Goal: Task Accomplishment & Management: Manage account settings

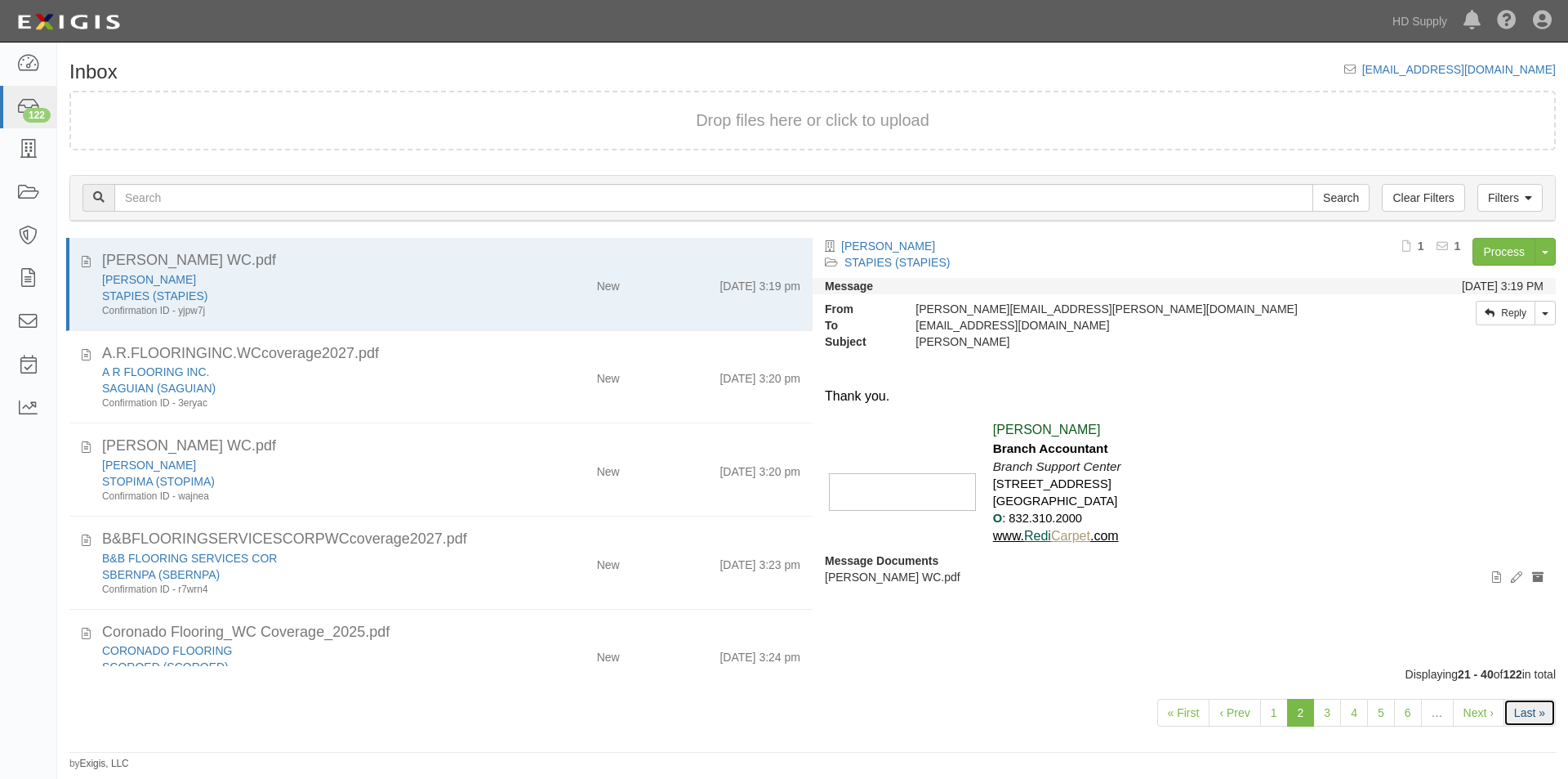
click at [1511, 717] on link "Last »" at bounding box center [1529, 712] width 52 height 27
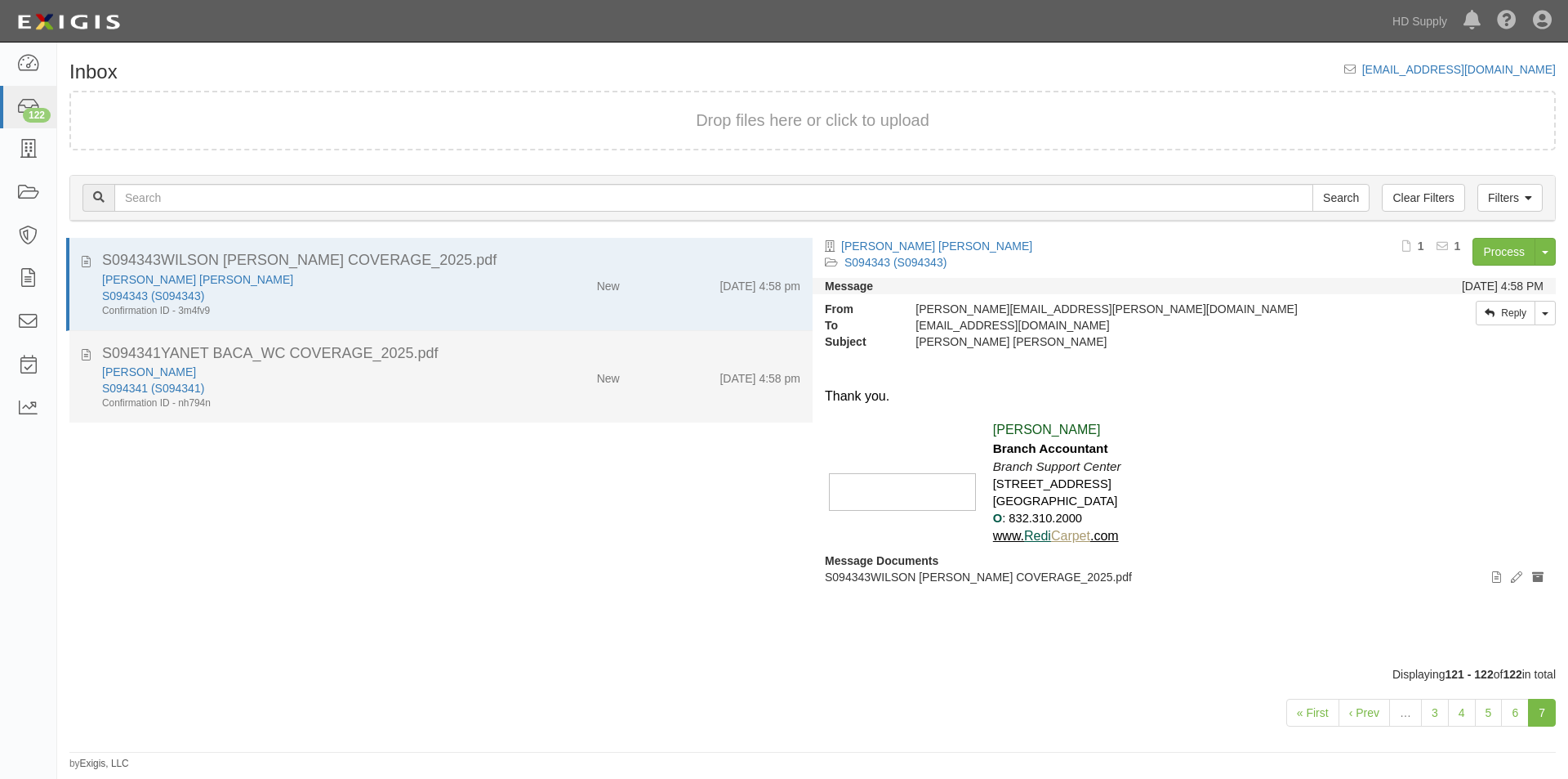
click at [512, 377] on div "New" at bounding box center [571, 375] width 120 height 23
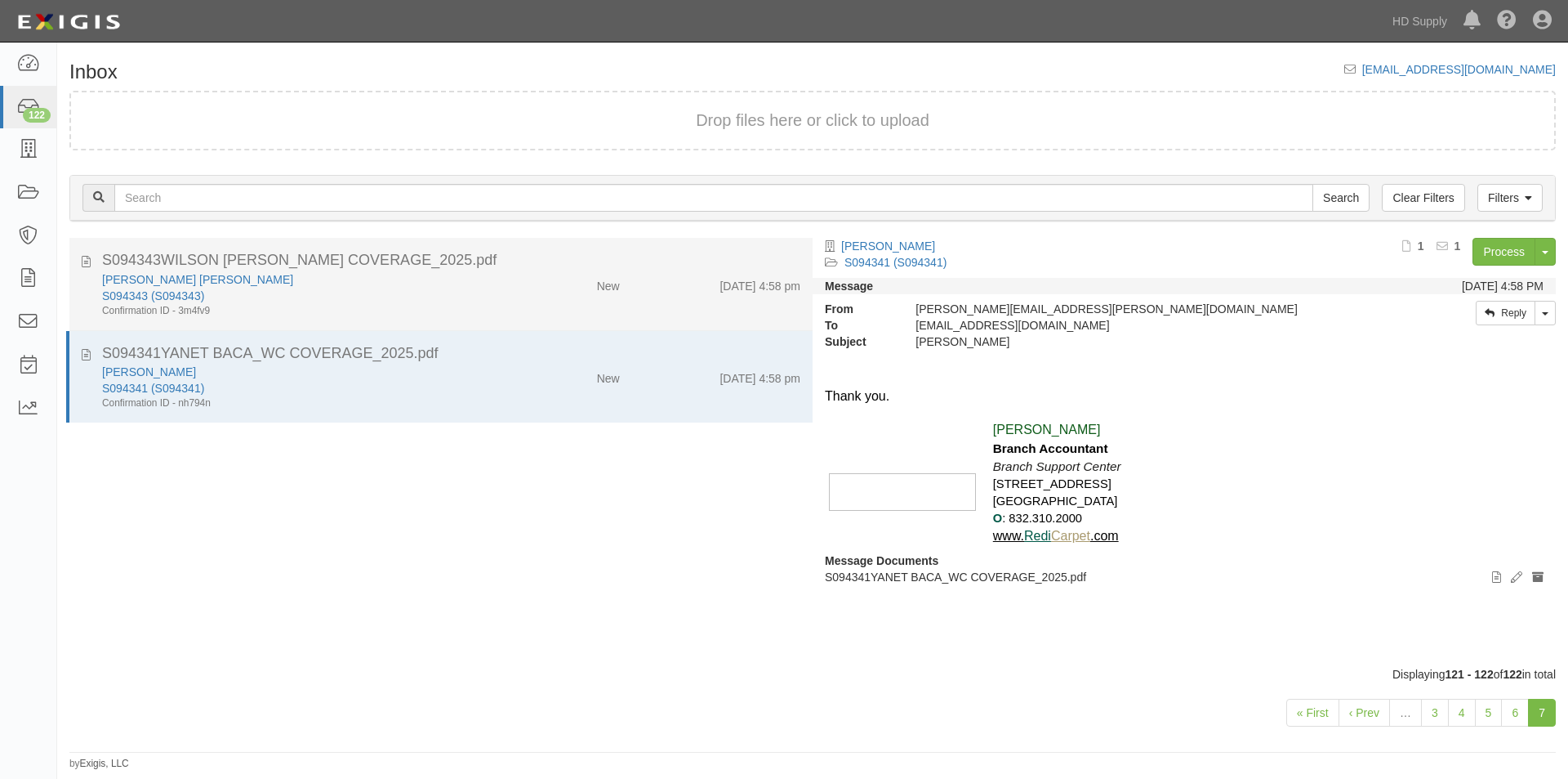
click at [466, 297] on div "S094343 (S094343)" at bounding box center [301, 296] width 397 height 17
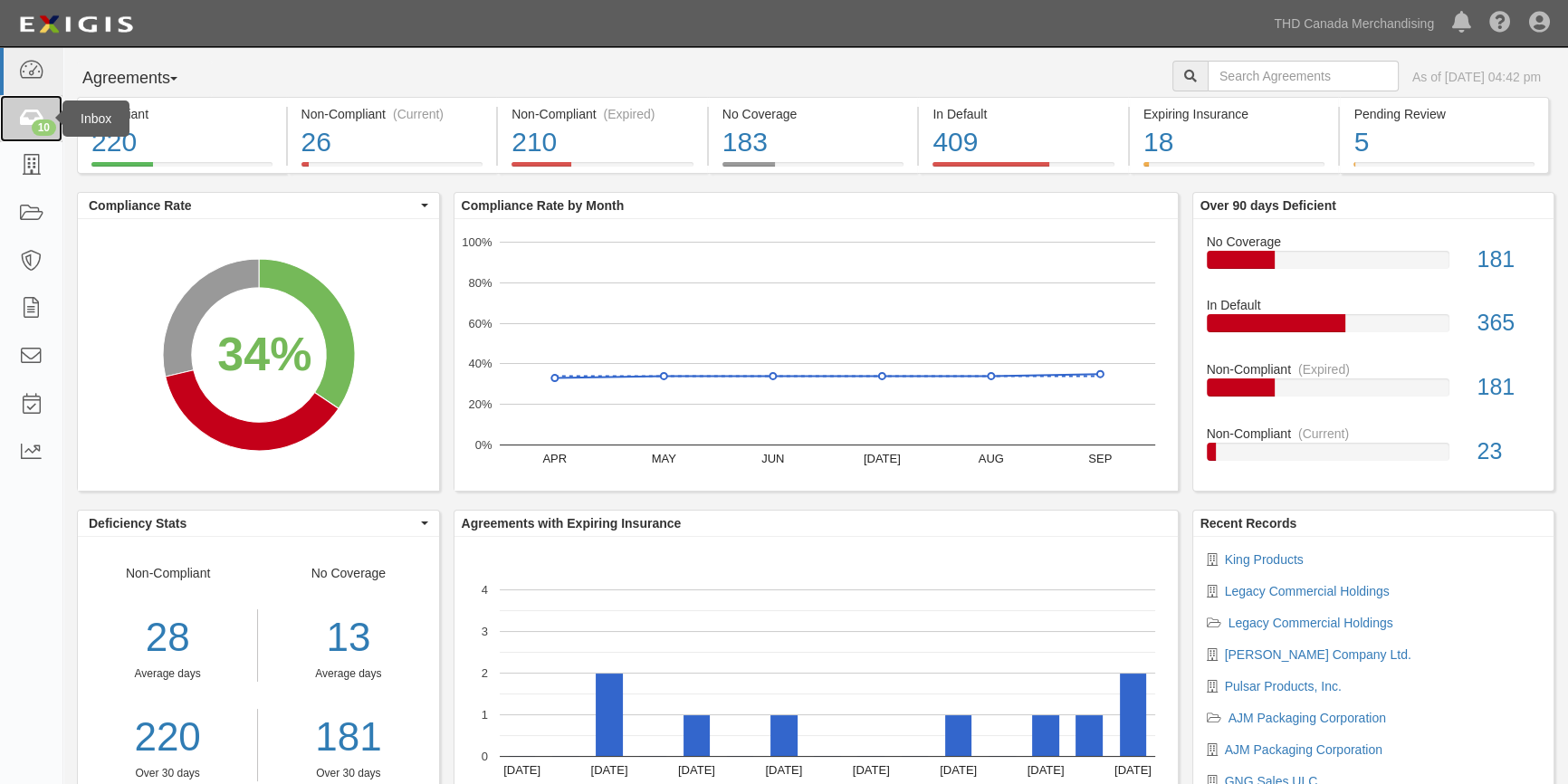
click at [41, 113] on icon at bounding box center [31, 119] width 26 height 21
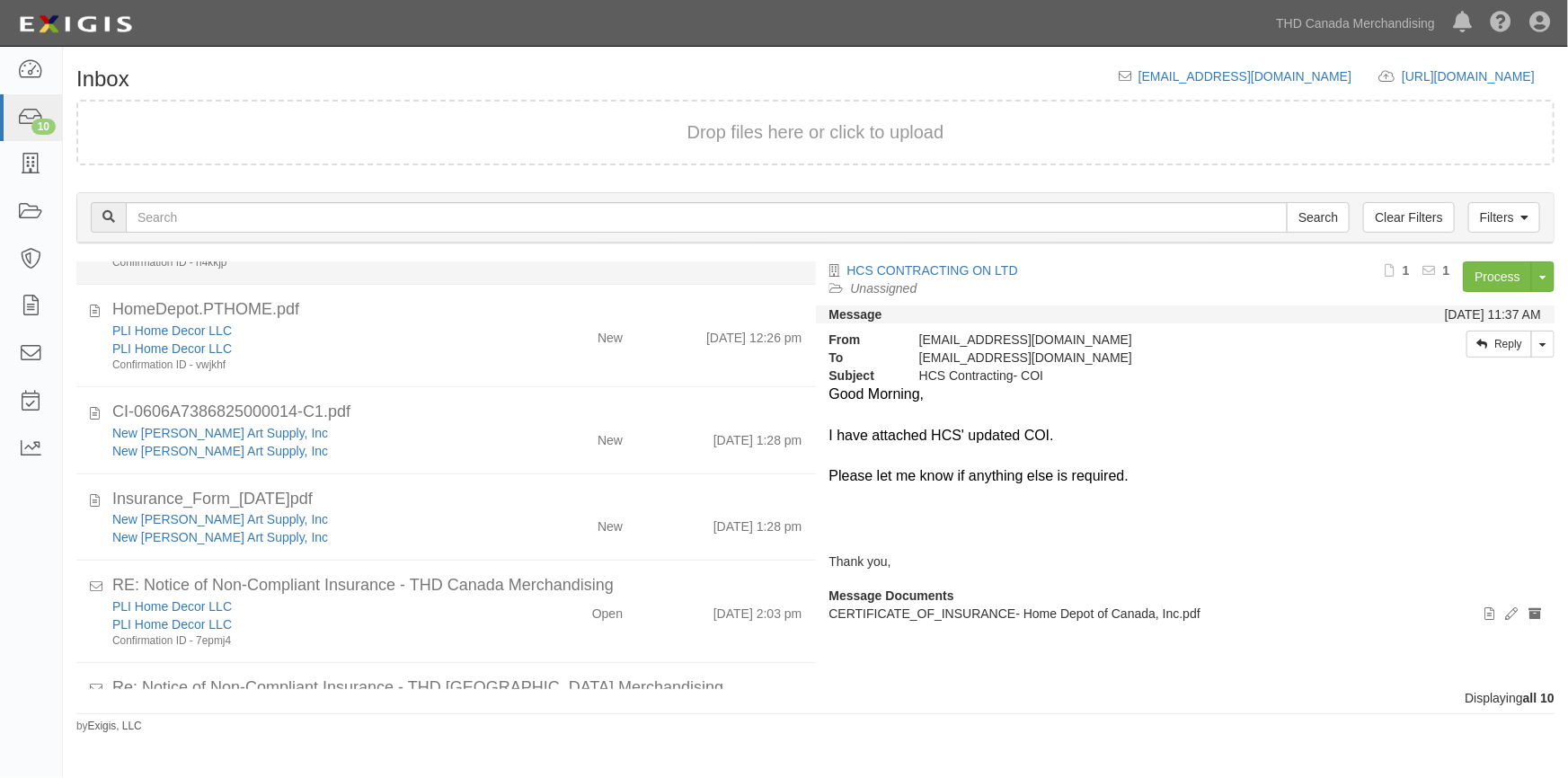
scroll to position [490, 0]
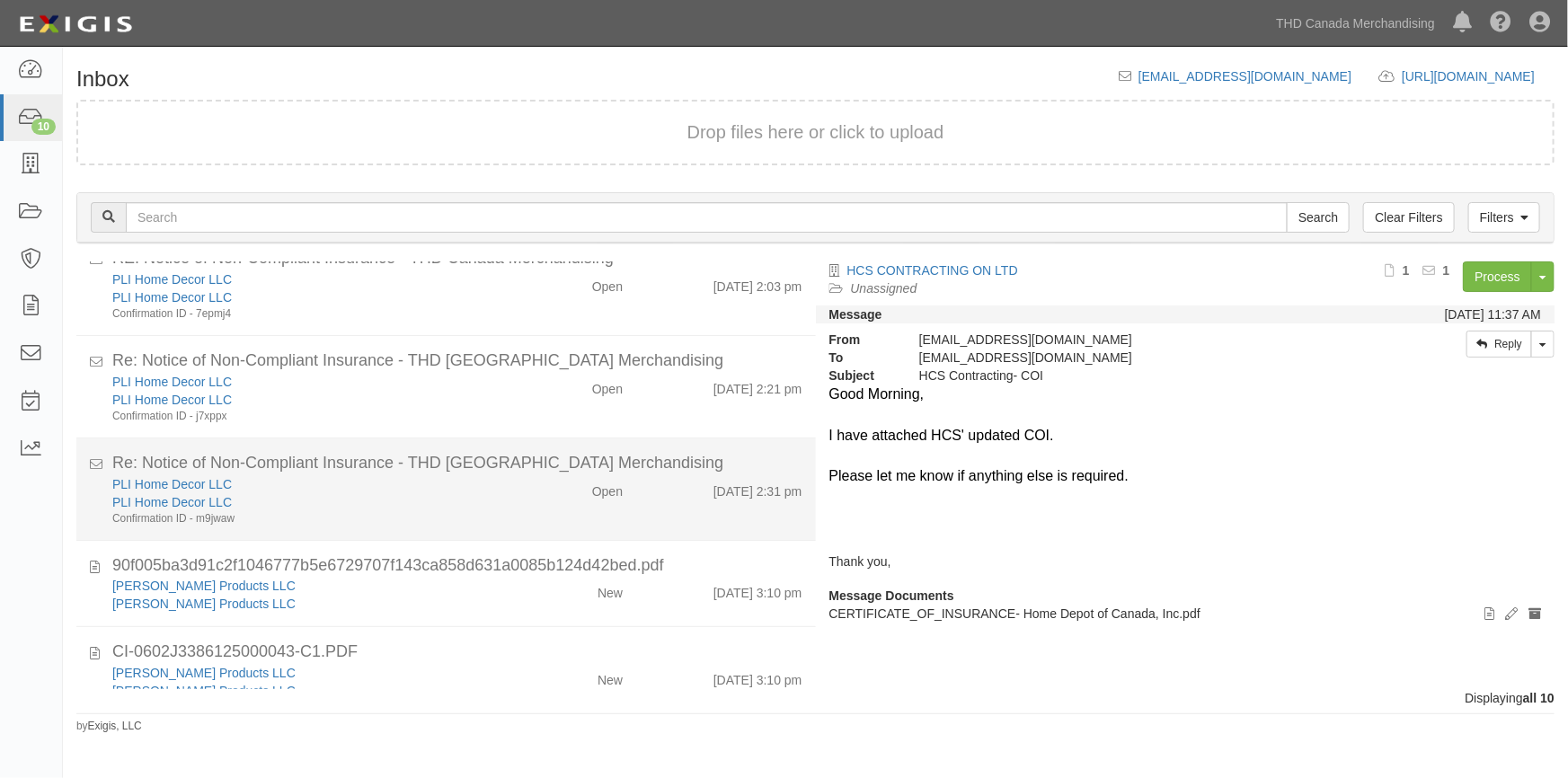
click at [417, 490] on div "PLI Home Decor LLC" at bounding box center [308, 485] width 391 height 18
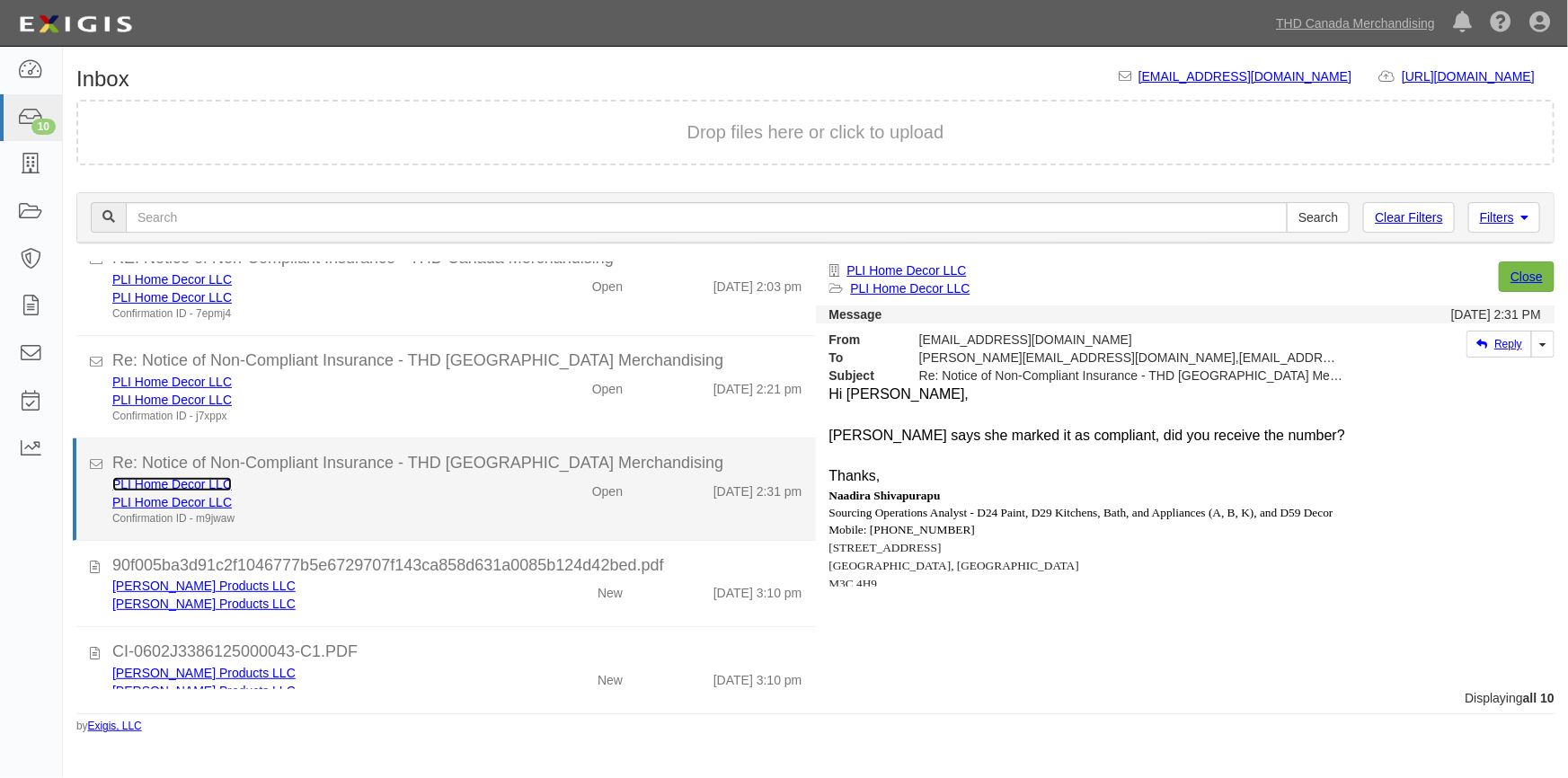
click at [153, 484] on link "PLI Home Decor LLC" at bounding box center [172, 485] width 120 height 15
click at [415, 490] on div "PLI Home Decor LLC" at bounding box center [308, 485] width 391 height 18
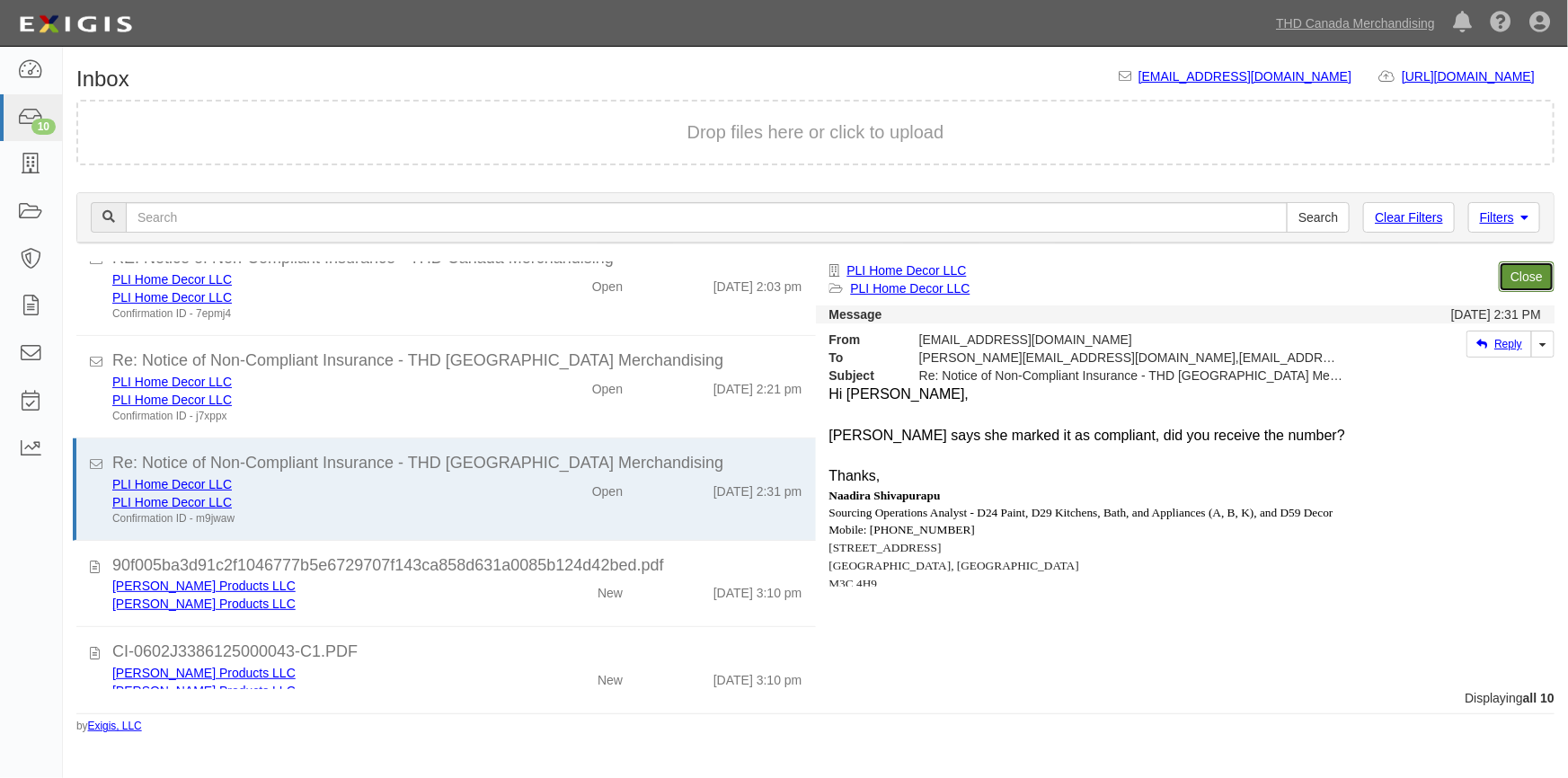
click at [1513, 275] on link "Close" at bounding box center [1526, 276] width 56 height 30
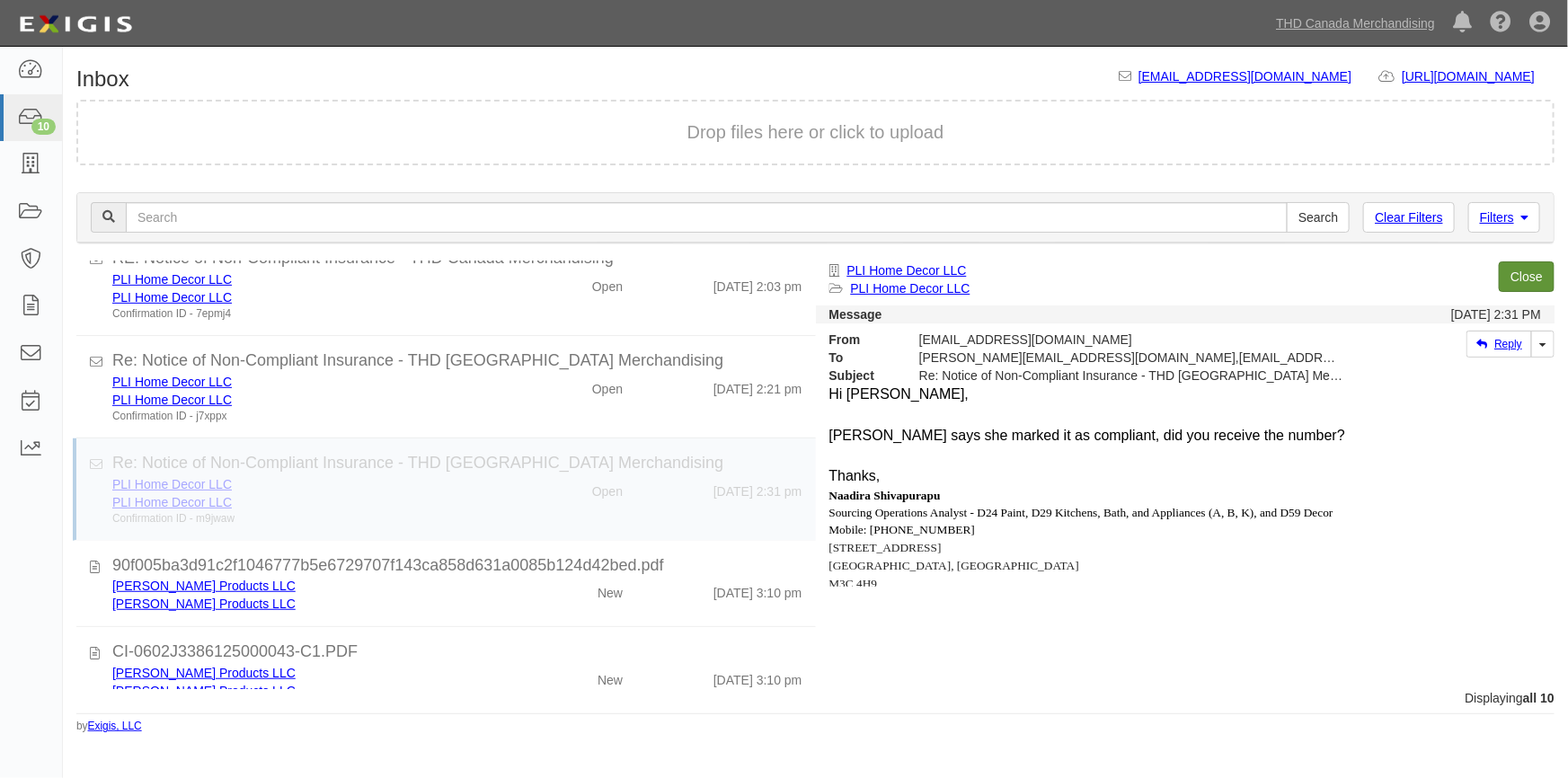
scroll to position [410, 0]
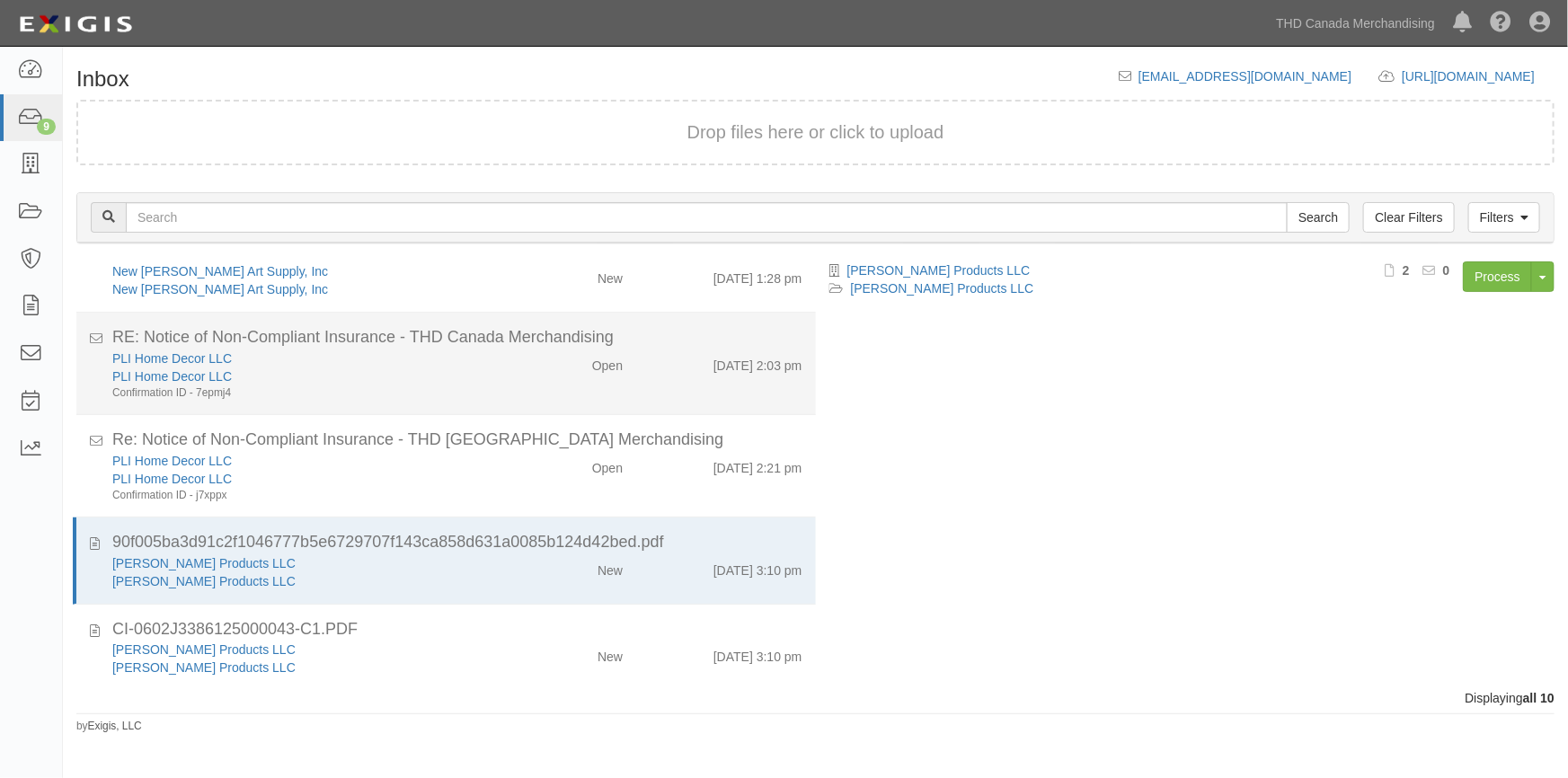
click at [450, 381] on div "PLI Home Decor LLC" at bounding box center [308, 377] width 391 height 18
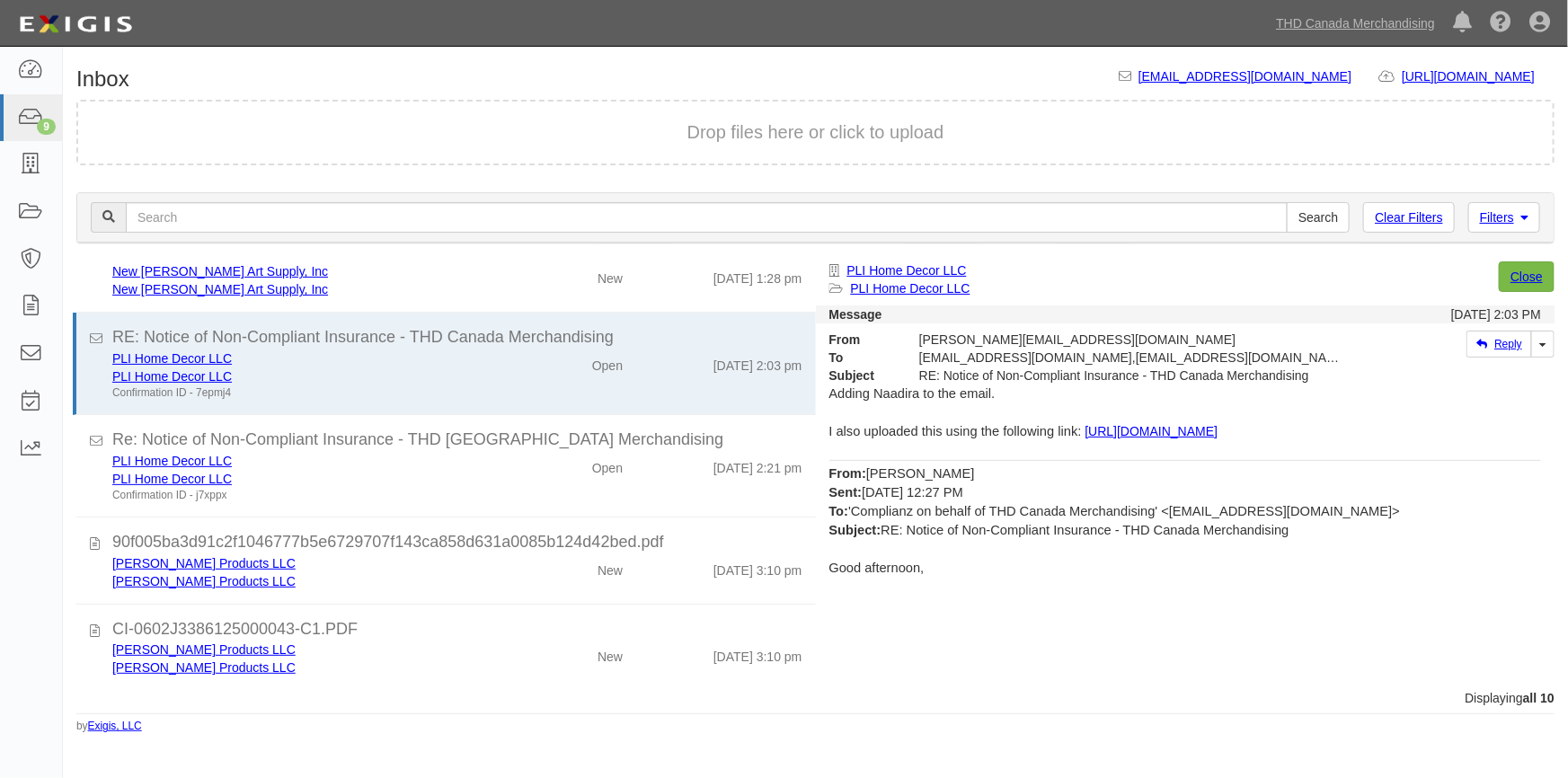
click at [1490, 275] on div "Process Toggle Document Dropdown Archive Document Close Mark as Done Toggle Tas…" at bounding box center [1339, 283] width 432 height 44
click at [1509, 276] on link "Close" at bounding box center [1526, 276] width 56 height 30
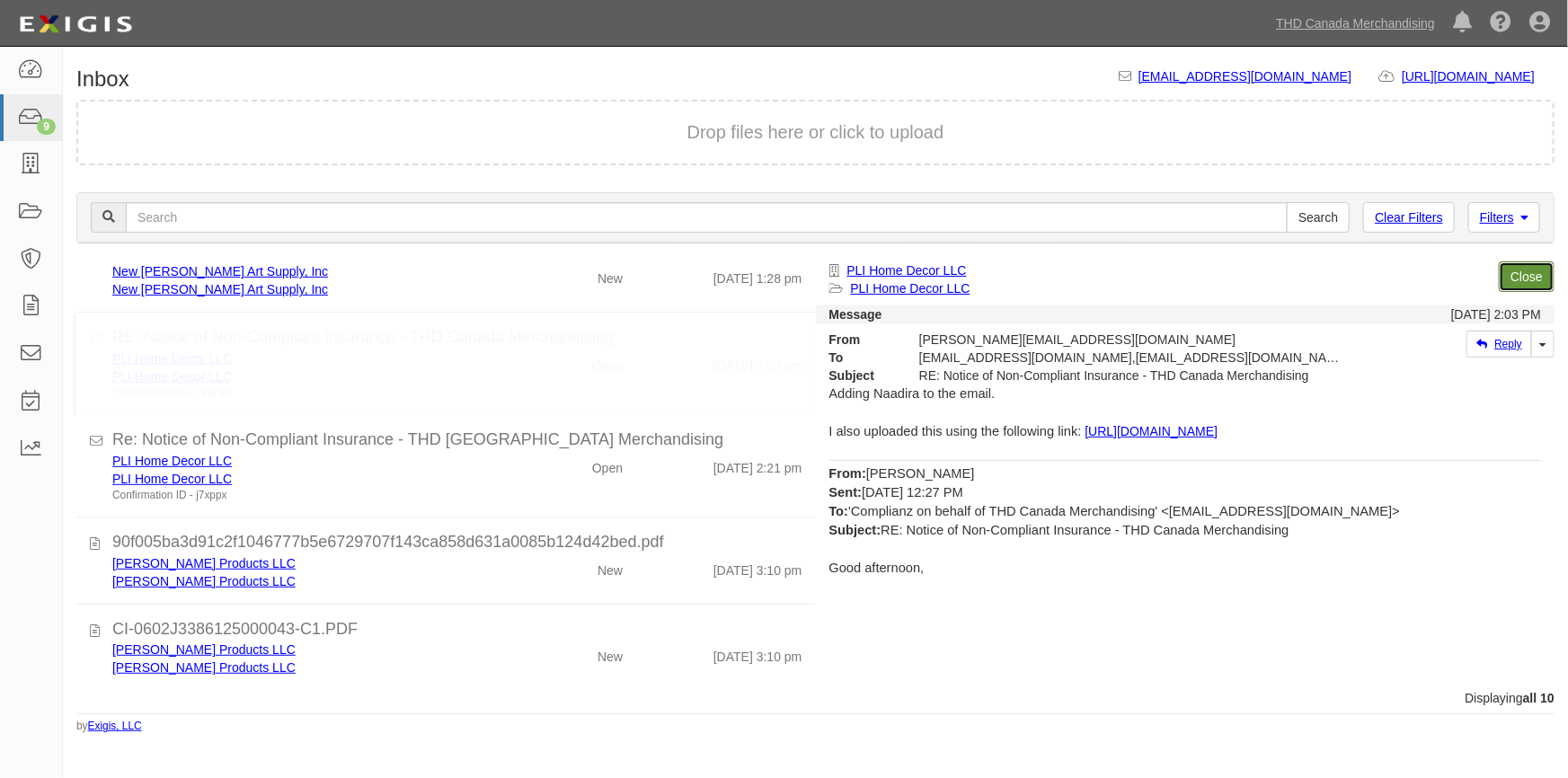
scroll to position [308, 0]
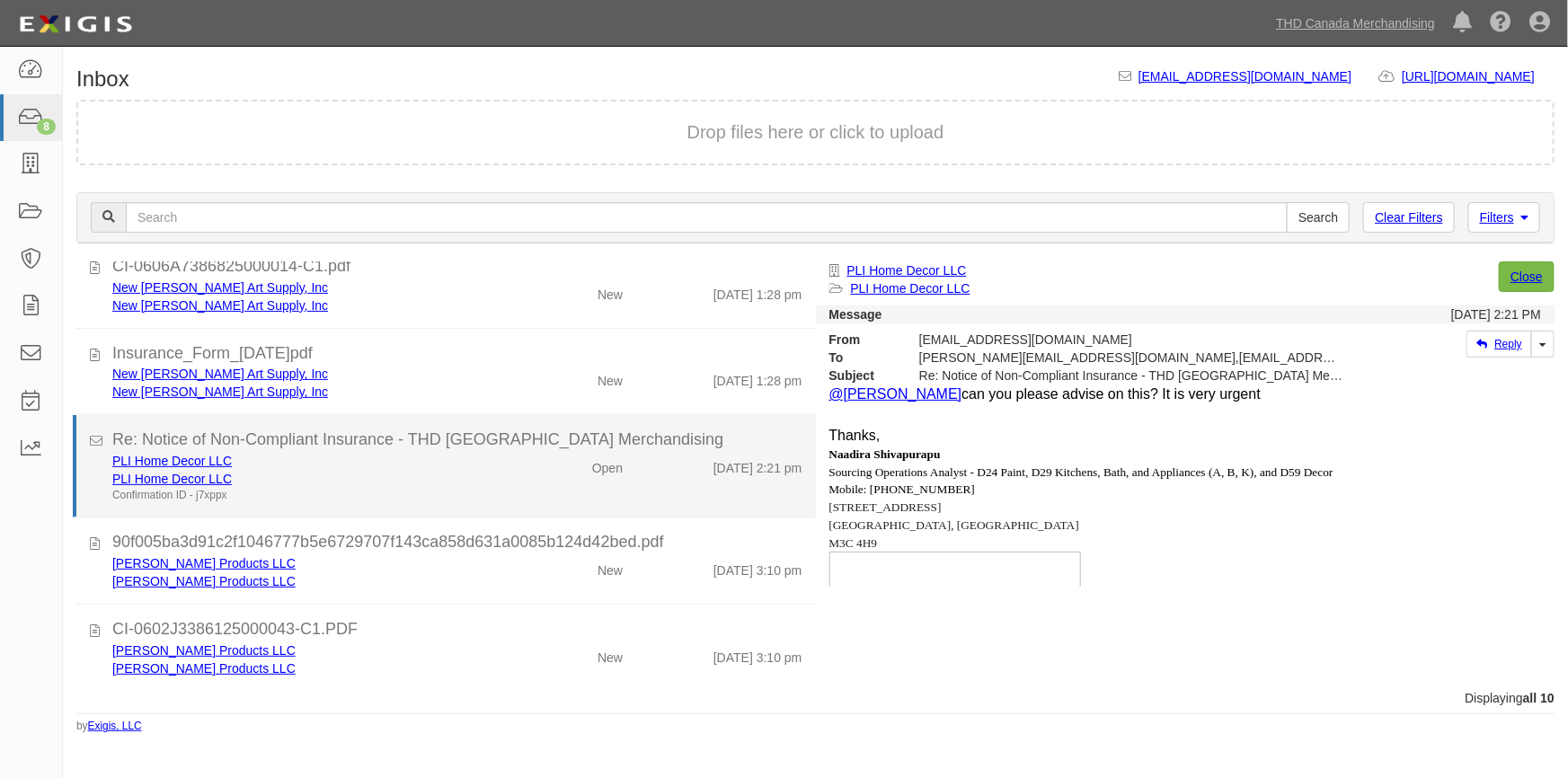
click at [453, 488] on div "Confirmation ID - j7xppx" at bounding box center [308, 496] width 391 height 16
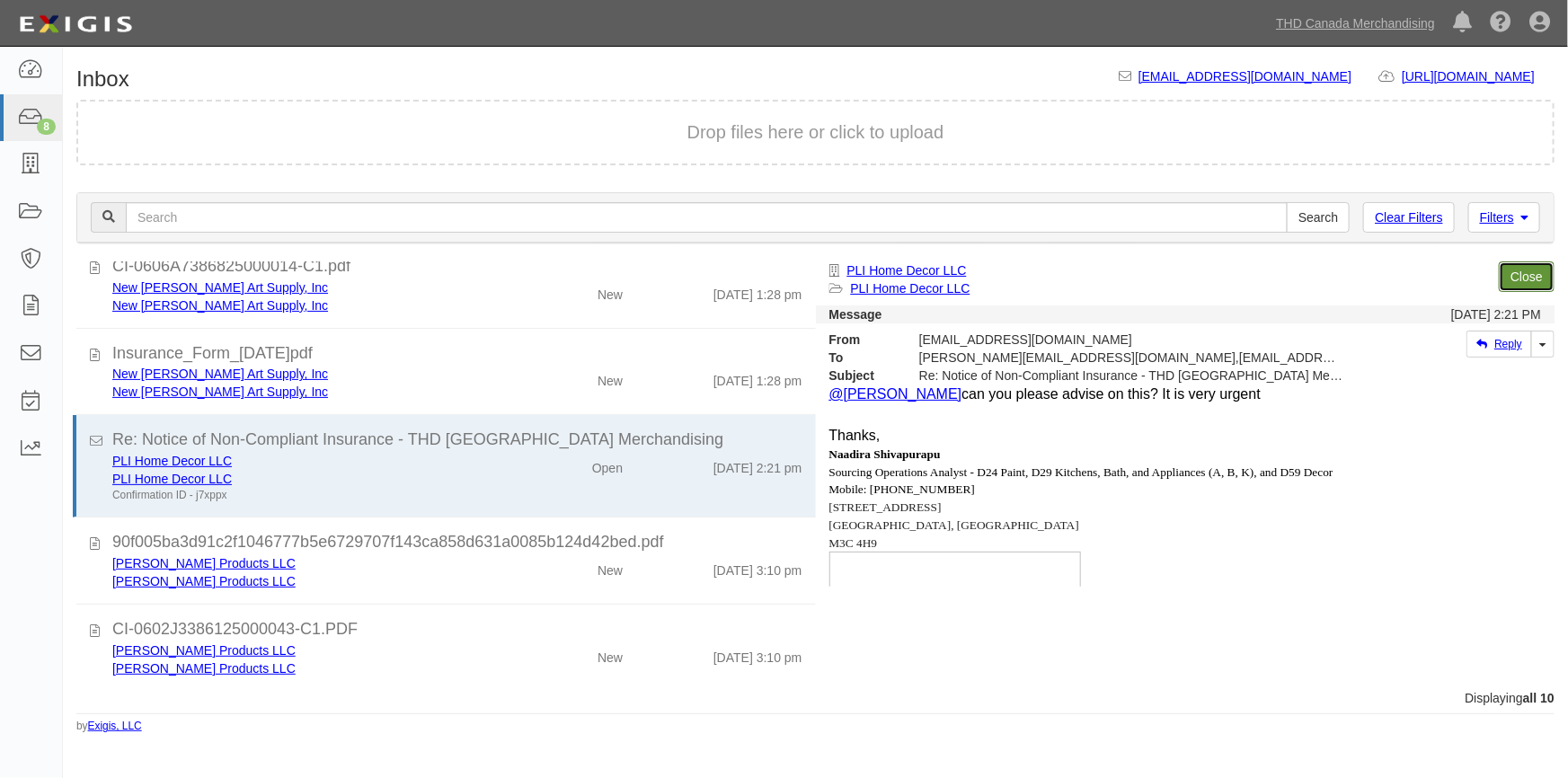
click at [1509, 273] on link "Close" at bounding box center [1526, 276] width 56 height 30
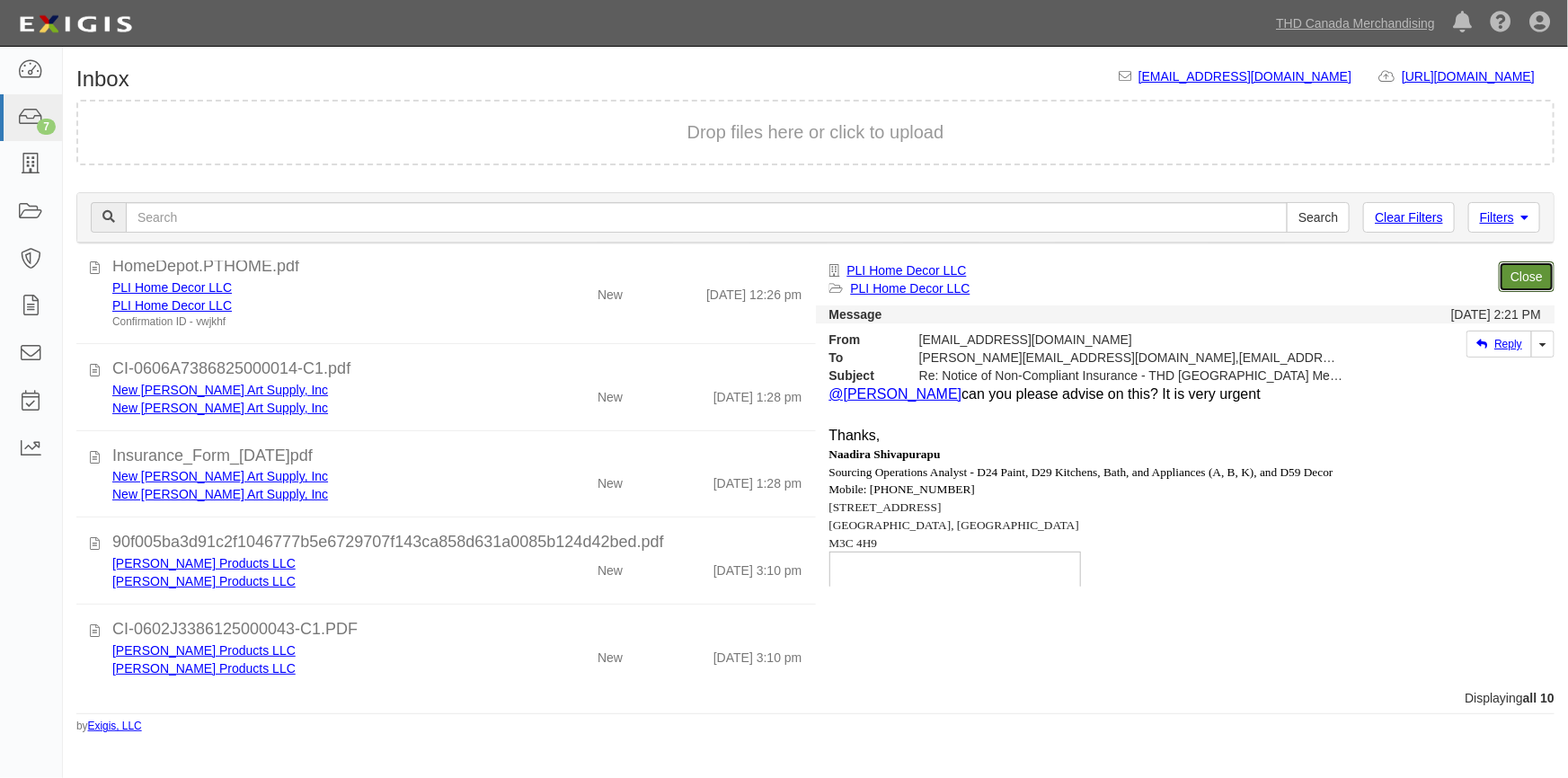
scroll to position [0, 0]
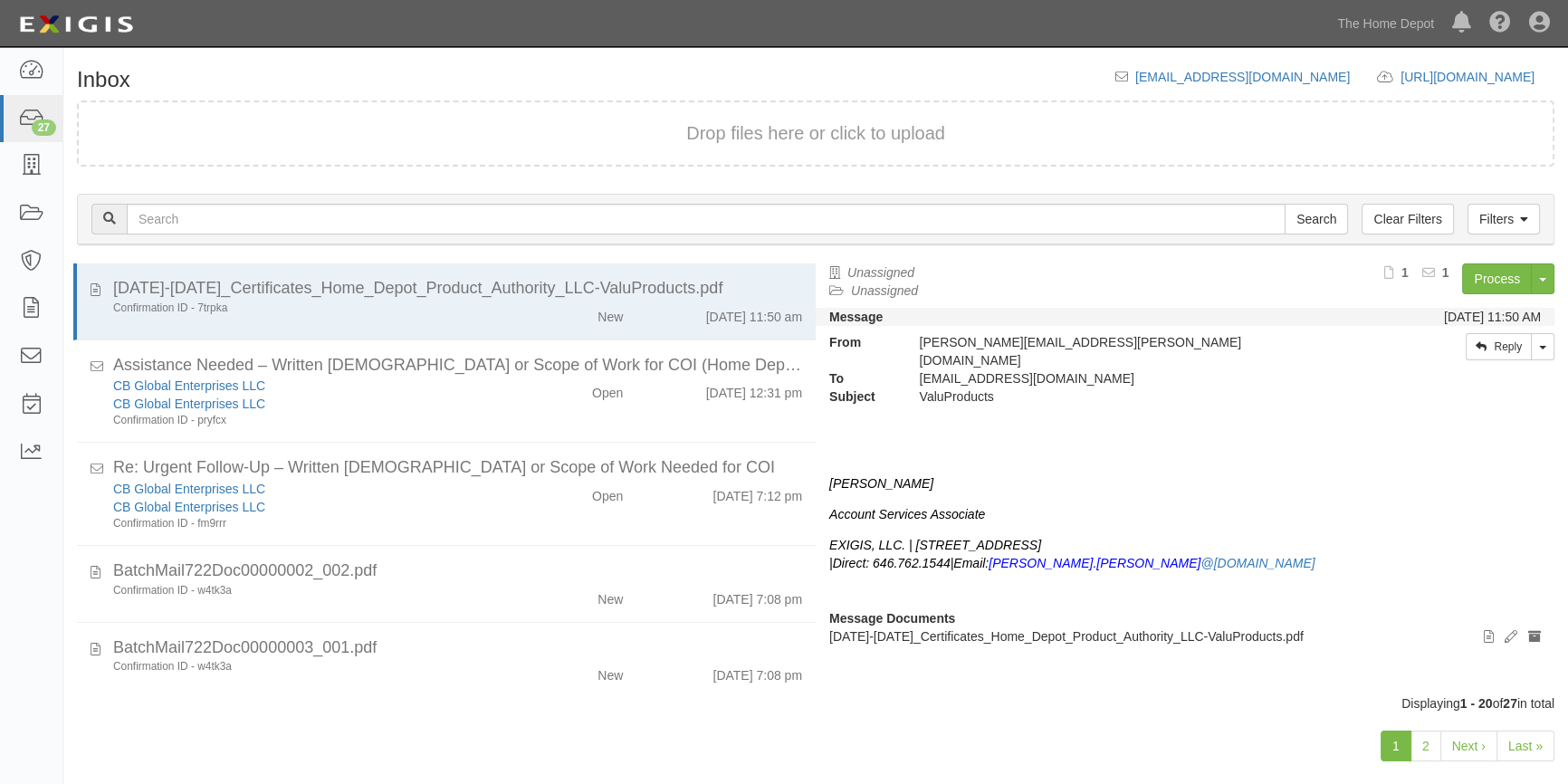
scroll to position [21, 0]
click at [1519, 748] on link "Last »" at bounding box center [1526, 745] width 58 height 30
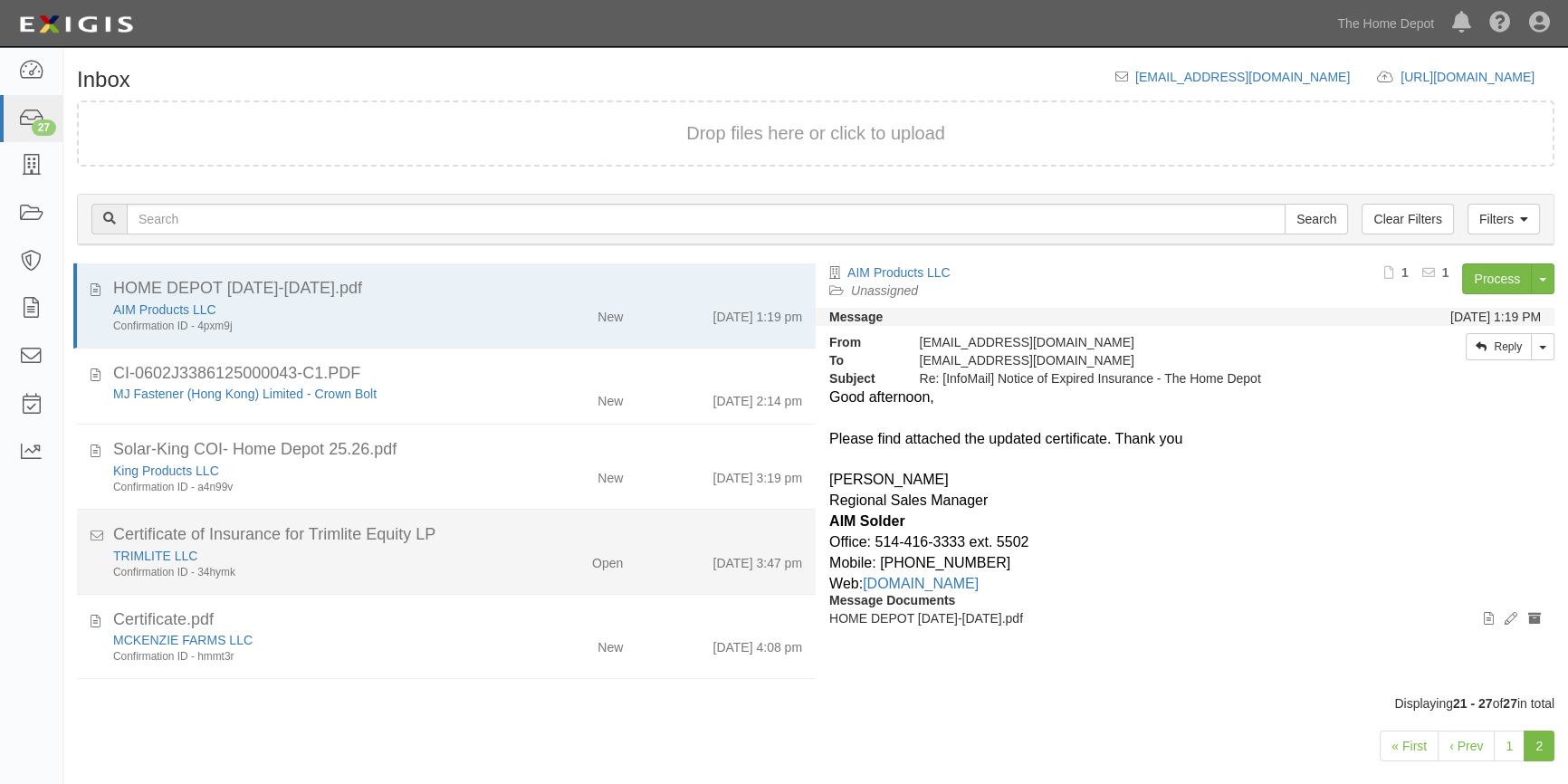
click at [428, 570] on div "Confirmation ID - 34hymk" at bounding box center [309, 572] width 391 height 16
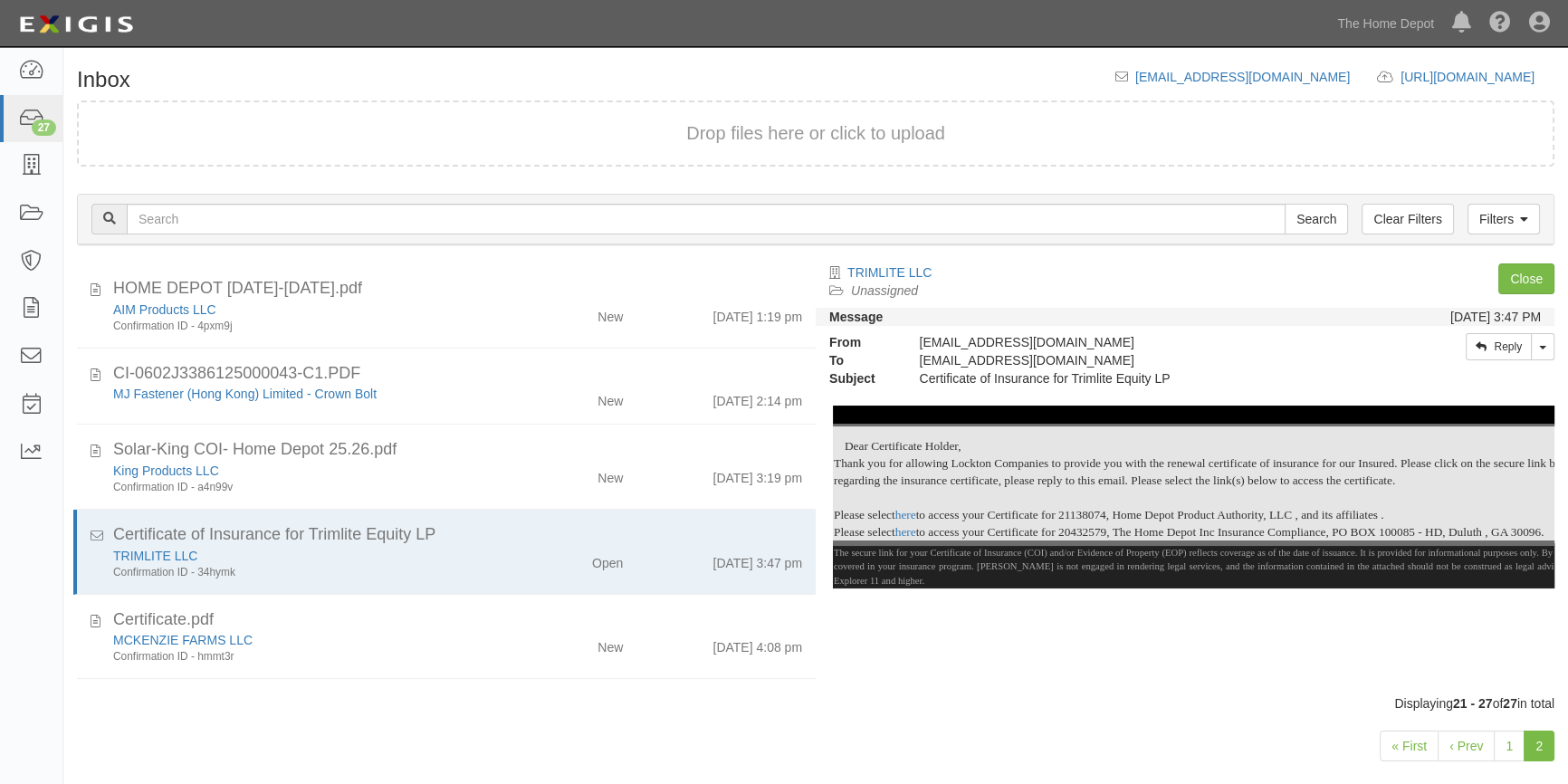
scroll to position [27, 0]
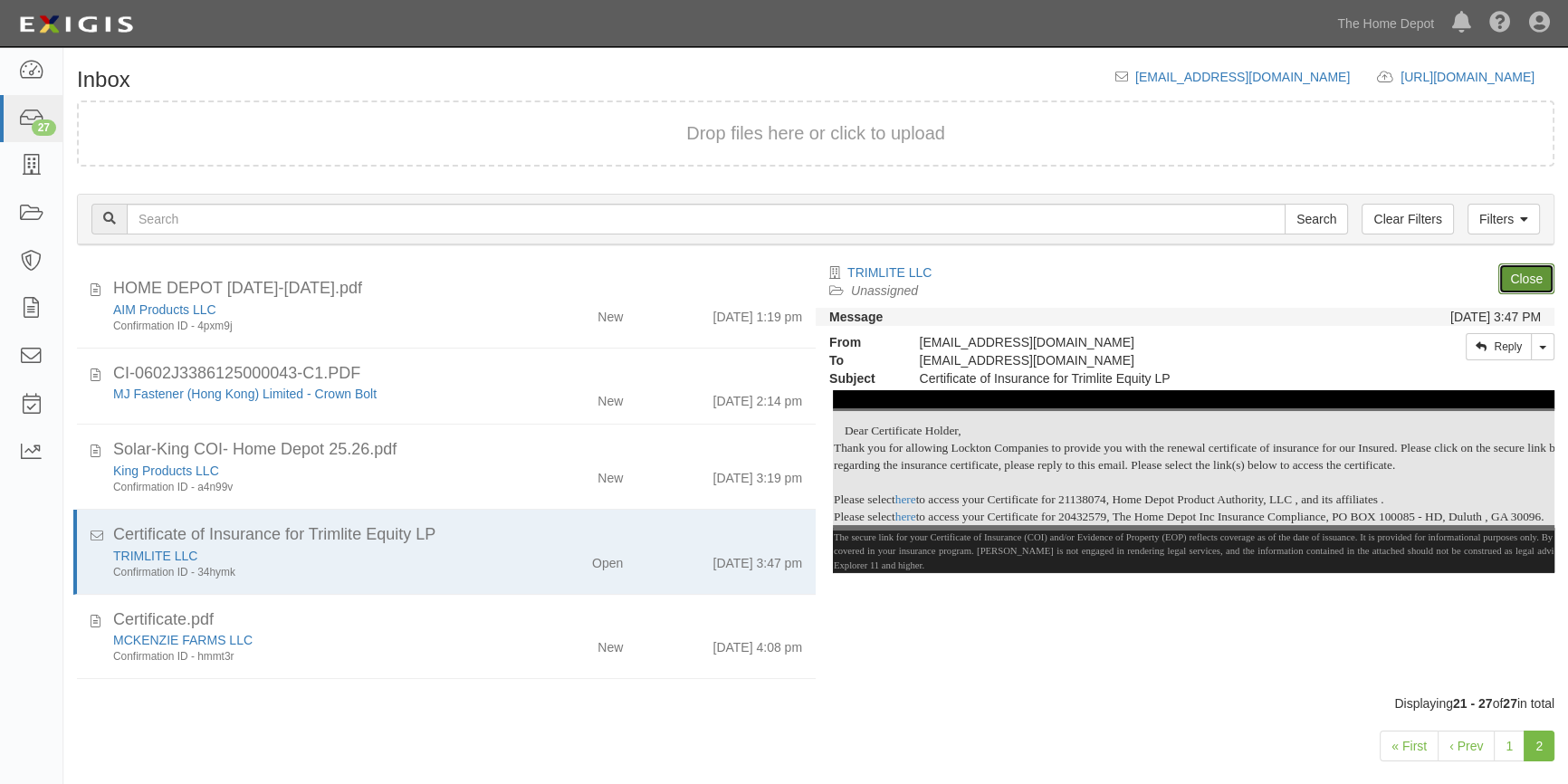
click at [1513, 275] on link "Close" at bounding box center [1527, 278] width 56 height 30
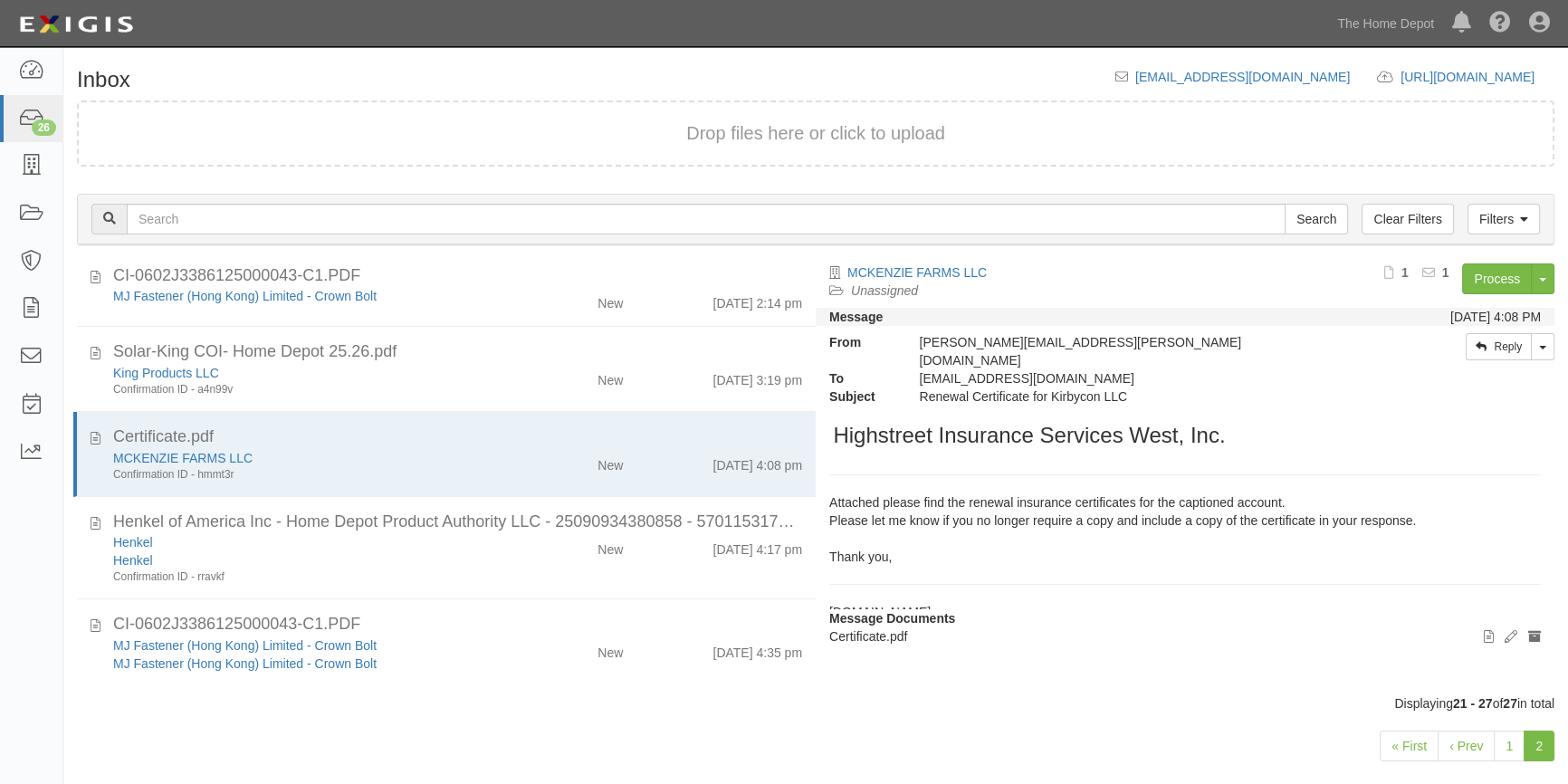
scroll to position [0, 0]
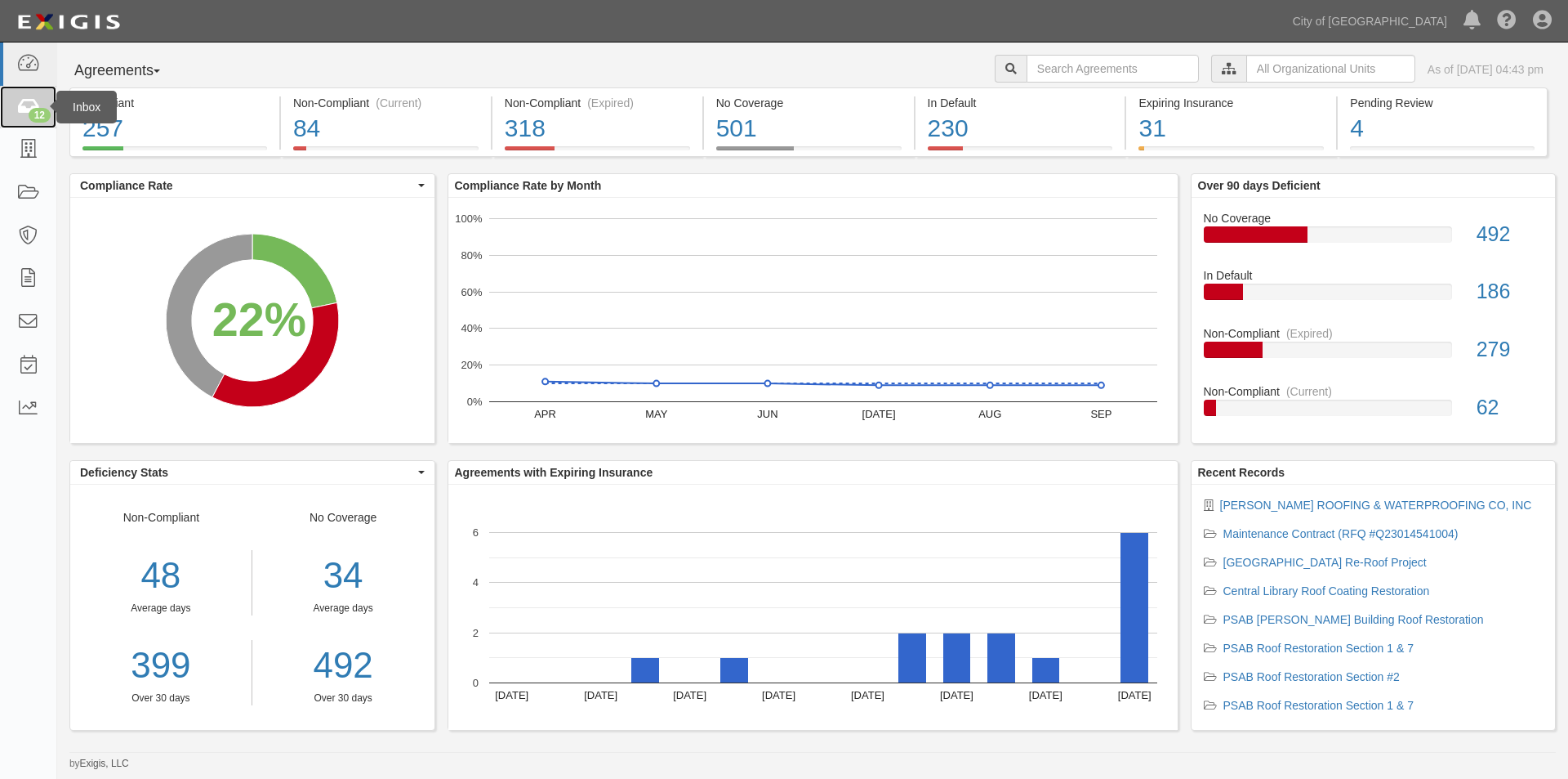
click at [19, 114] on icon at bounding box center [28, 107] width 23 height 19
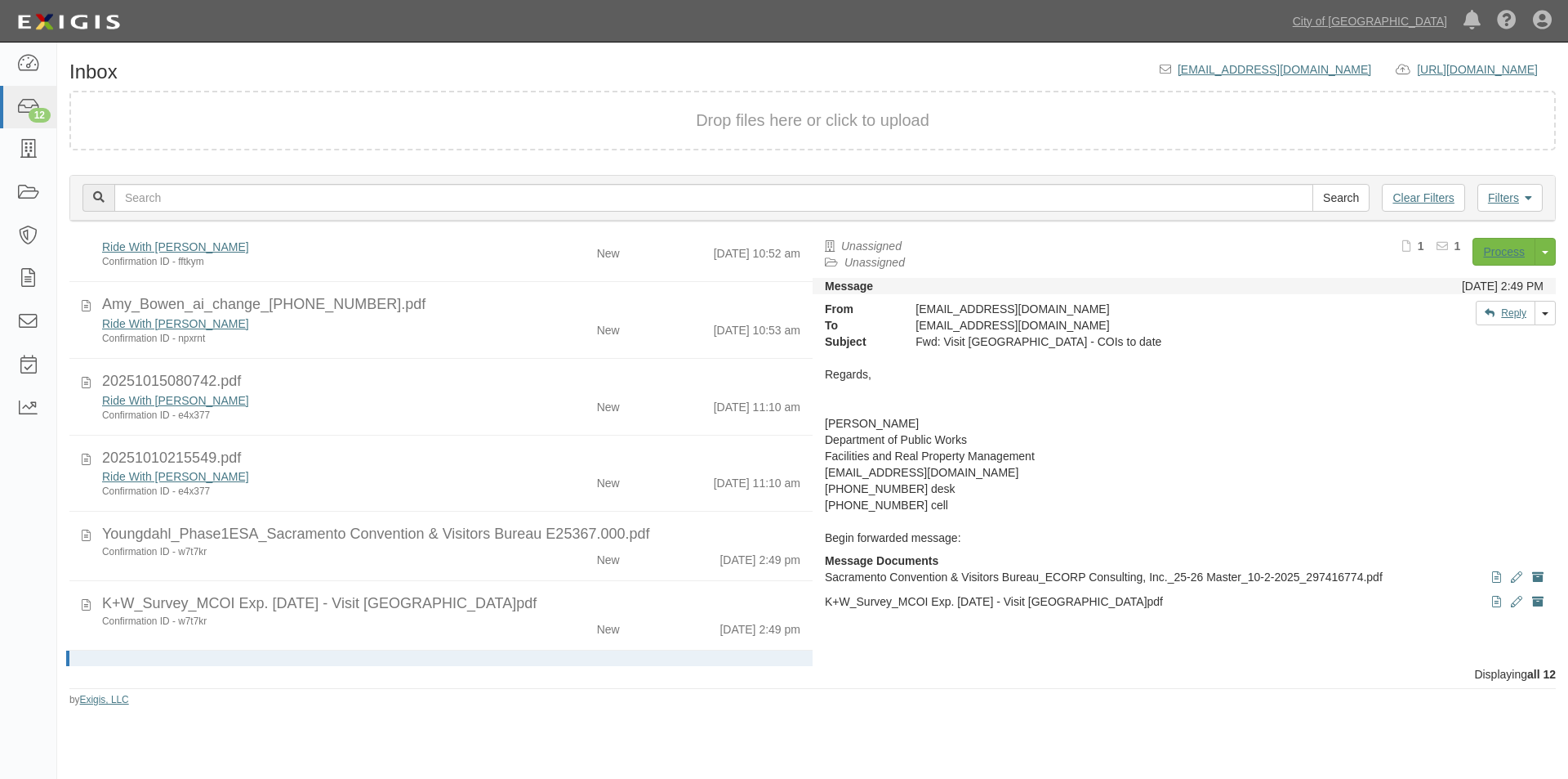
scroll to position [446, 0]
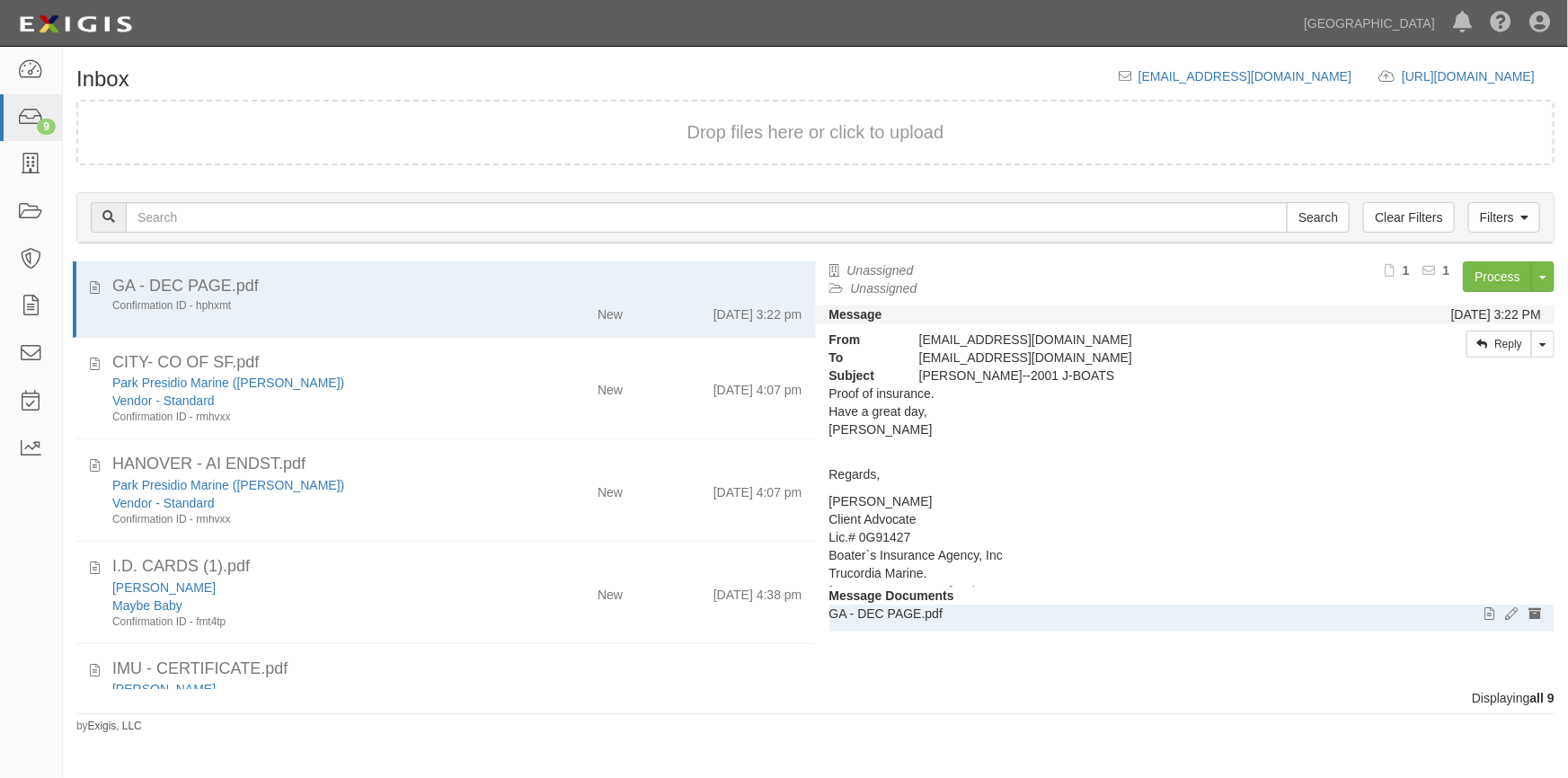
click at [1276, 621] on p "GA - DEC PAGE.pdf" at bounding box center [1185, 613] width 712 height 18
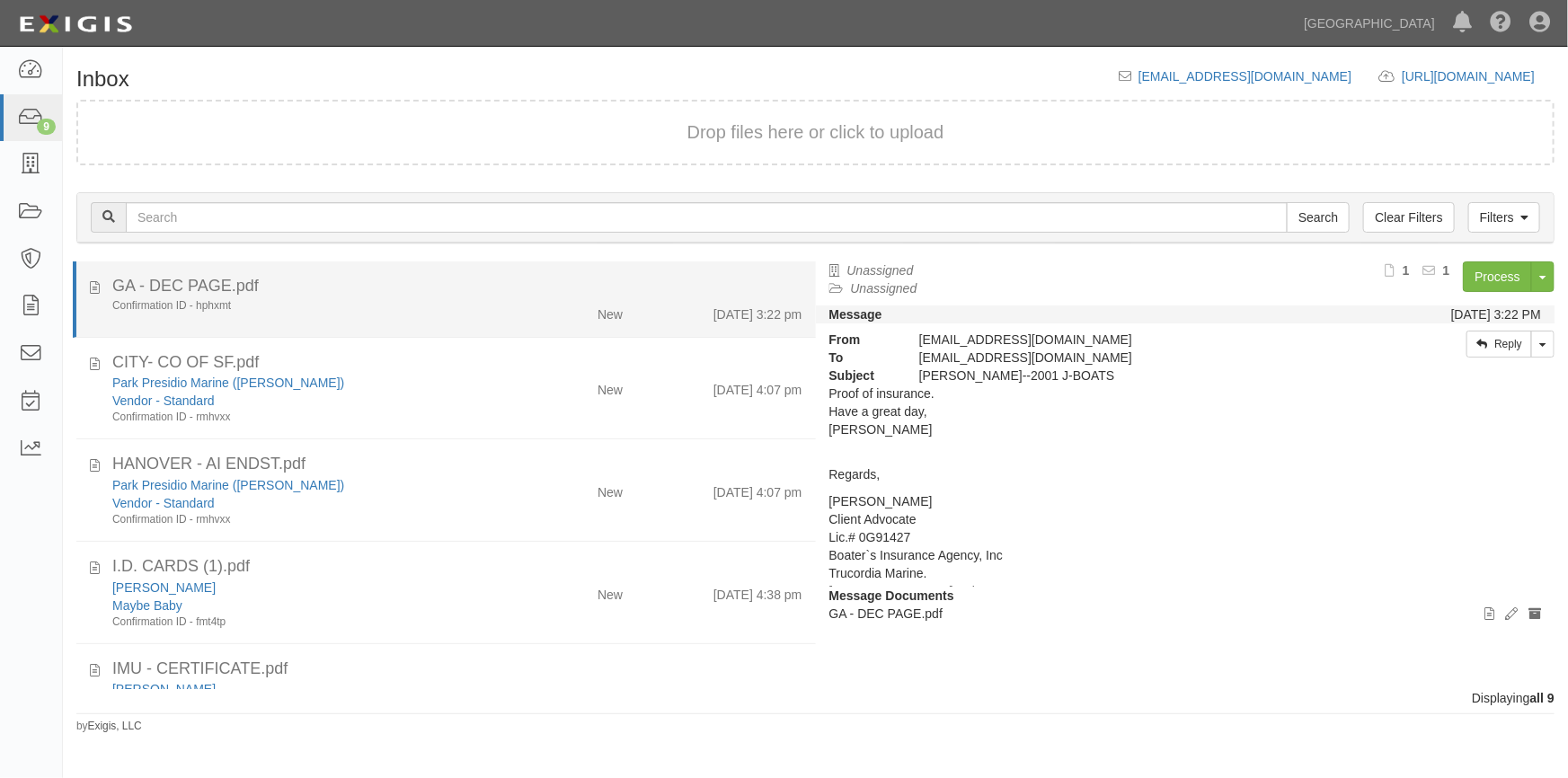
click at [357, 291] on div "GA - DEC PAGE.pdf" at bounding box center [457, 287] width 690 height 24
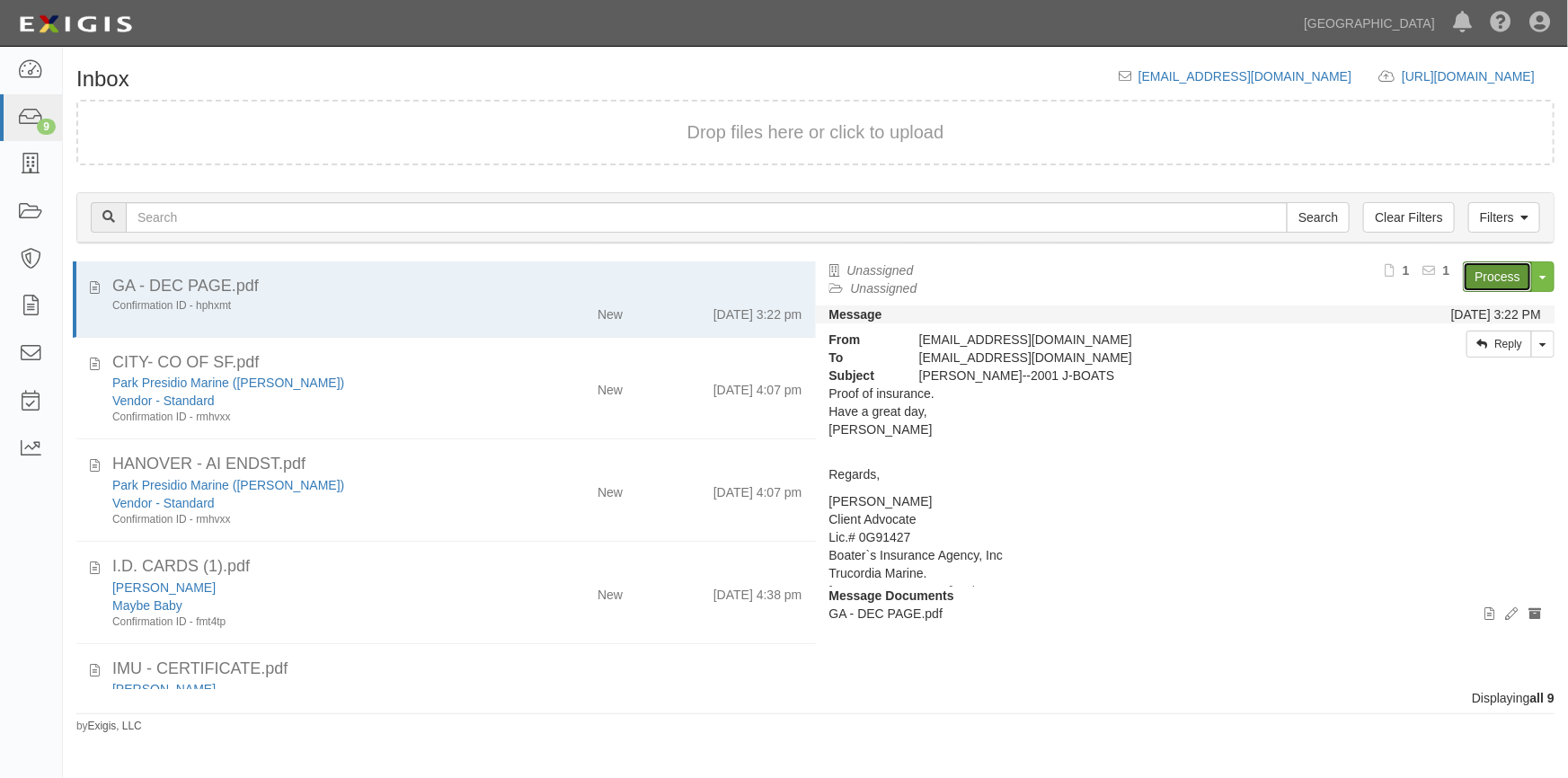
click at [1477, 277] on link "Process" at bounding box center [1498, 276] width 69 height 30
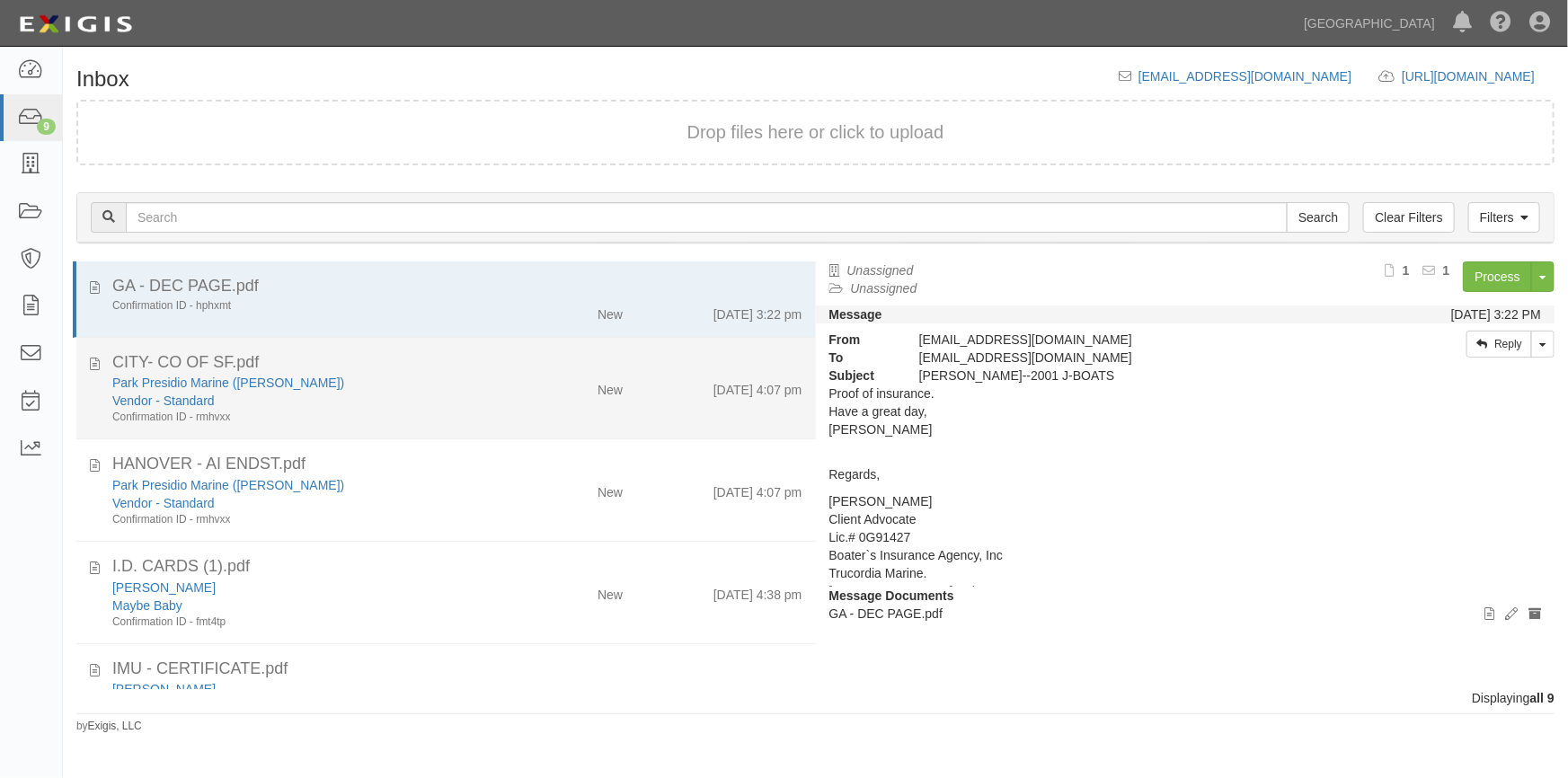
click at [420, 395] on div "Vendor - Standard" at bounding box center [308, 400] width 391 height 18
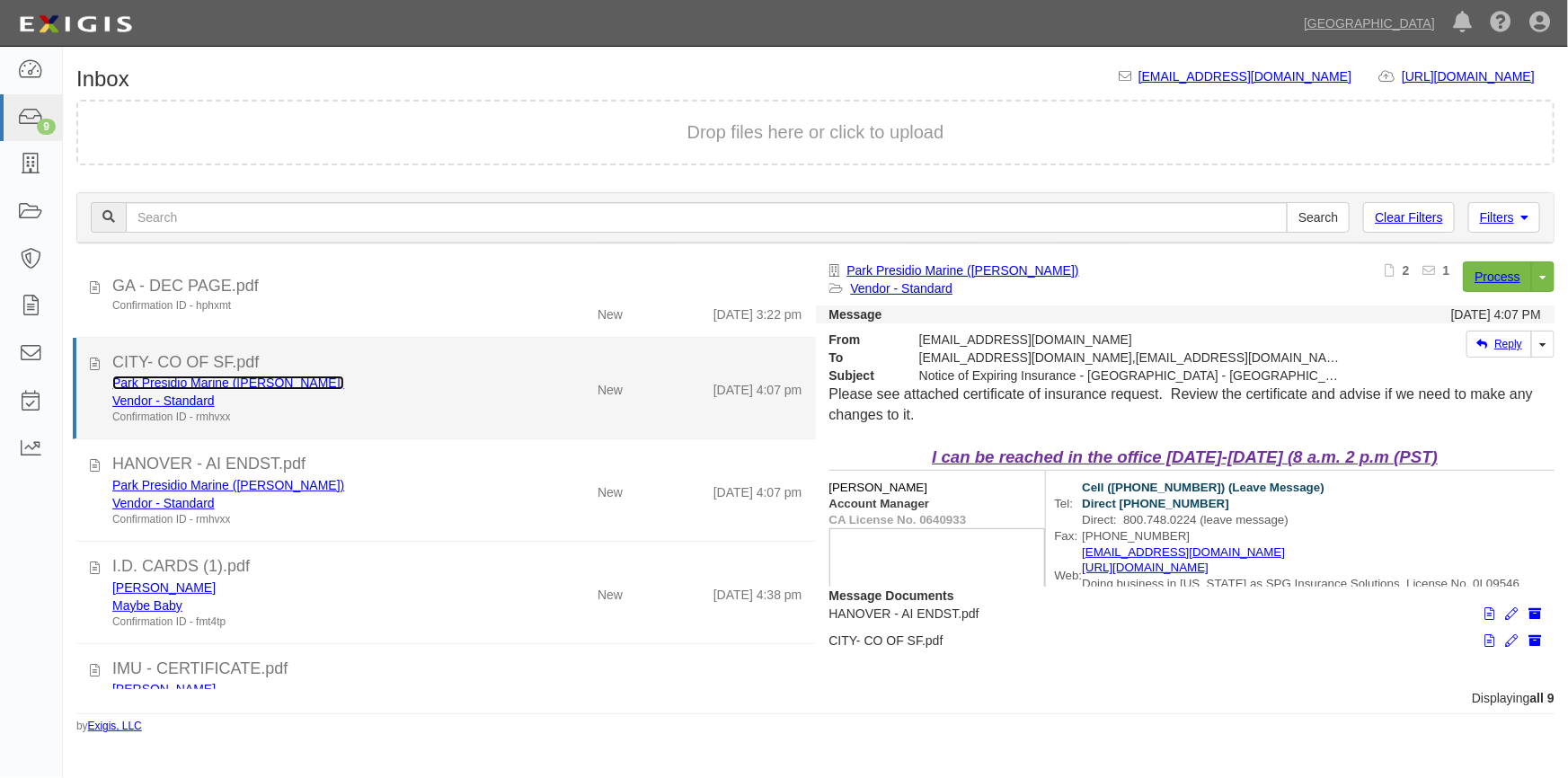
click at [293, 384] on link "Park Presidio Marine (Gary Barrango)" at bounding box center [229, 383] width 232 height 15
click at [237, 385] on link "Park Presidio Marine (Gary Barrango)" at bounding box center [229, 383] width 232 height 15
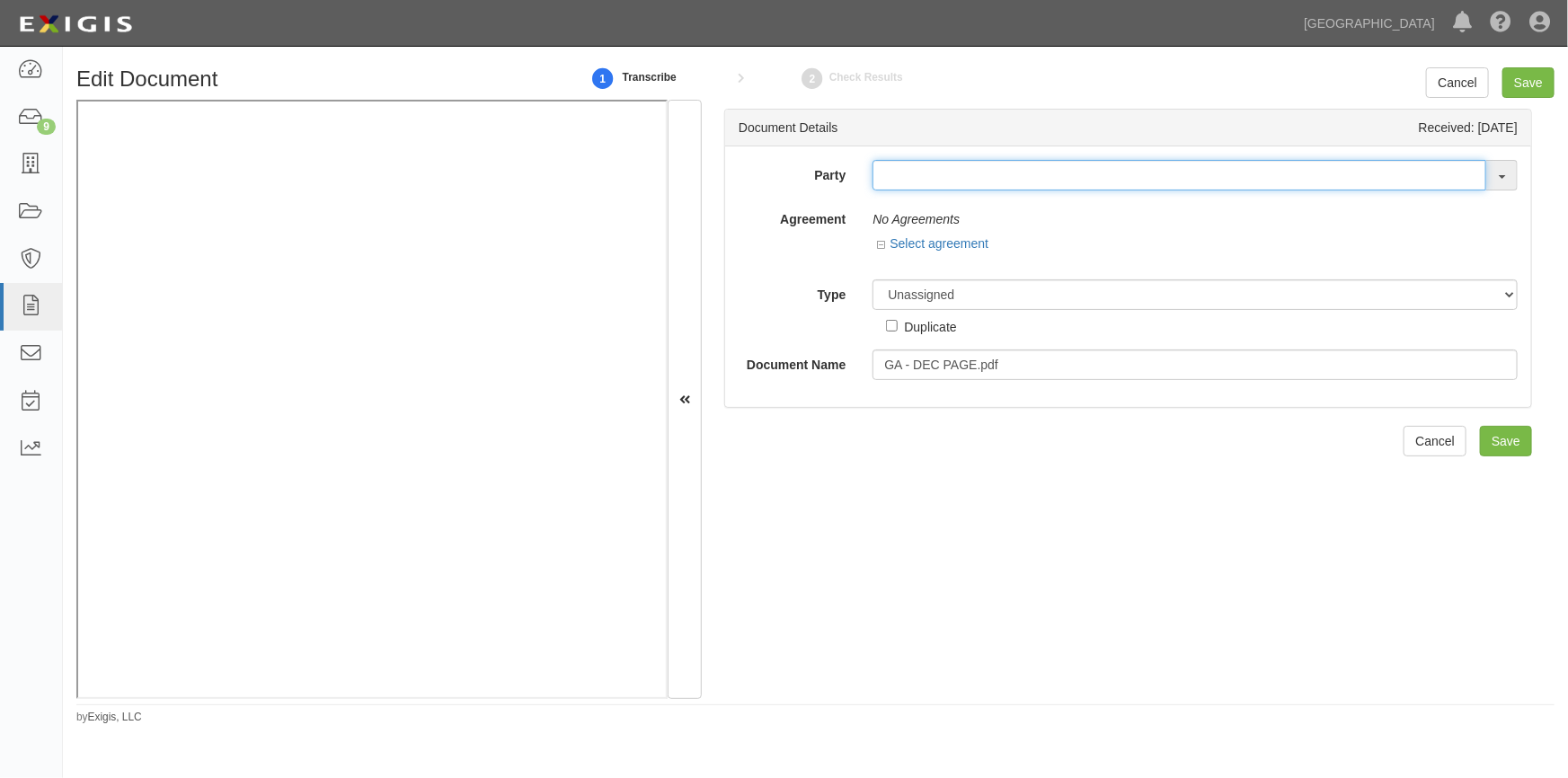
click at [905, 175] on input "text" at bounding box center [1179, 175] width 613 height 30
type input "brandon tenn"
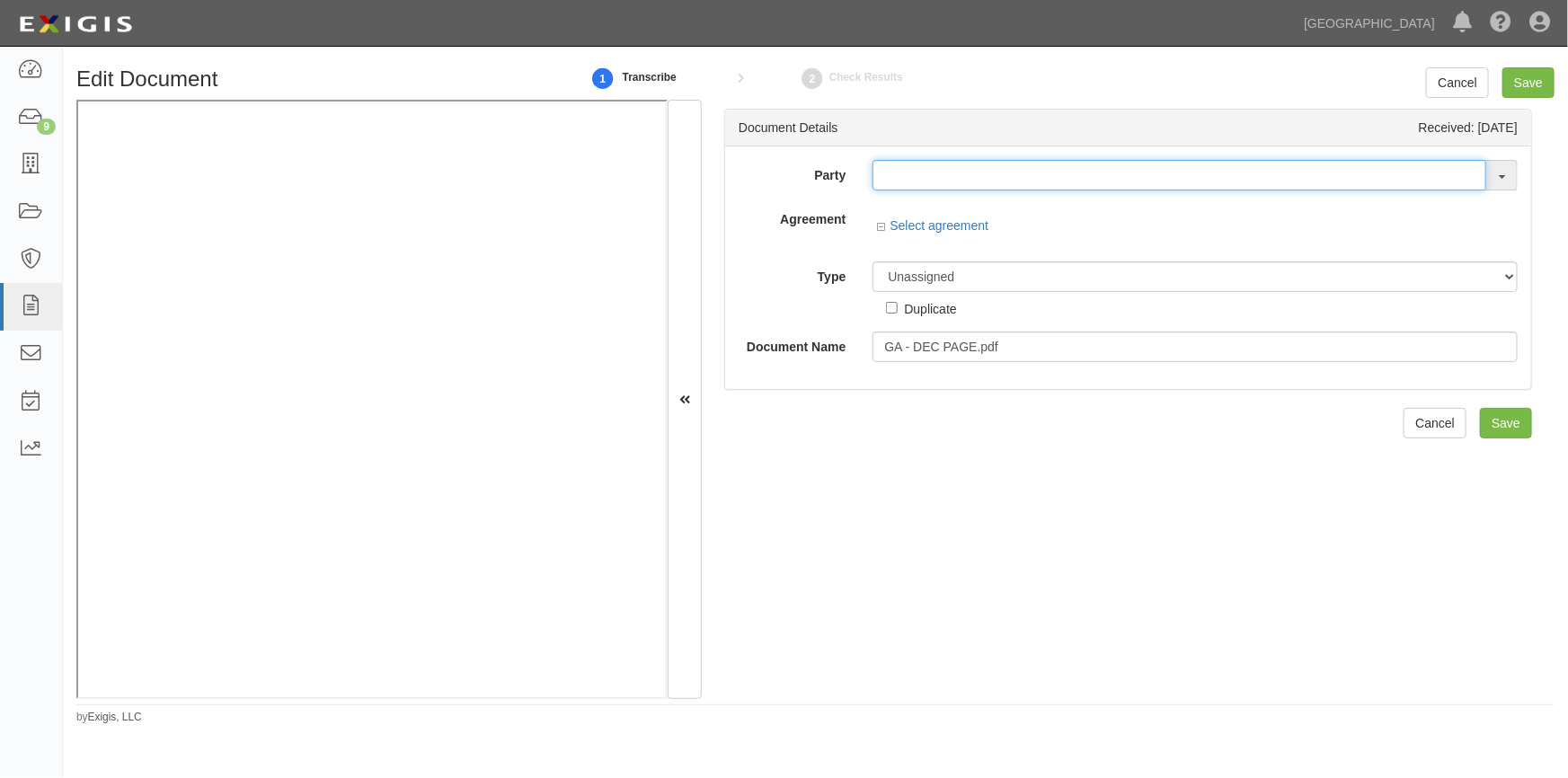
click at [892, 183] on input "text" at bounding box center [1179, 175] width 613 height 30
type input "s"
type input "jessica"
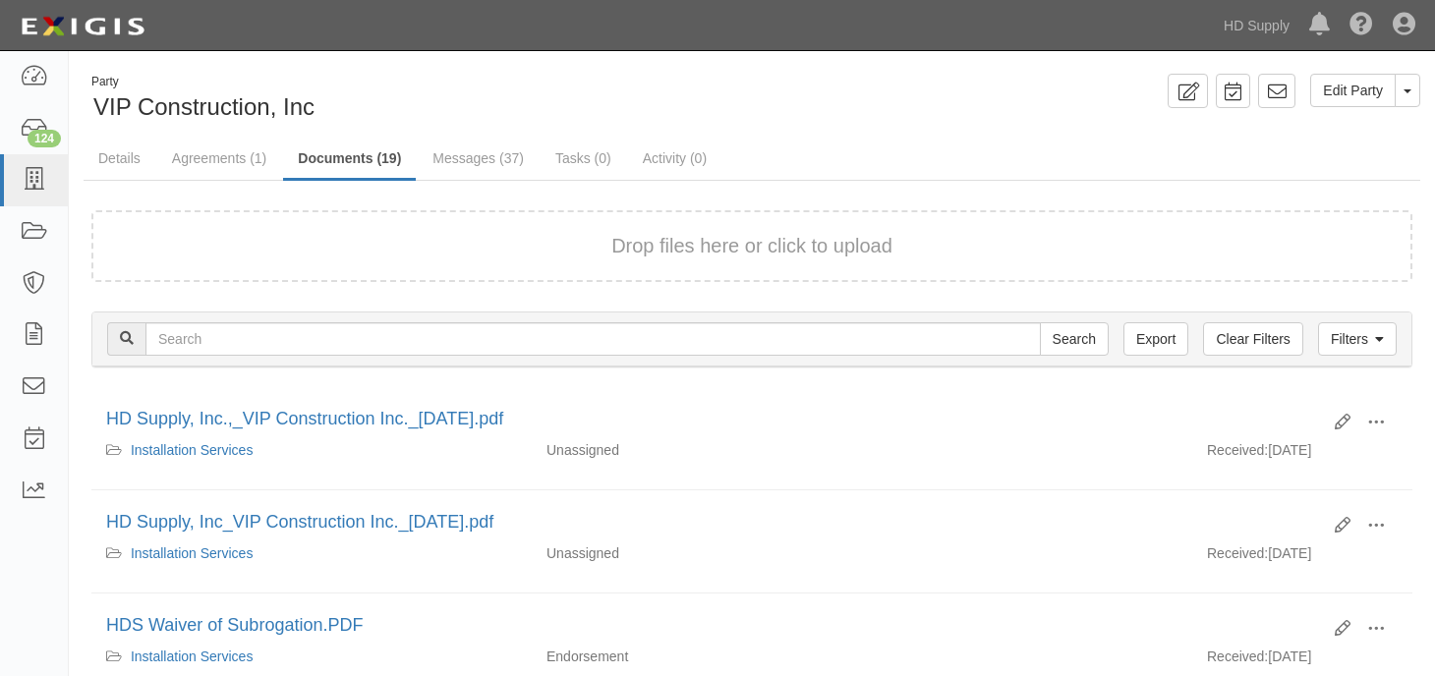
scroll to position [393, 0]
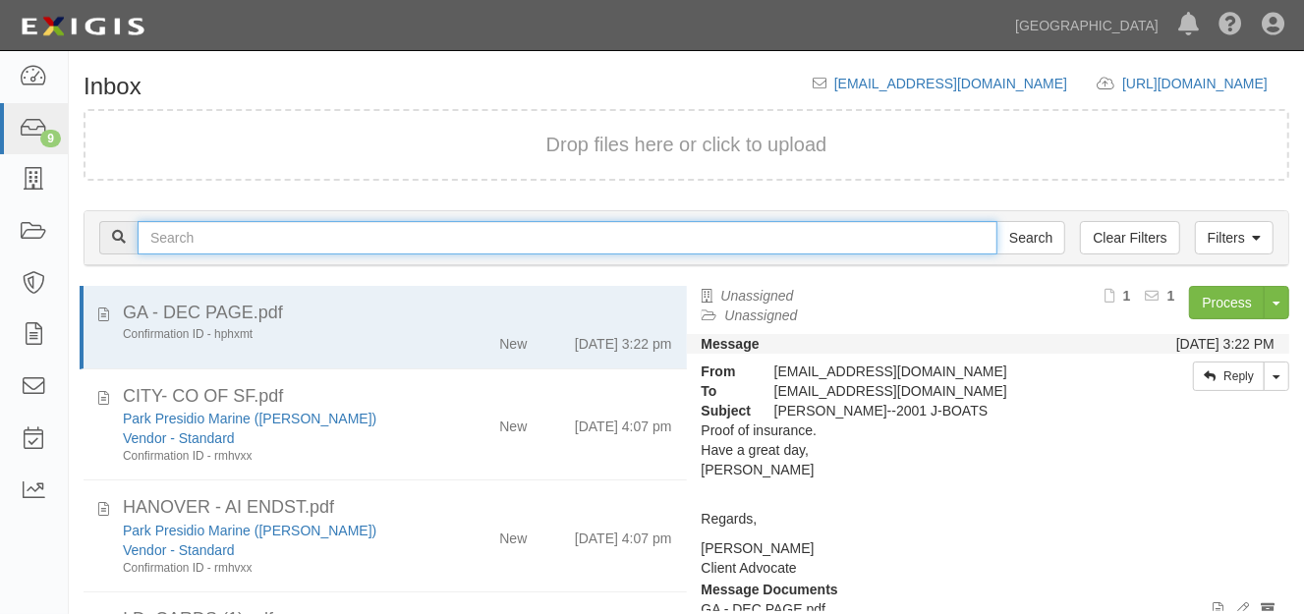
click at [406, 234] on input "text" at bounding box center [568, 237] width 860 height 33
type input "[PERSON_NAME]"
click at [997, 221] on input "Search" at bounding box center [1031, 237] width 69 height 33
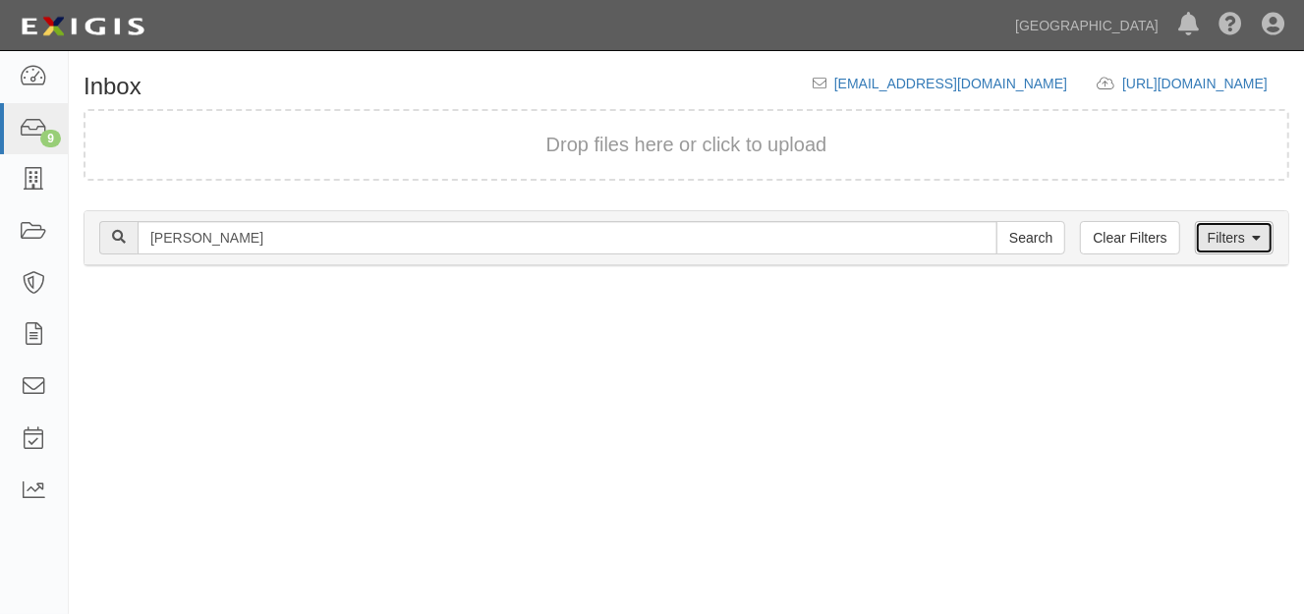
click at [1222, 238] on link "Filters" at bounding box center [1234, 237] width 79 height 33
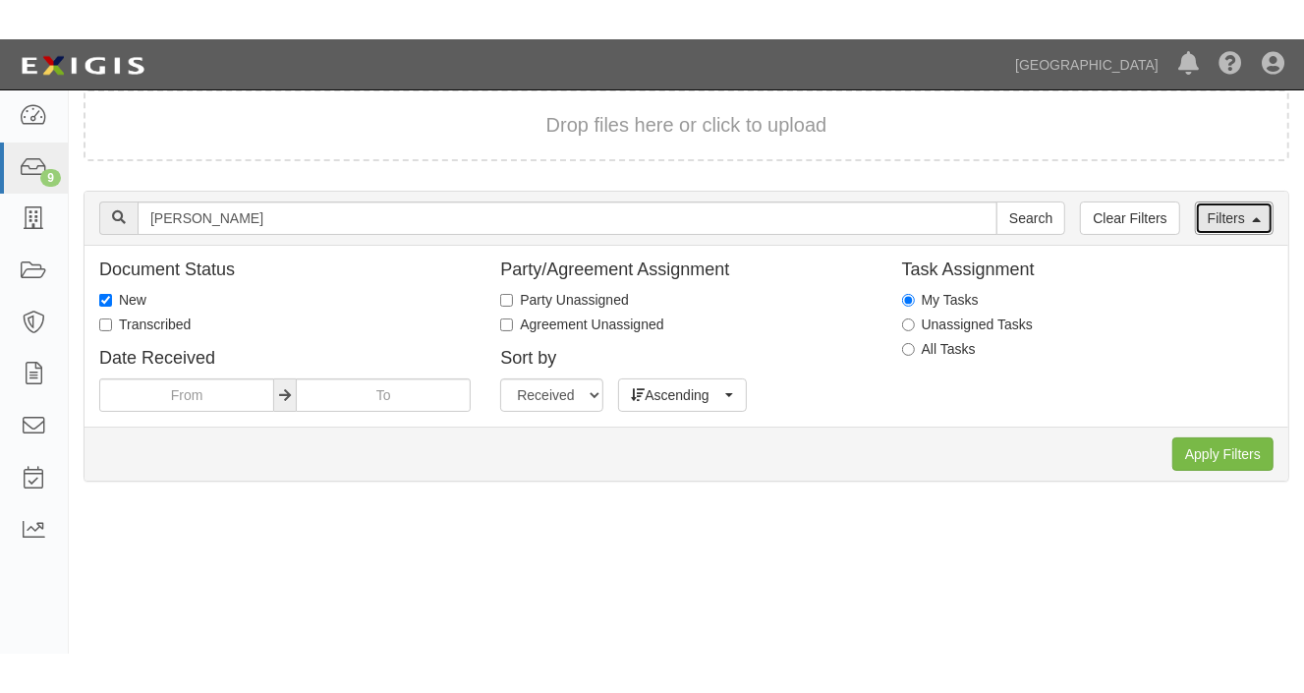
scroll to position [88, 0]
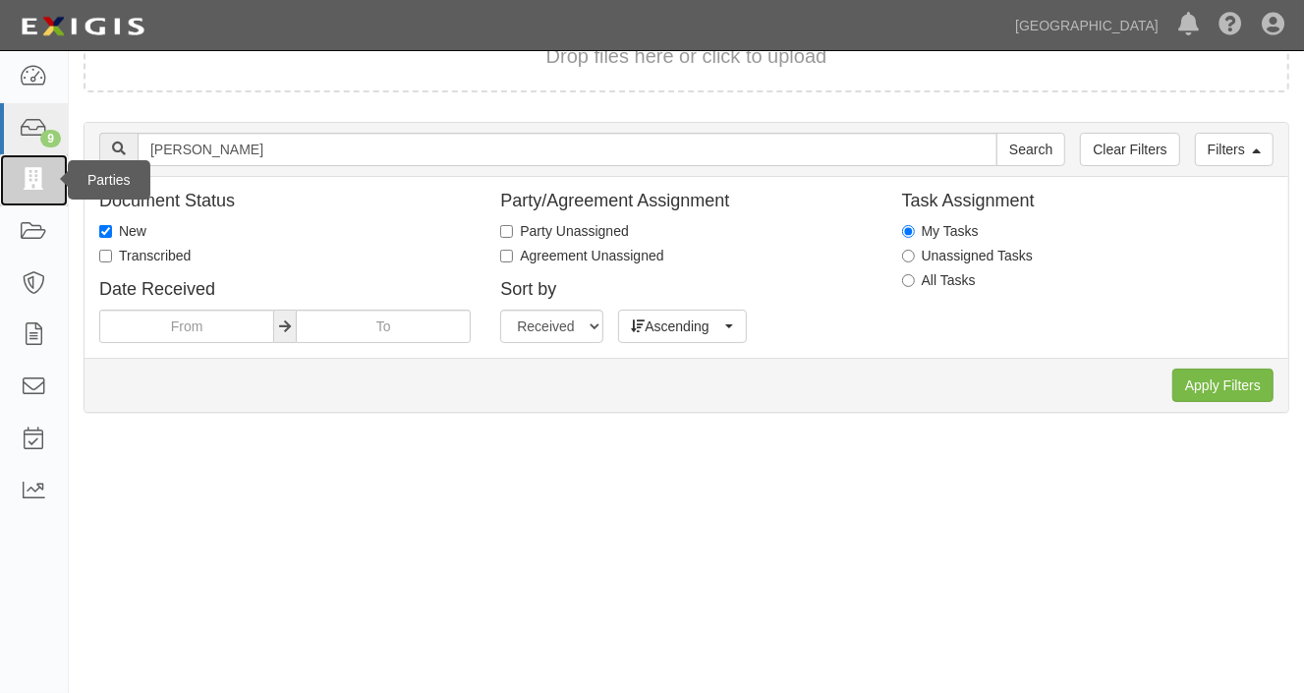
click at [33, 177] on icon at bounding box center [34, 180] width 28 height 23
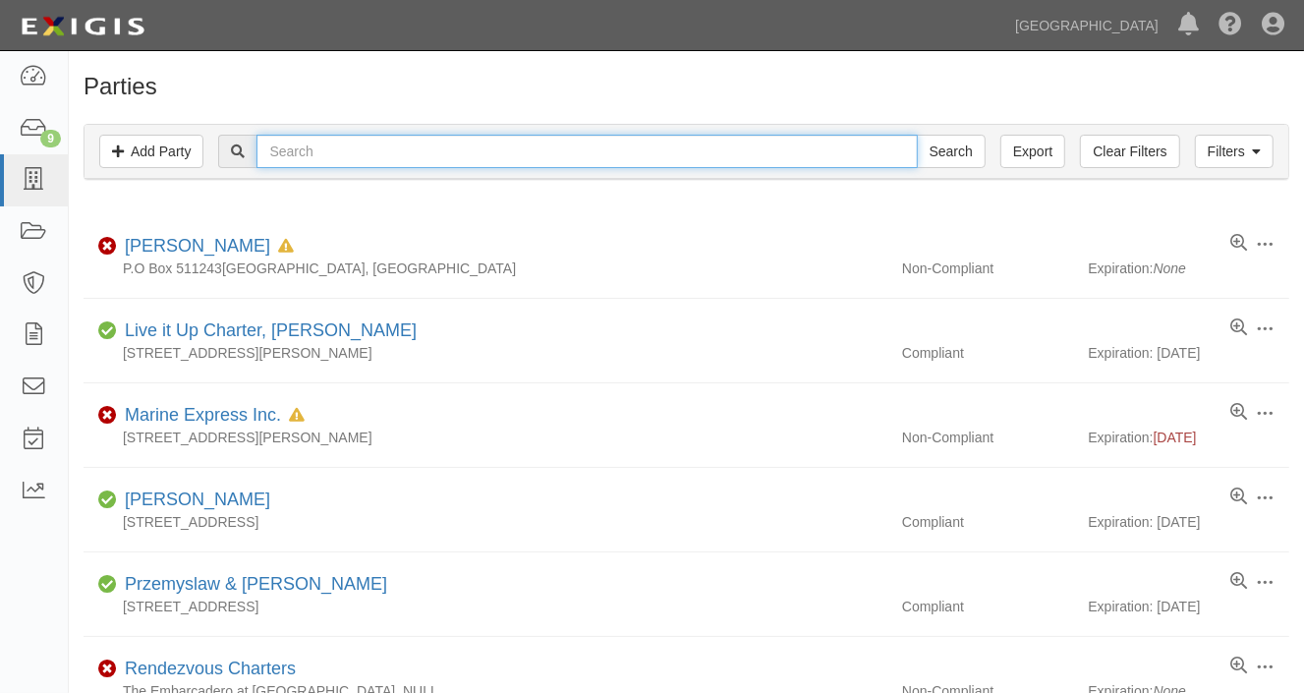
drag, startPoint x: 0, startPoint y: 0, endPoint x: 278, endPoint y: 152, distance: 317.1
click at [278, 152] on input "text" at bounding box center [587, 151] width 660 height 33
type input "[PERSON_NAME]"
click at [917, 135] on input "Search" at bounding box center [951, 151] width 69 height 33
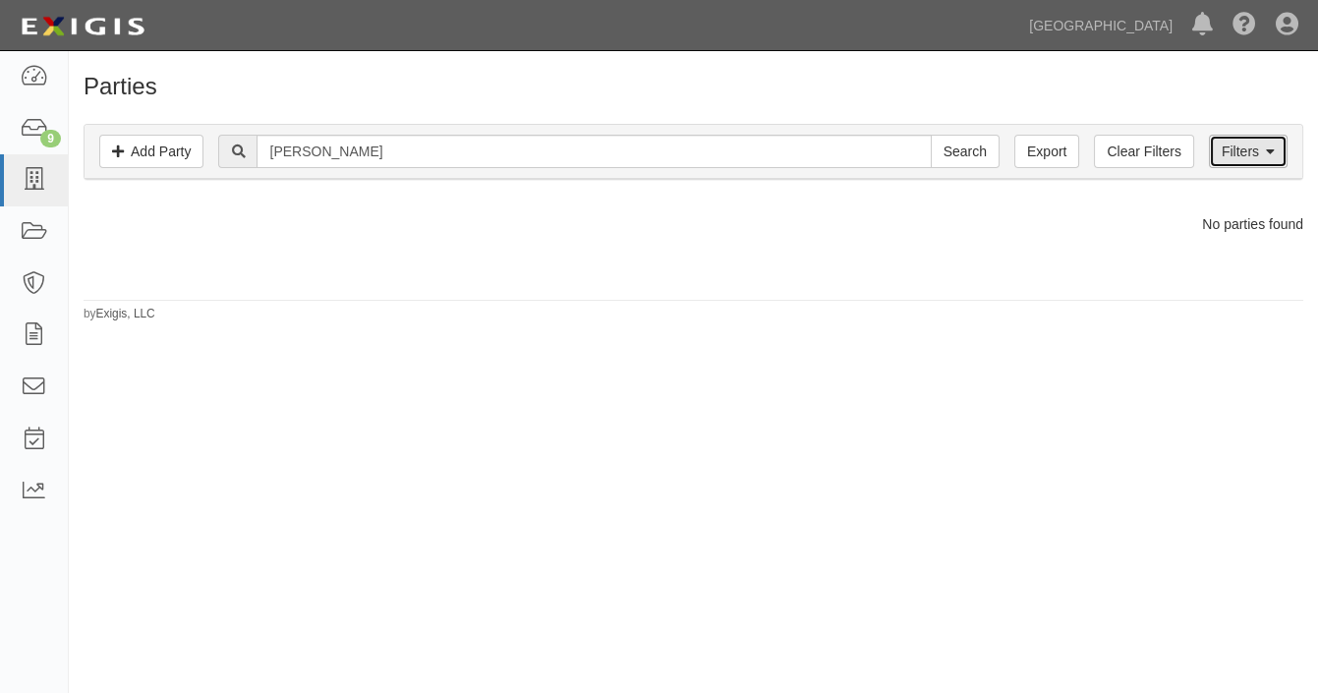
click at [1233, 143] on link "Filters" at bounding box center [1248, 151] width 79 height 33
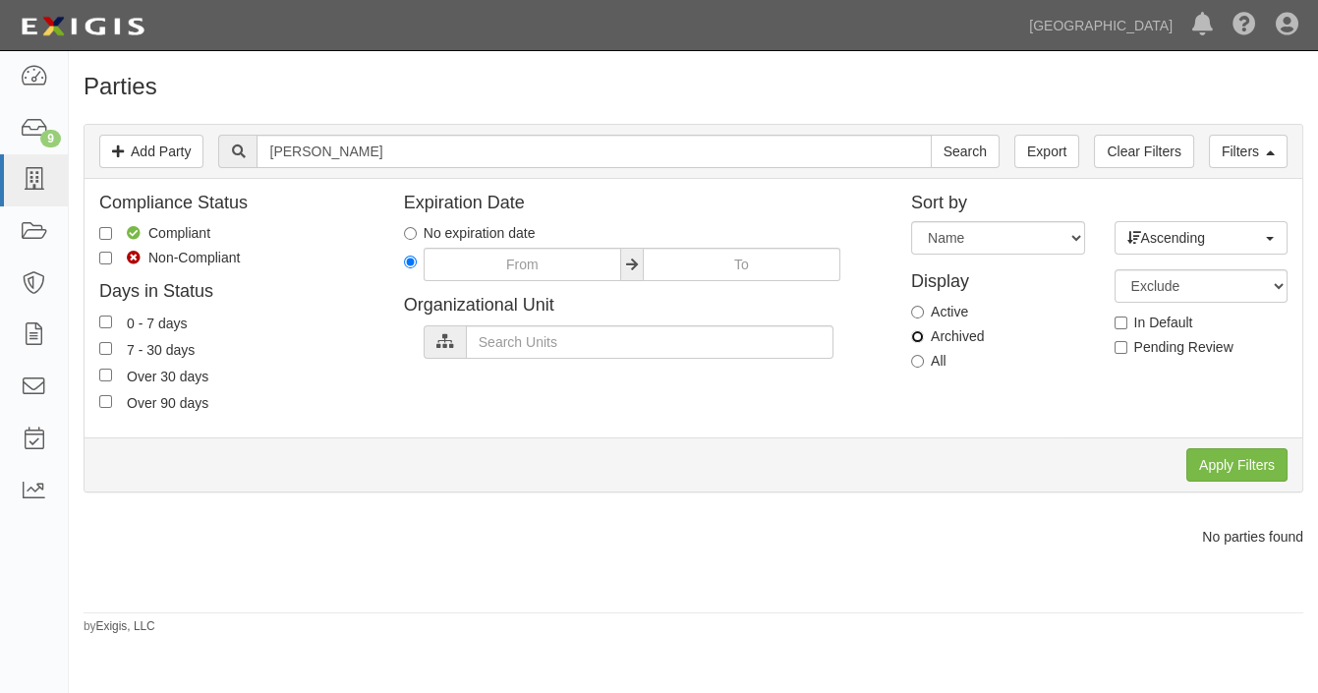
click at [912, 340] on input "Archived" at bounding box center [917, 336] width 13 height 13
radio input "true"
click at [1216, 456] on input "Apply Filters" at bounding box center [1236, 464] width 101 height 33
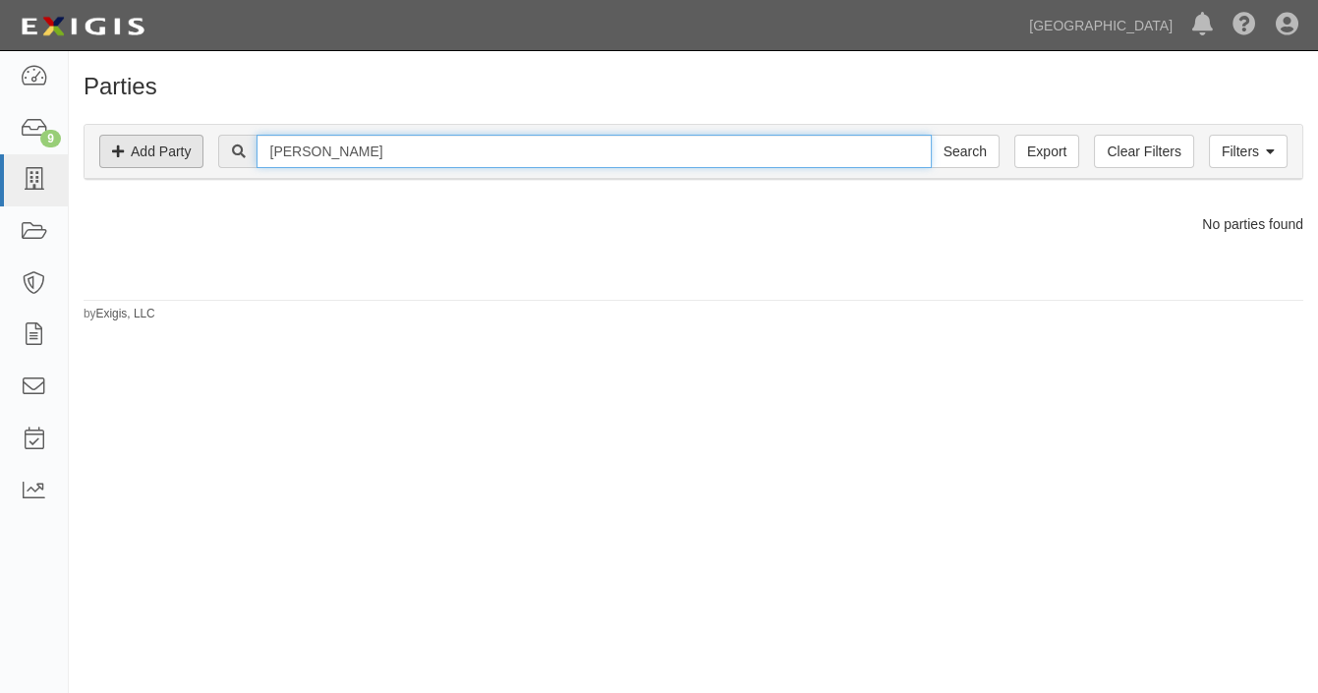
drag, startPoint x: 389, startPoint y: 149, endPoint x: 198, endPoint y: 151, distance: 191.7
click at [198, 151] on div "Filters Add Party Clear Filters Export brandon tenn Search Filters" at bounding box center [694, 152] width 1218 height 54
type input "jessica stern"
click at [931, 135] on input "Search" at bounding box center [965, 151] width 69 height 33
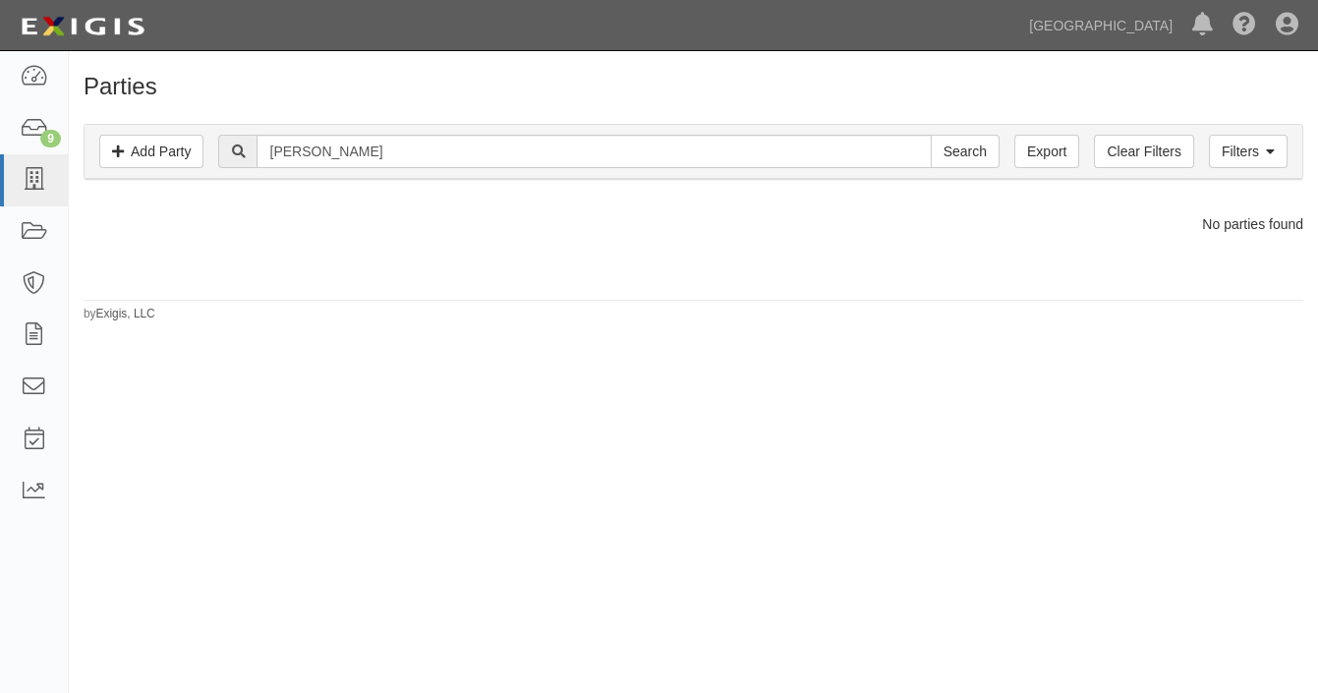
click at [42, 549] on div "Dashboard 9 Inbox Parties Agreements Coverages Documents Messages Tasks Reports" at bounding box center [34, 372] width 69 height 642
click at [31, 186] on icon at bounding box center [34, 180] width 28 height 23
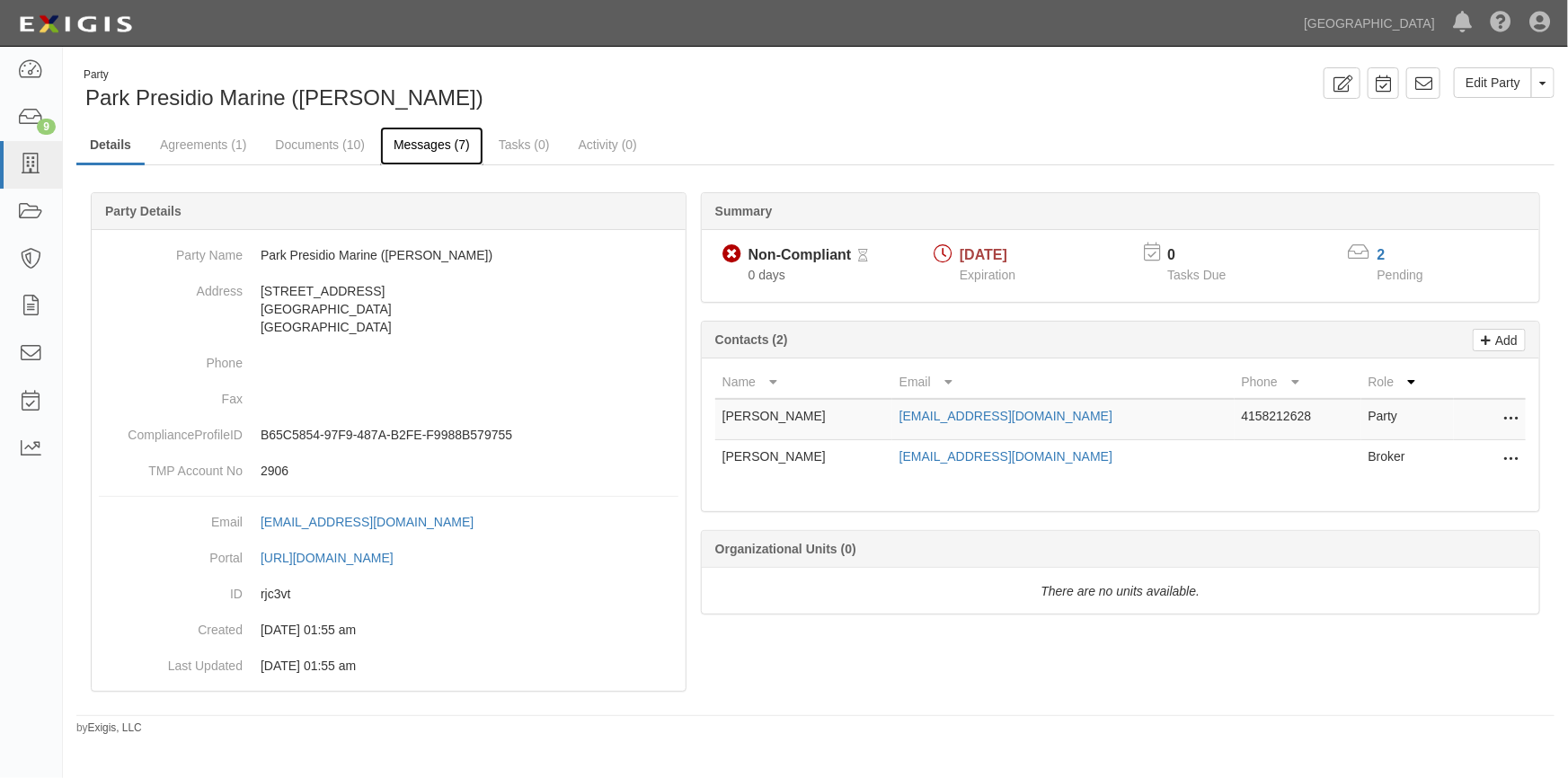
click at [428, 144] on link "Messages (7)" at bounding box center [432, 146] width 103 height 38
click at [306, 146] on link "Documents (10)" at bounding box center [320, 146] width 117 height 38
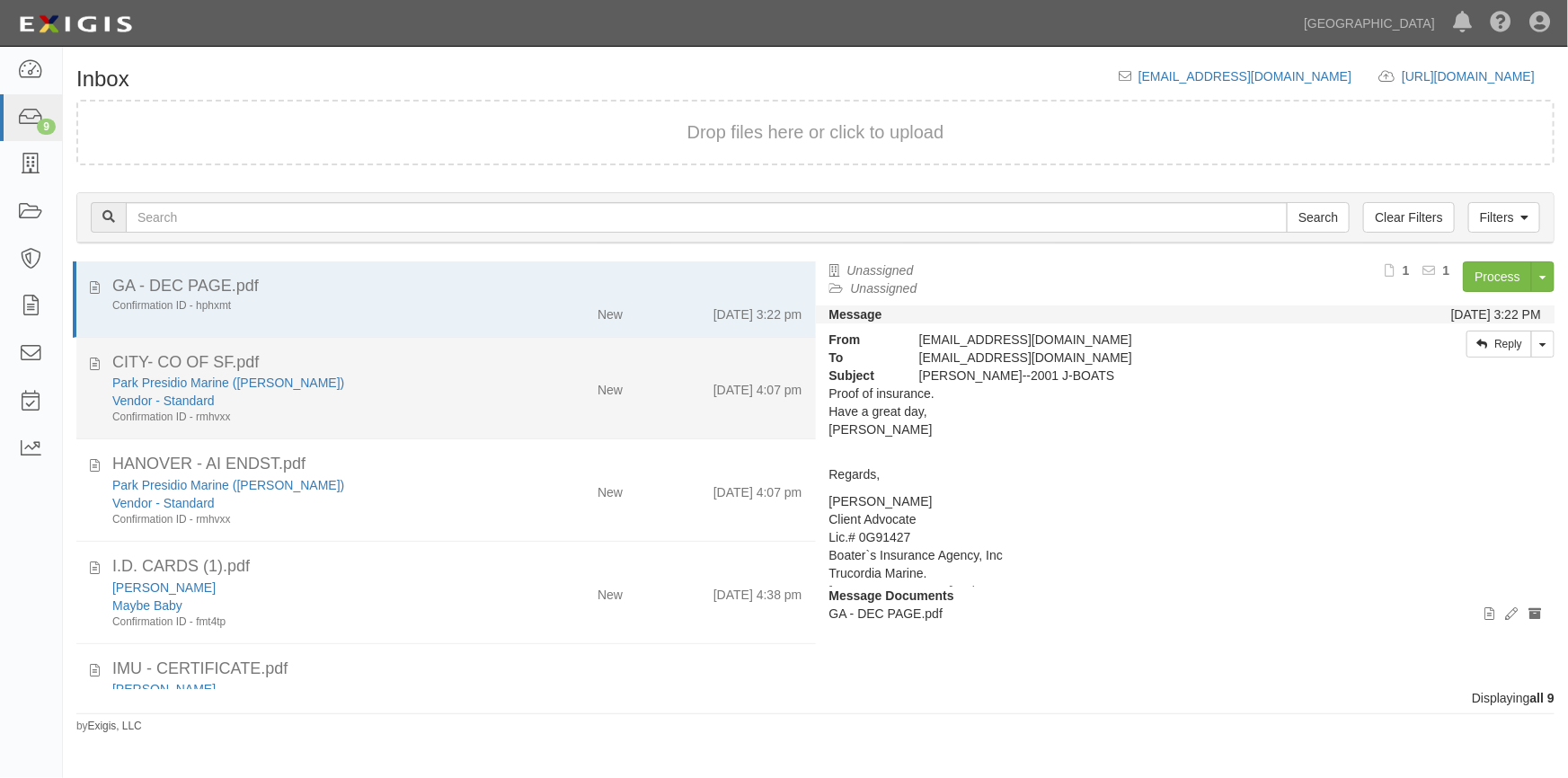
click at [327, 385] on div "Park Presidio Marine ([PERSON_NAME])" at bounding box center [308, 383] width 391 height 18
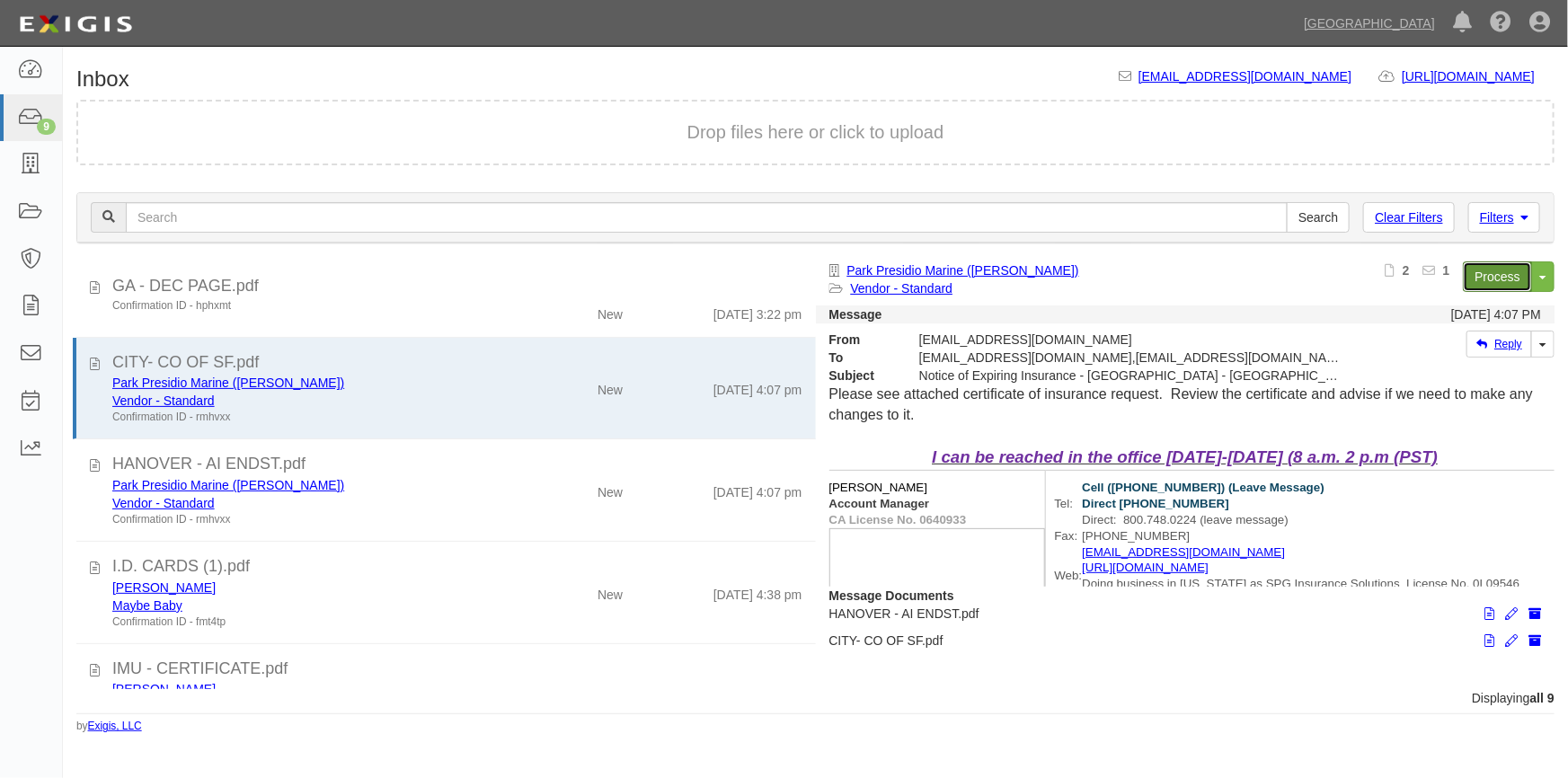
click at [1480, 273] on link "Process" at bounding box center [1498, 276] width 69 height 30
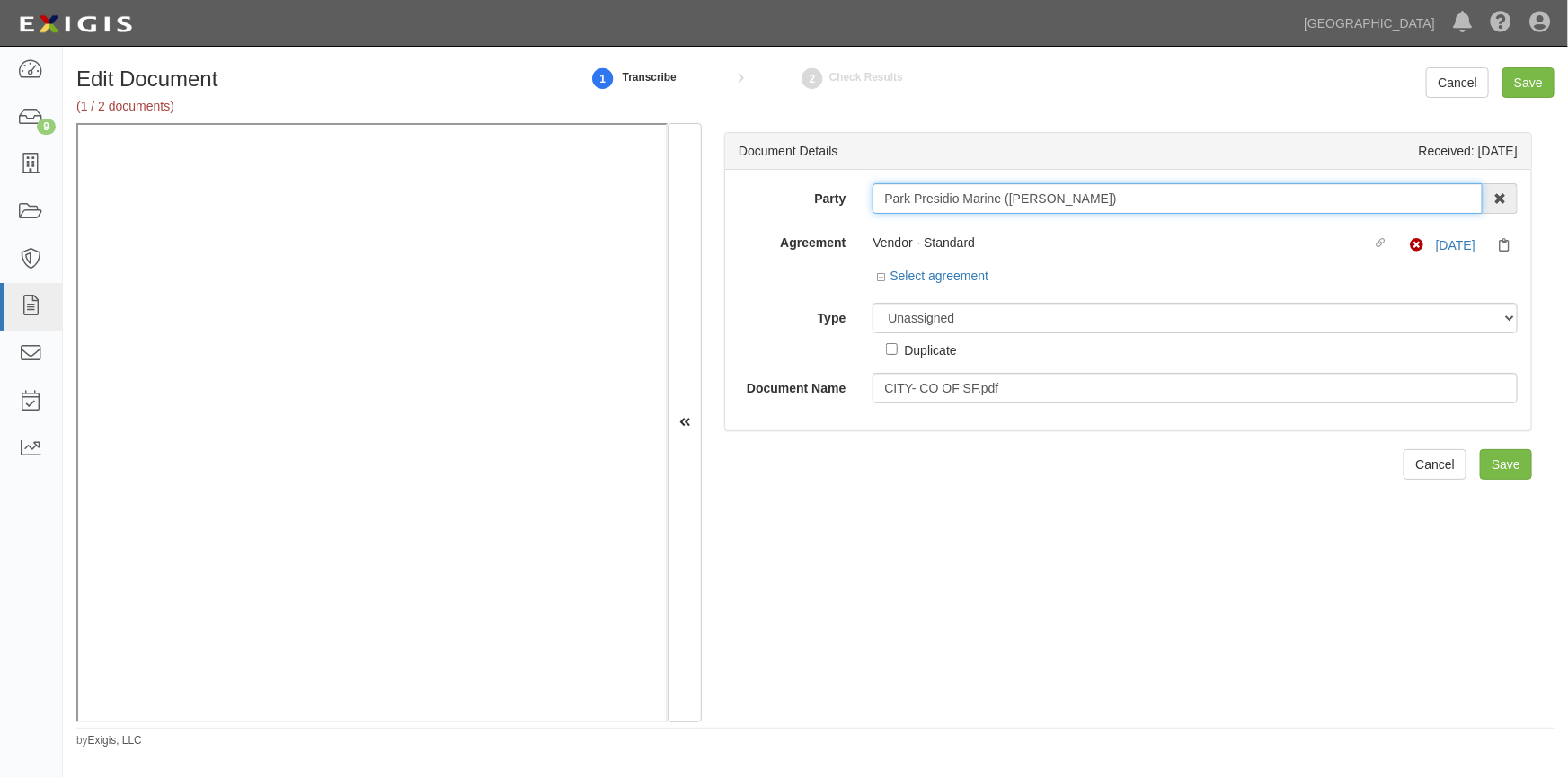
drag, startPoint x: 1096, startPoint y: 197, endPoint x: 871, endPoint y: 208, distance: 225.3
click at [872, 208] on input "Park Presidio Marine ([PERSON_NAME])" at bounding box center [1177, 197] width 610 height 30
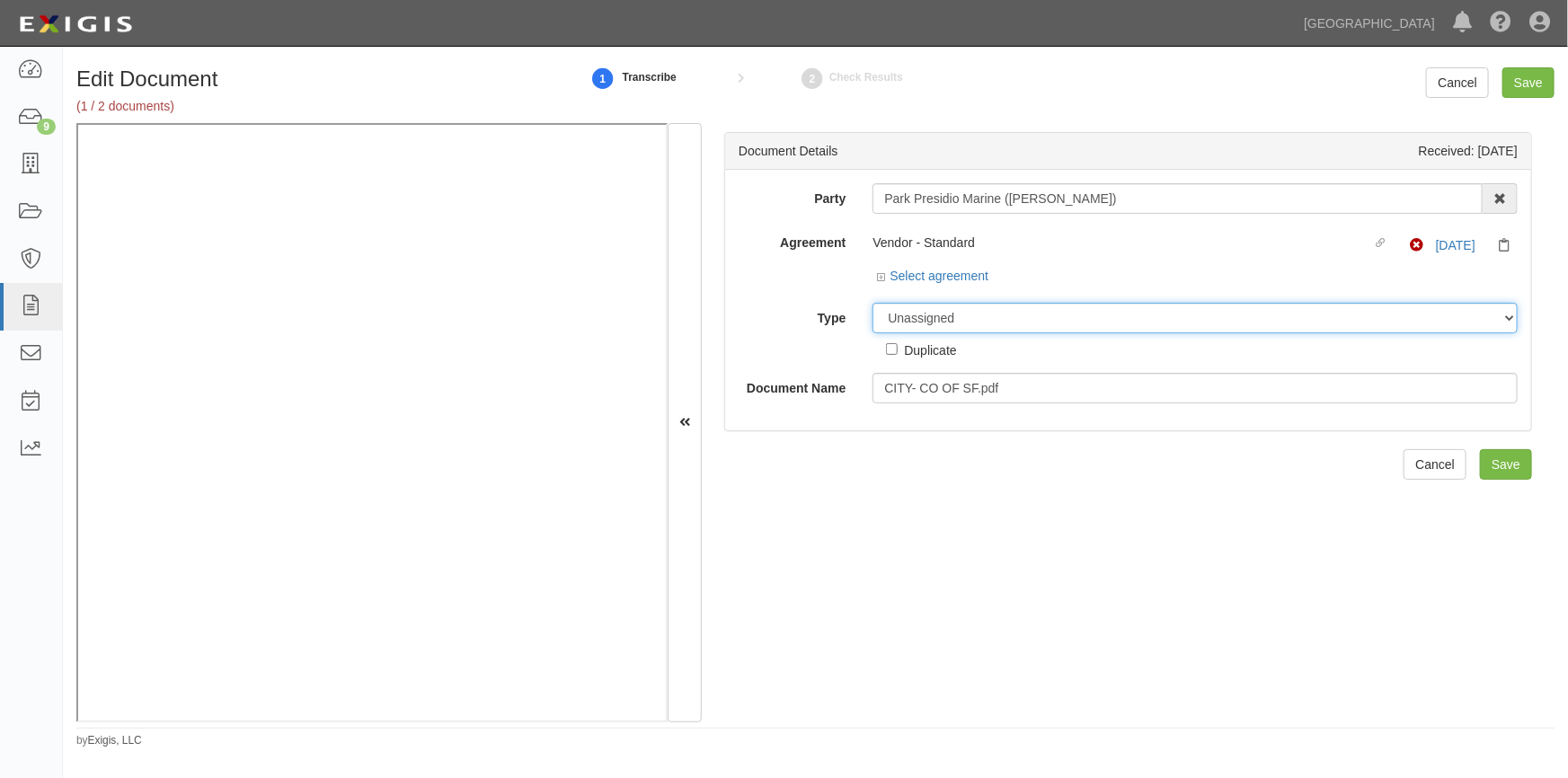
click at [1065, 322] on select "Unassigned Binder Cancellation Notice Certificate Contract Endorsement Insuranc…" at bounding box center [1195, 317] width 645 height 30
select select "CertificateDetail"
click at [872, 303] on select "Unassigned Binder Cancellation Notice Certificate Contract Endorsement Insuranc…" at bounding box center [1195, 317] width 645 height 30
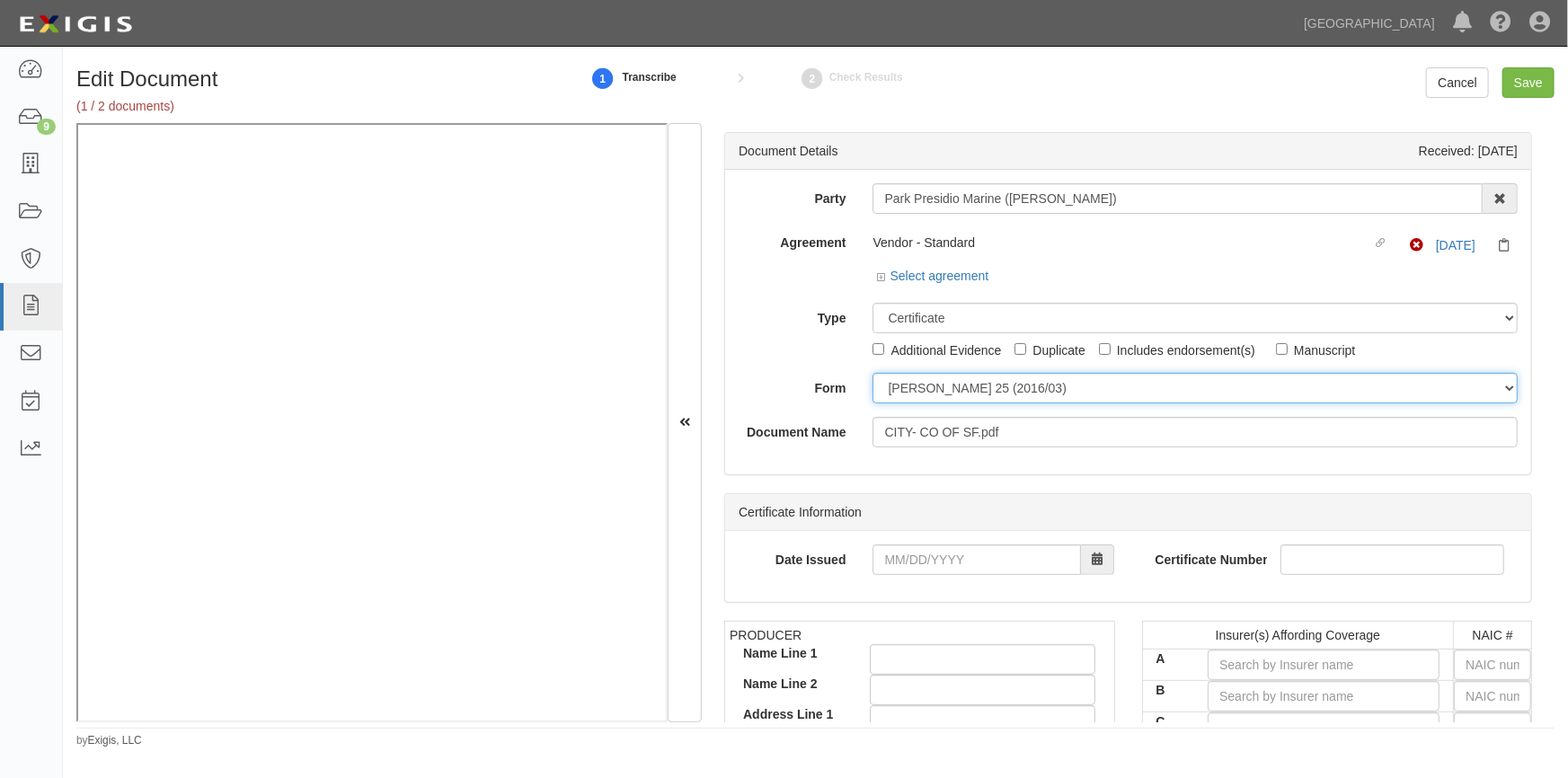
click at [915, 400] on select "ACORD 25 (2016/03) ACORD 101 ACORD 855 NY (2014/05) General" at bounding box center [1195, 388] width 645 height 30
select select "GeneralFormDetail"
click at [872, 373] on select "ACORD 25 (2016/03) ACORD 101 ACORD 855 NY (2014/05) General" at bounding box center [1195, 388] width 645 height 30
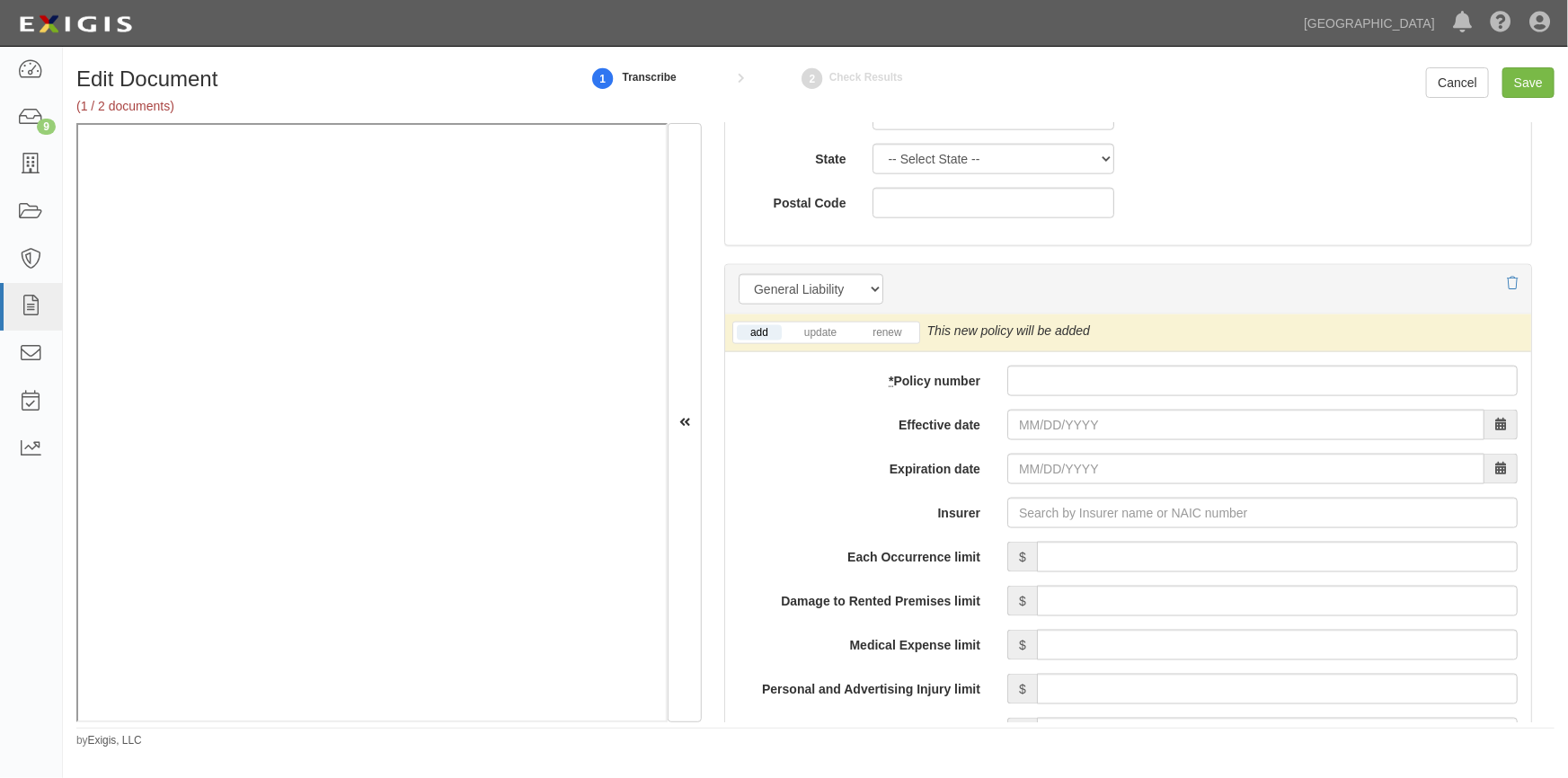
scroll to position [1225, 0]
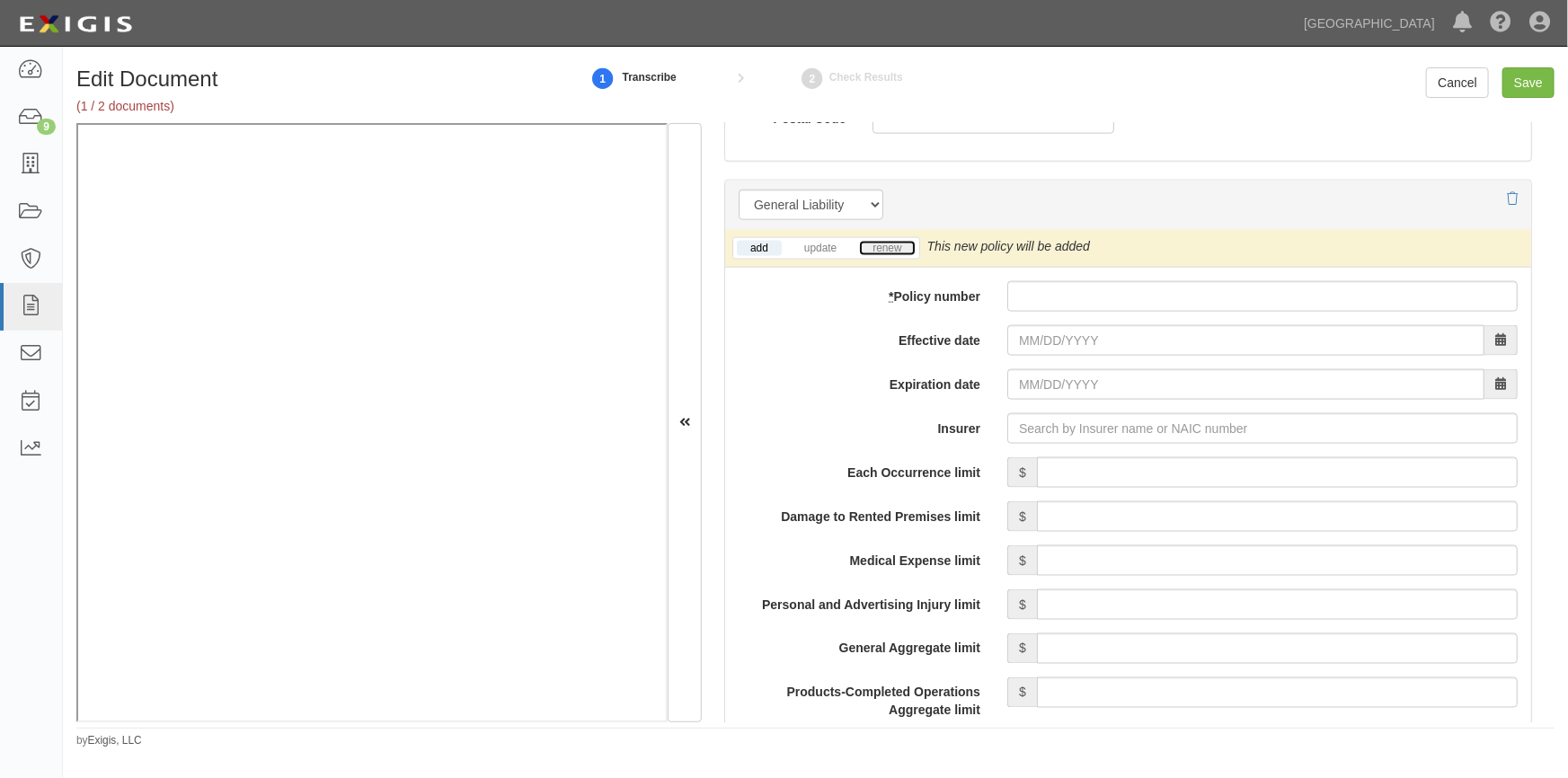
click at [891, 243] on link "renew" at bounding box center [887, 248] width 56 height 16
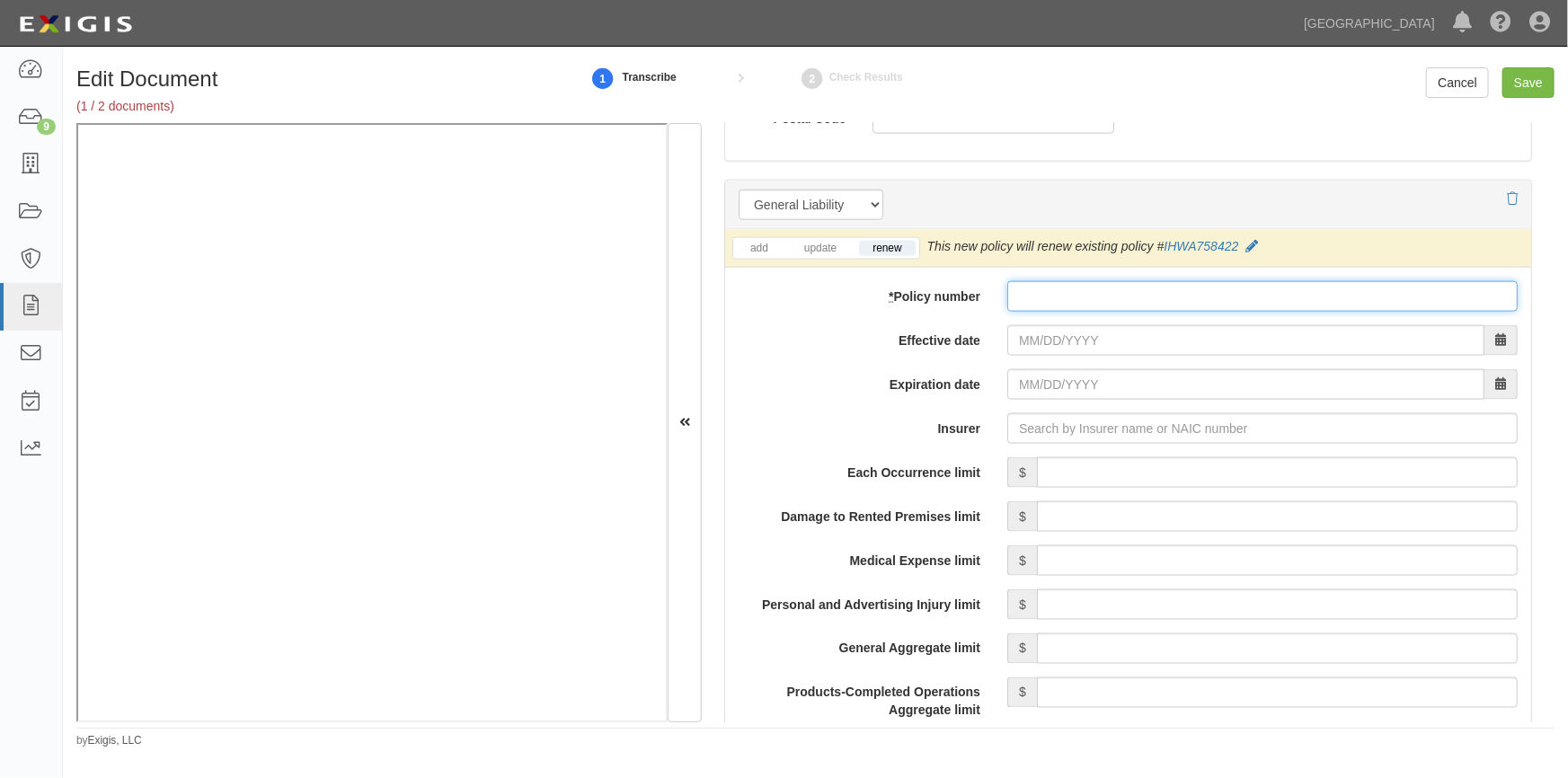
paste input "IHWA758423"
type input "IHWA758423"
click at [1072, 342] on input "Effective date" at bounding box center [1246, 340] width 477 height 30
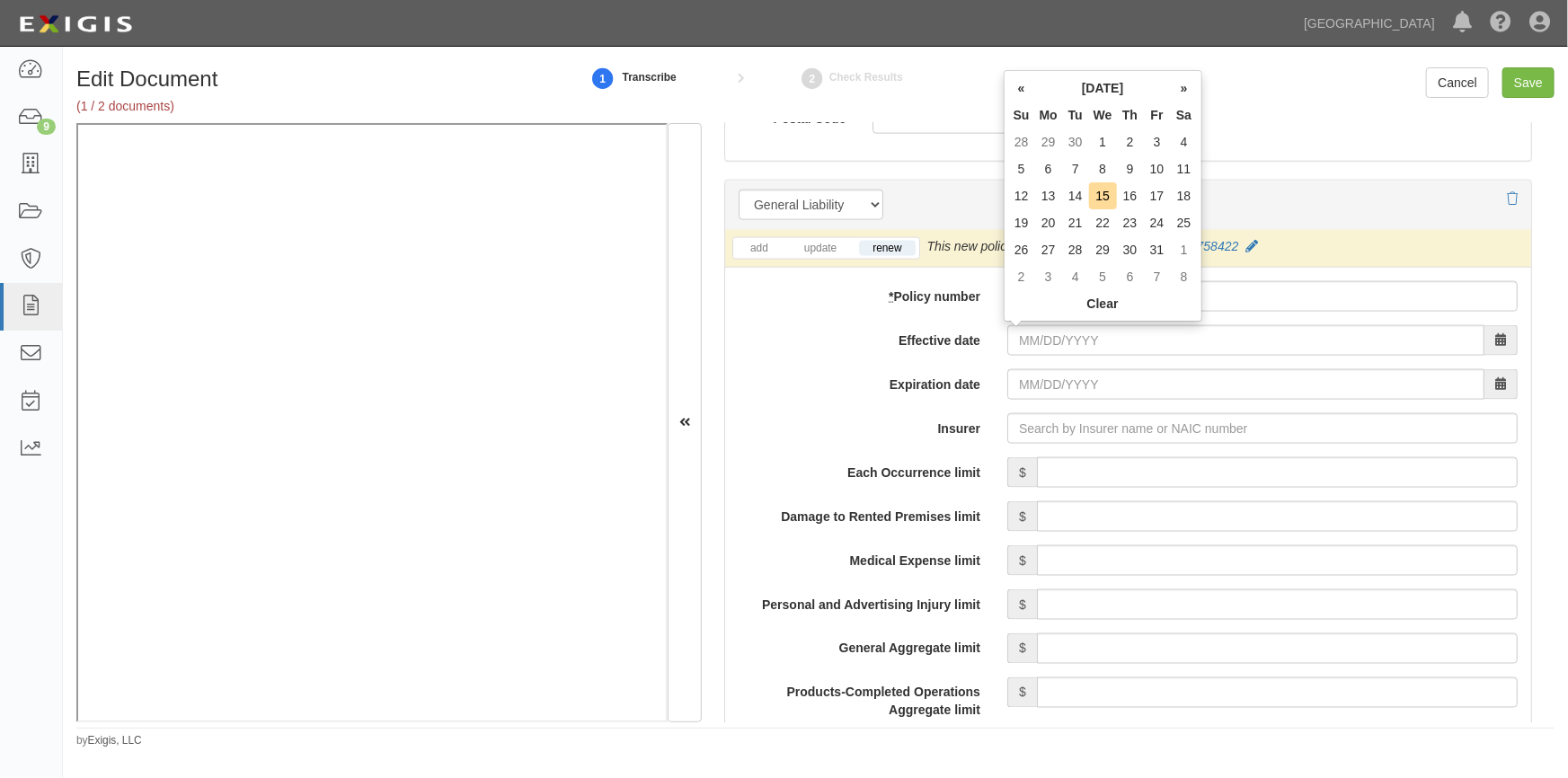
drag, startPoint x: 1107, startPoint y: 187, endPoint x: 1105, endPoint y: 215, distance: 28.1
click at [1107, 187] on td "15" at bounding box center [1103, 196] width 27 height 27
type input "[DATE]"
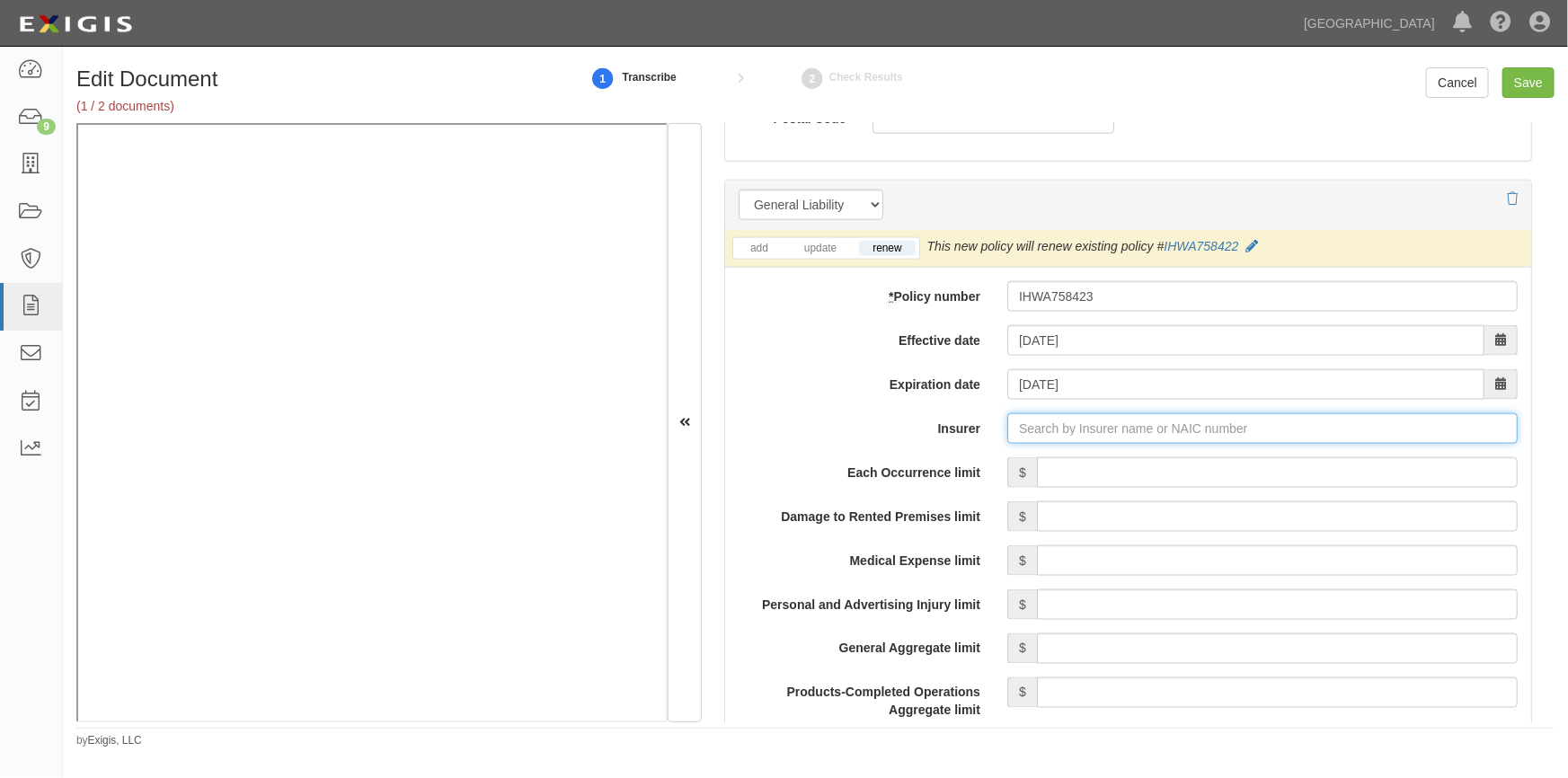
click at [1031, 426] on input "Insurer" at bounding box center [1263, 428] width 510 height 30
click at [1066, 430] on input "Insurer" at bounding box center [1263, 428] width 510 height 30
type input "0"
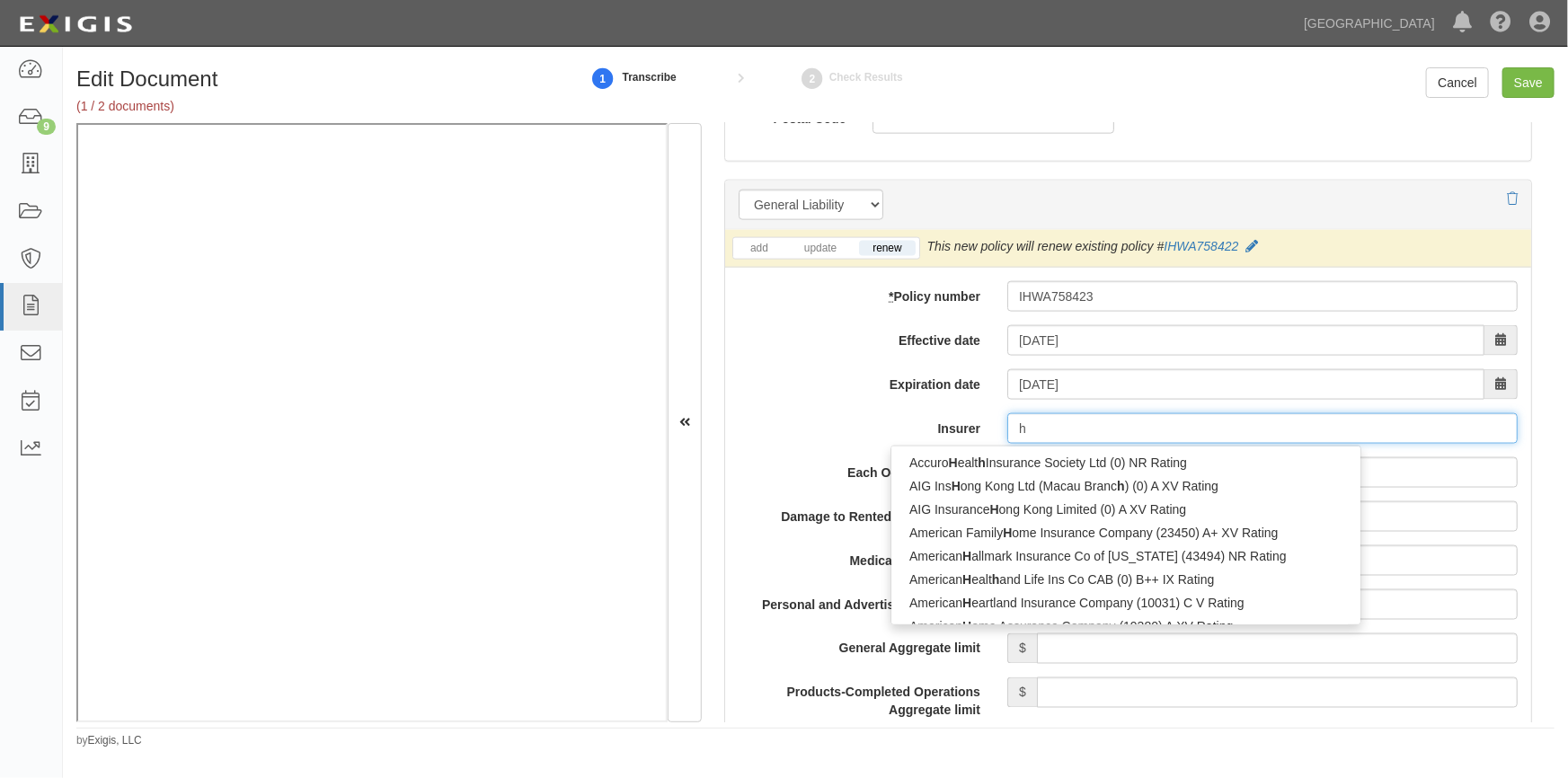
type input "ha"
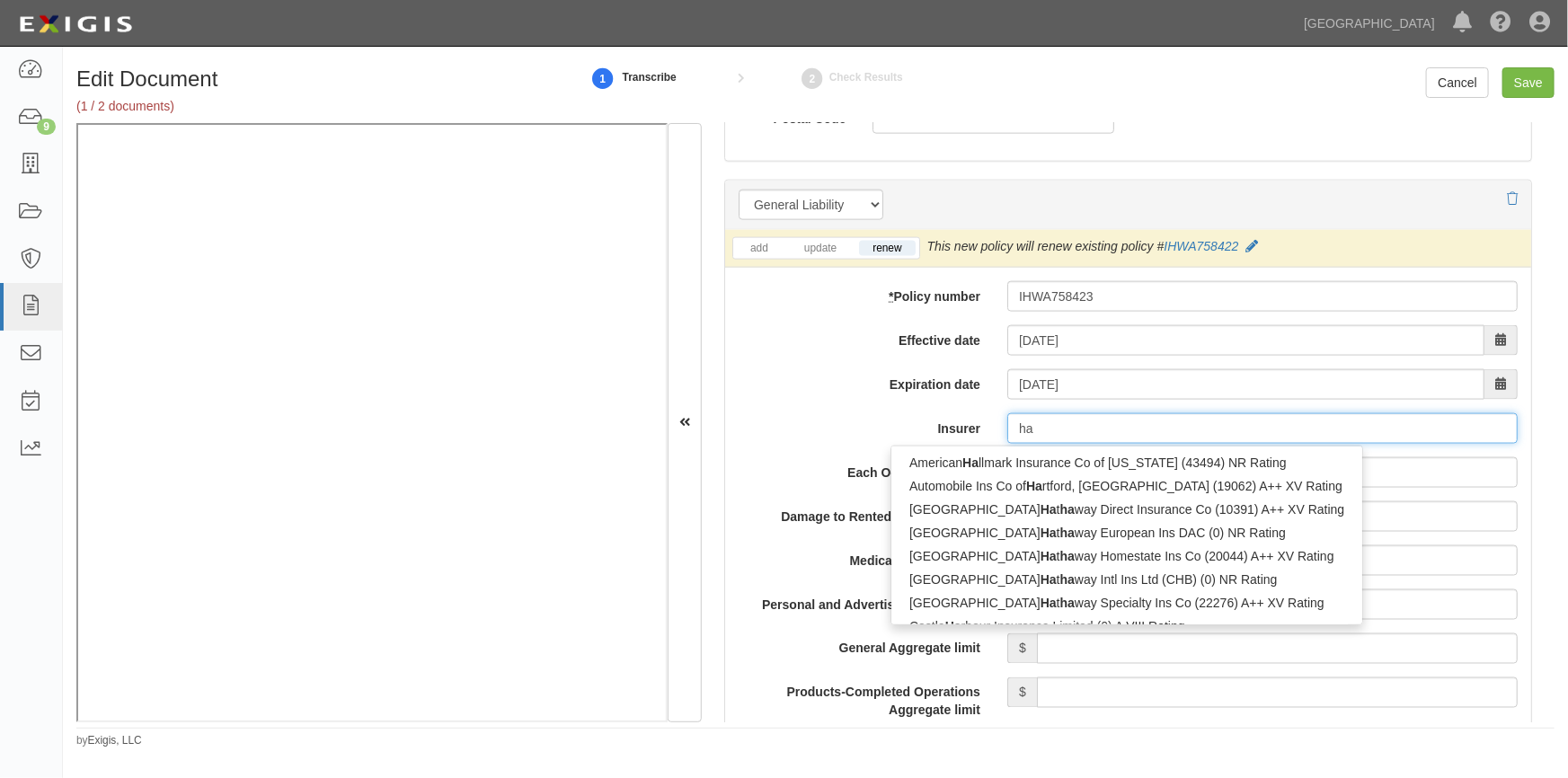
type input "hanasaku Life Insurance Co., Ltd. (0) NR Rating"
type input "han"
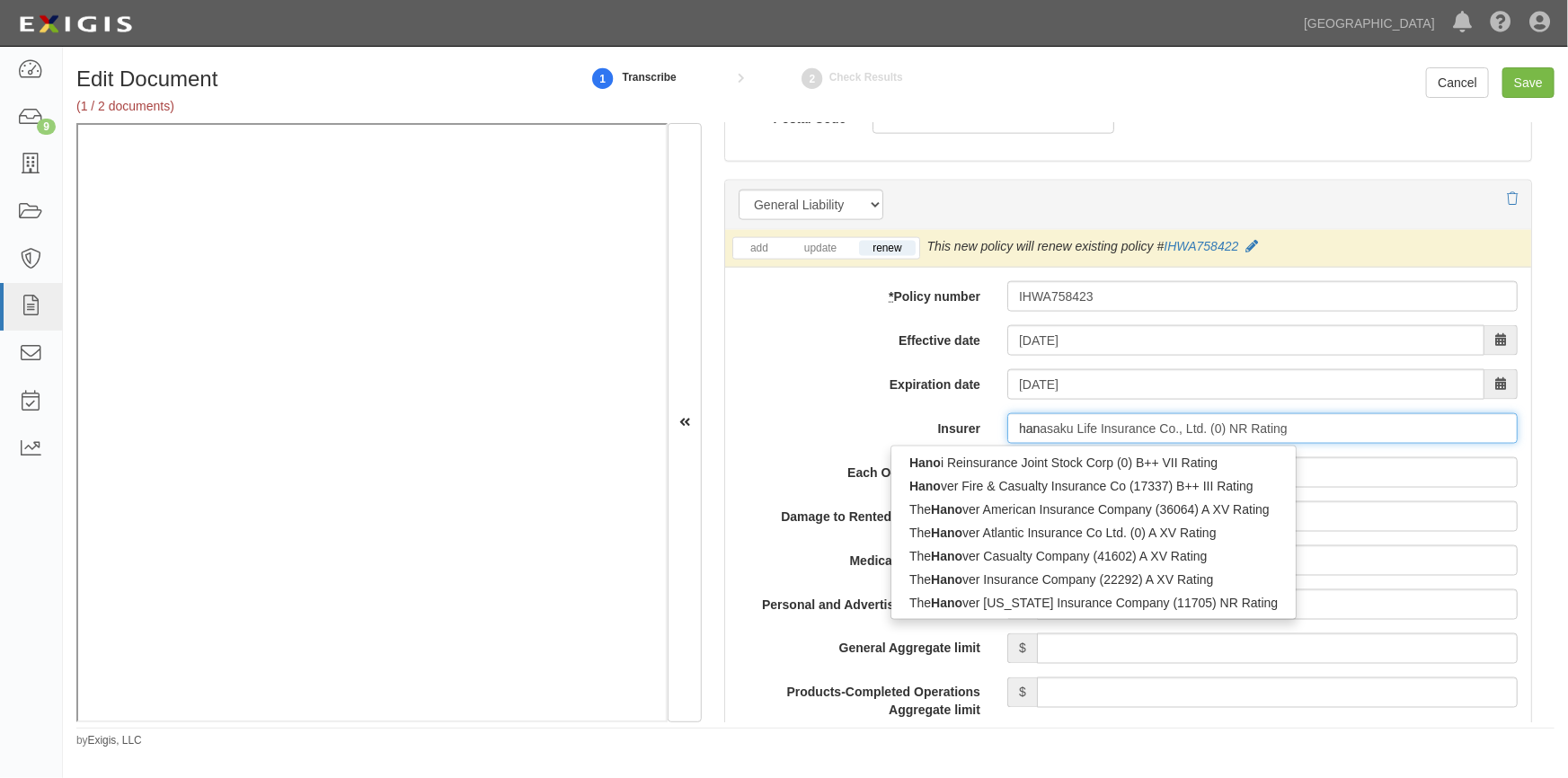
type input "hanoi Reinsurance Joint Stock Corp (0) B++ VII Rating"
type input "hano"
type input "hanover Fire & Casualty Insurance Co (17337) B++ III Rating"
type input "hanover"
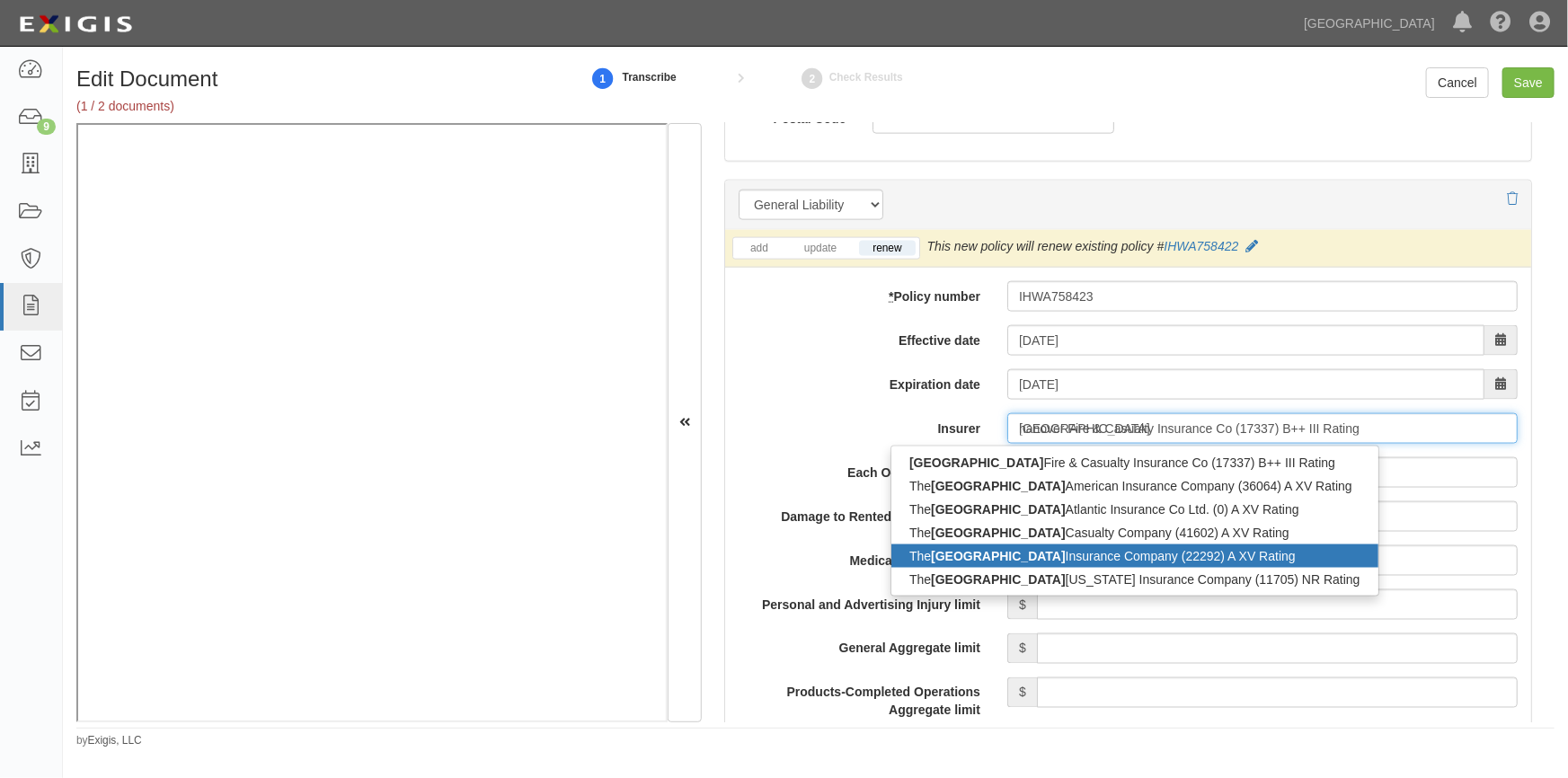
click at [1051, 558] on div "The Hanover Insurance Company (22292) A XV Rating" at bounding box center [1135, 557] width 487 height 24
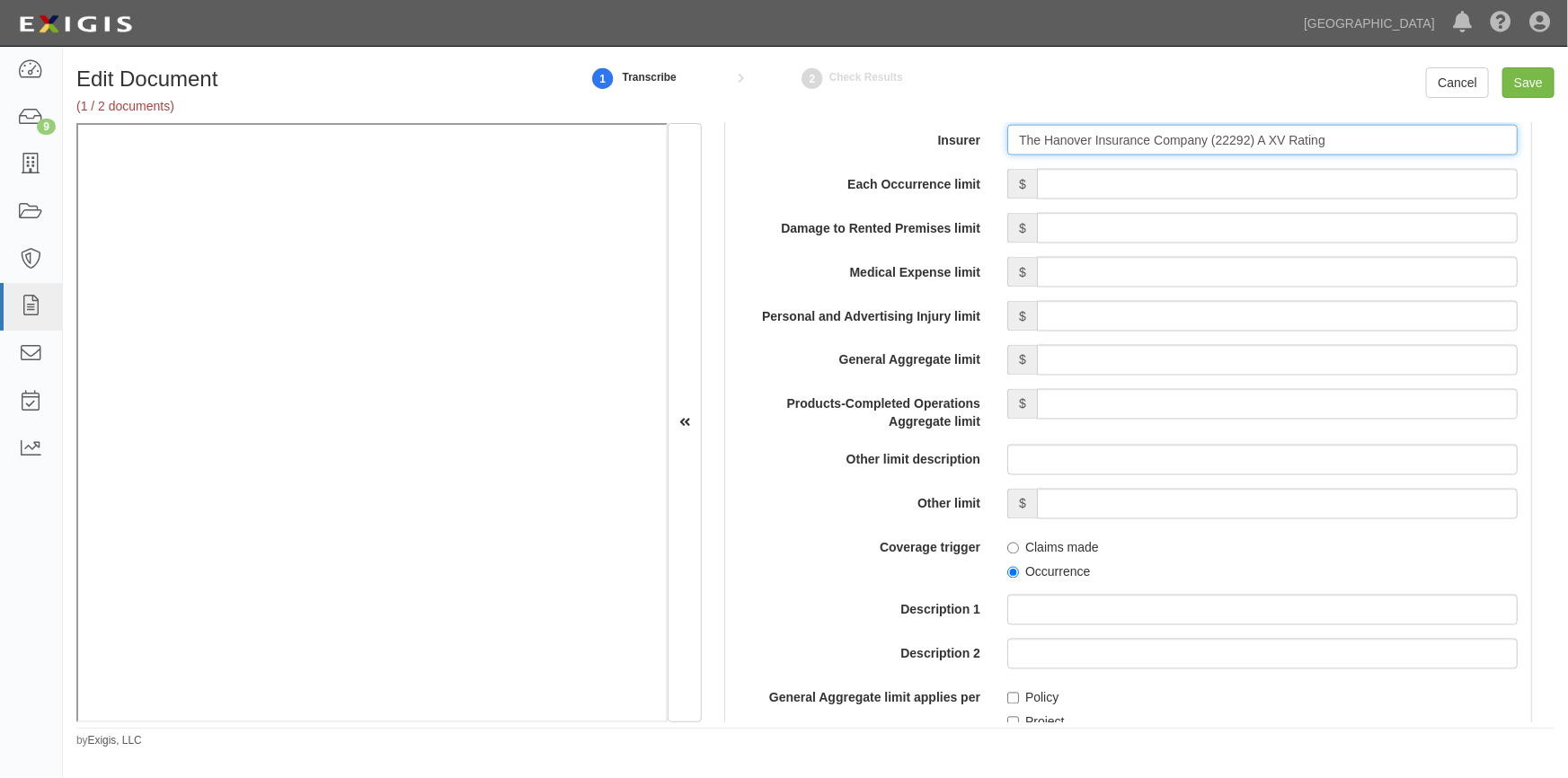
scroll to position [1634, 0]
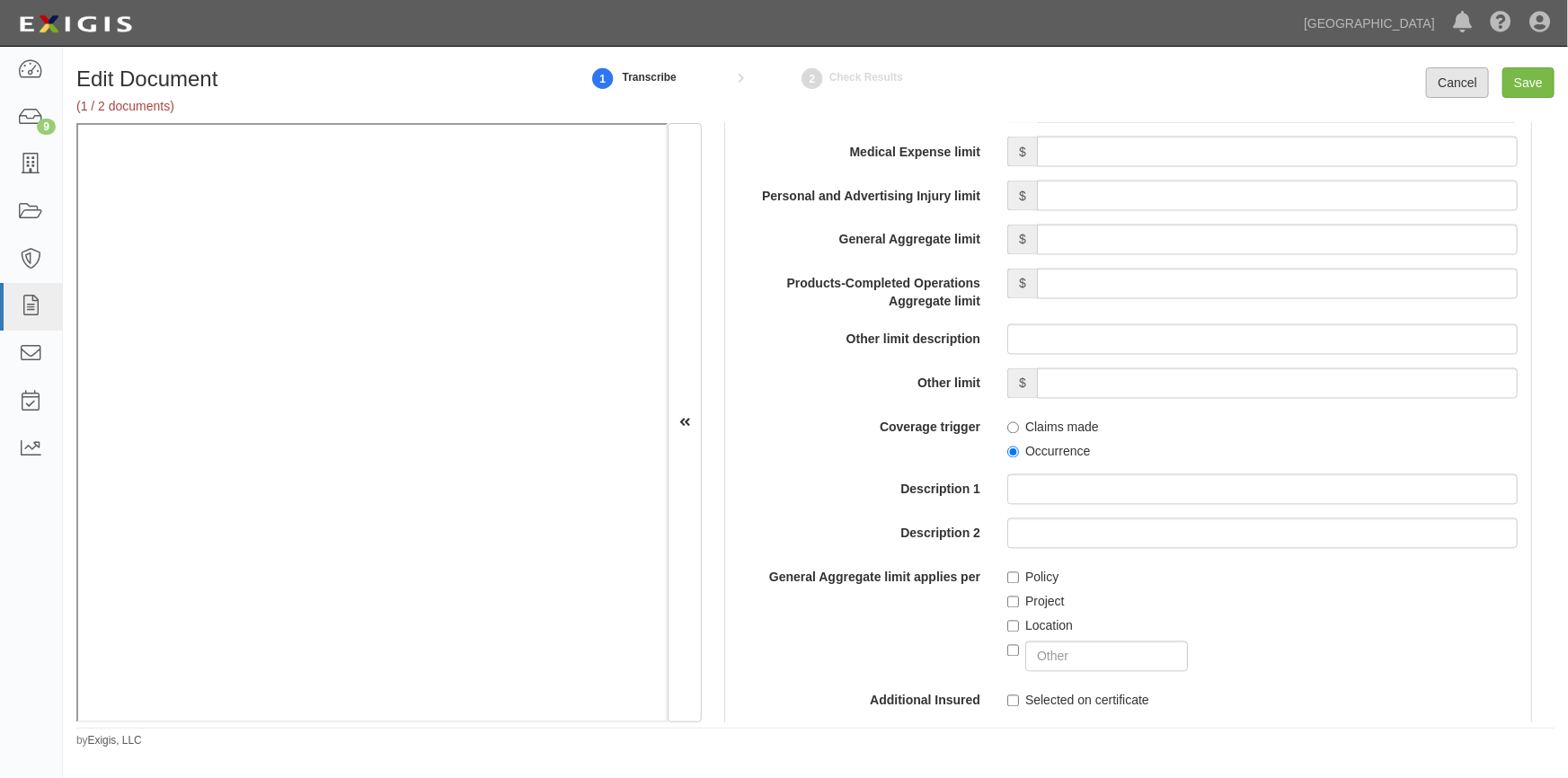
type input "The Hanover Insurance Company (22292) A XV Rating"
click at [1454, 87] on link "Cancel" at bounding box center [1457, 82] width 63 height 30
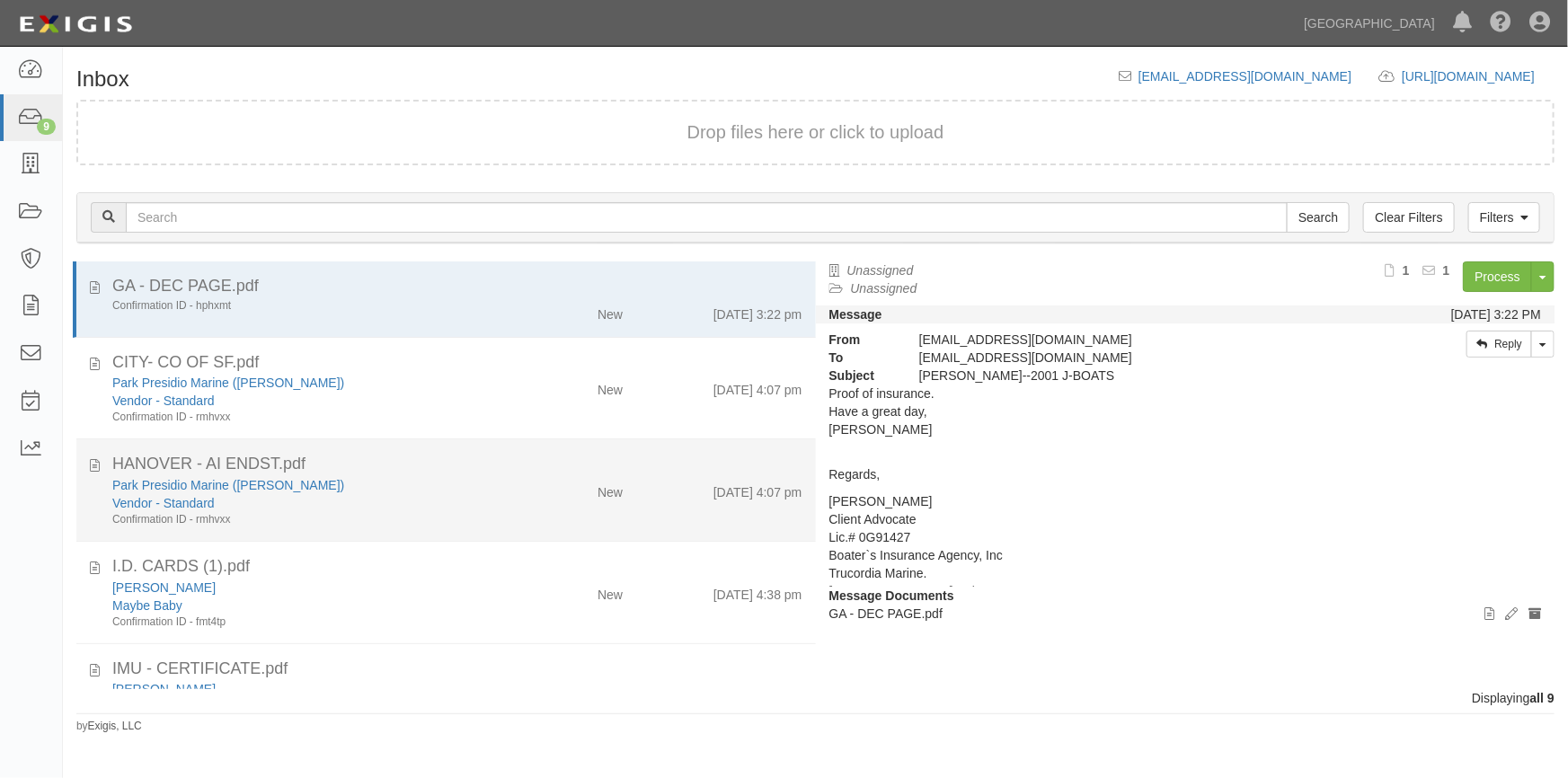
click at [437, 512] on div "Confirmation ID - rmhvxx" at bounding box center [308, 519] width 391 height 16
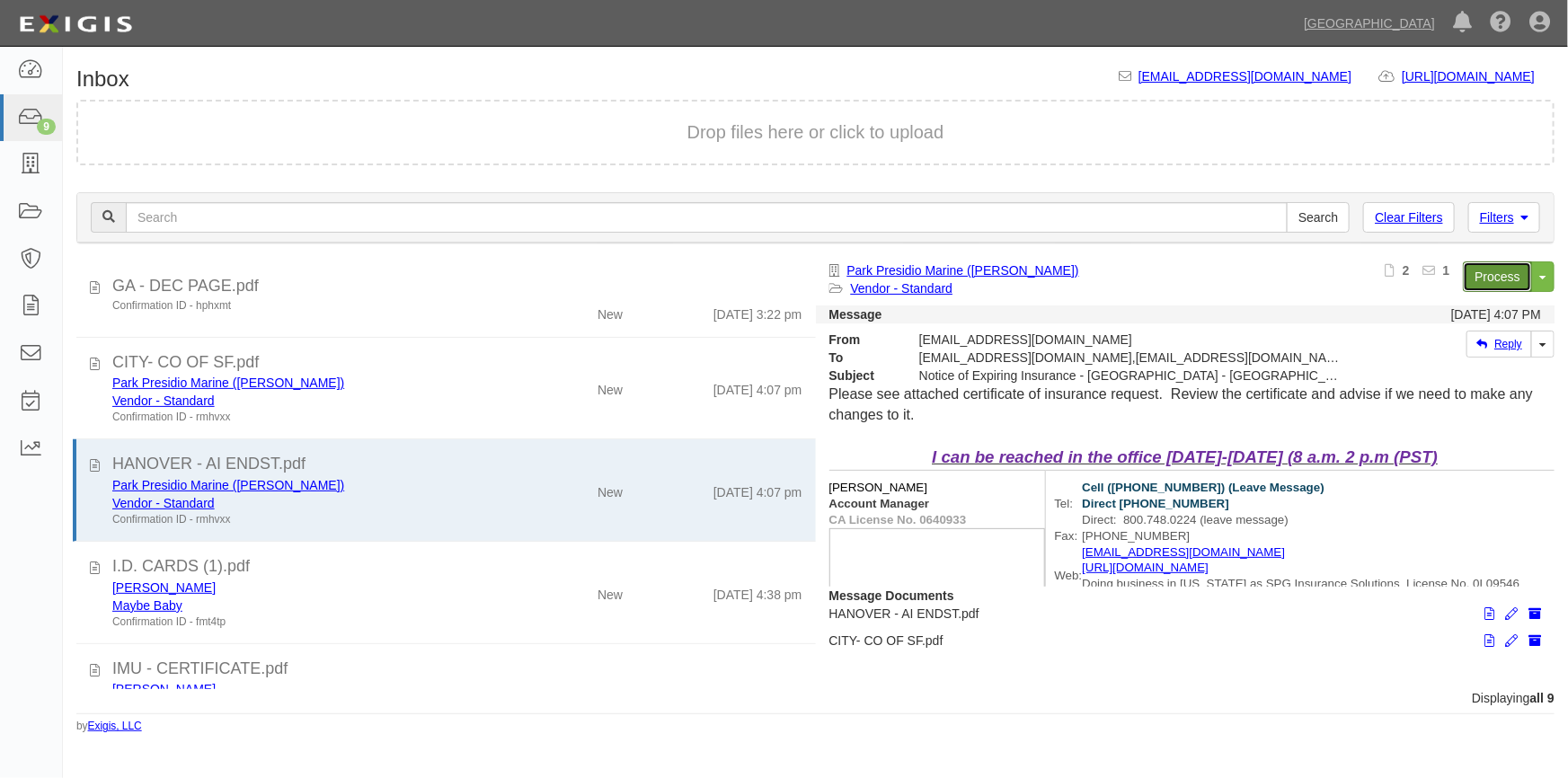
click at [1483, 279] on link "Process" at bounding box center [1498, 276] width 69 height 30
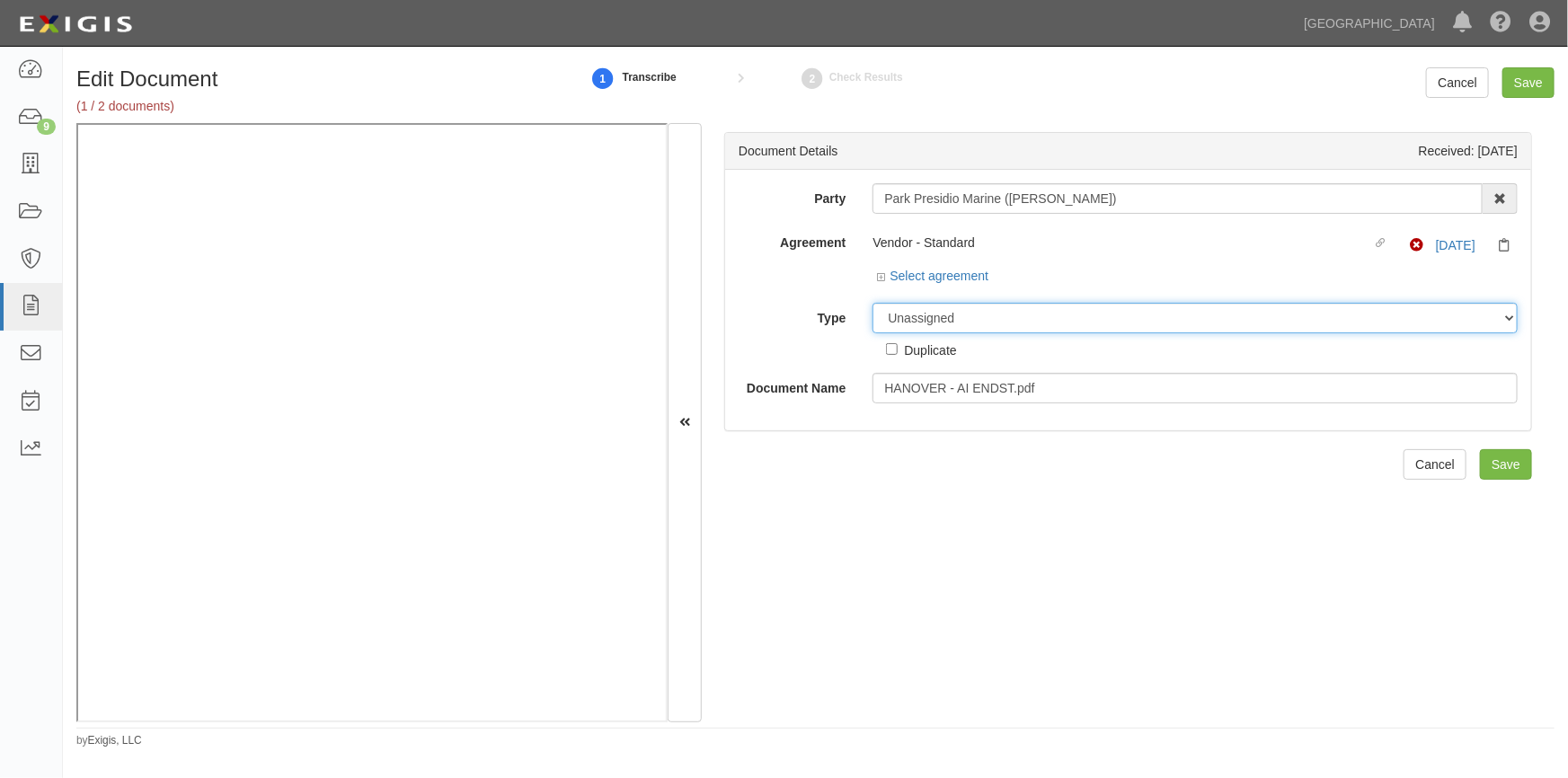
click at [962, 320] on select "Unassigned Binder Cancellation Notice Certificate Contract Endorsement Insuranc…" at bounding box center [1195, 317] width 645 height 30
select select "EndorsementDetail"
click at [872, 303] on select "Unassigned Binder Cancellation Notice Certificate Contract Endorsement Insuranc…" at bounding box center [1195, 317] width 645 height 30
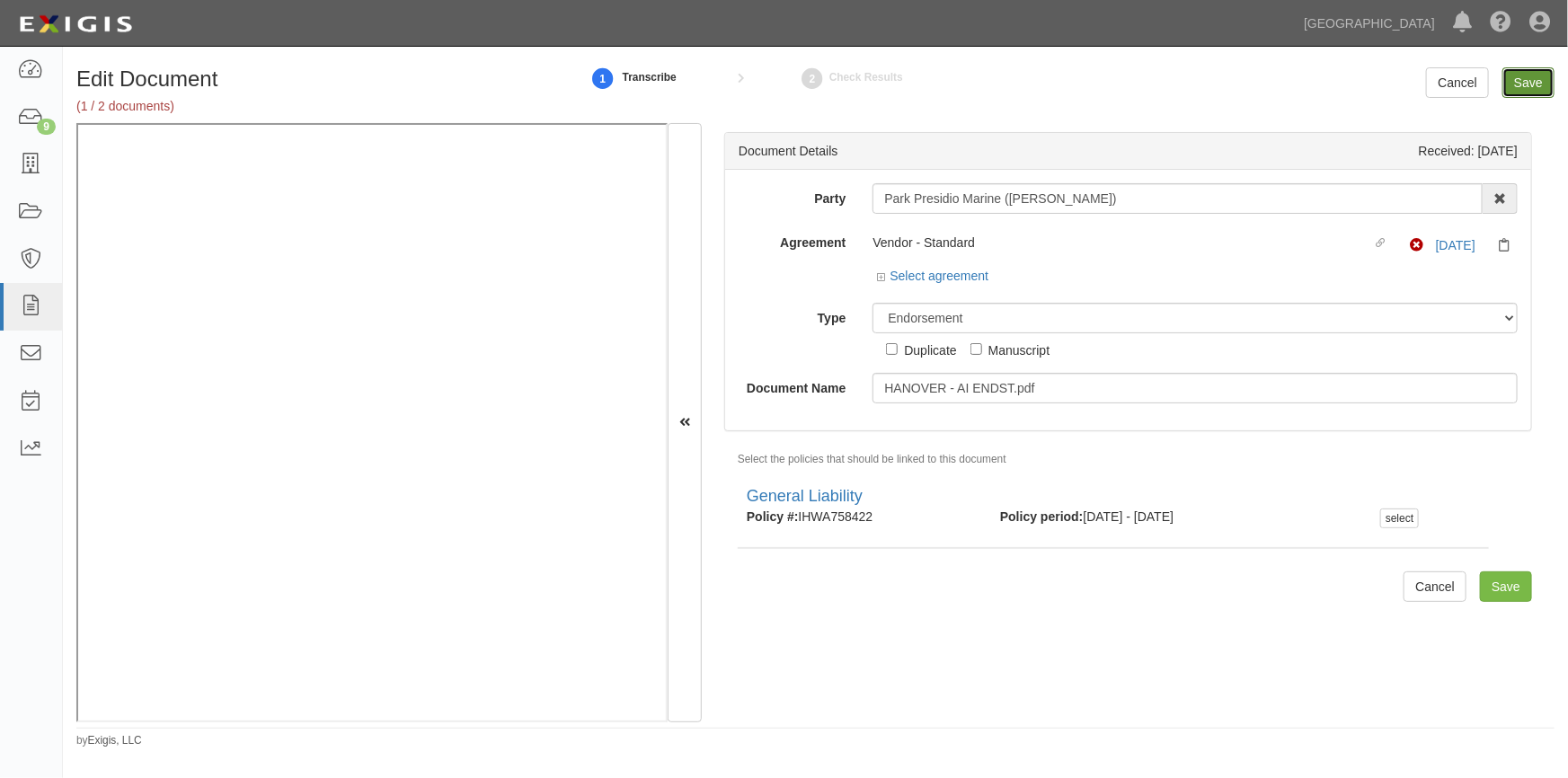
click at [1526, 88] on input "Save" at bounding box center [1528, 82] width 52 height 30
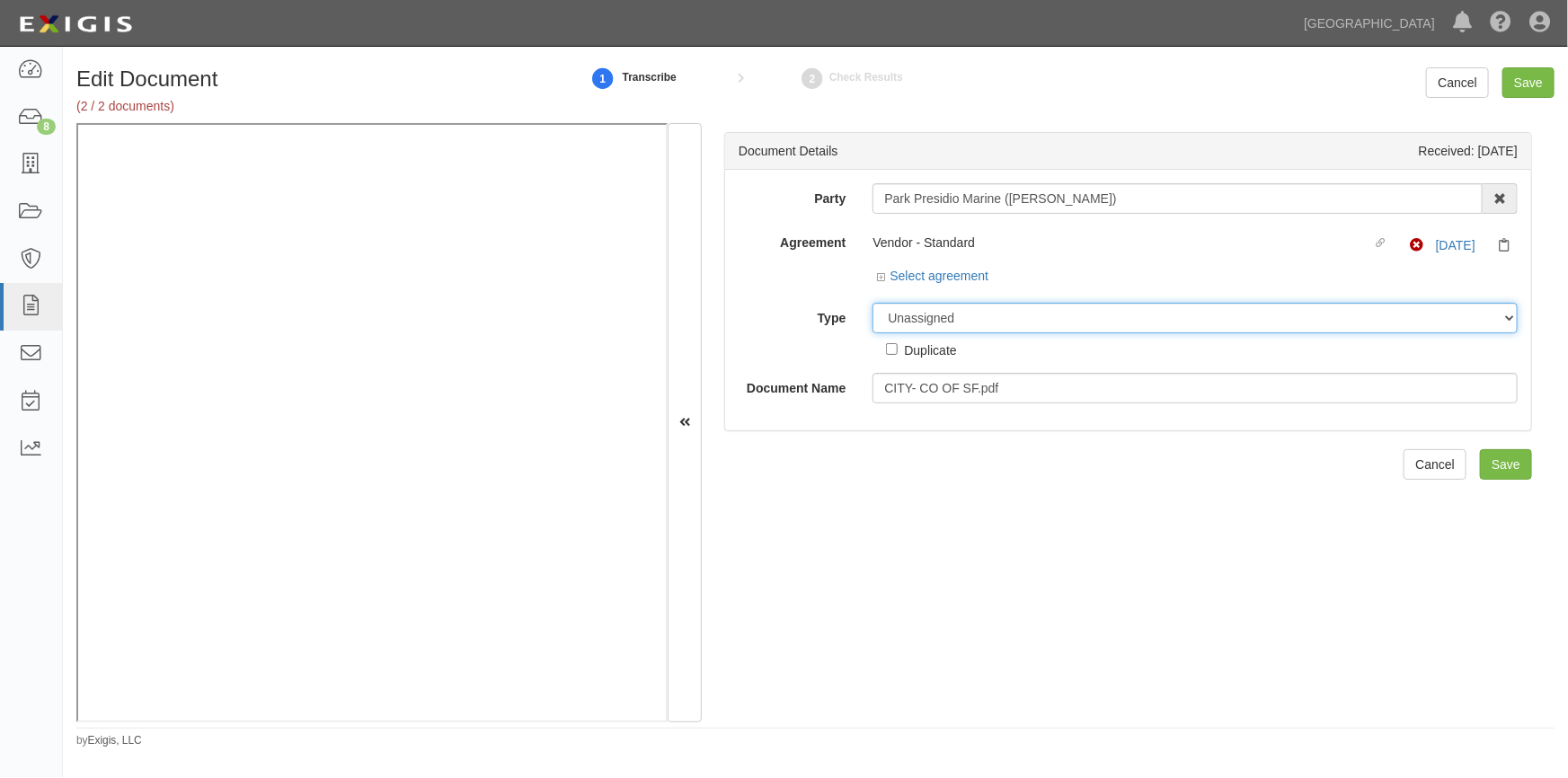
click at [955, 324] on select "Unassigned Binder Cancellation Notice Certificate Contract Endorsement Insuranc…" at bounding box center [1195, 317] width 645 height 30
select select "CertificateDetail"
click at [872, 303] on select "Unassigned Binder Cancellation Notice Certificate Contract Endorsement Insuranc…" at bounding box center [1195, 317] width 645 height 30
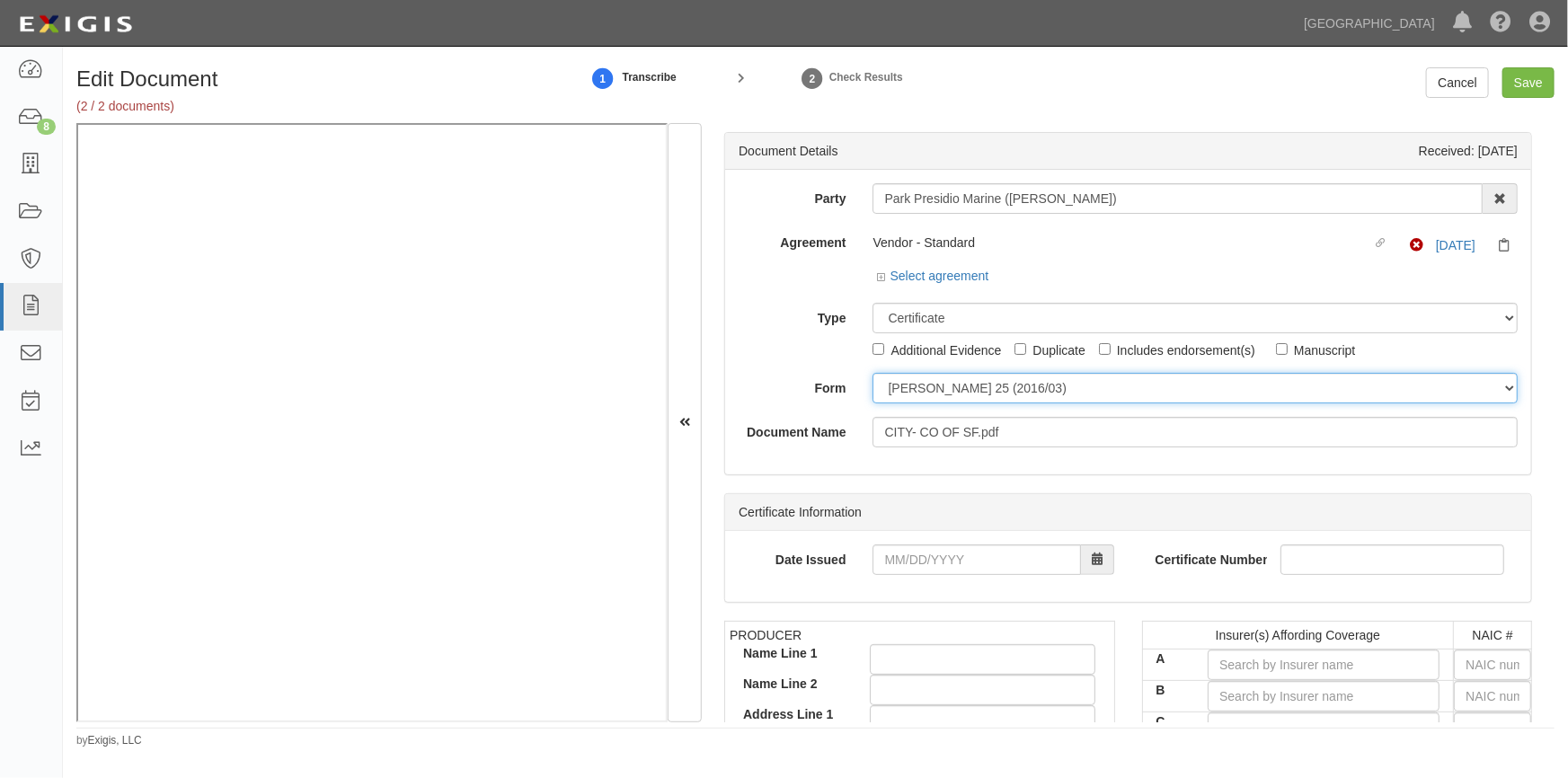
click at [916, 396] on select "[PERSON_NAME] 25 (2016/03) [PERSON_NAME] 101 [PERSON_NAME] 855 NY (2014/05) Gen…" at bounding box center [1195, 388] width 645 height 30
select select "GeneralFormDetail"
click at [872, 373] on select "[PERSON_NAME] 25 (2016/03) [PERSON_NAME] 101 [PERSON_NAME] 855 NY (2014/05) Gen…" at bounding box center [1195, 388] width 645 height 30
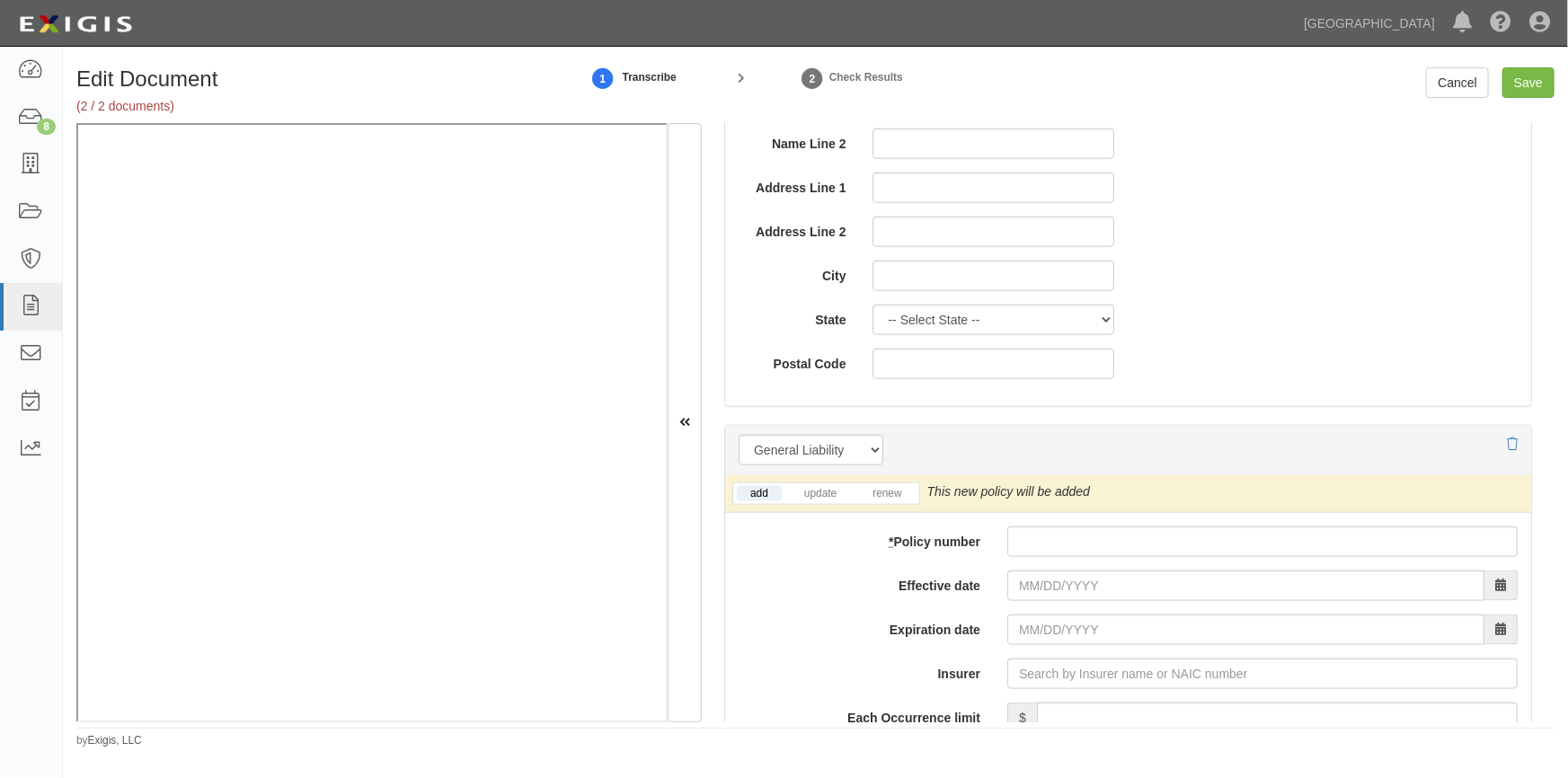
scroll to position [1306, 0]
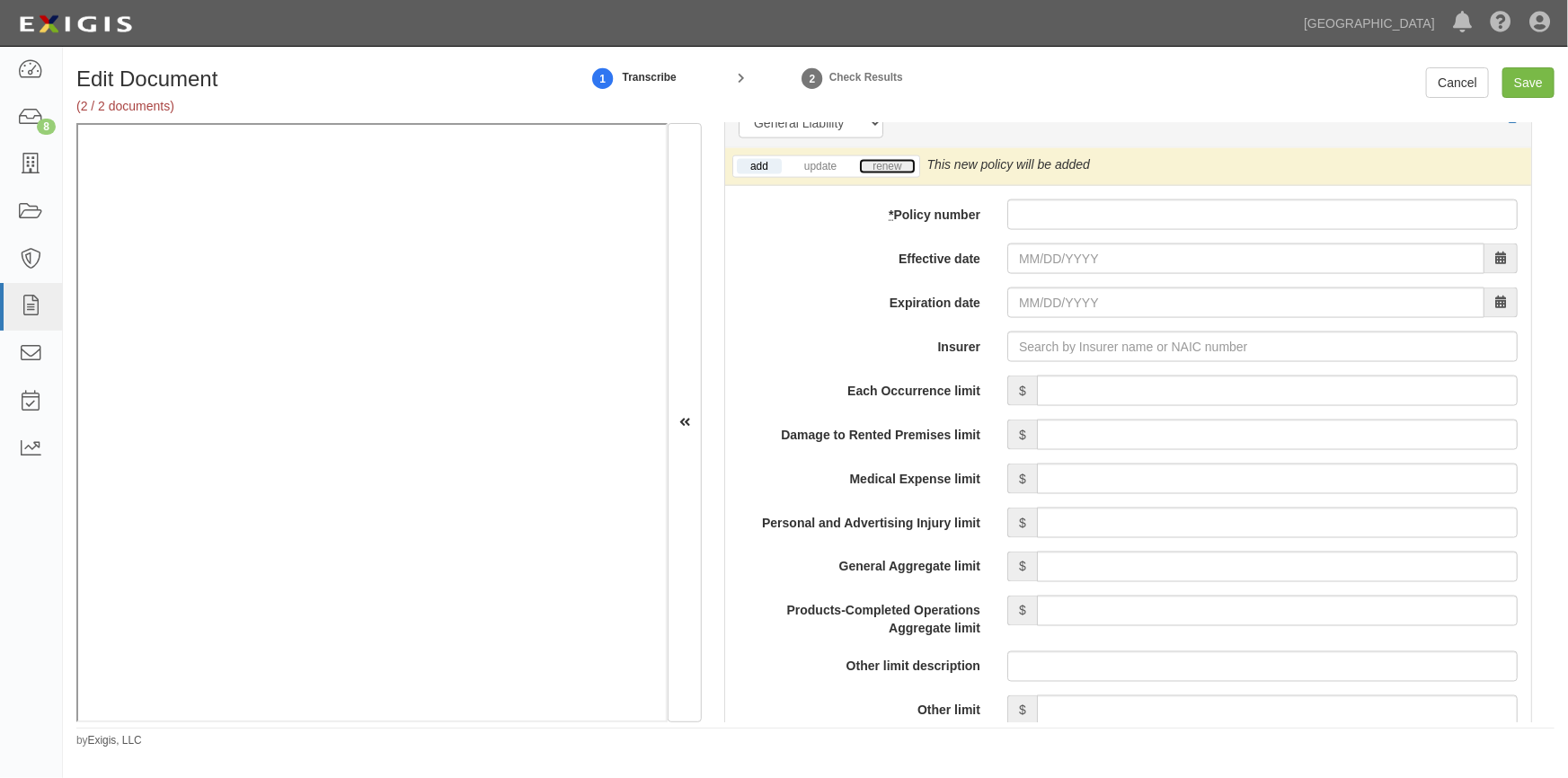
click at [886, 169] on link "renew" at bounding box center [887, 166] width 56 height 16
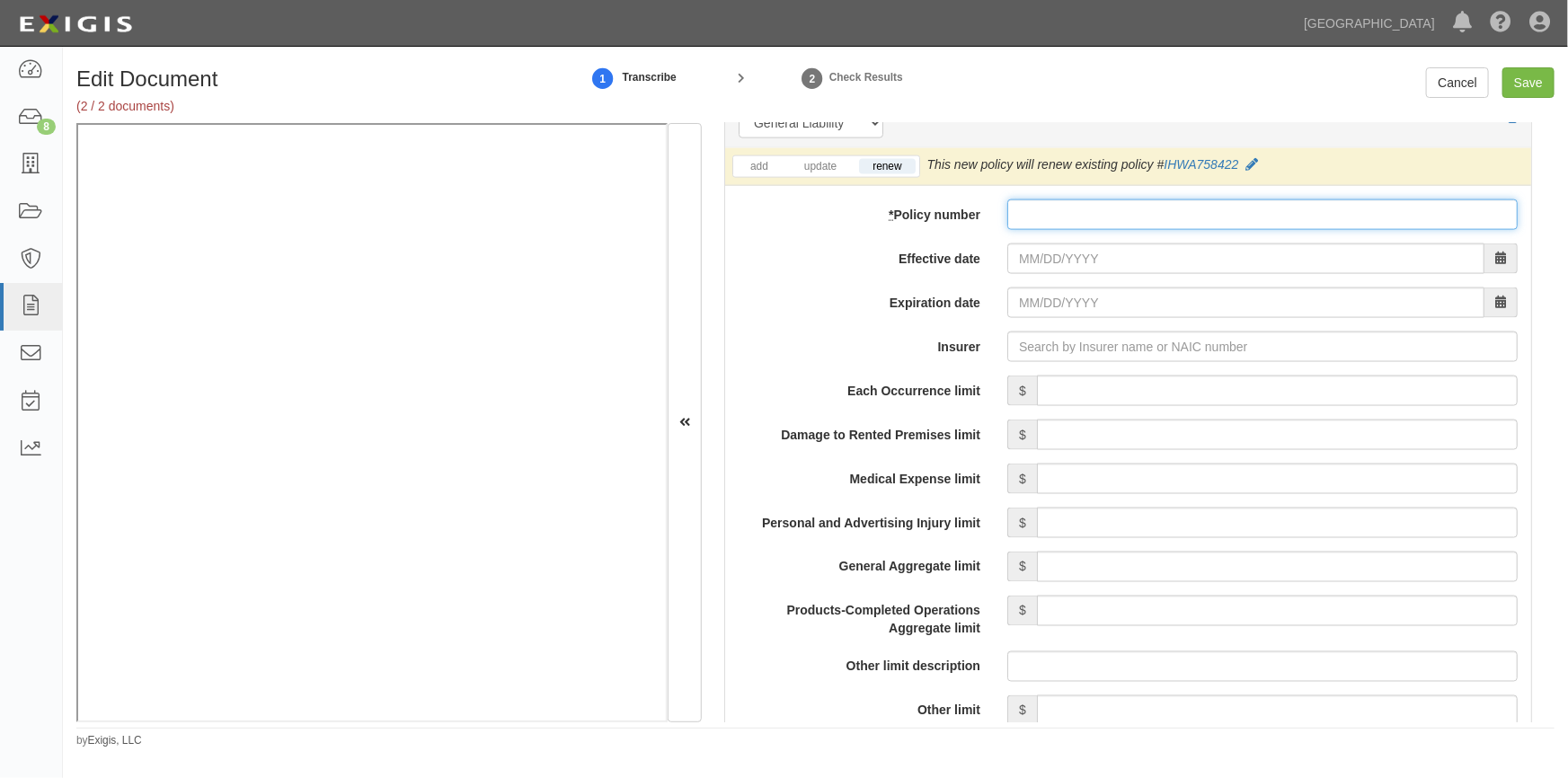
paste input "IHWA758423"
type input "IHWA758423"
click at [1058, 256] on input "Effective date" at bounding box center [1246, 258] width 477 height 30
click at [921, 352] on label "Insurer" at bounding box center [859, 344] width 269 height 25
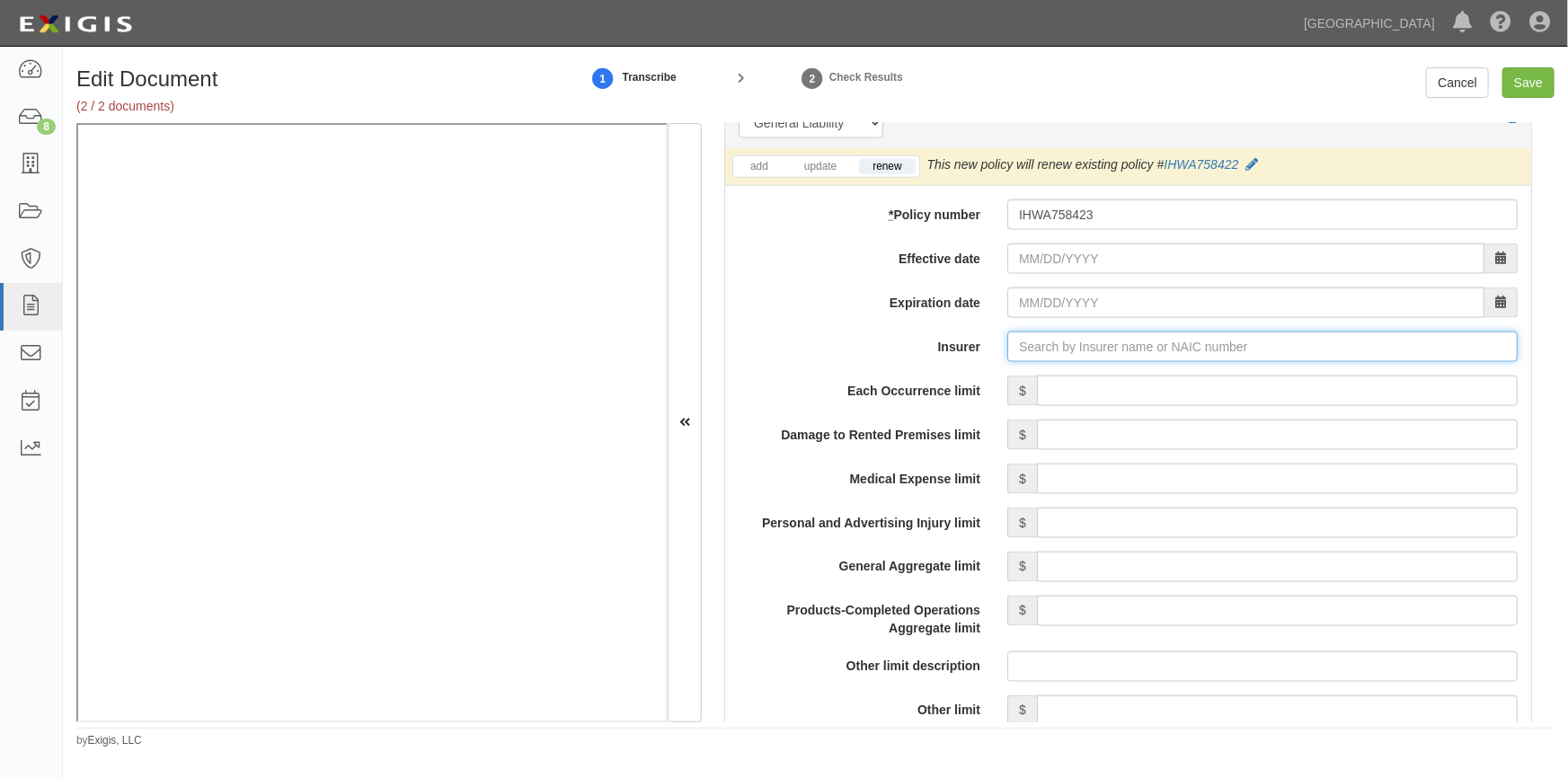
click at [1008, 352] on input "Insurer" at bounding box center [1263, 346] width 510 height 30
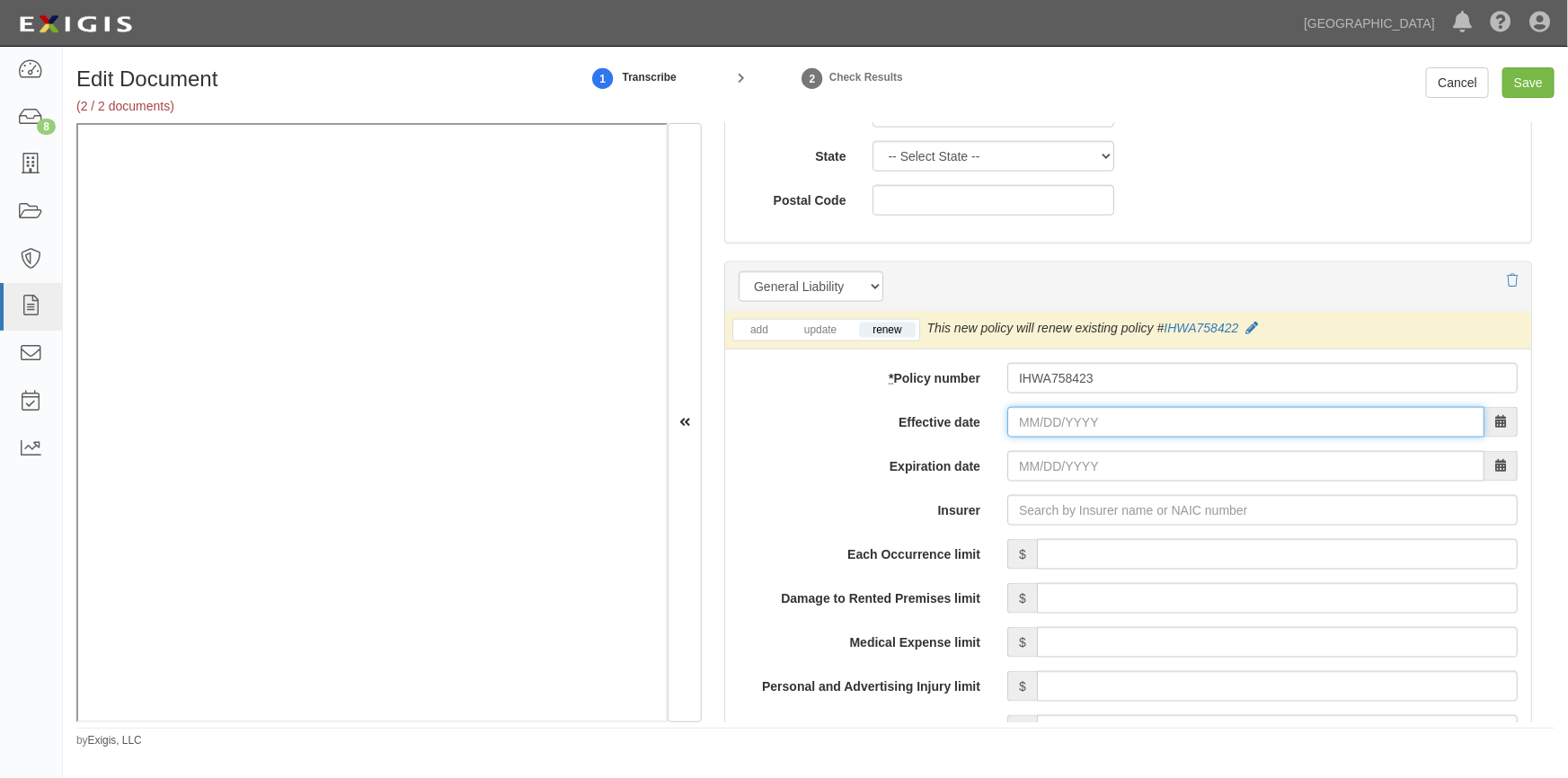
click at [1041, 423] on input "Effective date" at bounding box center [1246, 421] width 477 height 30
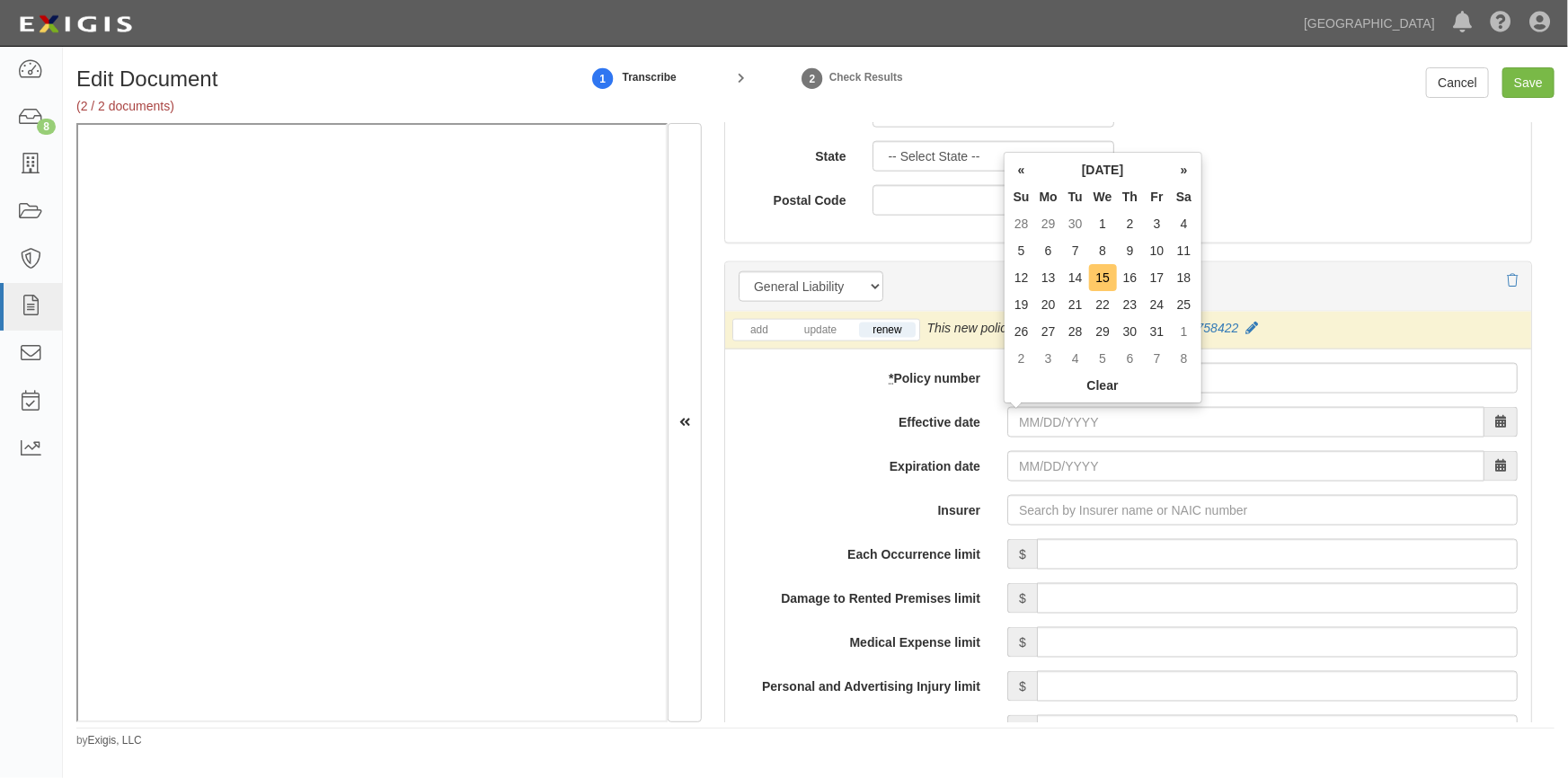
click at [1097, 273] on td "15" at bounding box center [1103, 277] width 27 height 27
type input "10/15/2025"
type input "[DATE]"
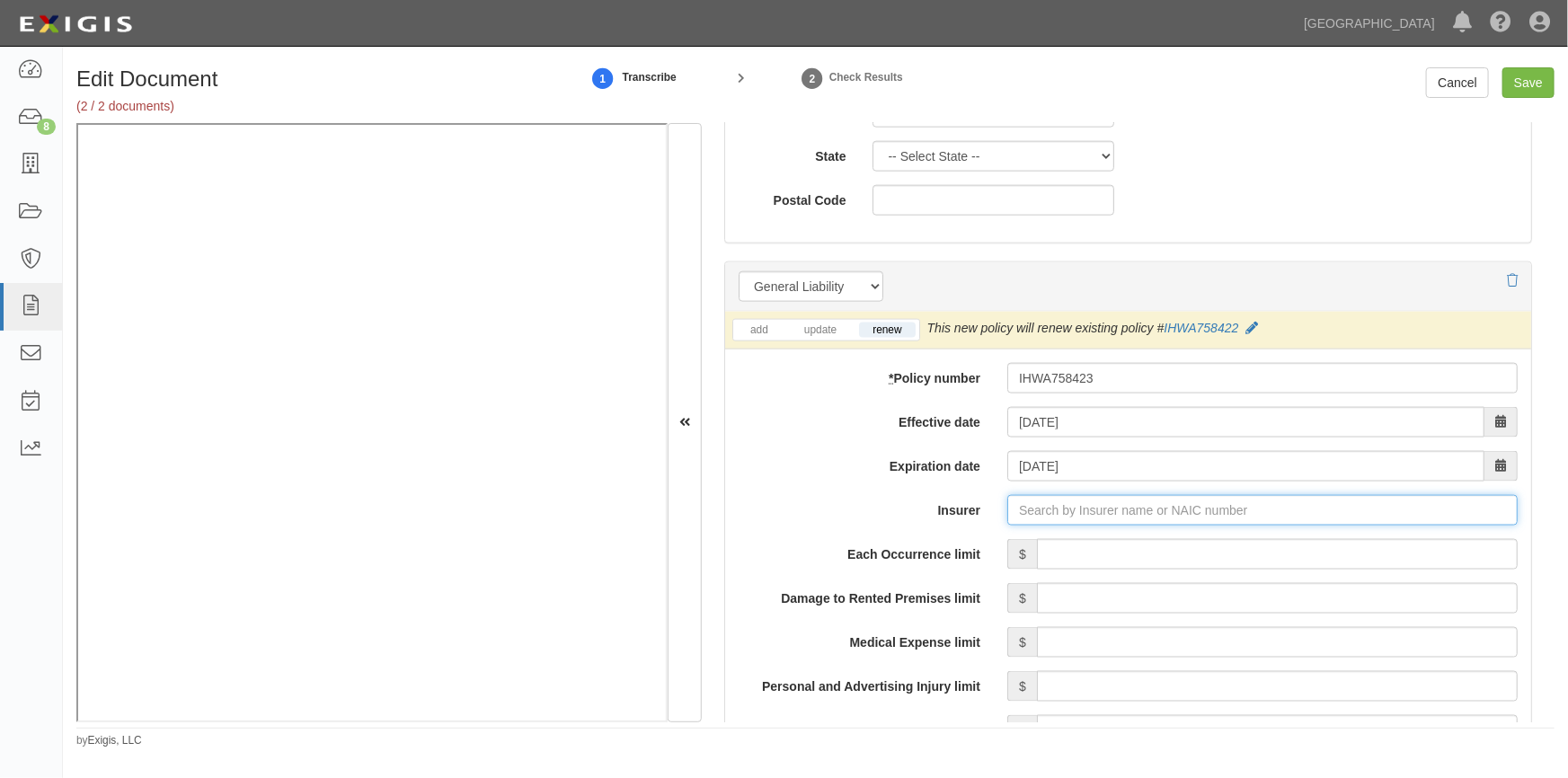
click at [1043, 508] on input "Insurer" at bounding box center [1263, 510] width 510 height 30
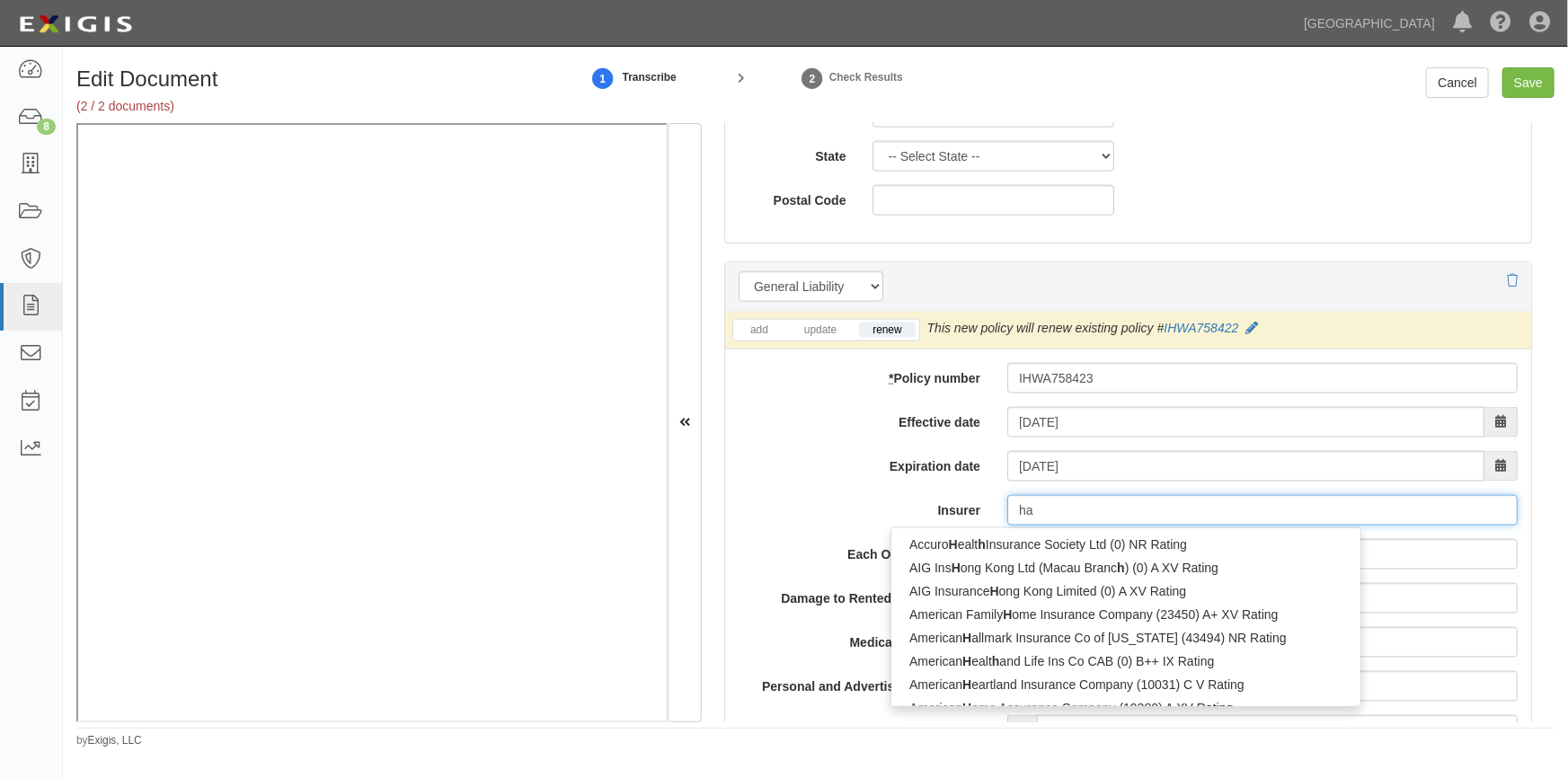
type input "han"
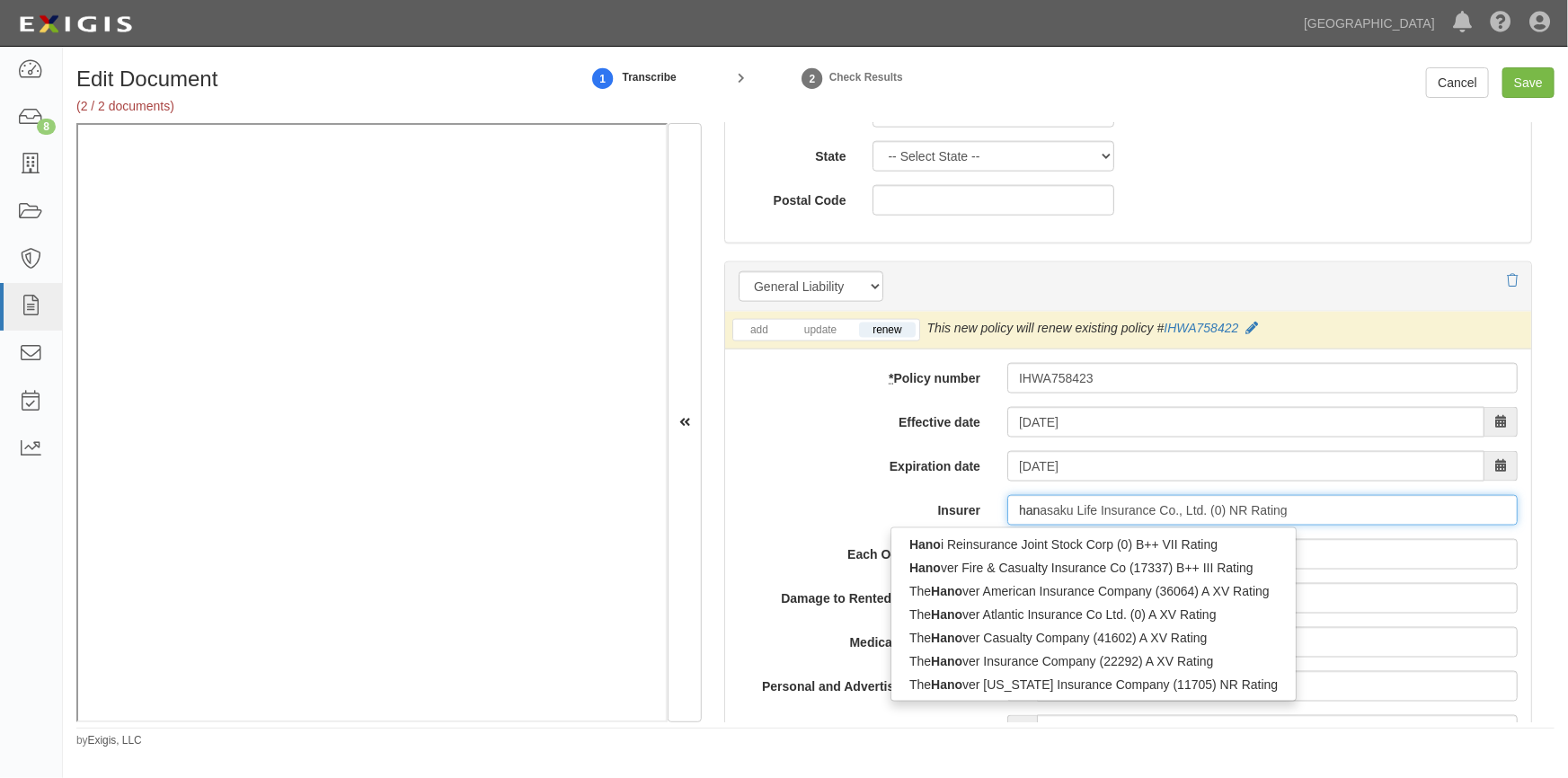
type input "hanoi Reinsurance Joint Stock Corp (0) B++ VII Rating"
type input "hano"
type input "hanover Fire & Casualty Insurance Co (17337) B++ III Rating"
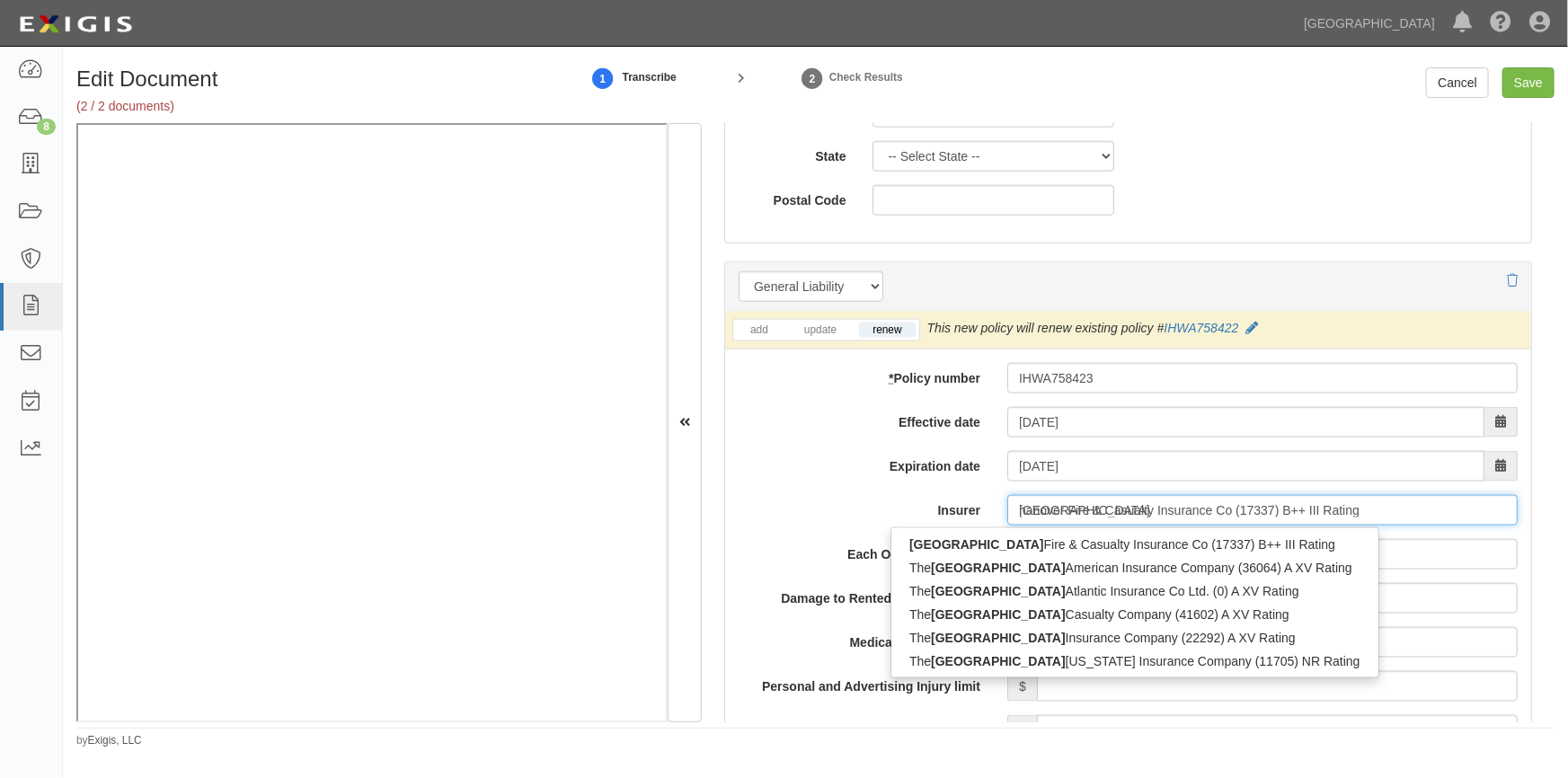
type input "hanover i"
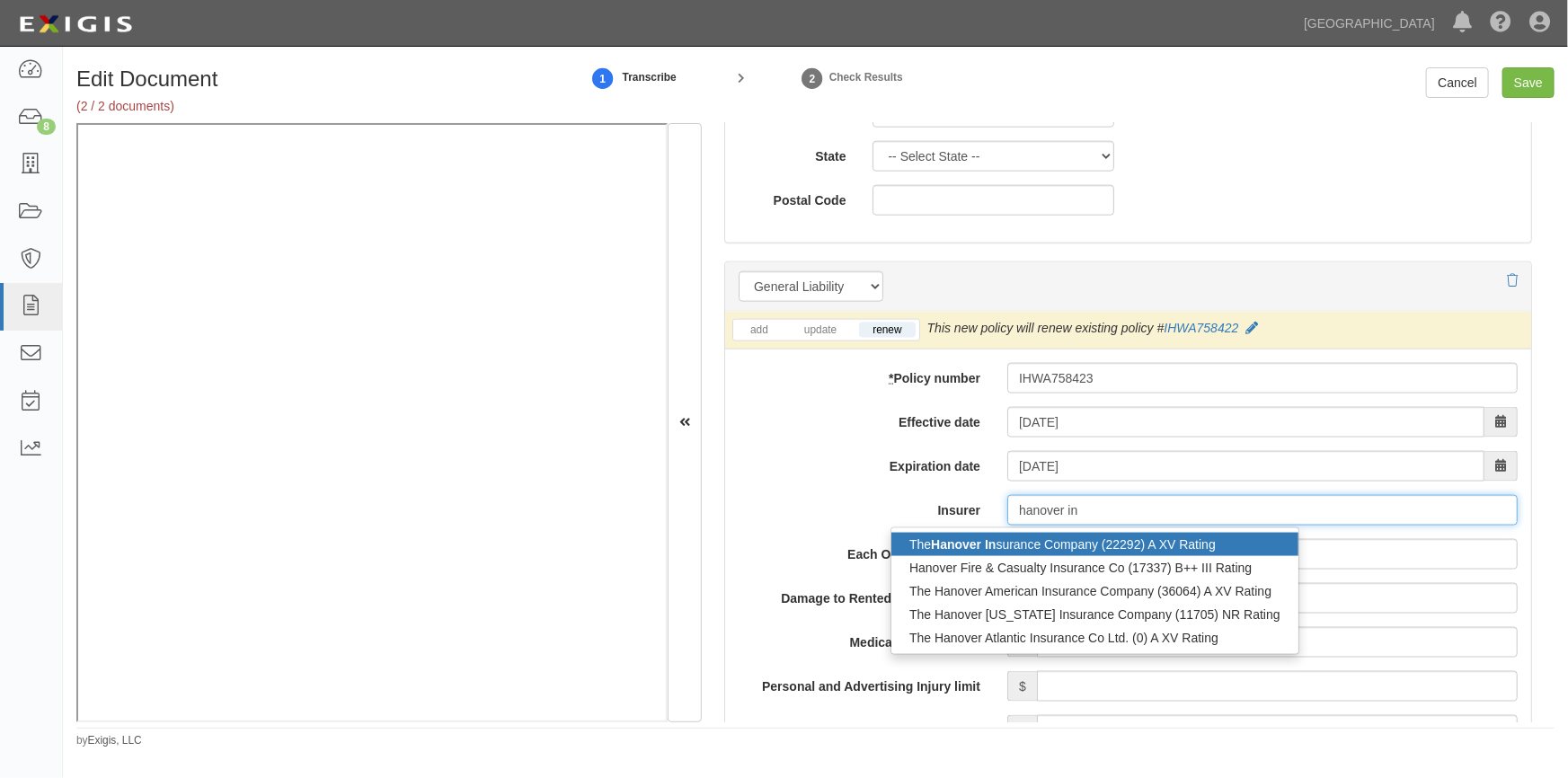
click at [1016, 539] on div "The Hanover In surance Company (22292) A XV Rating" at bounding box center [1094, 545] width 407 height 24
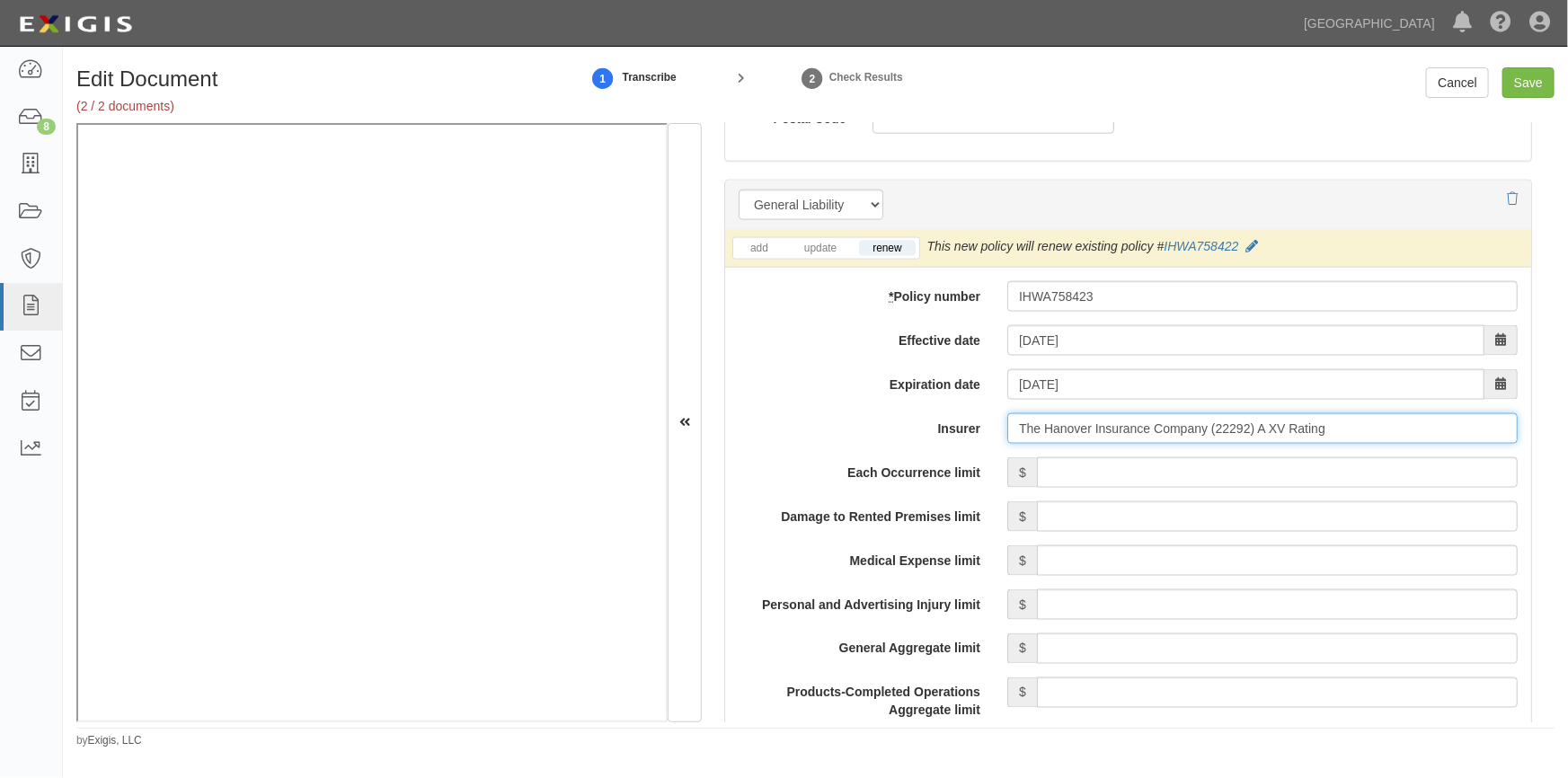
scroll to position [1470, 0]
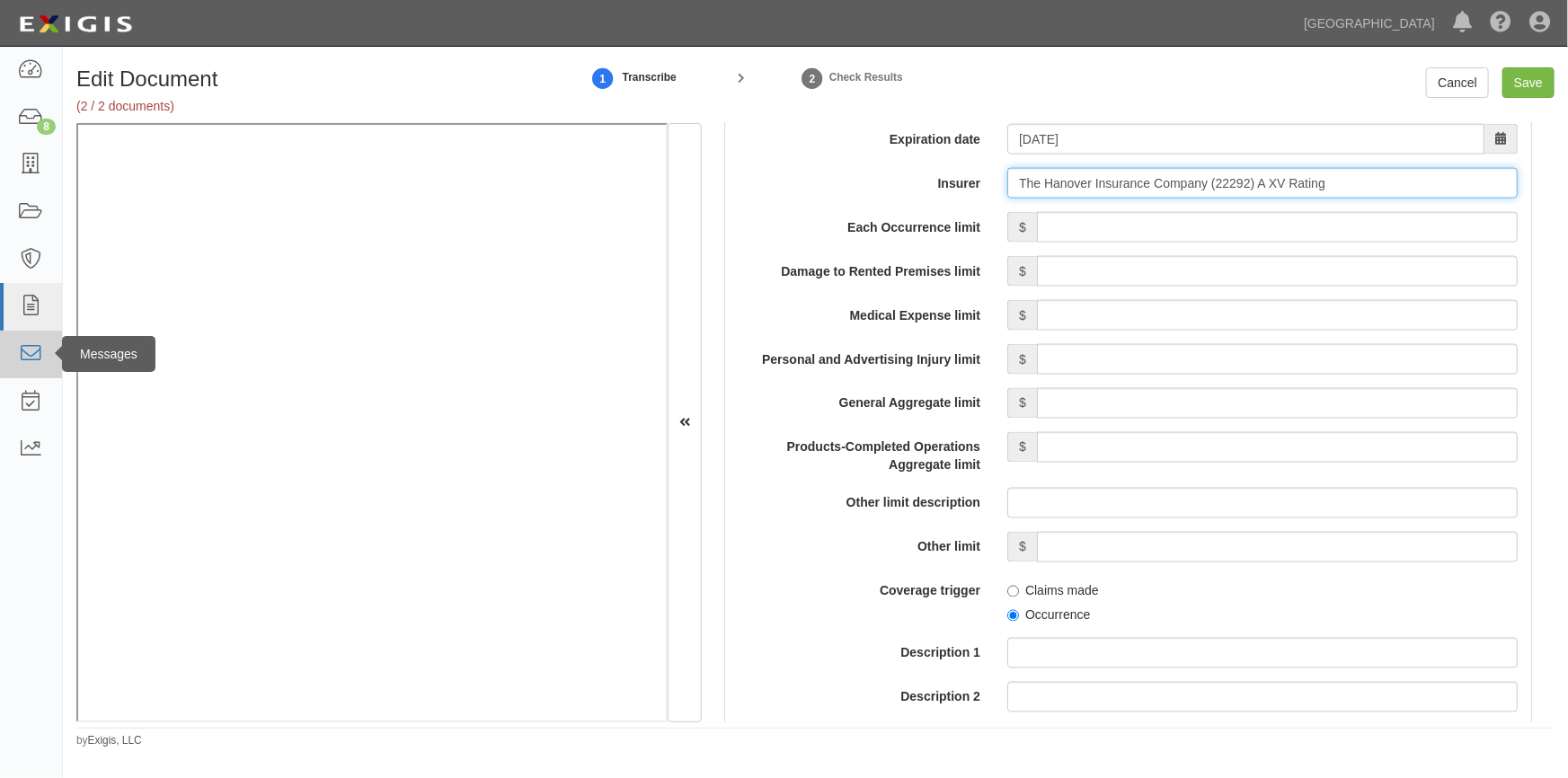
type input "The Hanover Insurance Company (22292) A XV Rating"
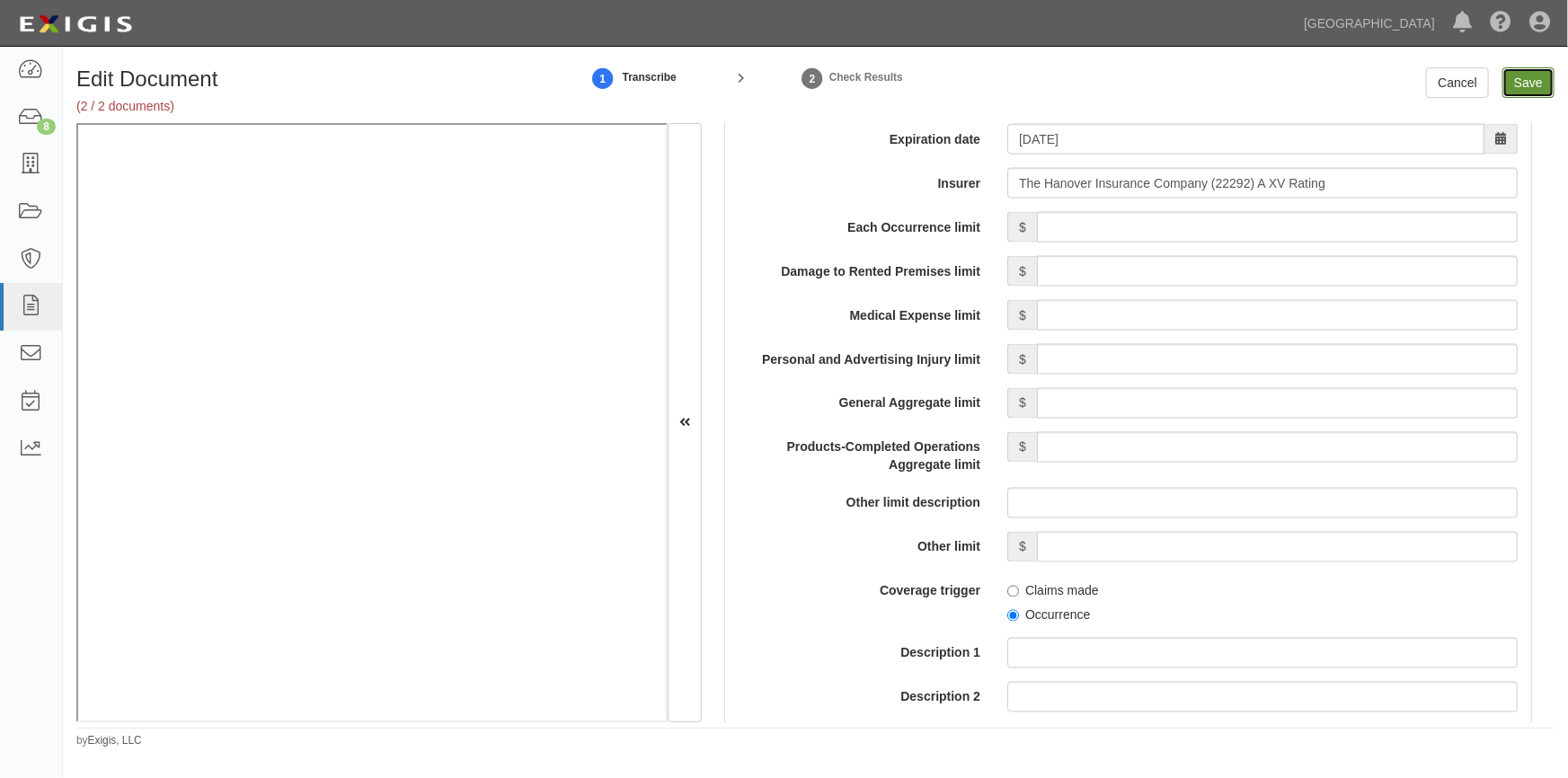
click at [1511, 91] on input "Save" at bounding box center [1528, 82] width 52 height 30
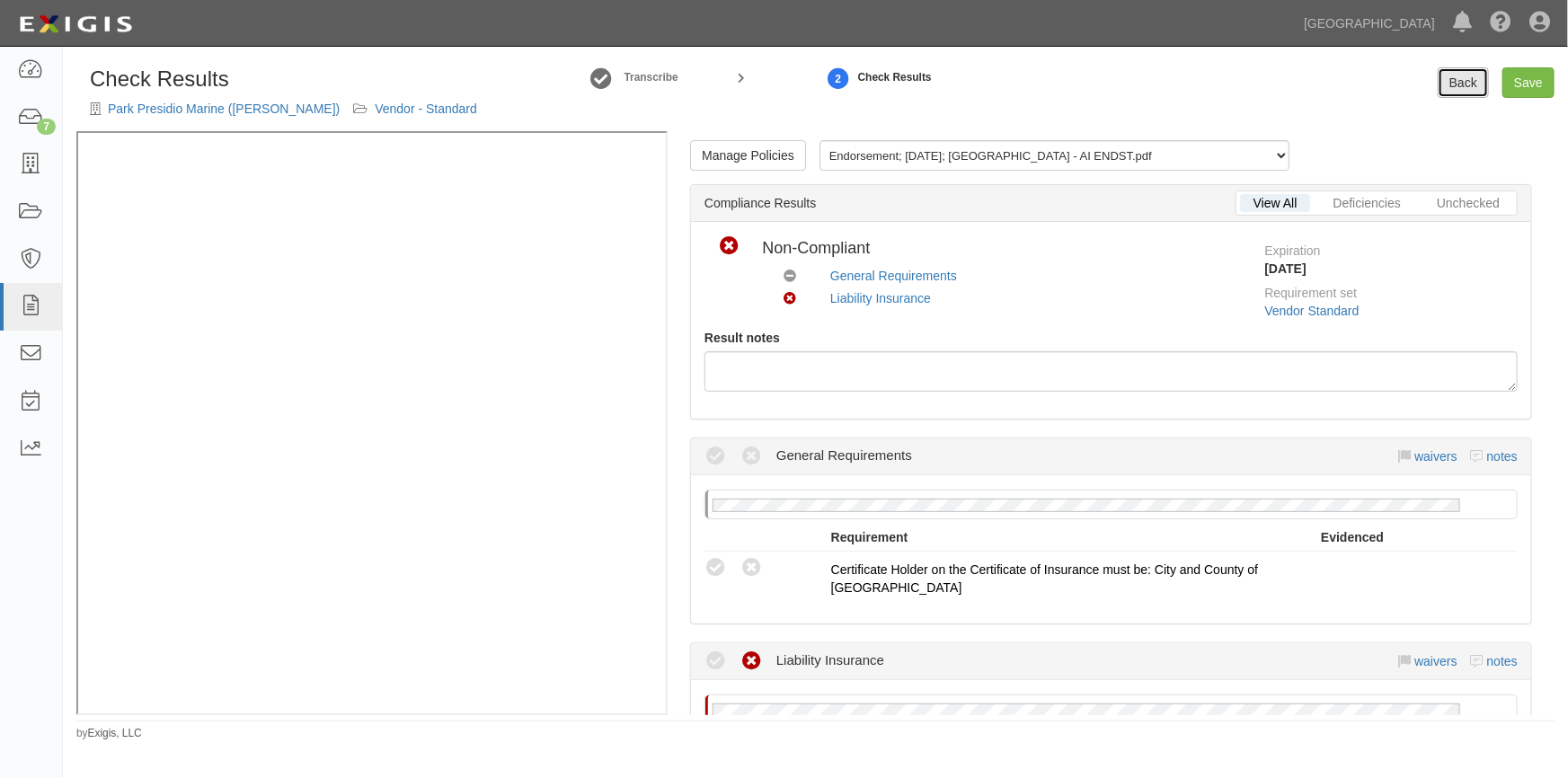
click at [1465, 89] on link "Back" at bounding box center [1463, 82] width 51 height 30
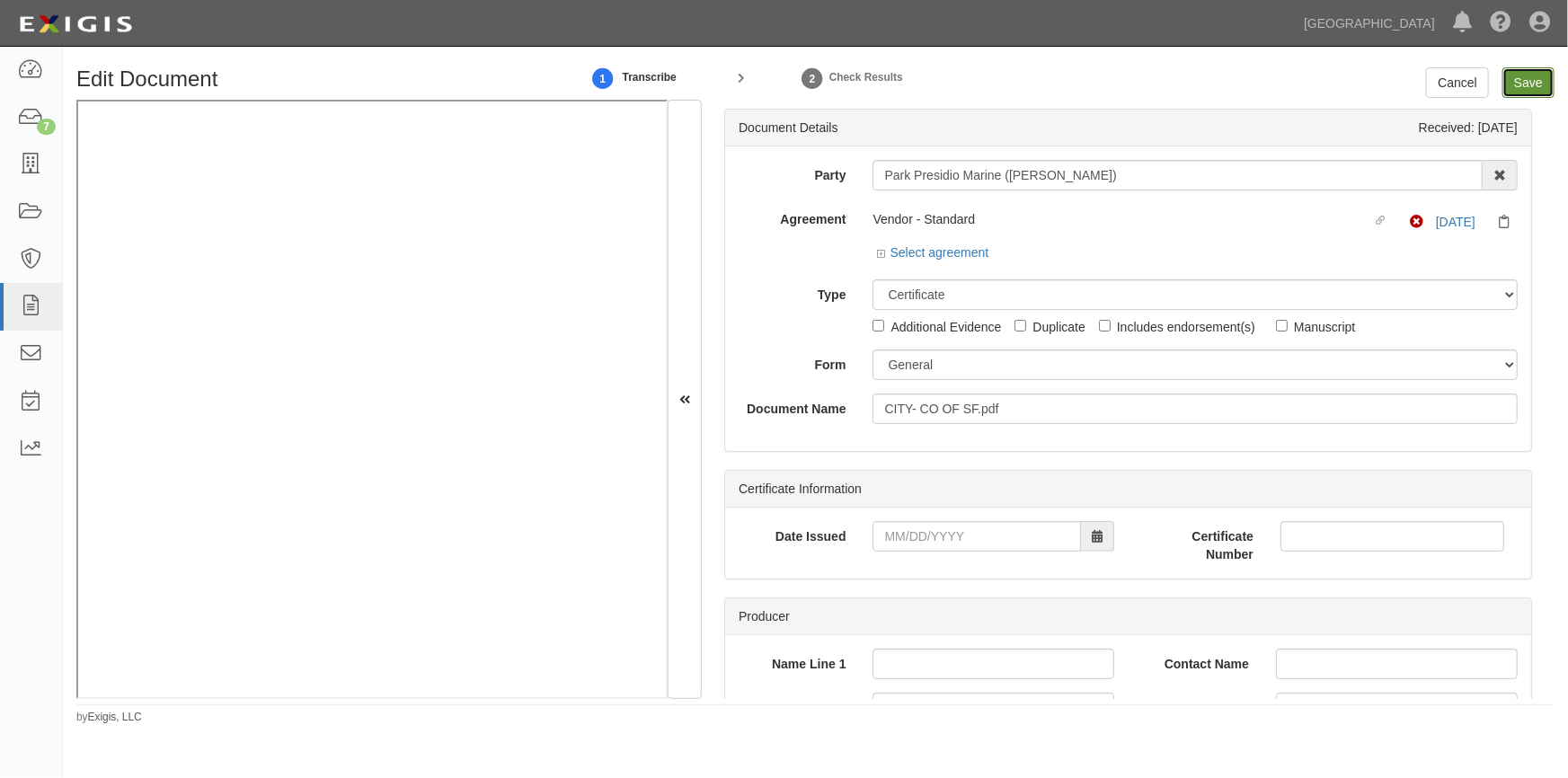
click at [1525, 79] on input "Save" at bounding box center [1528, 82] width 52 height 30
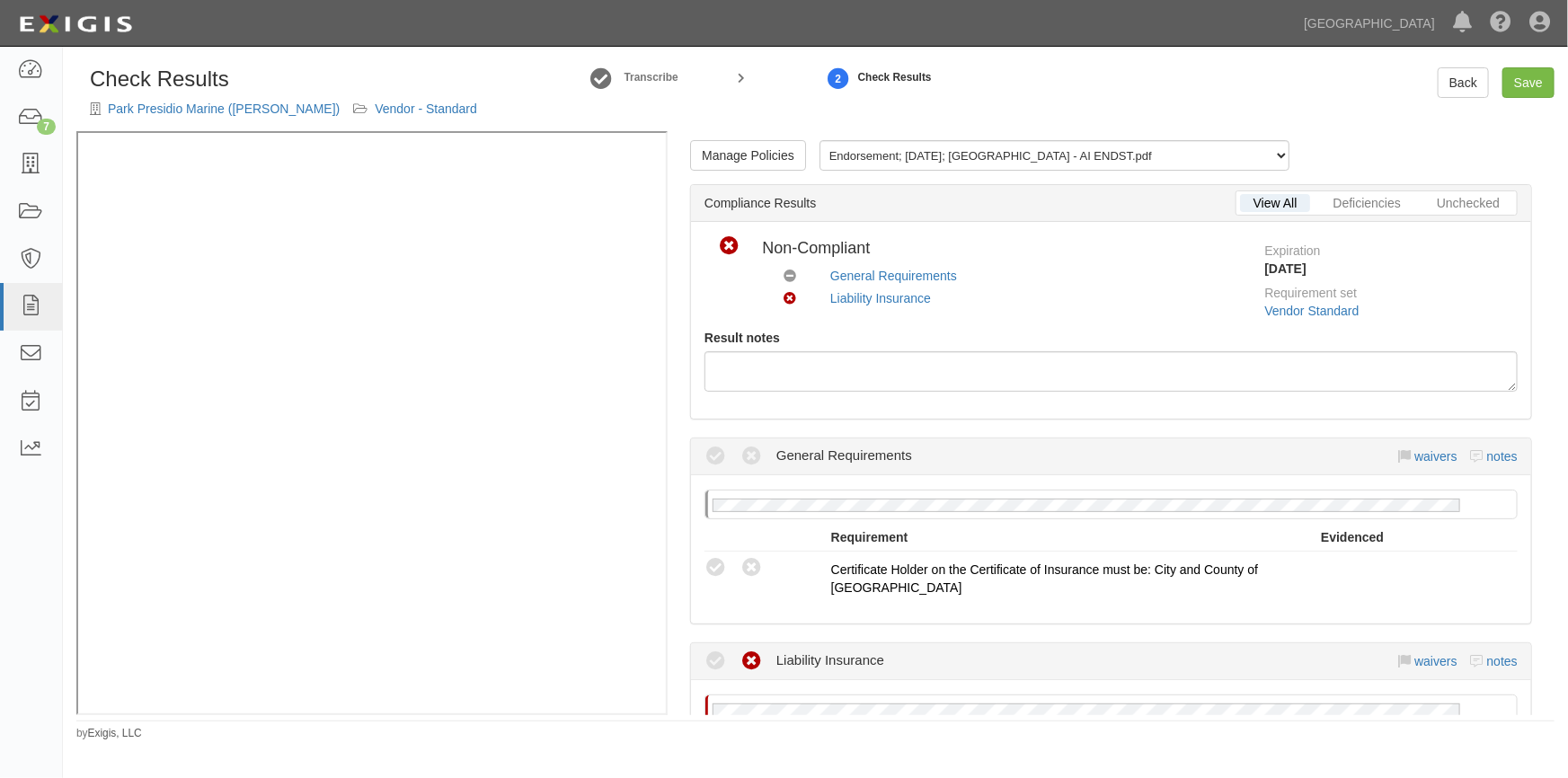
scroll to position [488, 0]
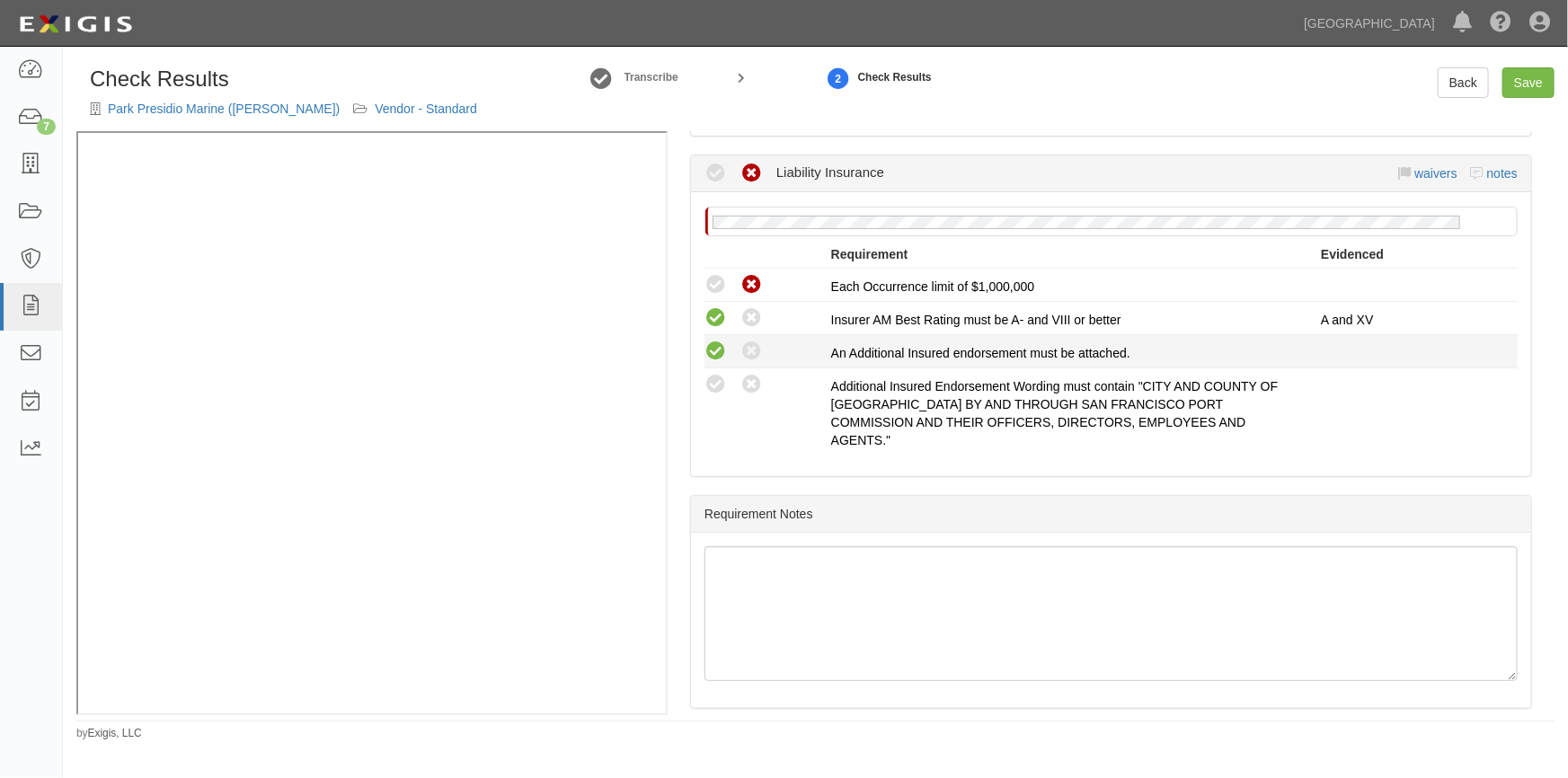
click at [717, 355] on icon at bounding box center [716, 351] width 23 height 23
radio input "true"
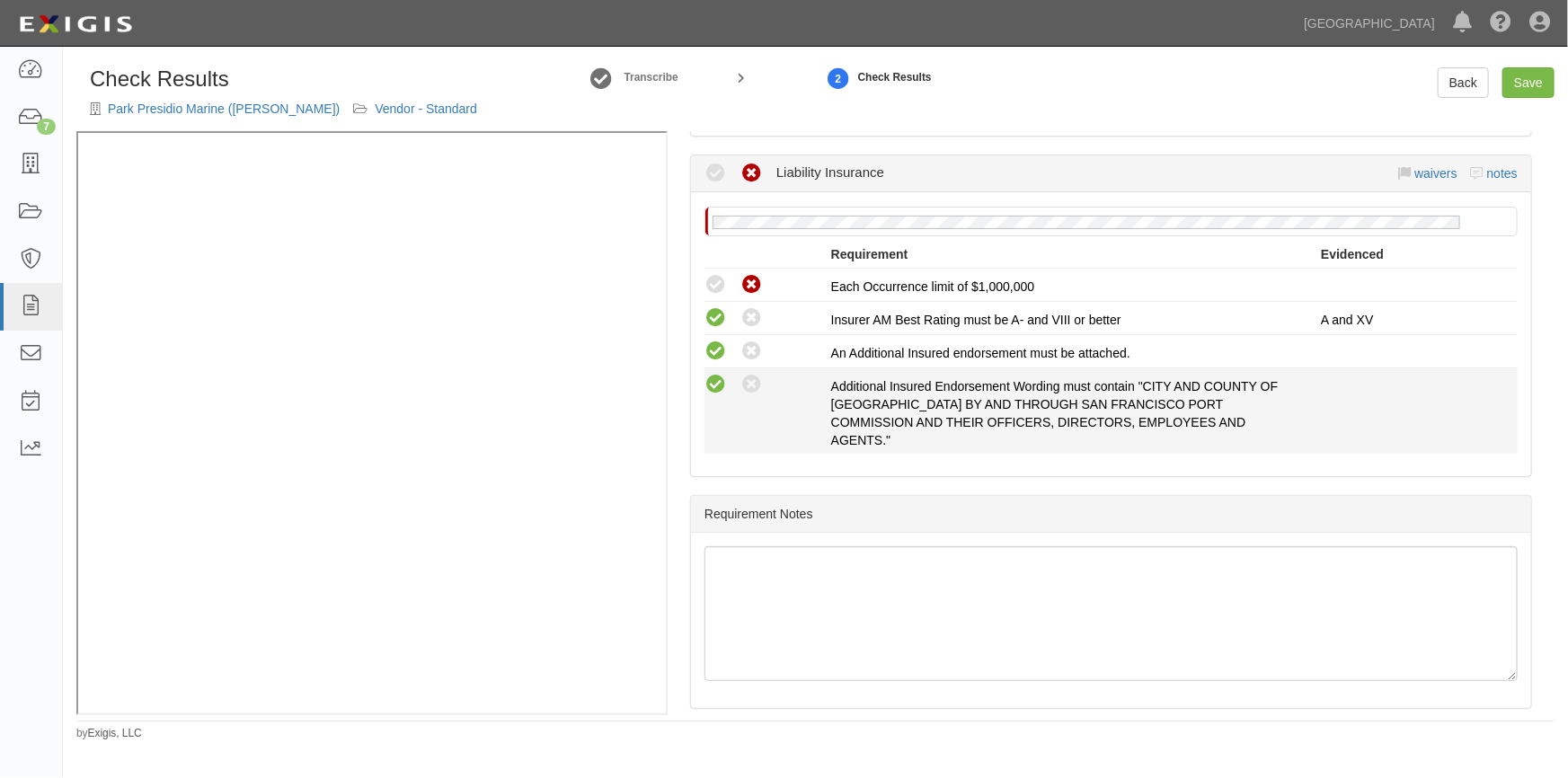
click at [720, 389] on icon at bounding box center [716, 385] width 23 height 23
radio input "true"
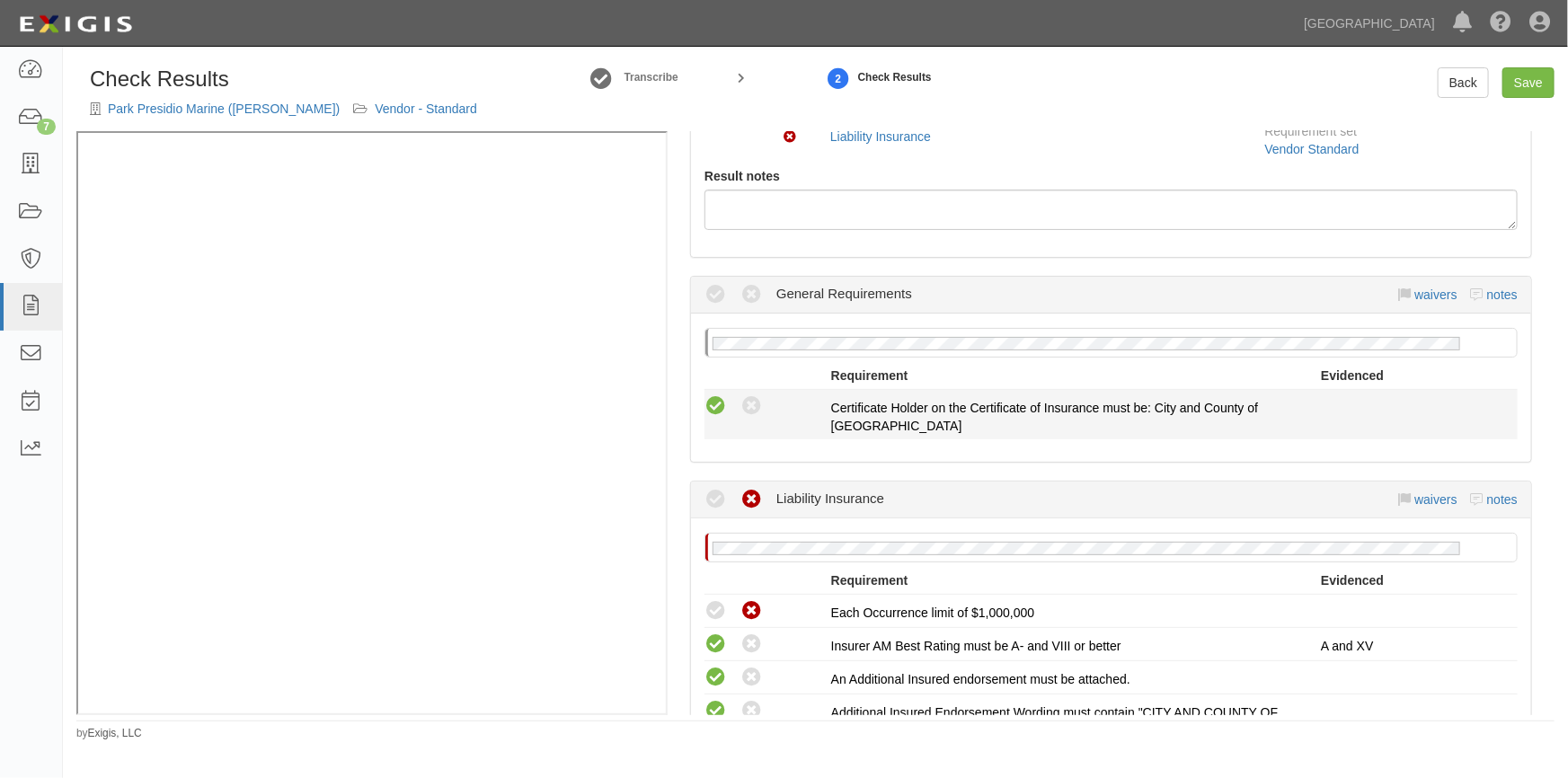
click at [713, 410] on icon at bounding box center [716, 406] width 23 height 23
radio input "true"
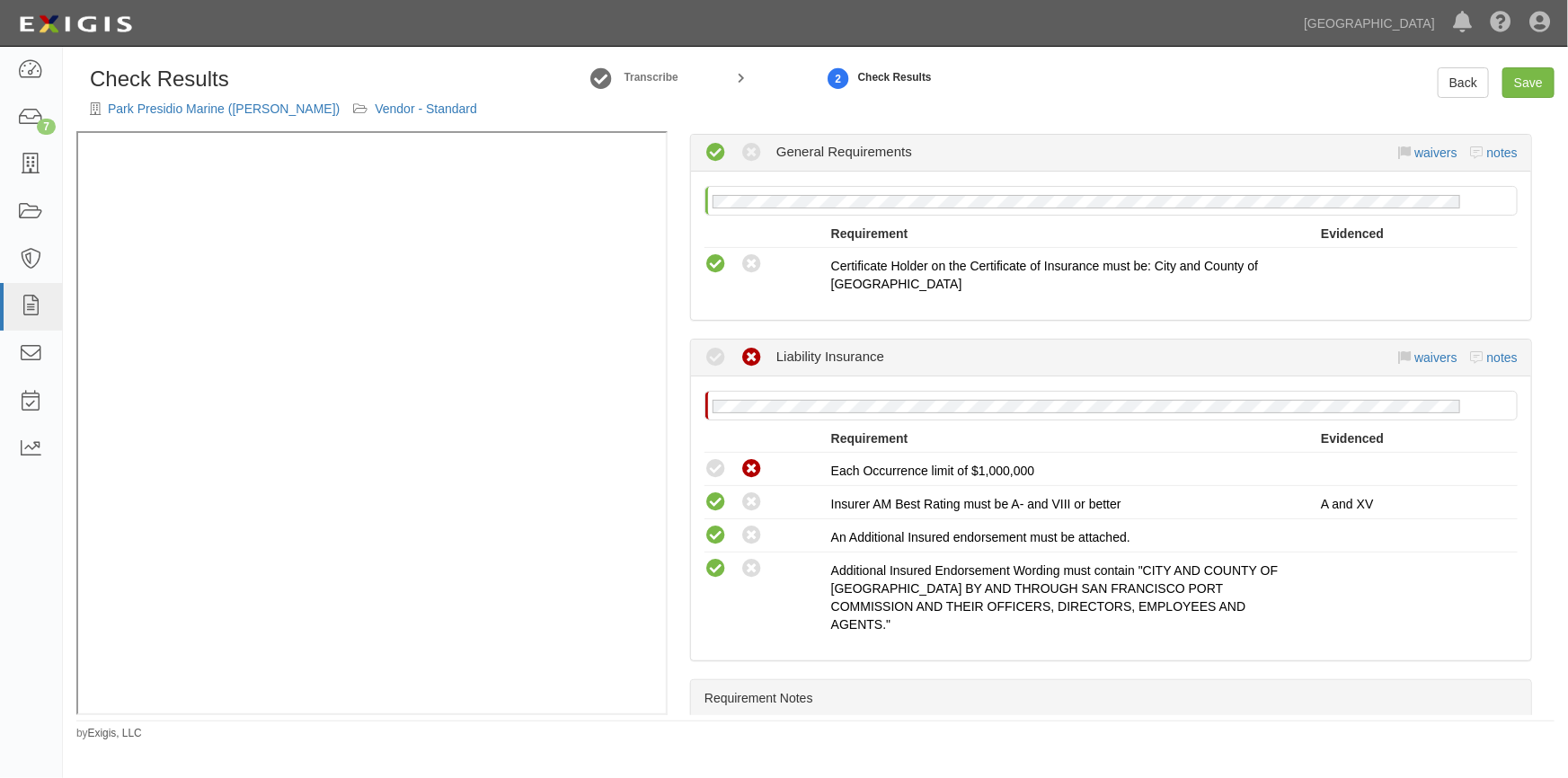
scroll to position [488, 0]
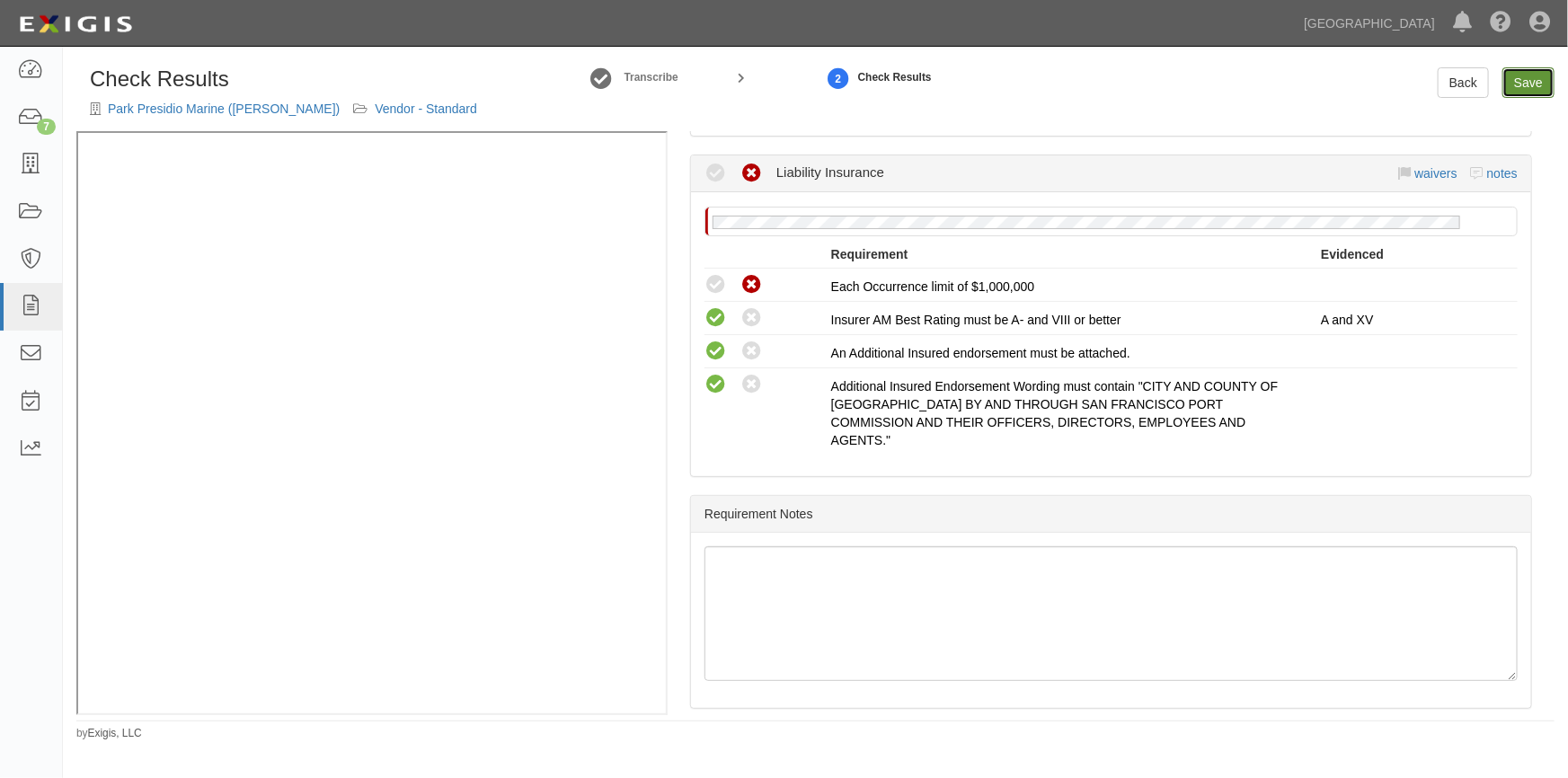
click at [1520, 85] on link "Save" at bounding box center [1528, 82] width 52 height 30
radio input "true"
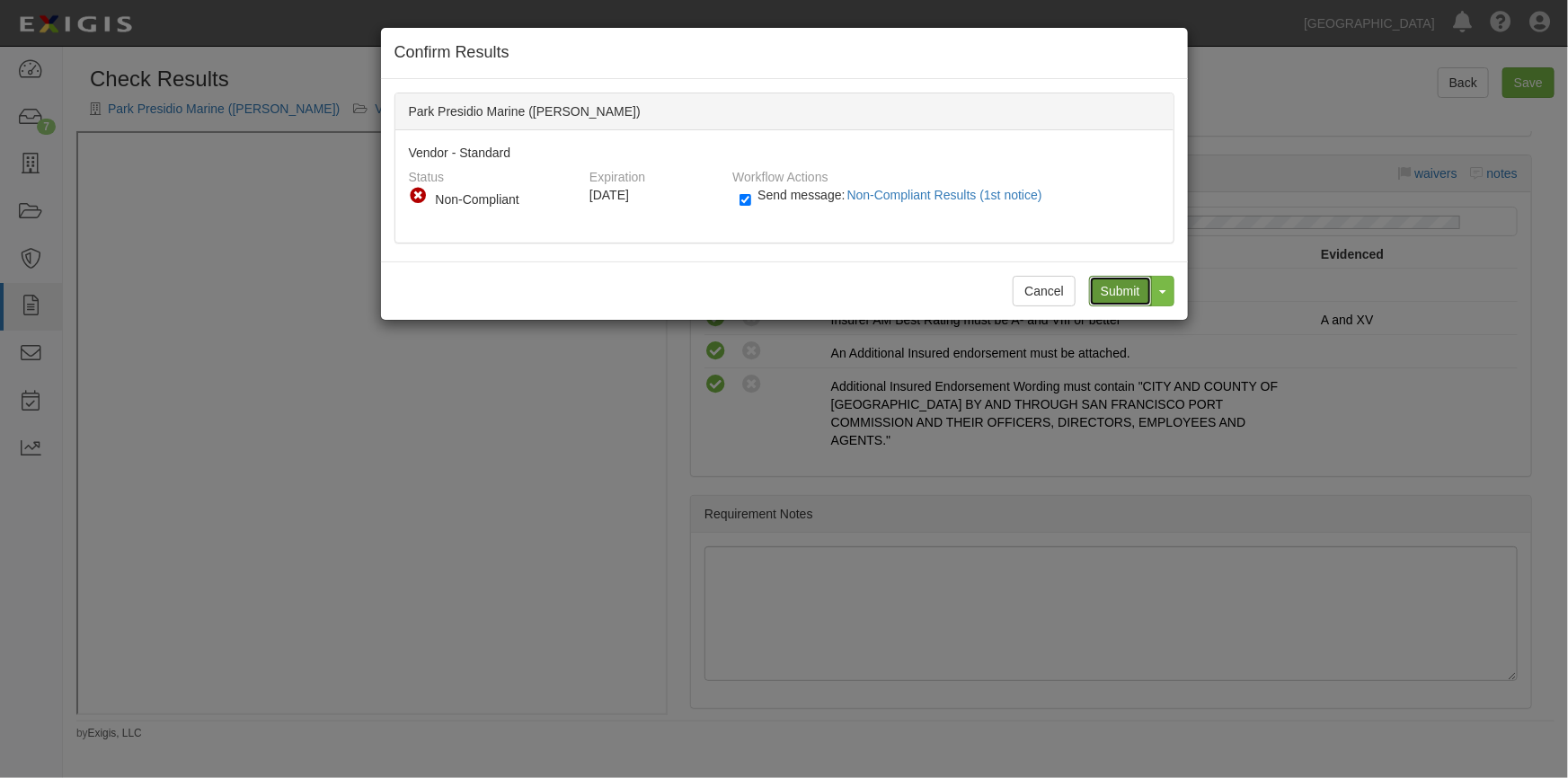
click at [1117, 295] on input "Submit" at bounding box center [1120, 291] width 63 height 30
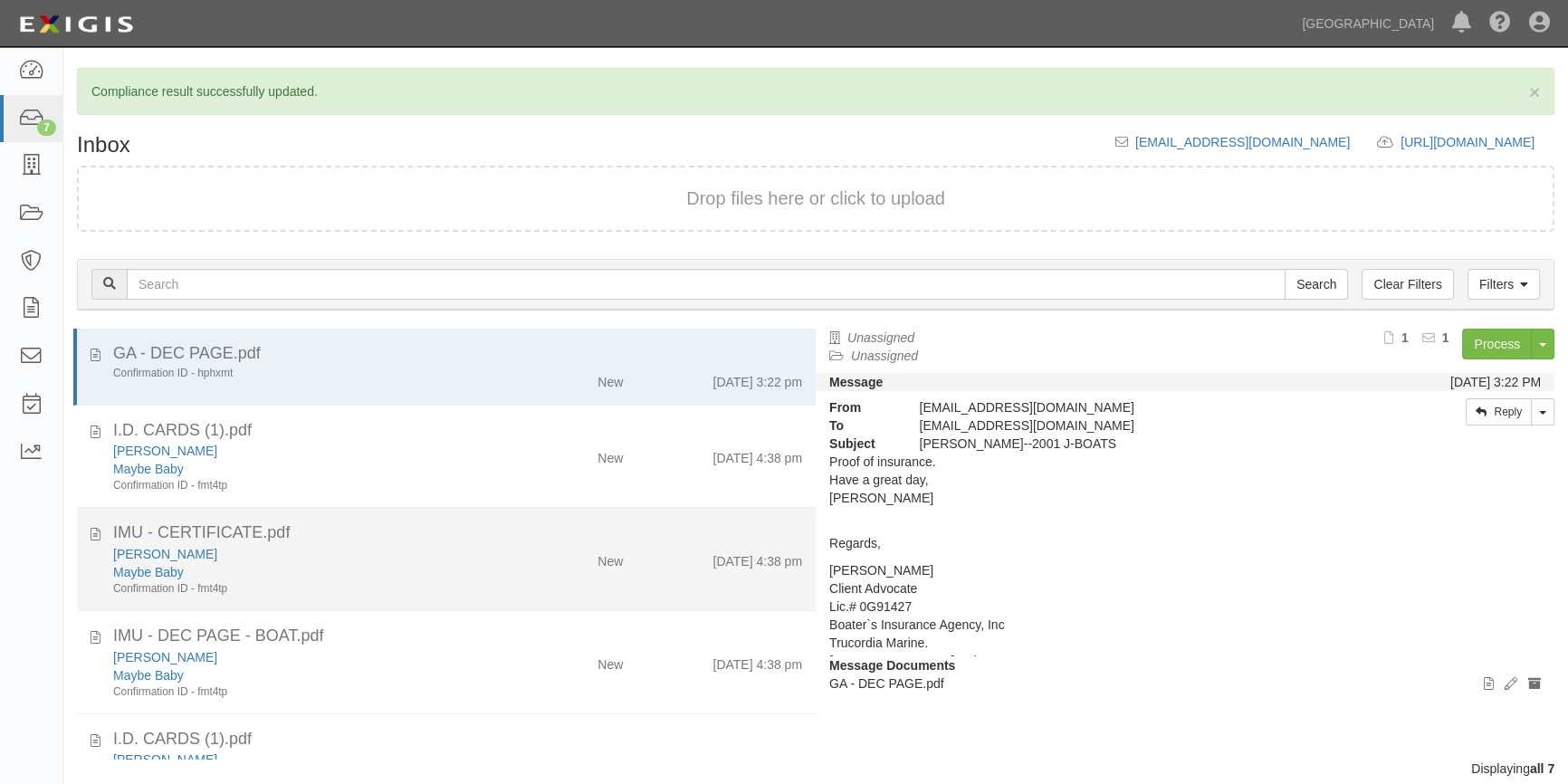
click at [365, 549] on div "[PERSON_NAME]" at bounding box center [309, 555] width 391 height 18
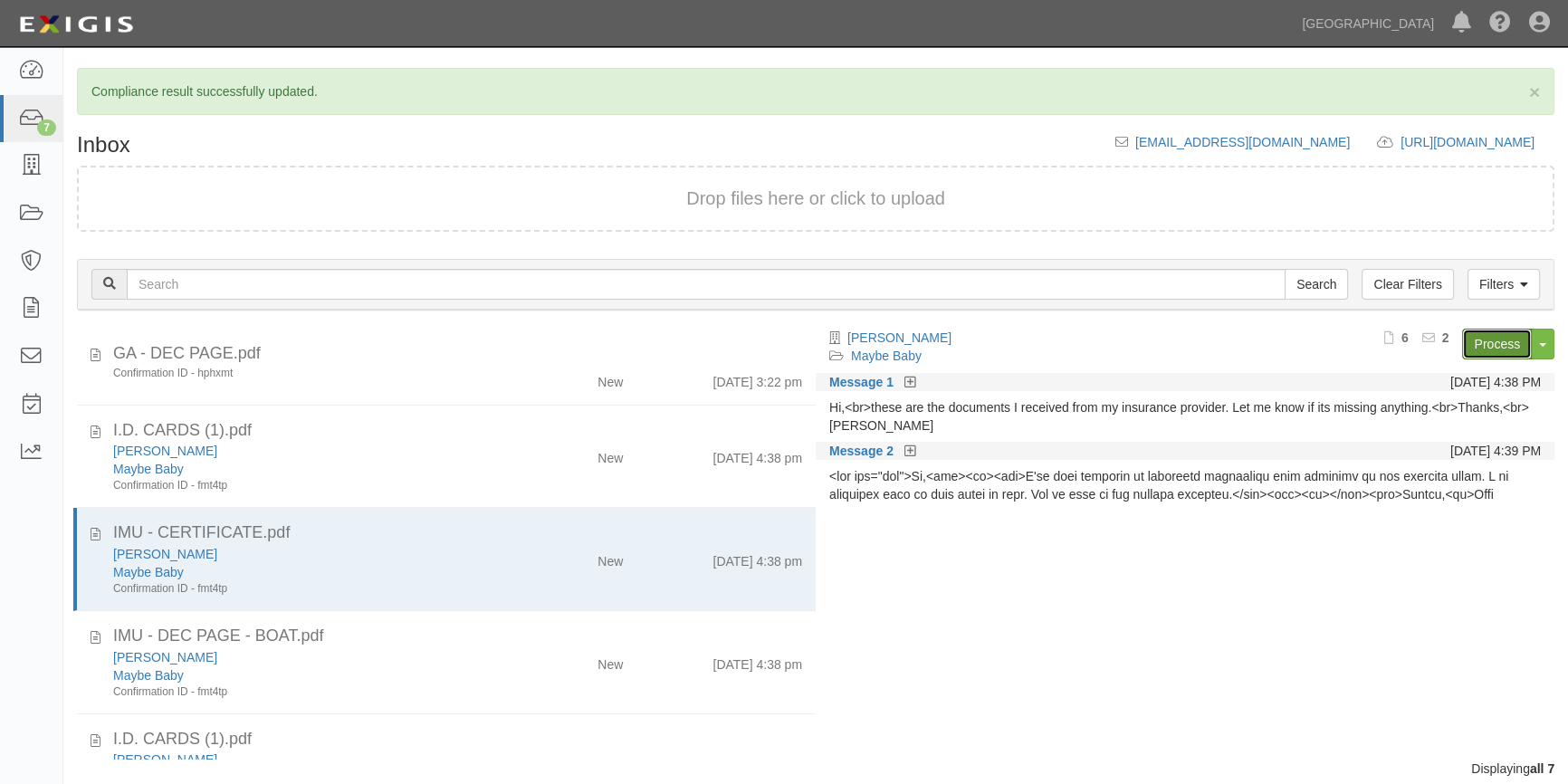
click at [1508, 335] on link "Process" at bounding box center [1497, 344] width 70 height 30
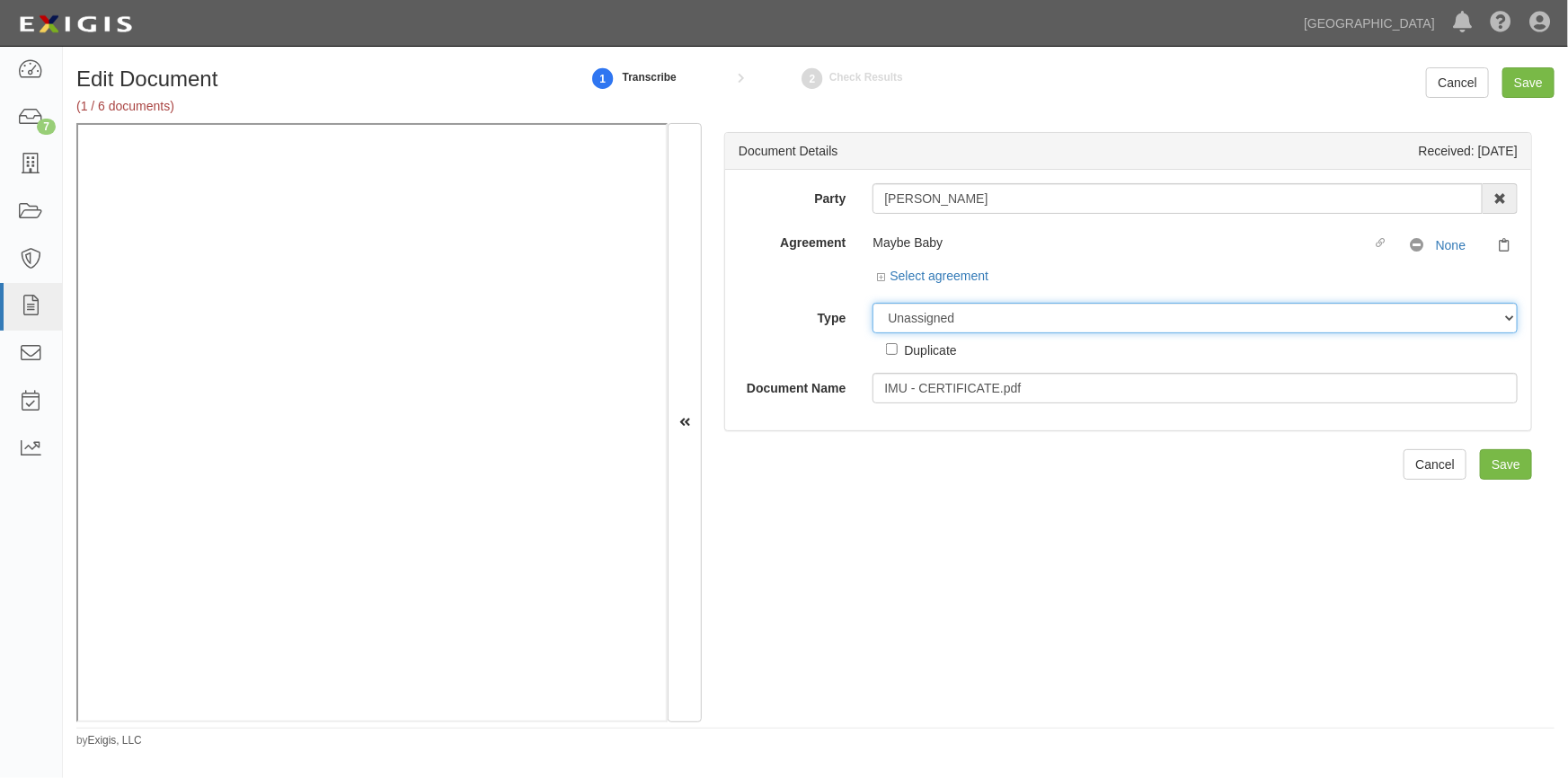
click at [920, 324] on select "Unassigned Binder Cancellation Notice Certificate Contract Endorsement Insuranc…" at bounding box center [1195, 317] width 645 height 30
select select "CertificateDetail"
click at [872, 303] on select "Unassigned Binder Cancellation Notice Certificate Contract Endorsement Insuranc…" at bounding box center [1195, 317] width 645 height 30
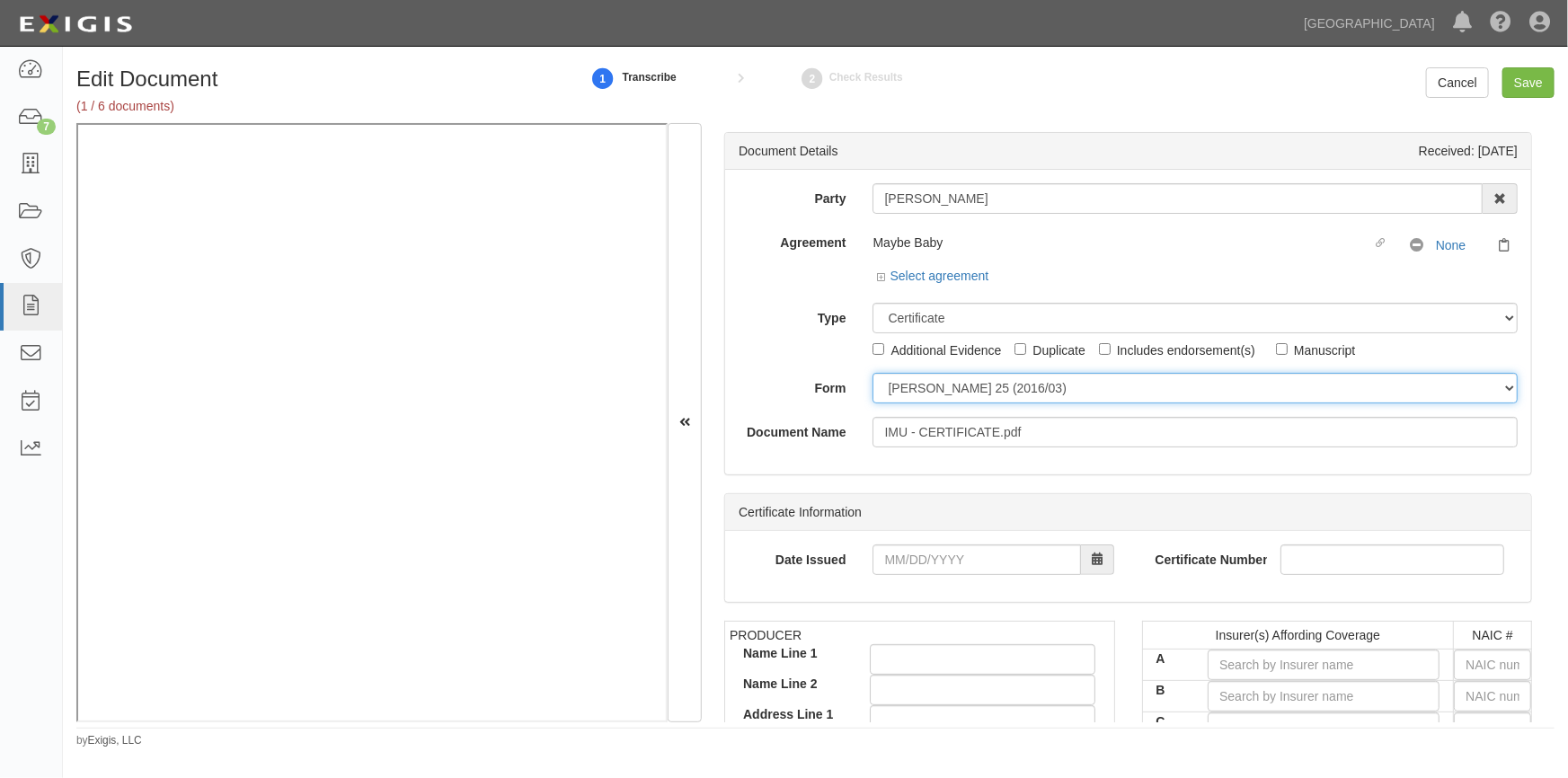
click at [915, 392] on select "ACORD 25 (2016/03) ACORD 101 ACORD 855 NY (2014/05) General" at bounding box center [1195, 388] width 645 height 30
select select "GeneralFormDetail"
click at [872, 373] on select "ACORD 25 (2016/03) ACORD 101 ACORD 855 NY (2014/05) General" at bounding box center [1195, 388] width 645 height 30
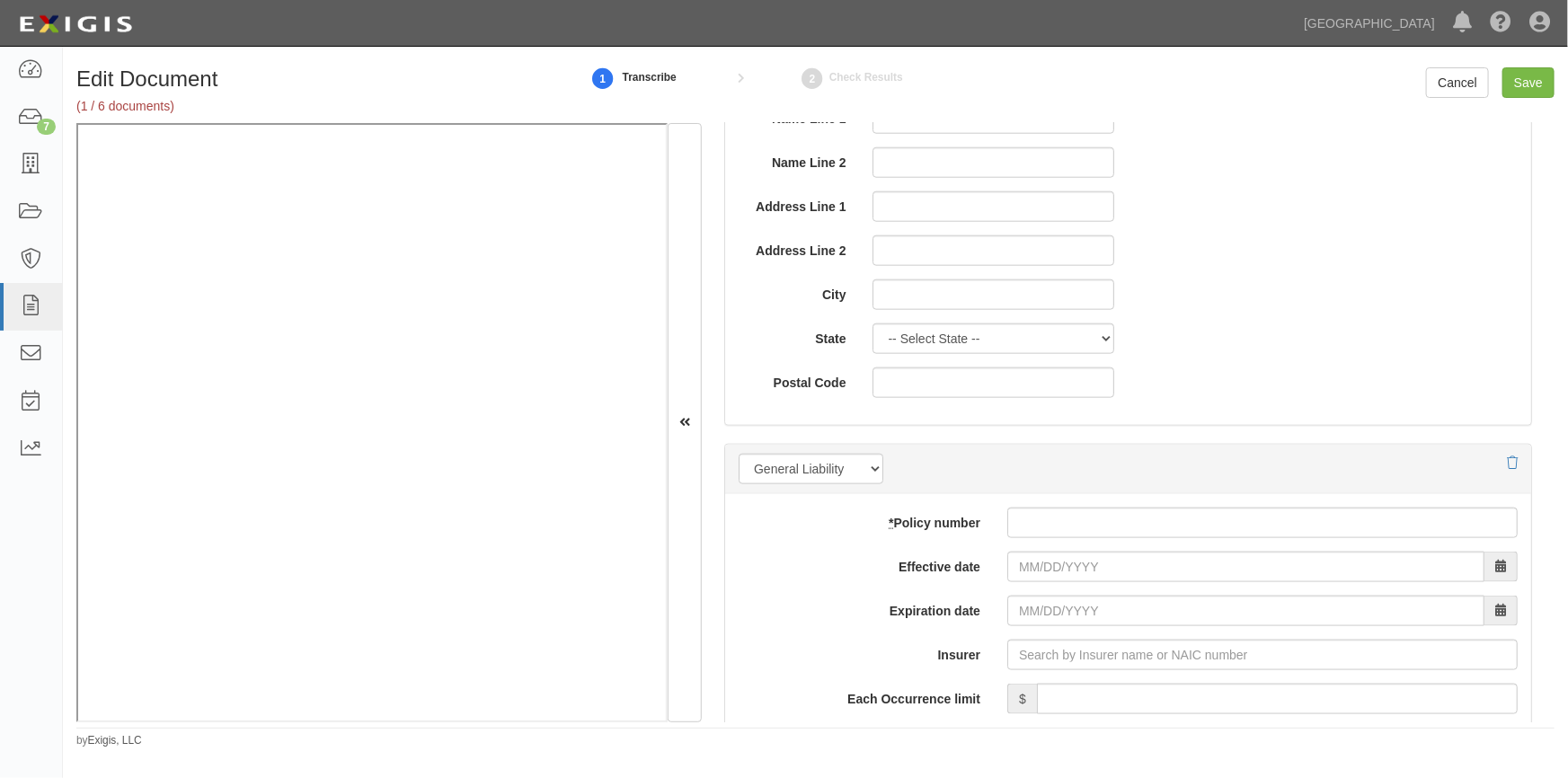
scroll to position [1061, 0]
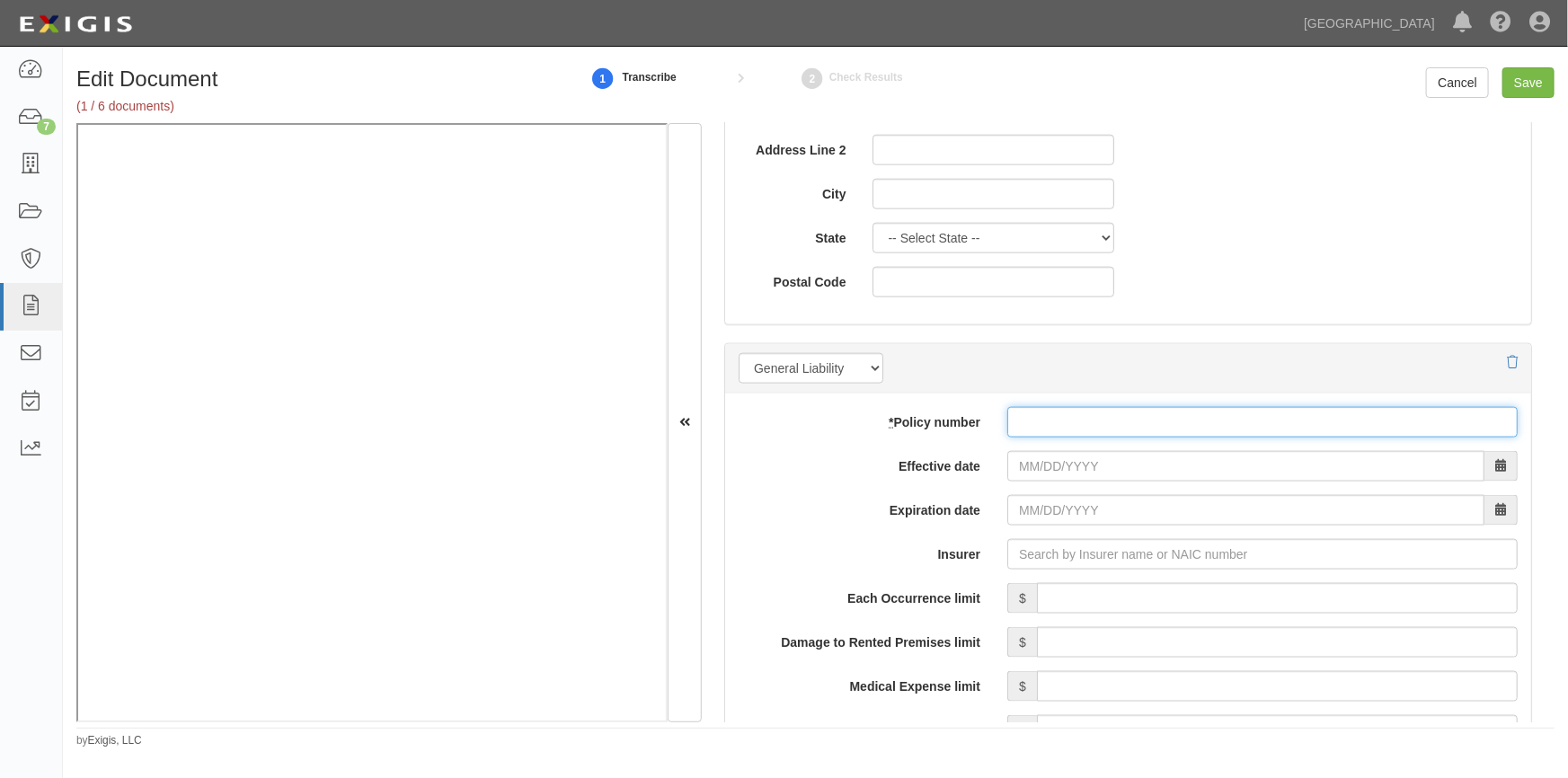
paste input "JX86540"
type input "JX86540"
click at [1049, 474] on input "Effective date" at bounding box center [1246, 465] width 477 height 30
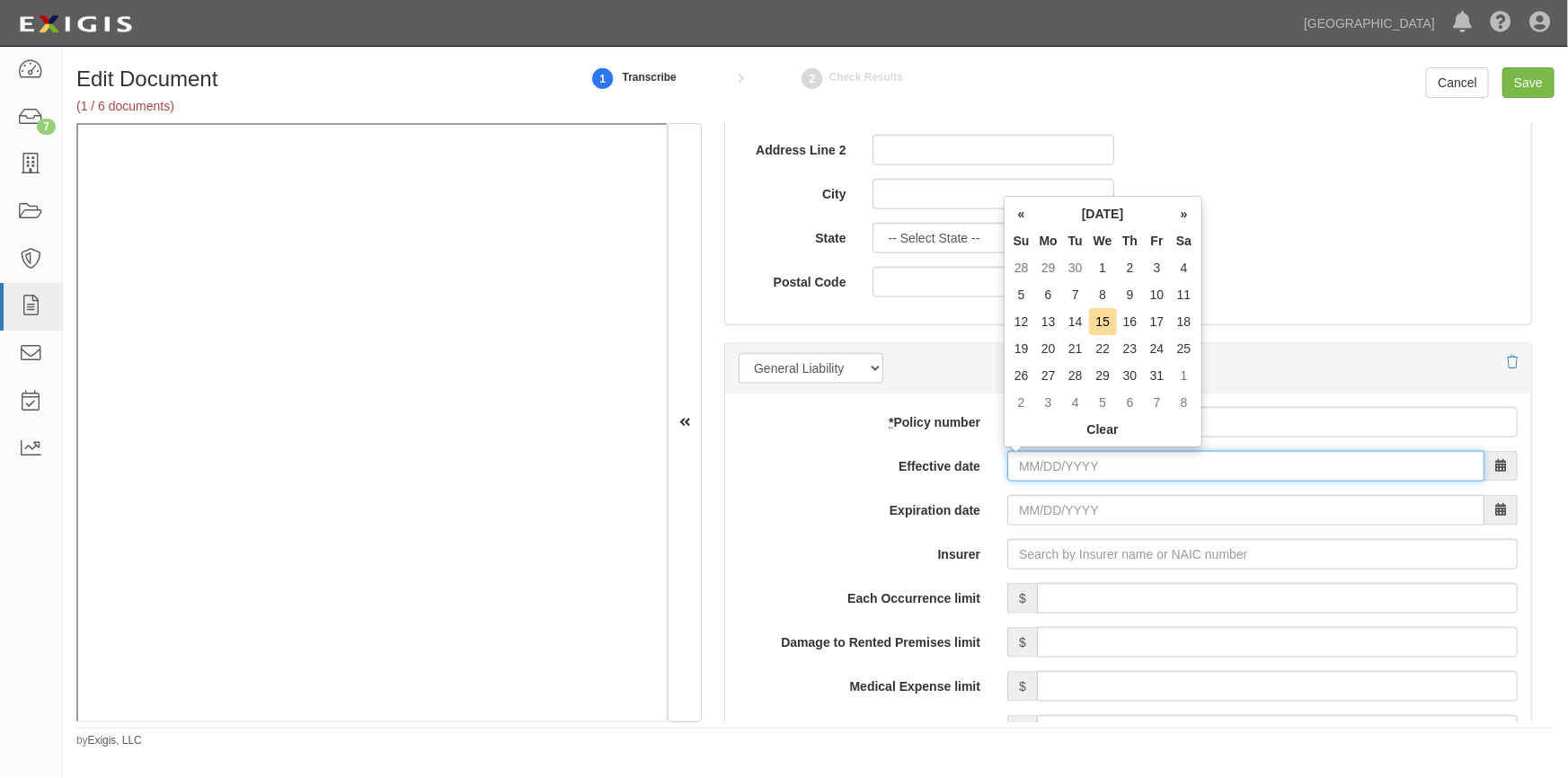
click at [1190, 475] on input "Effective date" at bounding box center [1246, 465] width 477 height 30
click at [1164, 470] on input "Effective date" at bounding box center [1246, 465] width 477 height 30
type input "12/05/2024"
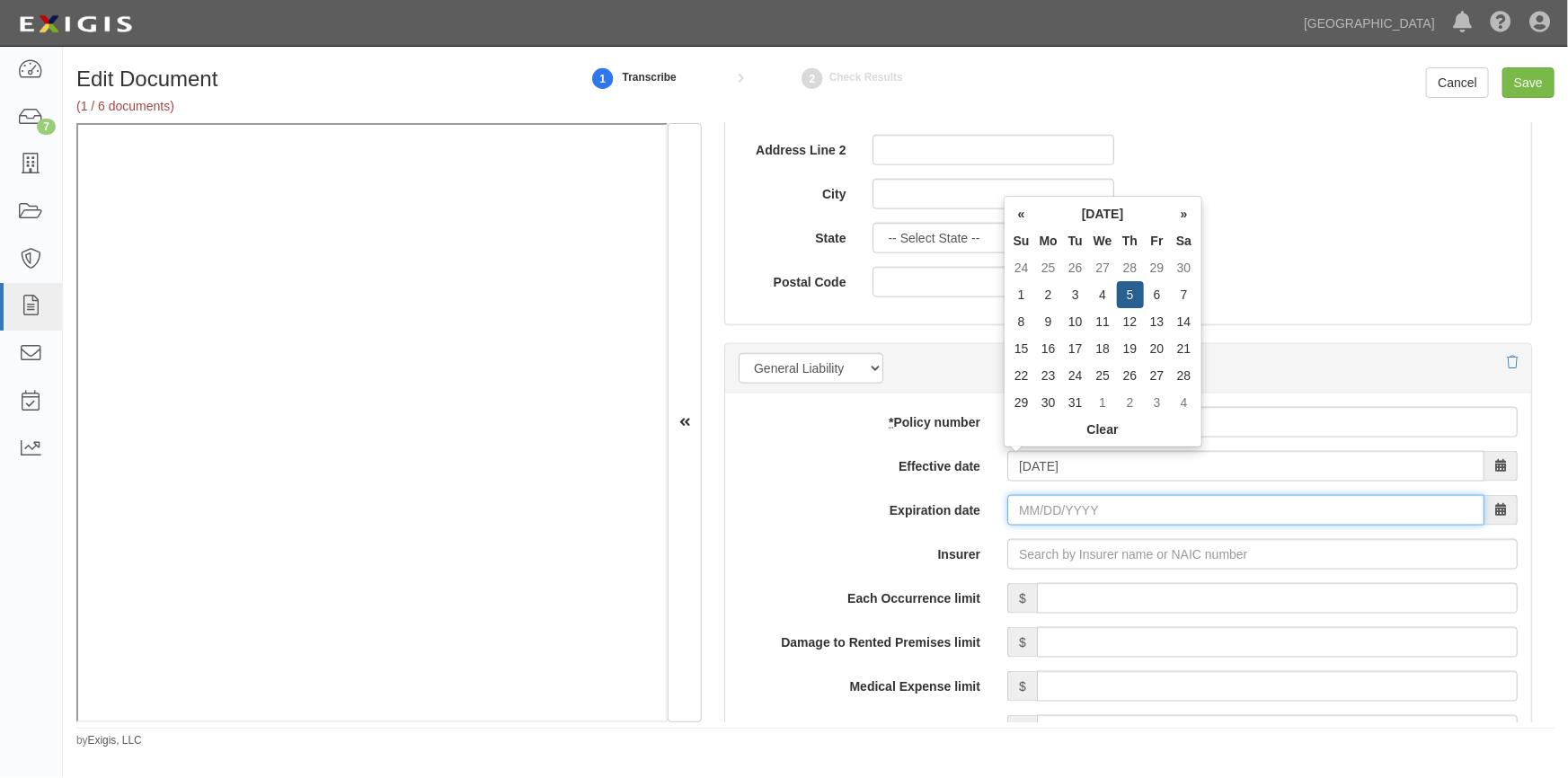
type input "12/05/2025"
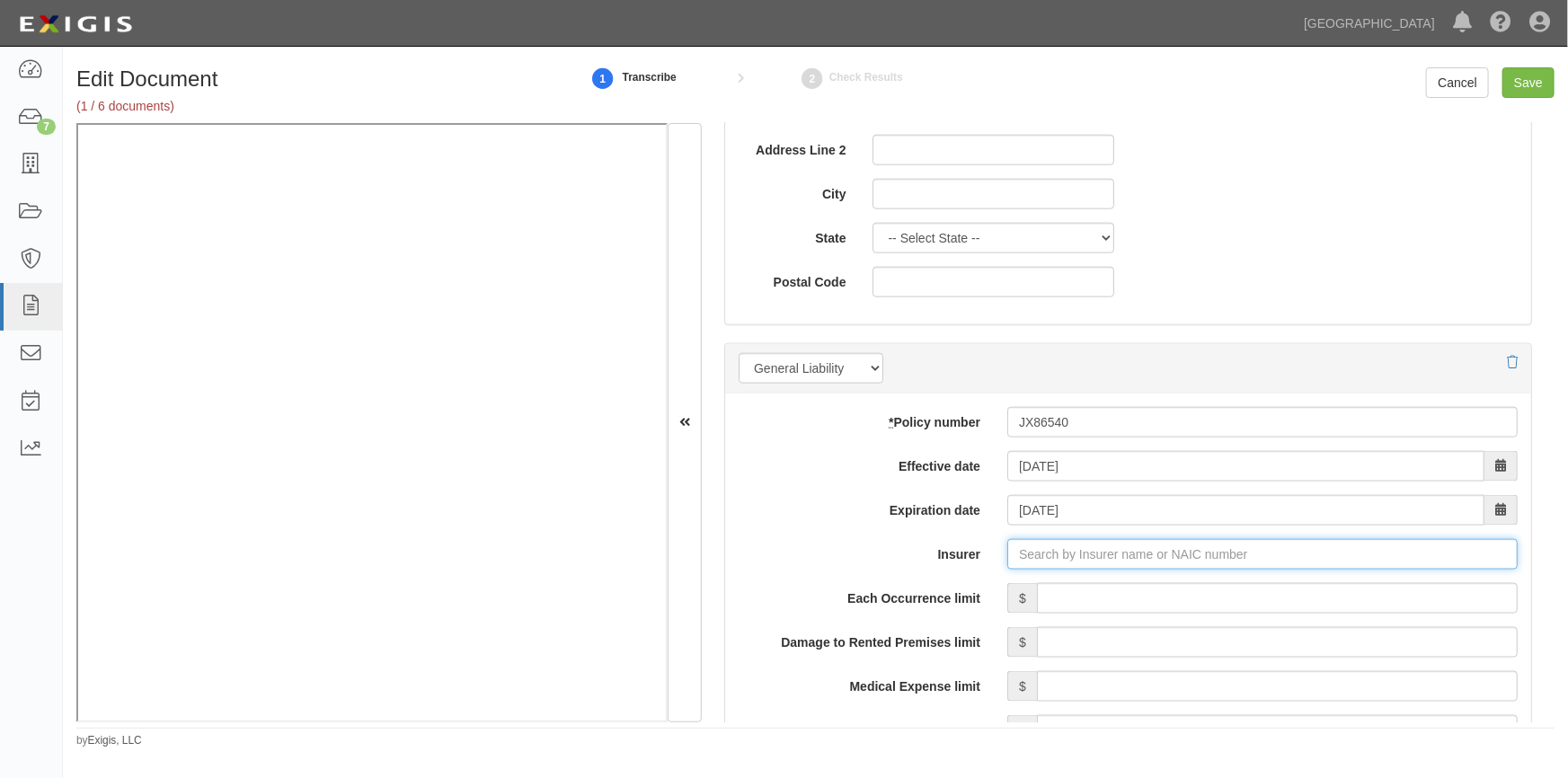
drag, startPoint x: 1037, startPoint y: 559, endPoint x: 1057, endPoint y: 543, distance: 25.6
click at [1057, 543] on input "Insurer" at bounding box center [1263, 554] width 510 height 30
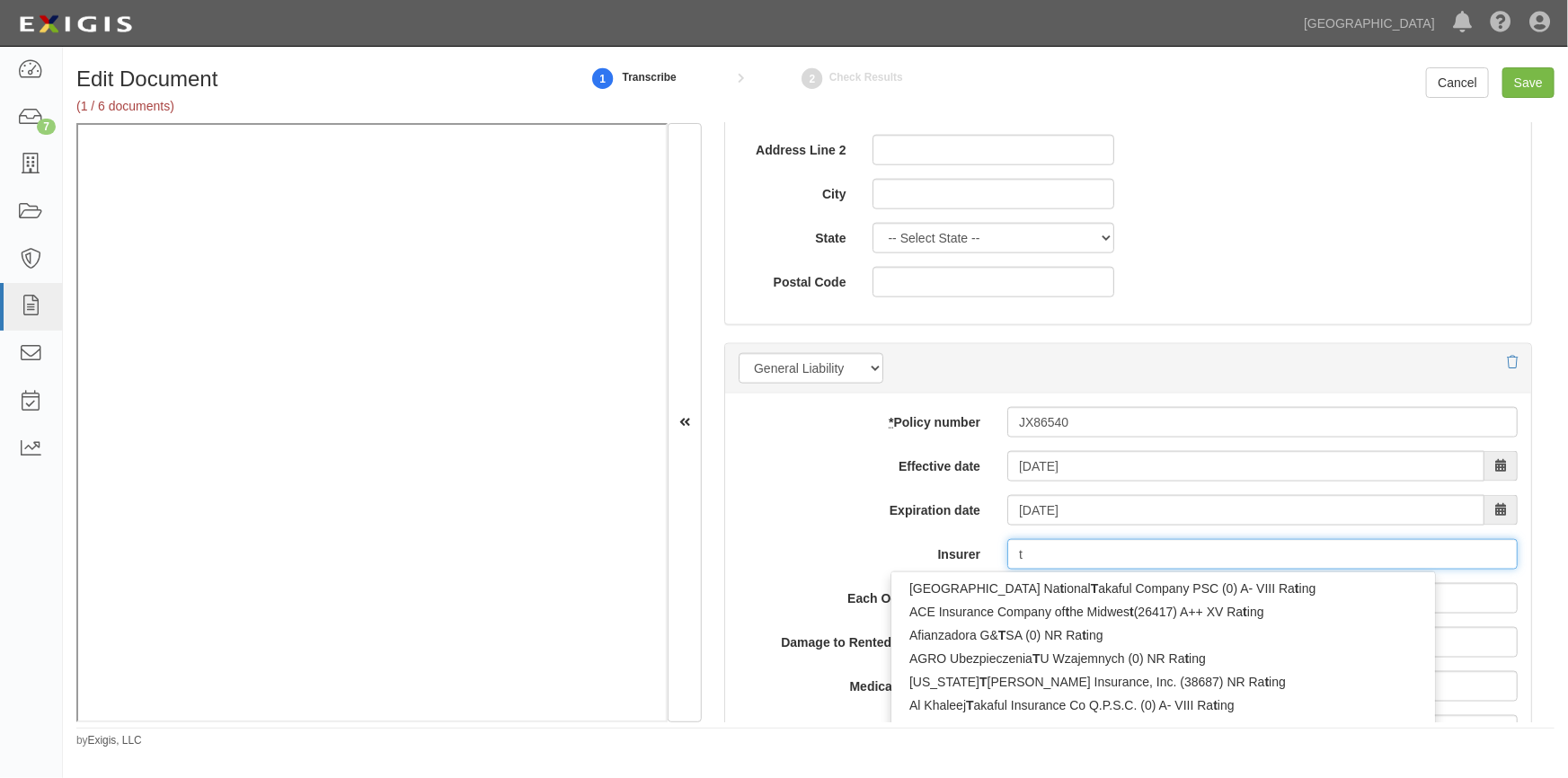
type input "tw"
type input "twin City Fire Insurance Company (29459) A+ XV Rating"
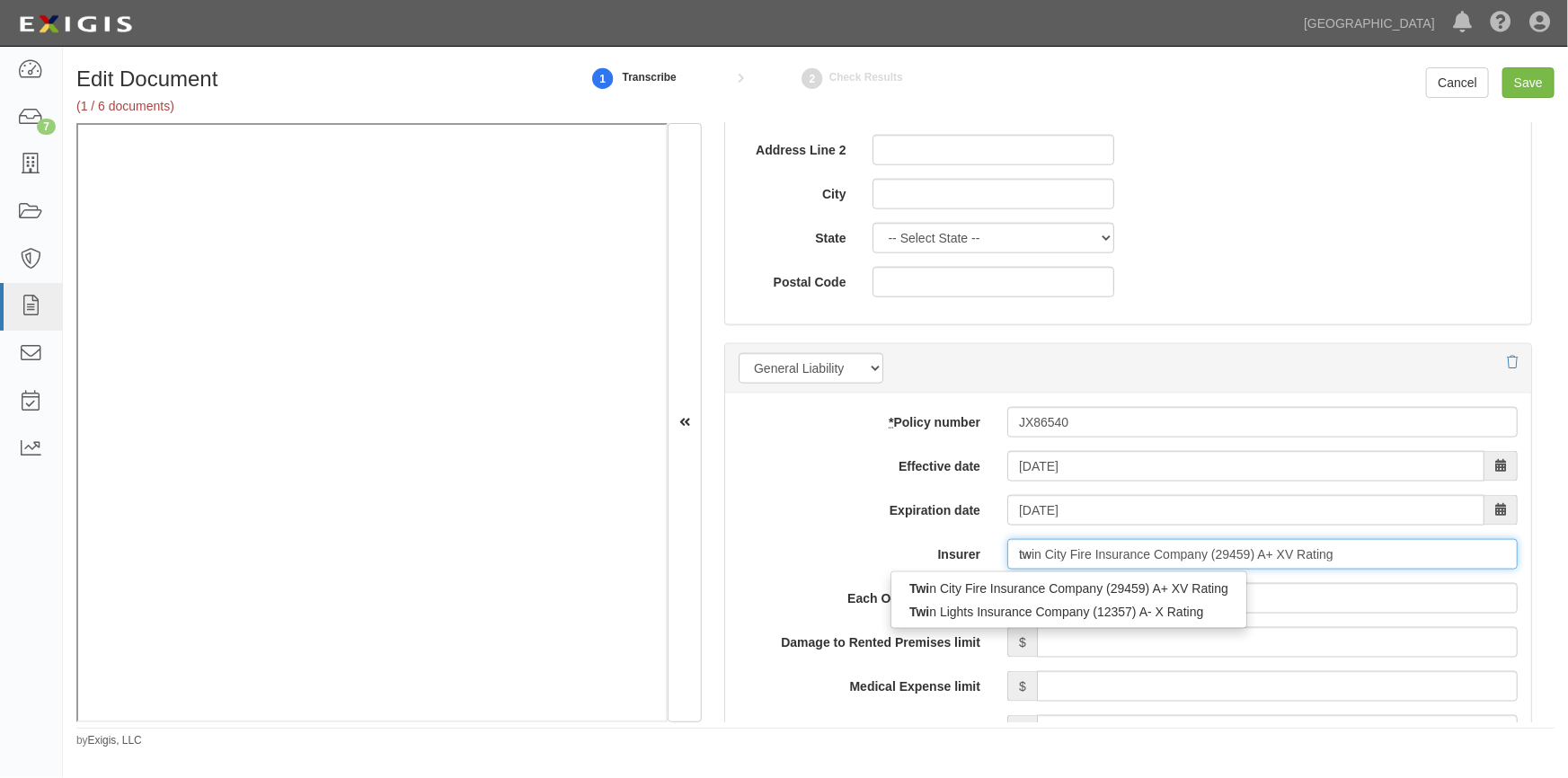
type input "t"
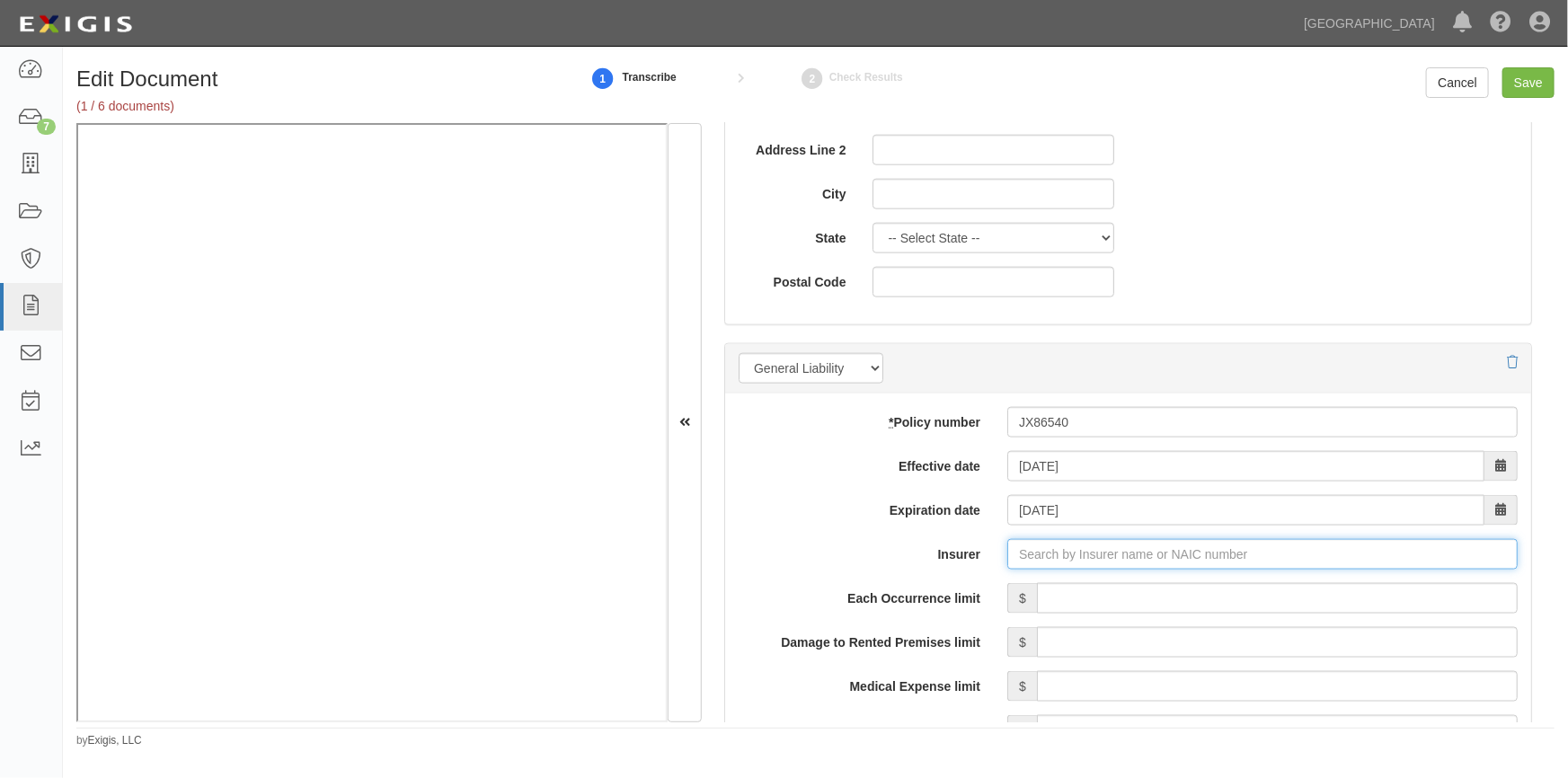
click at [1072, 550] on input "Insurer" at bounding box center [1263, 554] width 510 height 30
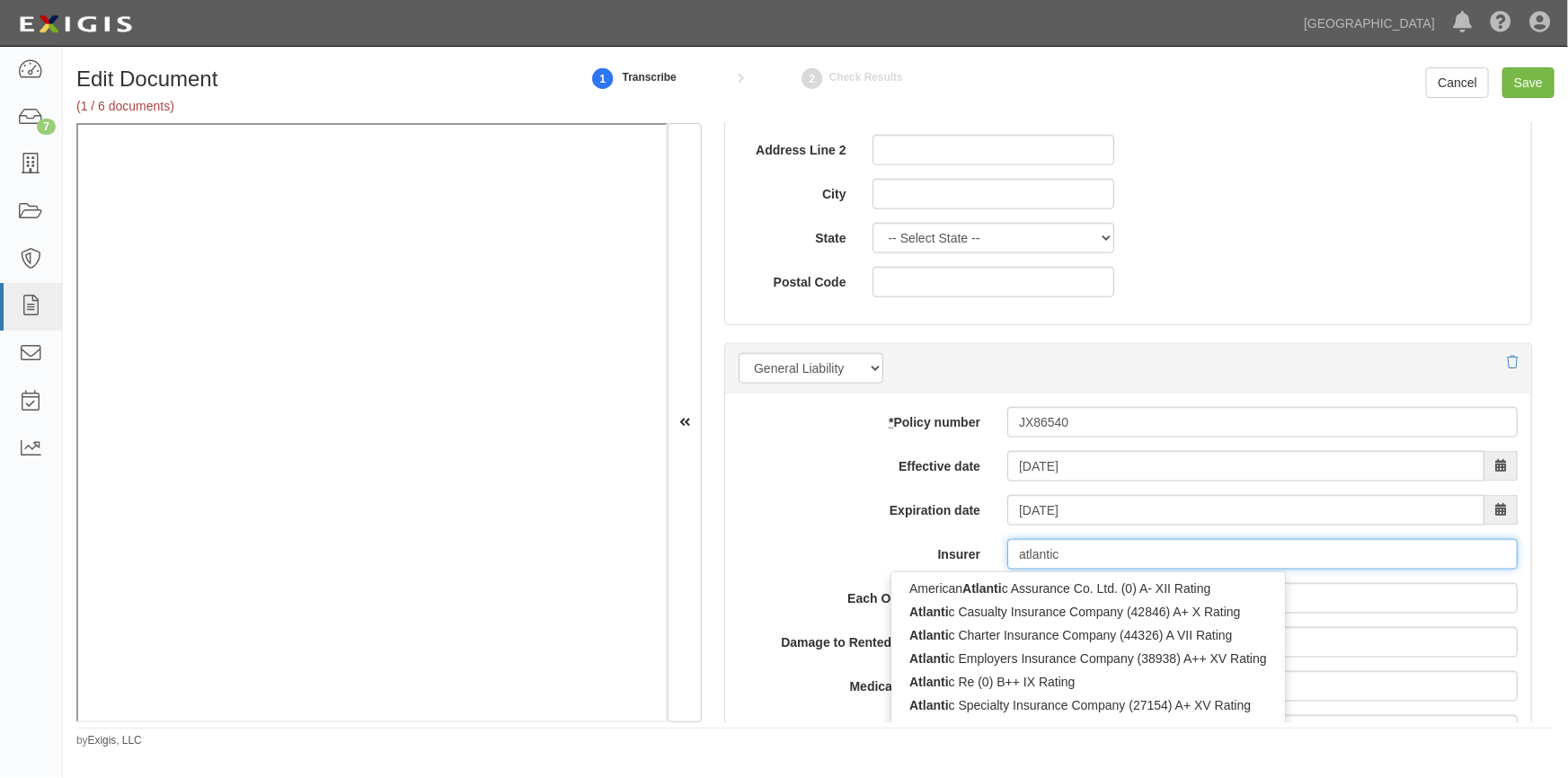
type input "atlantic"
type input "atlantic states Insurance Company (22586) A X Rating"
type input "atlantic s"
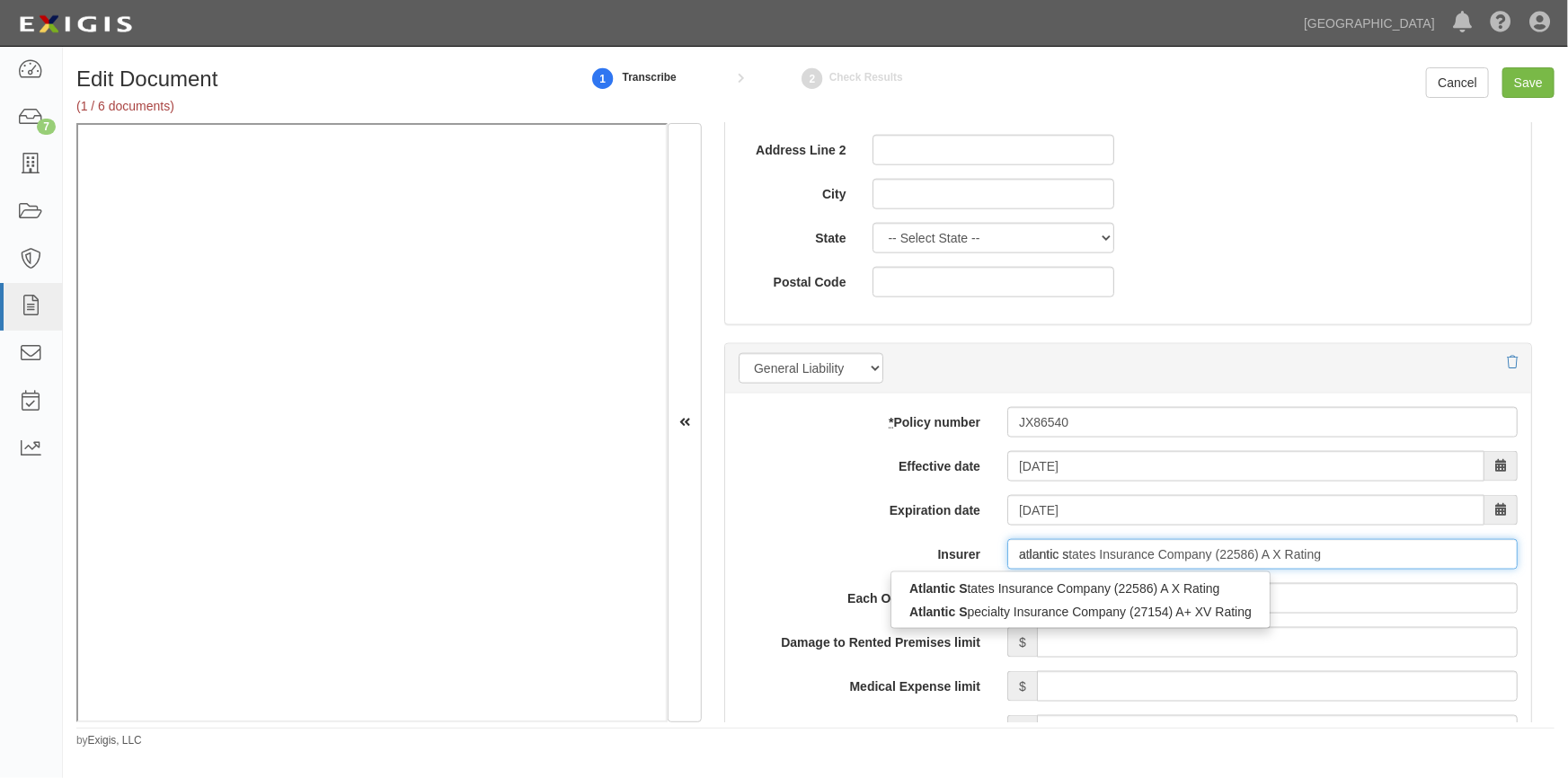
type input "atlantic specialty Insurance Company (27154) A+ XV Rating"
type input "atlantic spe"
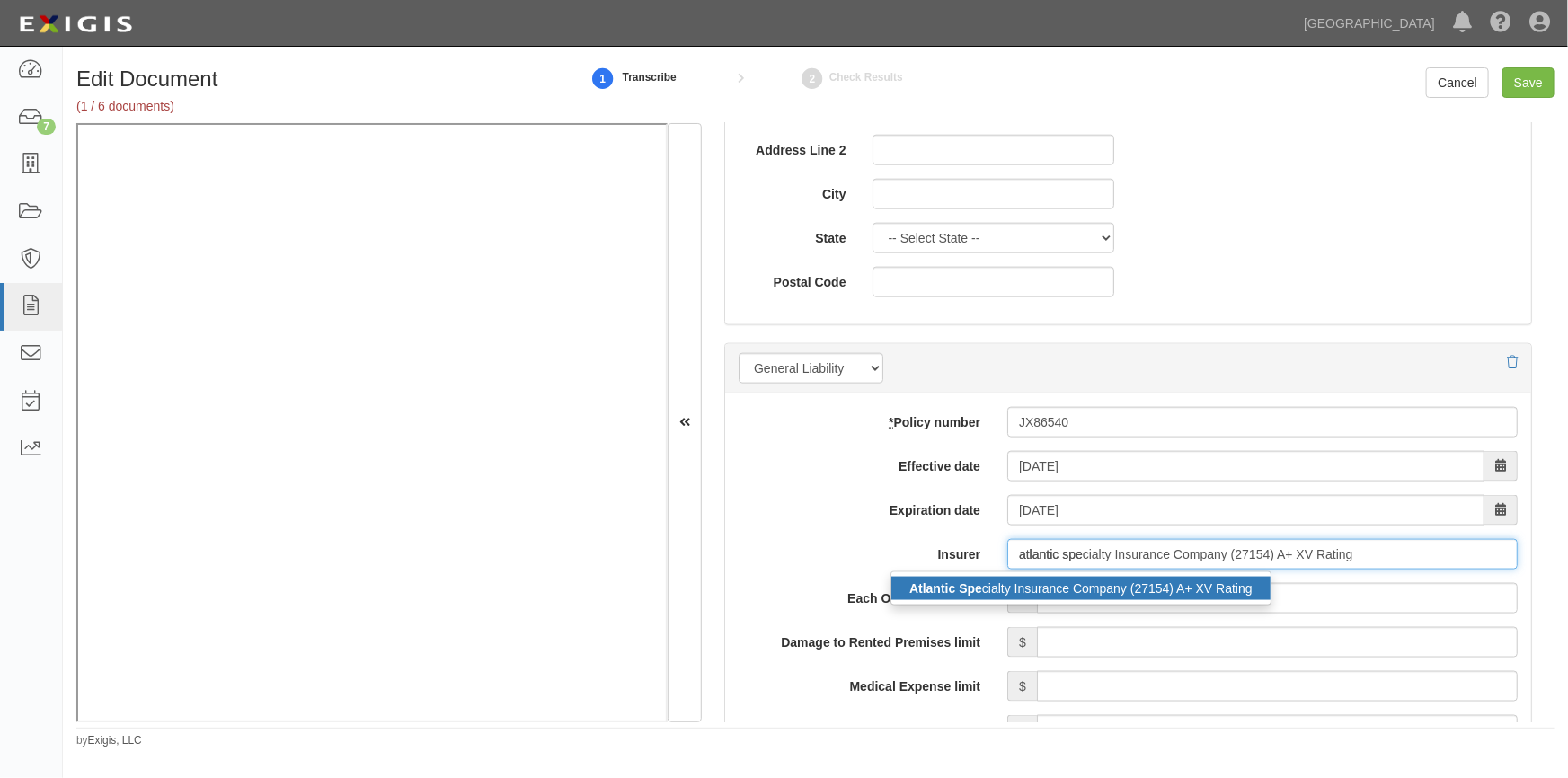
click at [1051, 587] on div "Atlantic Spe cialty Insurance Company (27154) A+ XV Rating" at bounding box center [1081, 589] width 379 height 24
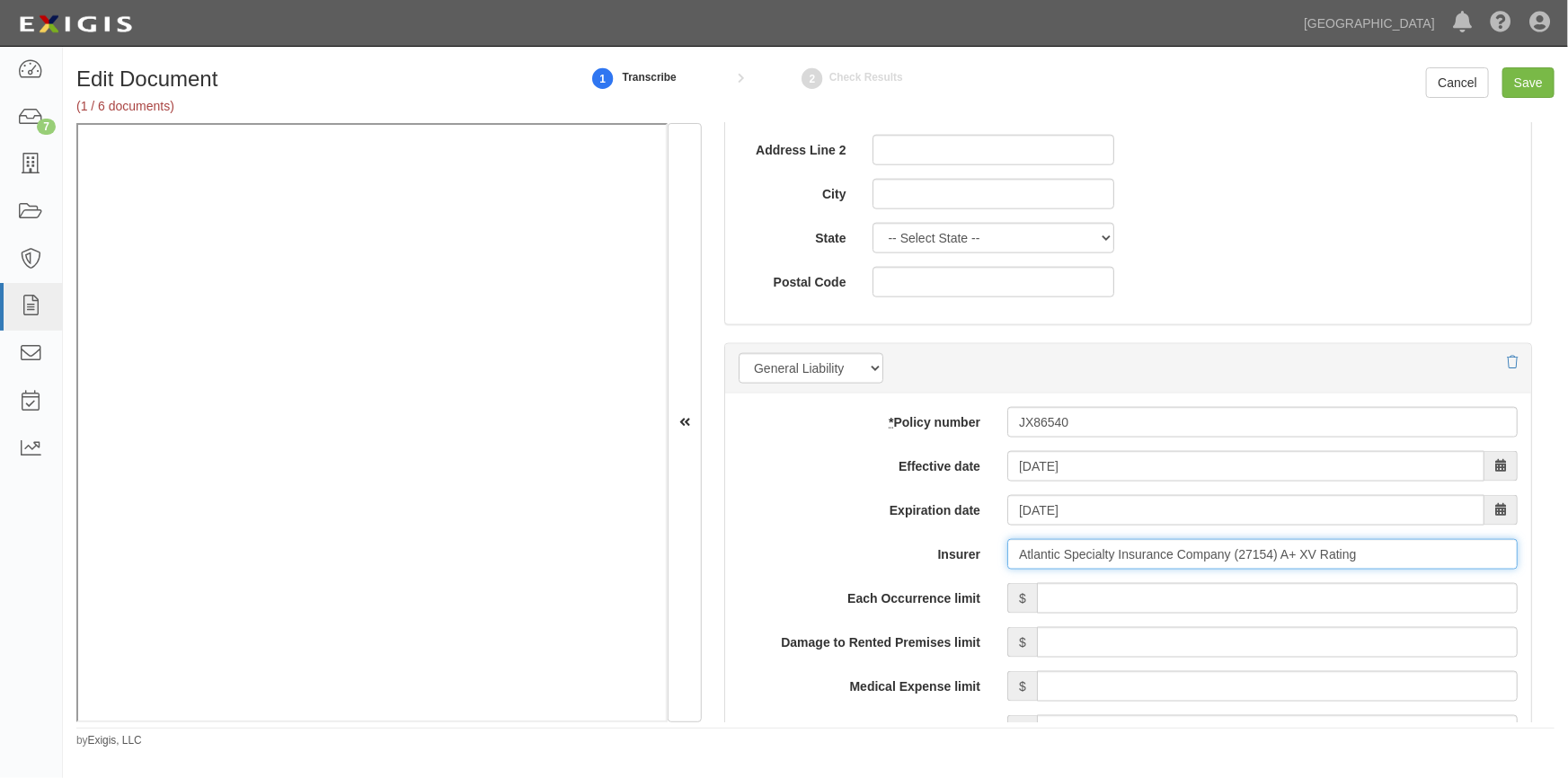
type input "Atlantic Specialty Insurance Company (27154) A+ XV Rating"
click at [1311, 595] on input "Each Occurrence limit" at bounding box center [1277, 598] width 481 height 30
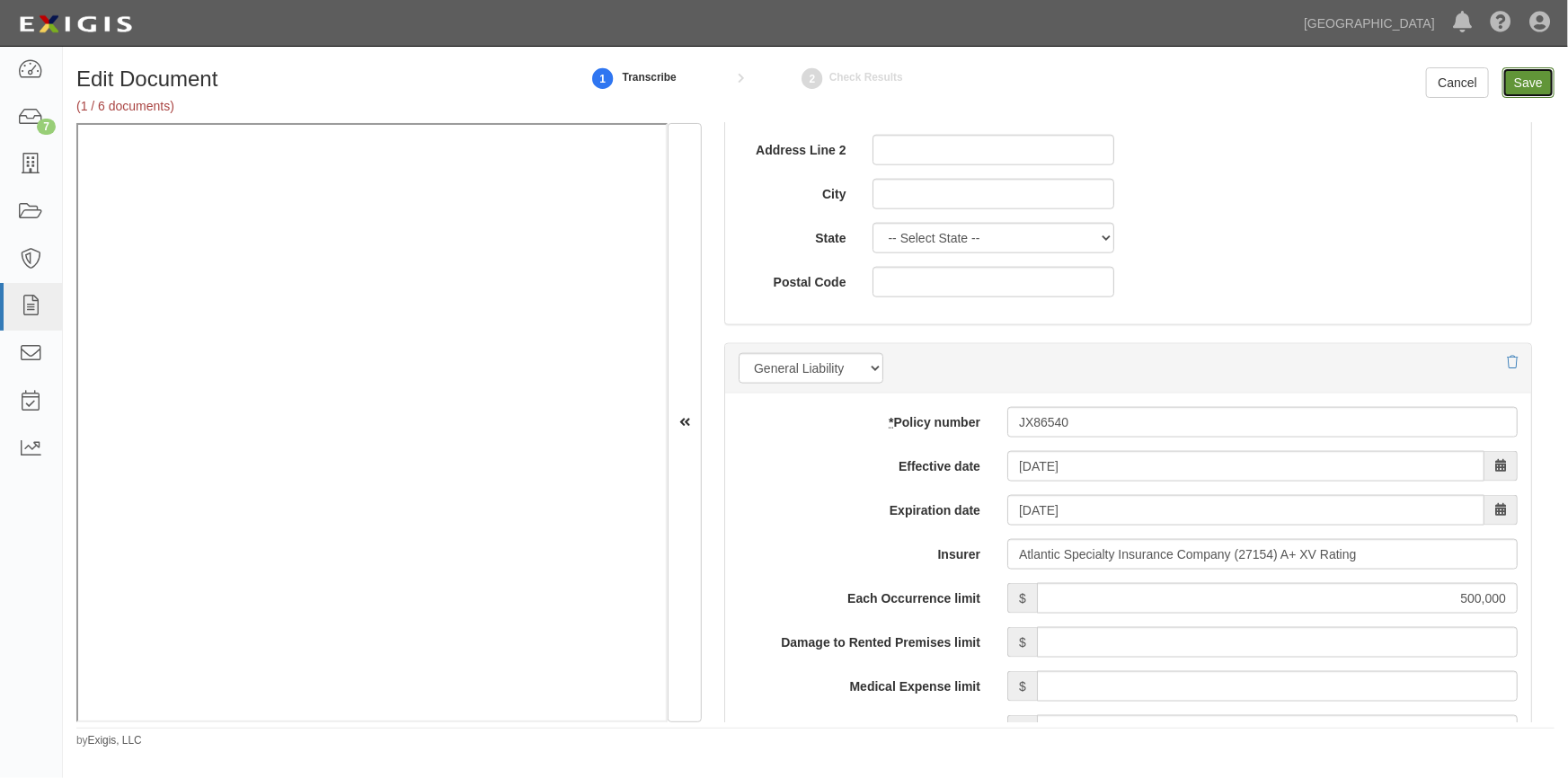
click at [1520, 91] on input "Save" at bounding box center [1528, 82] width 52 height 30
type input "500000"
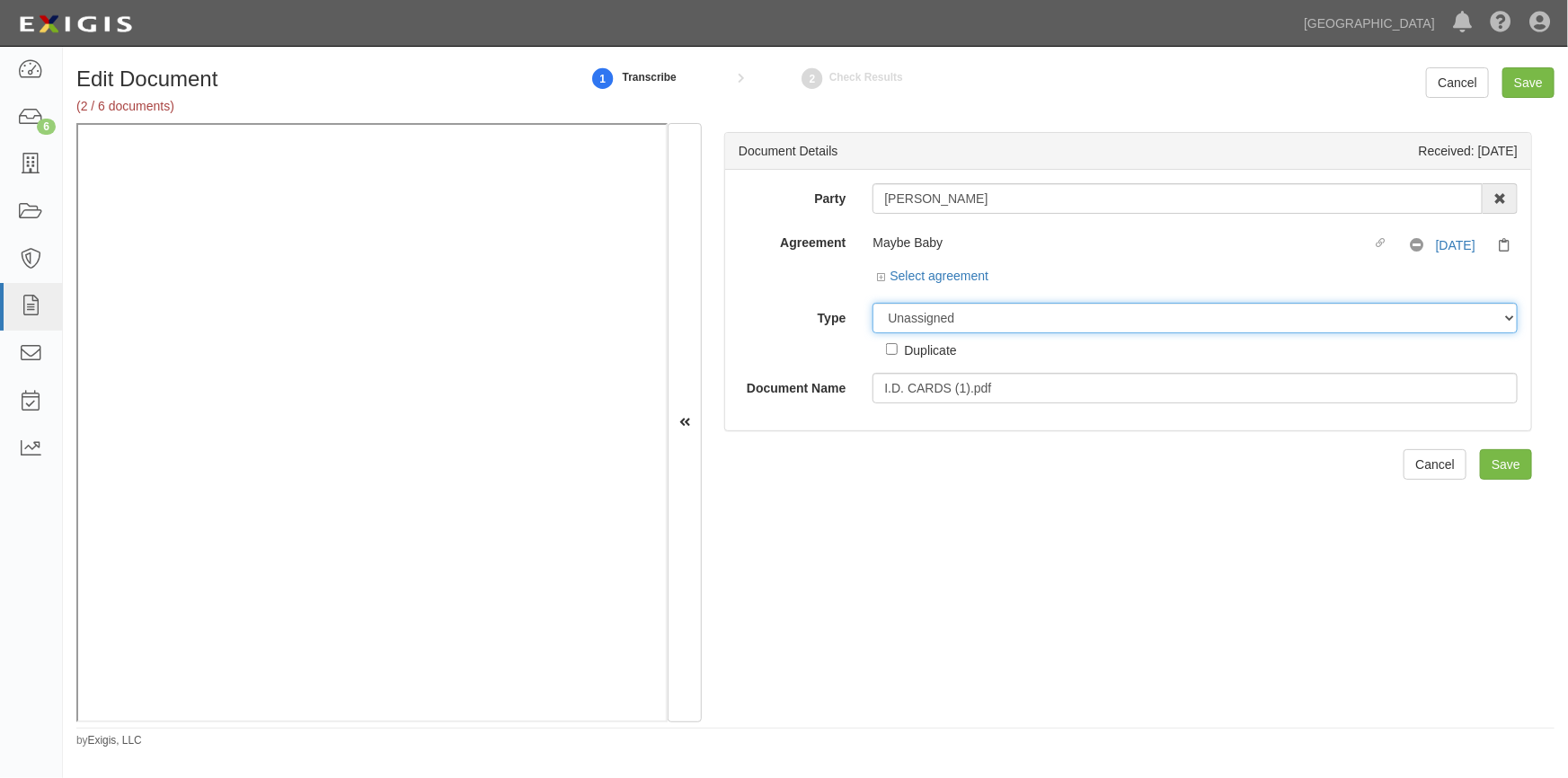
click at [1013, 318] on select "Unassigned Binder Cancellation Notice Certificate Contract Endorsement Insuranc…" at bounding box center [1195, 317] width 645 height 30
select select "OtherDetail"
click at [872, 303] on select "Unassigned Binder Cancellation Notice Certificate Contract Endorsement Insuranc…" at bounding box center [1195, 317] width 645 height 30
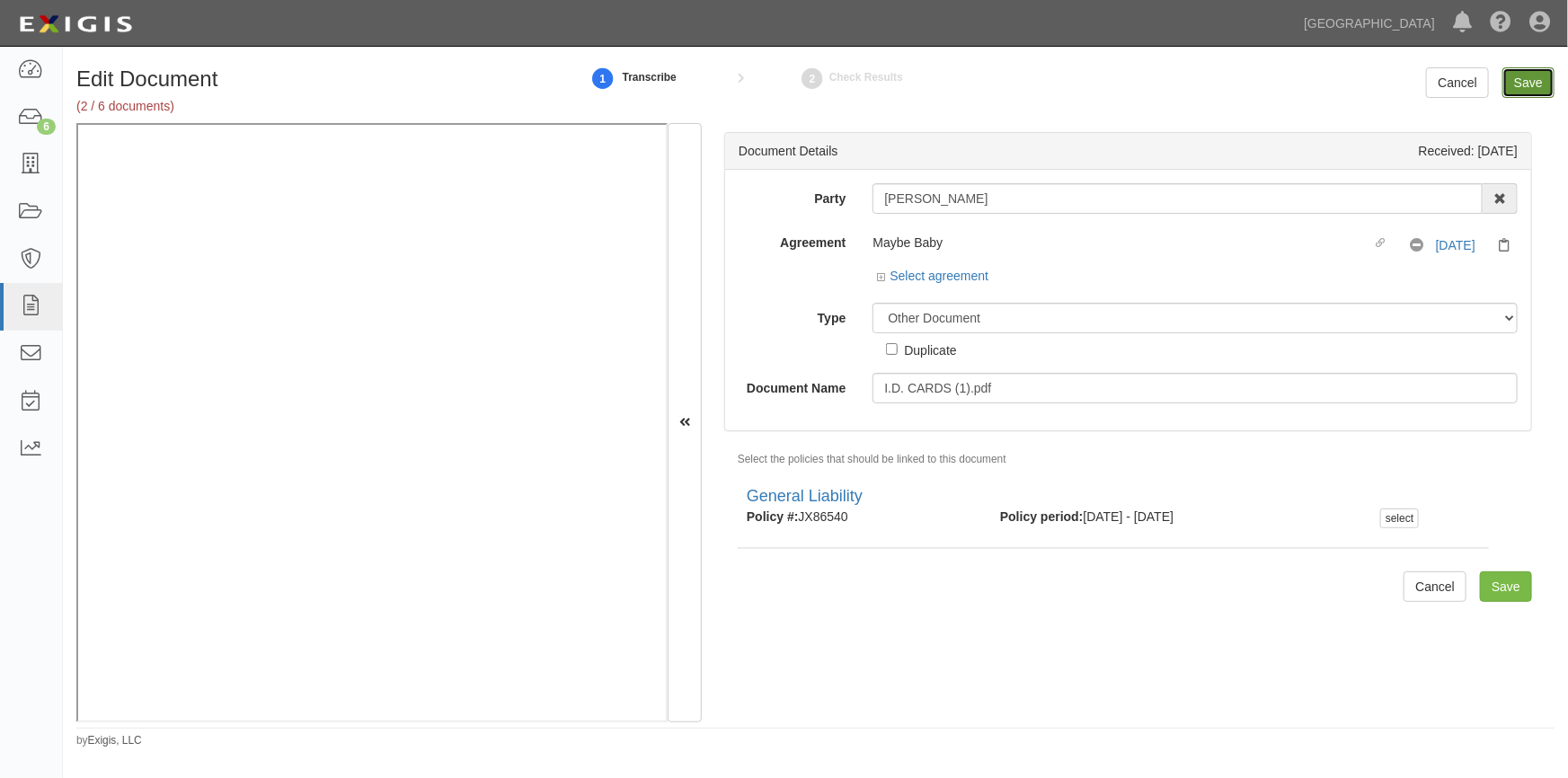
click at [1520, 76] on input "Save" at bounding box center [1528, 82] width 52 height 30
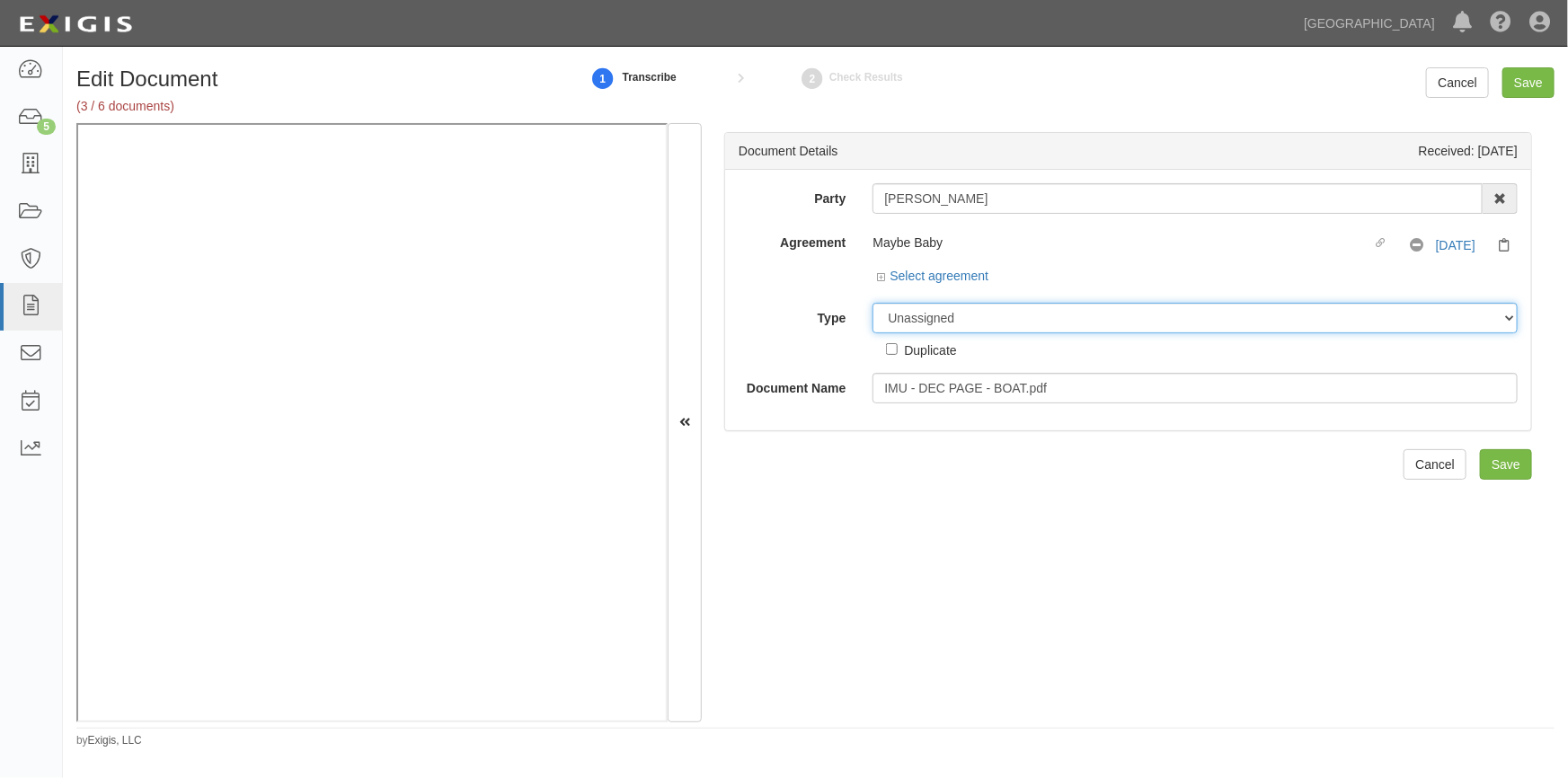
click at [1011, 324] on select "Unassigned Binder Cancellation Notice Certificate Contract Endorsement Insuranc…" at bounding box center [1195, 317] width 645 height 30
select select "OtherDetail"
click at [872, 303] on select "Unassigned Binder Cancellation Notice Certificate Contract Endorsement Insuranc…" at bounding box center [1195, 317] width 645 height 30
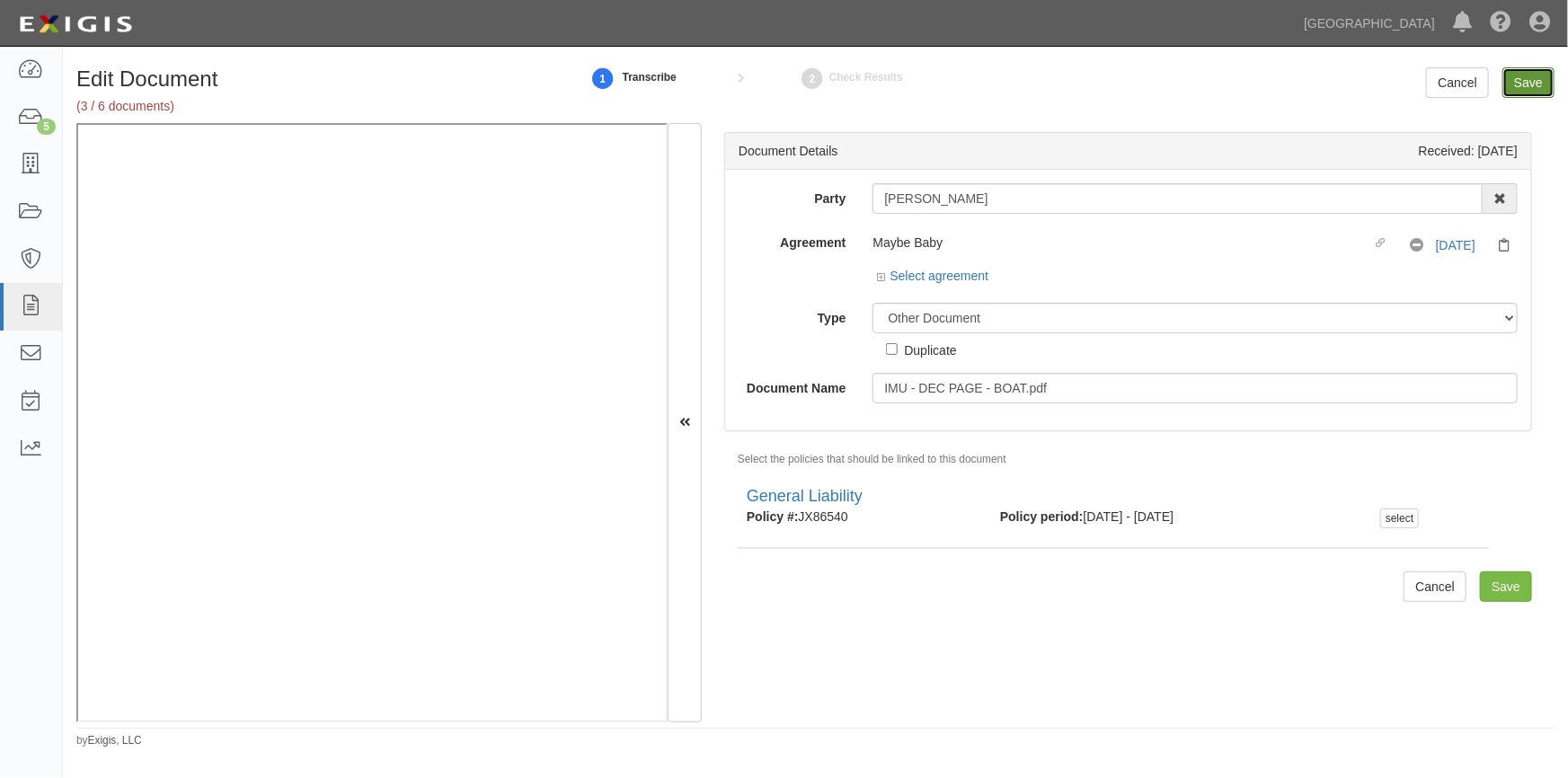
click at [1527, 85] on input "Save" at bounding box center [1528, 82] width 52 height 30
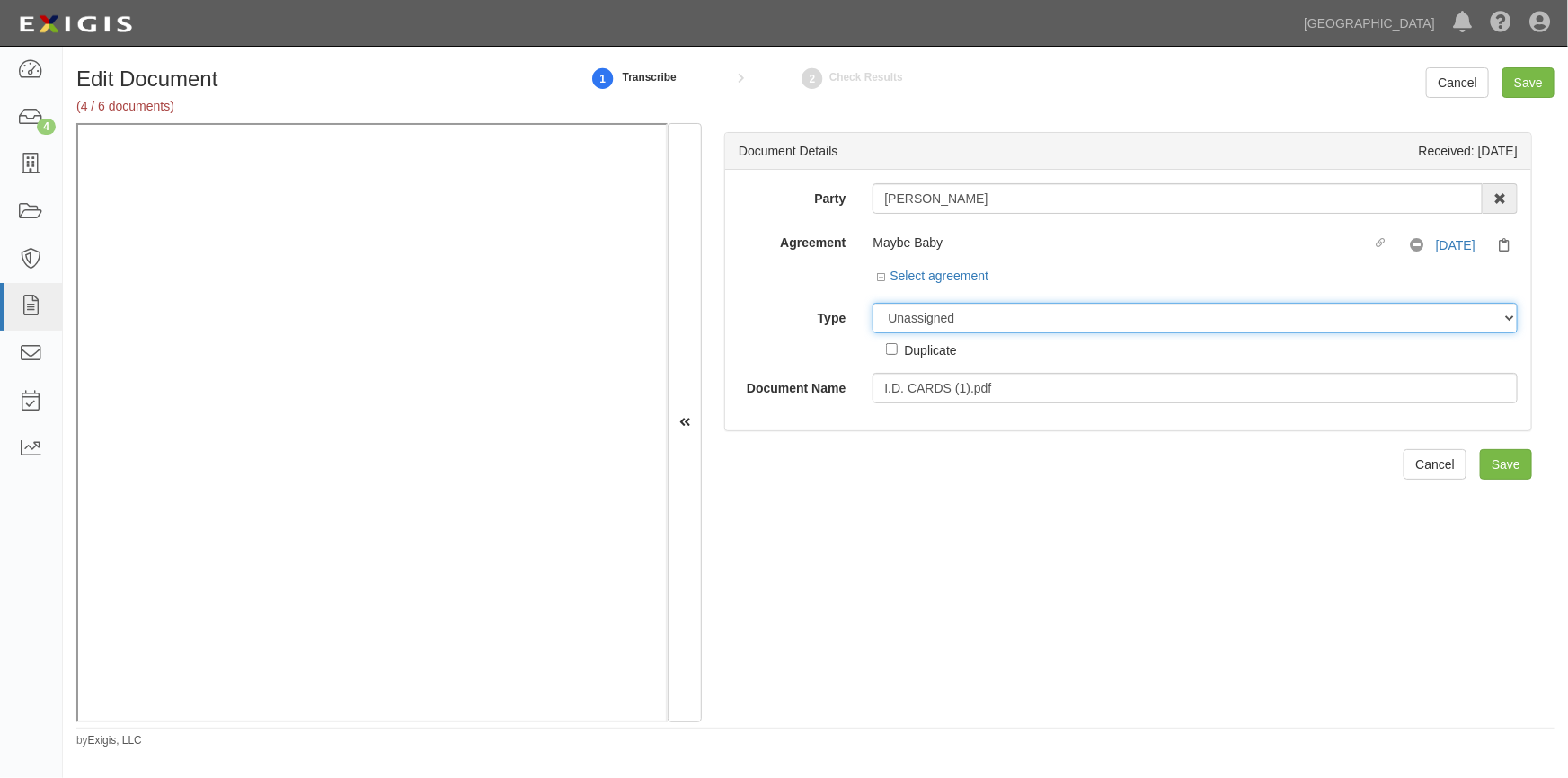
click at [976, 328] on select "Unassigned Binder Cancellation Notice Certificate Contract Endorsement Insuranc…" at bounding box center [1195, 317] width 645 height 30
select select "OtherDetail"
click at [872, 303] on select "Unassigned Binder Cancellation Notice Certificate Contract Endorsement Insuranc…" at bounding box center [1195, 317] width 645 height 30
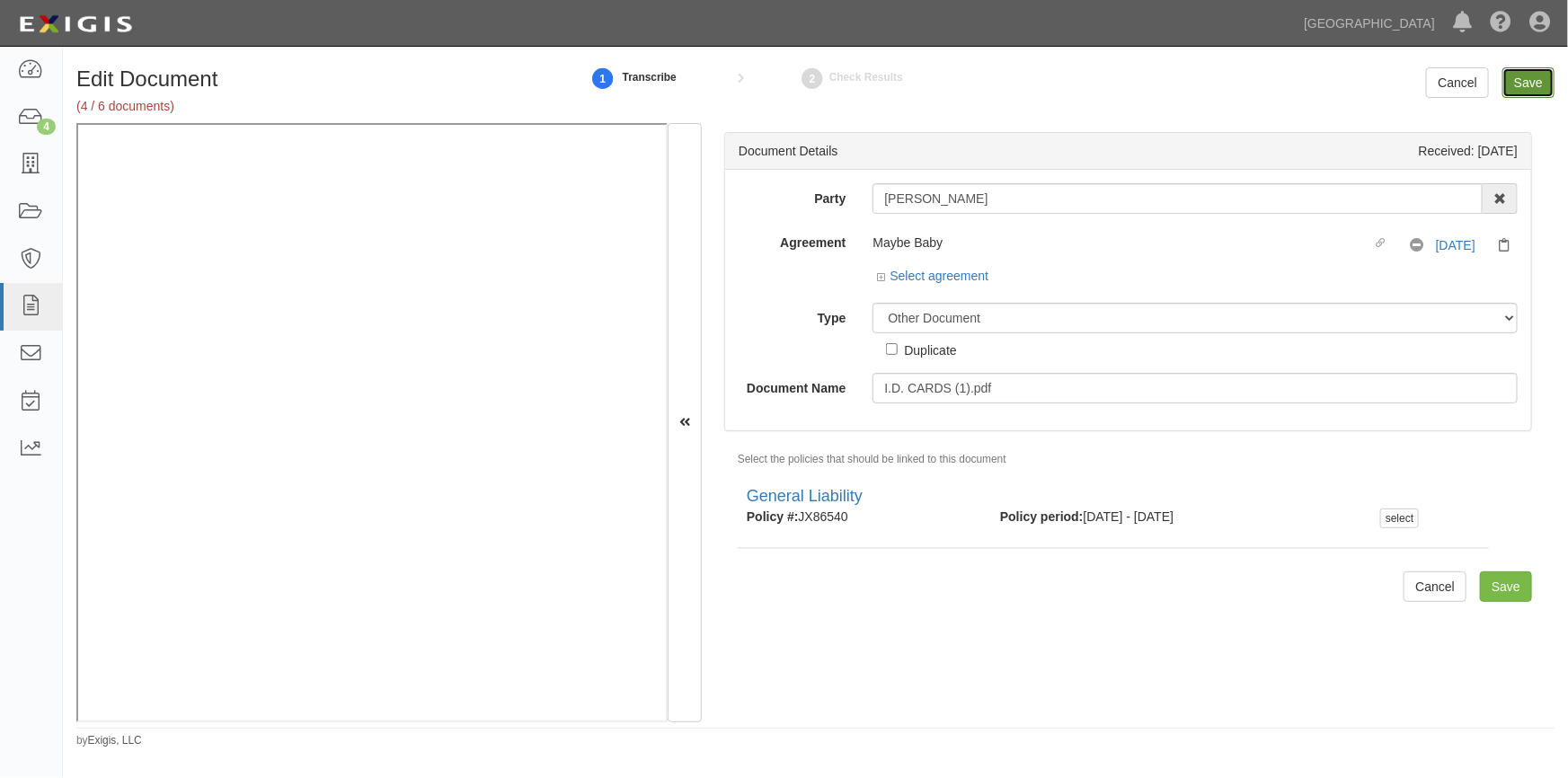
click at [1512, 80] on input "Save" at bounding box center [1528, 82] width 52 height 30
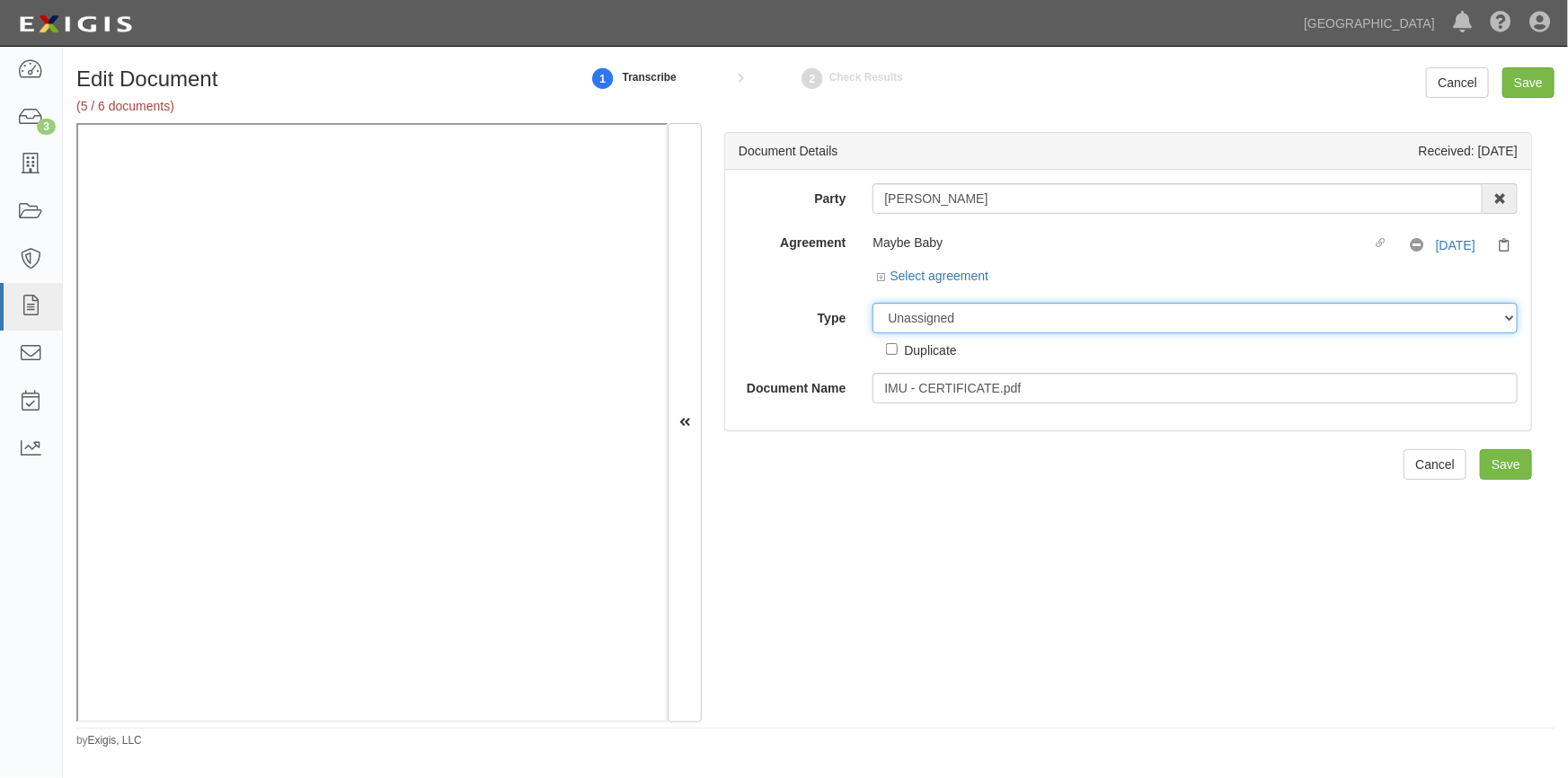
click at [978, 320] on select "Unassigned Binder Cancellation Notice Certificate Contract Endorsement Insuranc…" at bounding box center [1195, 317] width 645 height 30
select select "OtherDetail"
click at [872, 303] on select "Unassigned Binder Cancellation Notice Certificate Contract Endorsement Insuranc…" at bounding box center [1195, 317] width 645 height 30
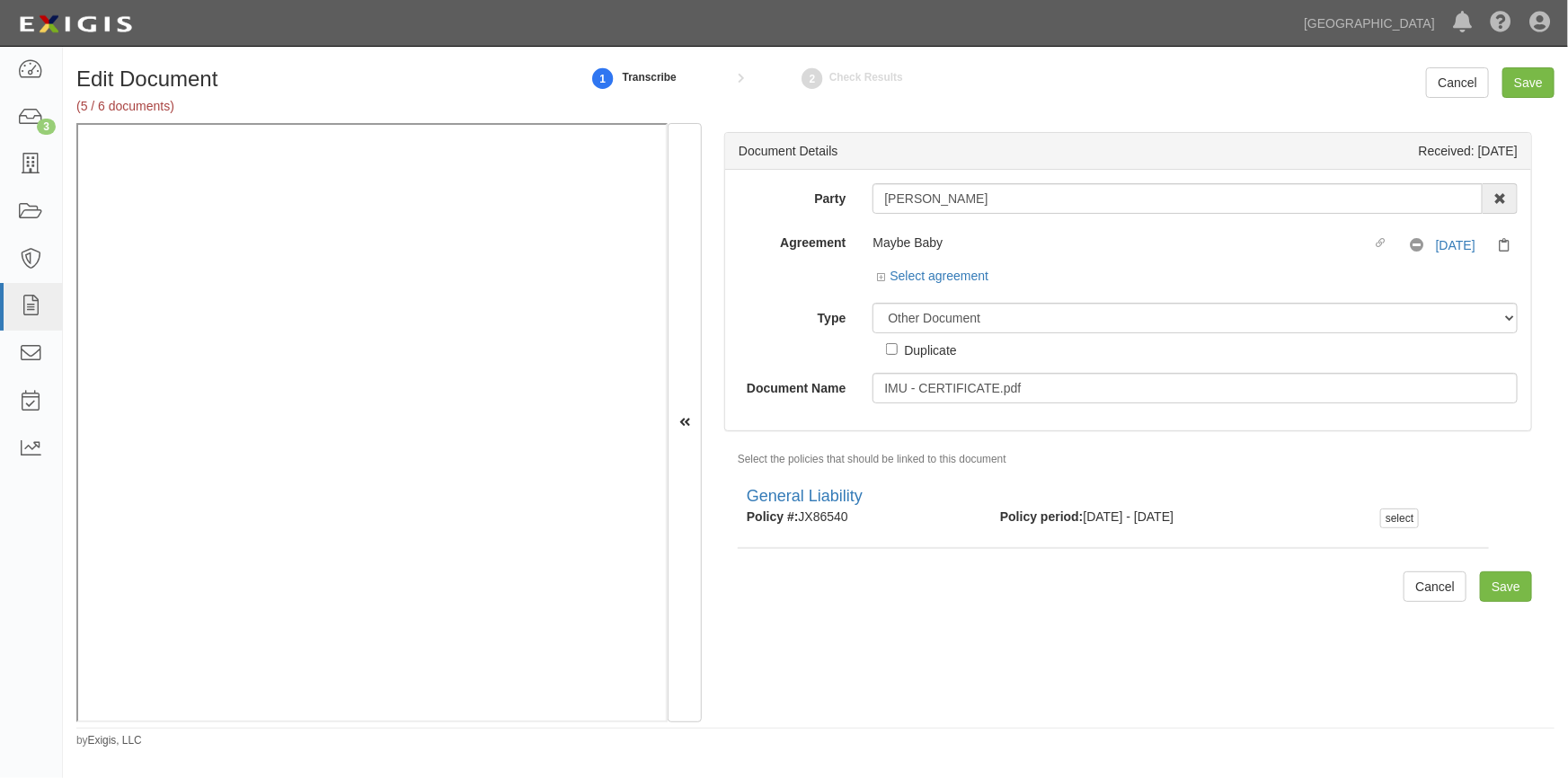
click at [895, 341] on label "Duplicate" at bounding box center [921, 349] width 70 height 20
click at [895, 343] on input "Duplicate" at bounding box center [891, 348] width 12 height 12
checkbox input "true"
click at [1520, 78] on input "Save" at bounding box center [1528, 82] width 52 height 30
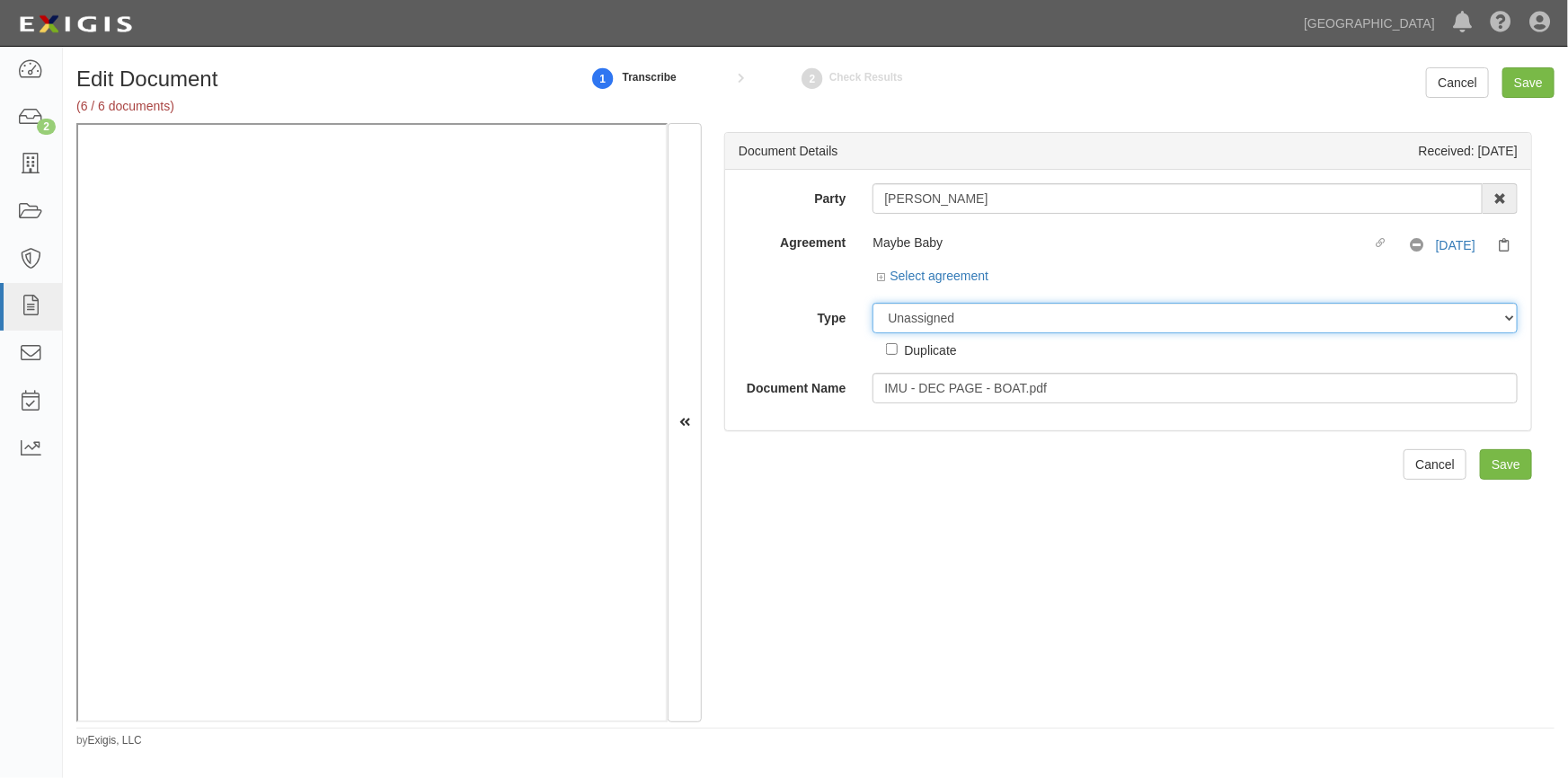
click at [945, 315] on select "Unassigned Binder Cancellation Notice Certificate Contract Endorsement Insuranc…" at bounding box center [1195, 317] width 645 height 30
select select "OtherDetail"
click at [872, 303] on select "Unassigned Binder Cancellation Notice Certificate Contract Endorsement Insuranc…" at bounding box center [1195, 317] width 645 height 30
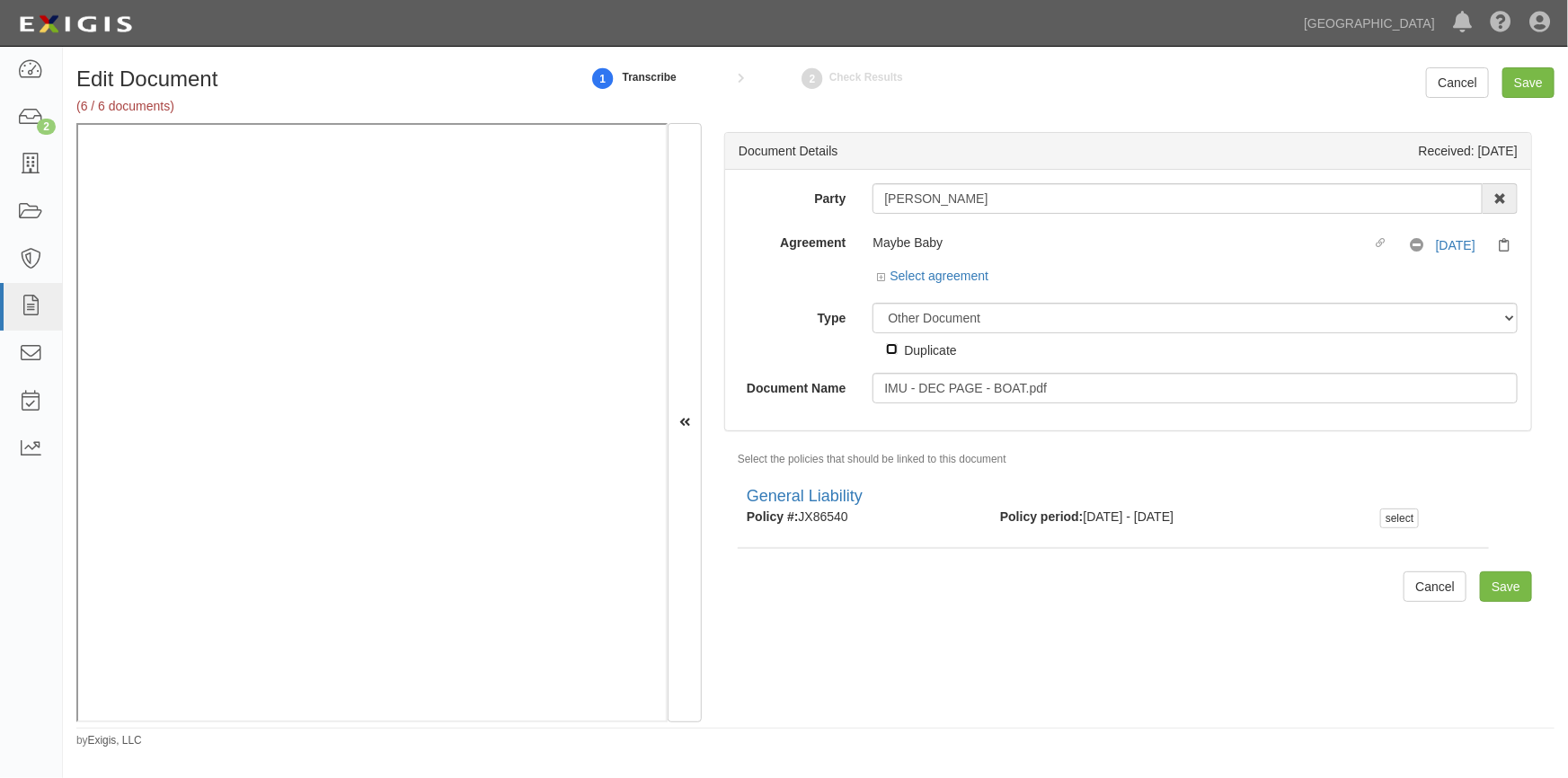
click at [894, 349] on input "Duplicate" at bounding box center [891, 348] width 12 height 12
checkbox input "true"
click at [1527, 82] on input "Save" at bounding box center [1528, 82] width 52 height 30
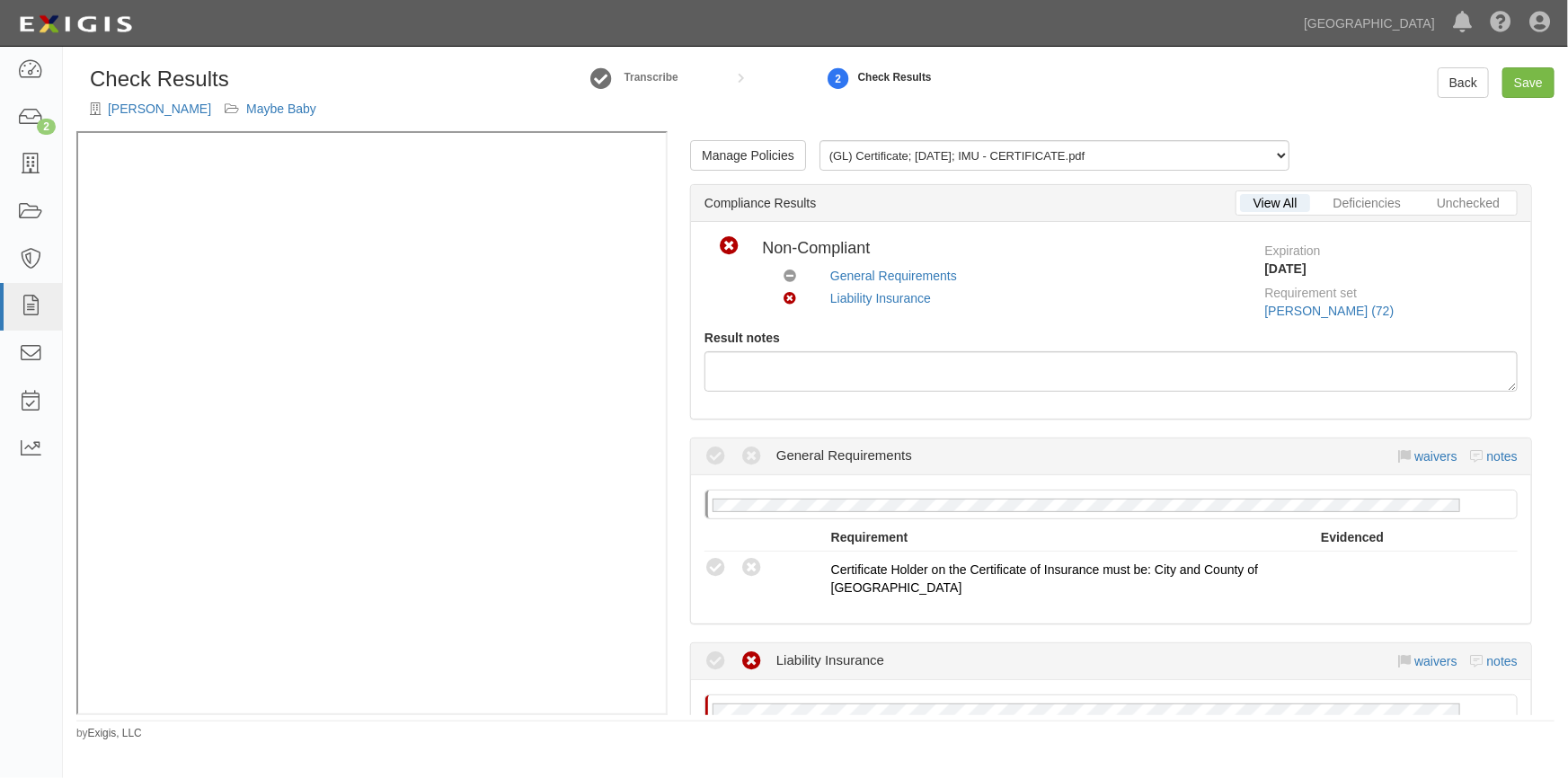
scroll to position [488, 0]
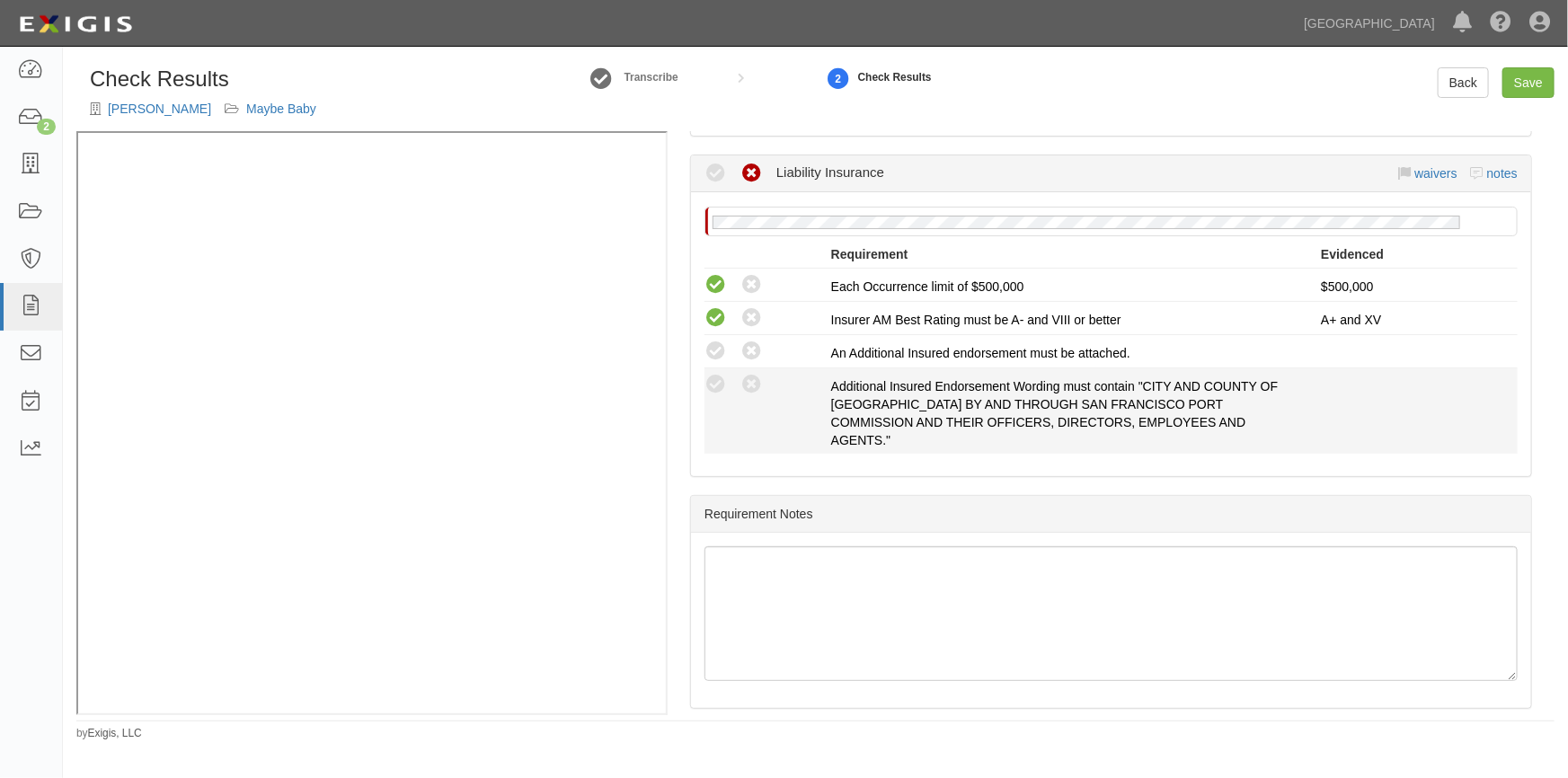
click at [717, 368] on li "Compliant Waived: Non-Compliant Additional Insured Endorsement Wording must con…" at bounding box center [1111, 410] width 813 height 85
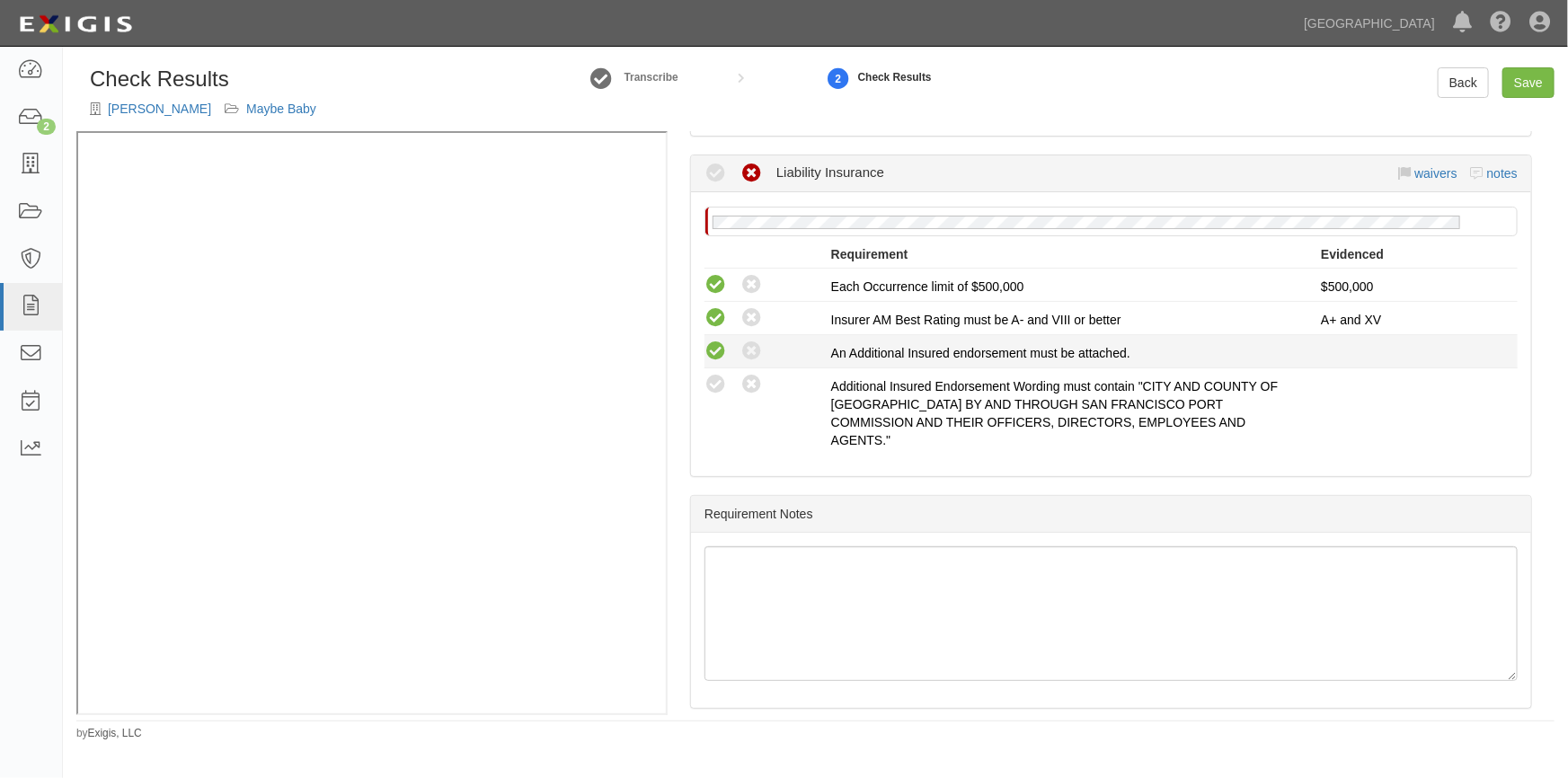
click at [722, 343] on icon at bounding box center [716, 351] width 23 height 23
radio input "true"
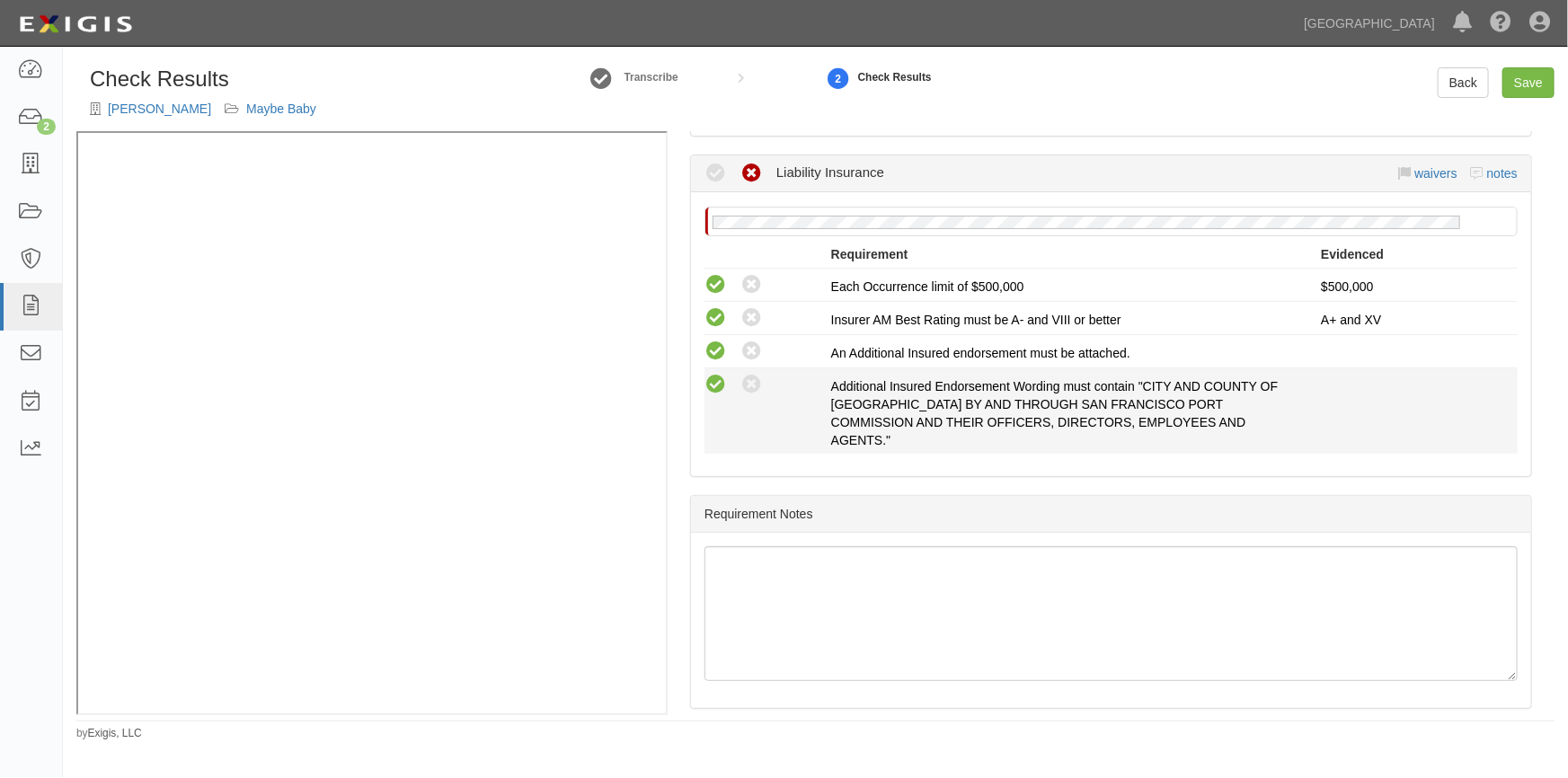
click at [721, 382] on icon at bounding box center [716, 385] width 23 height 23
radio input "true"
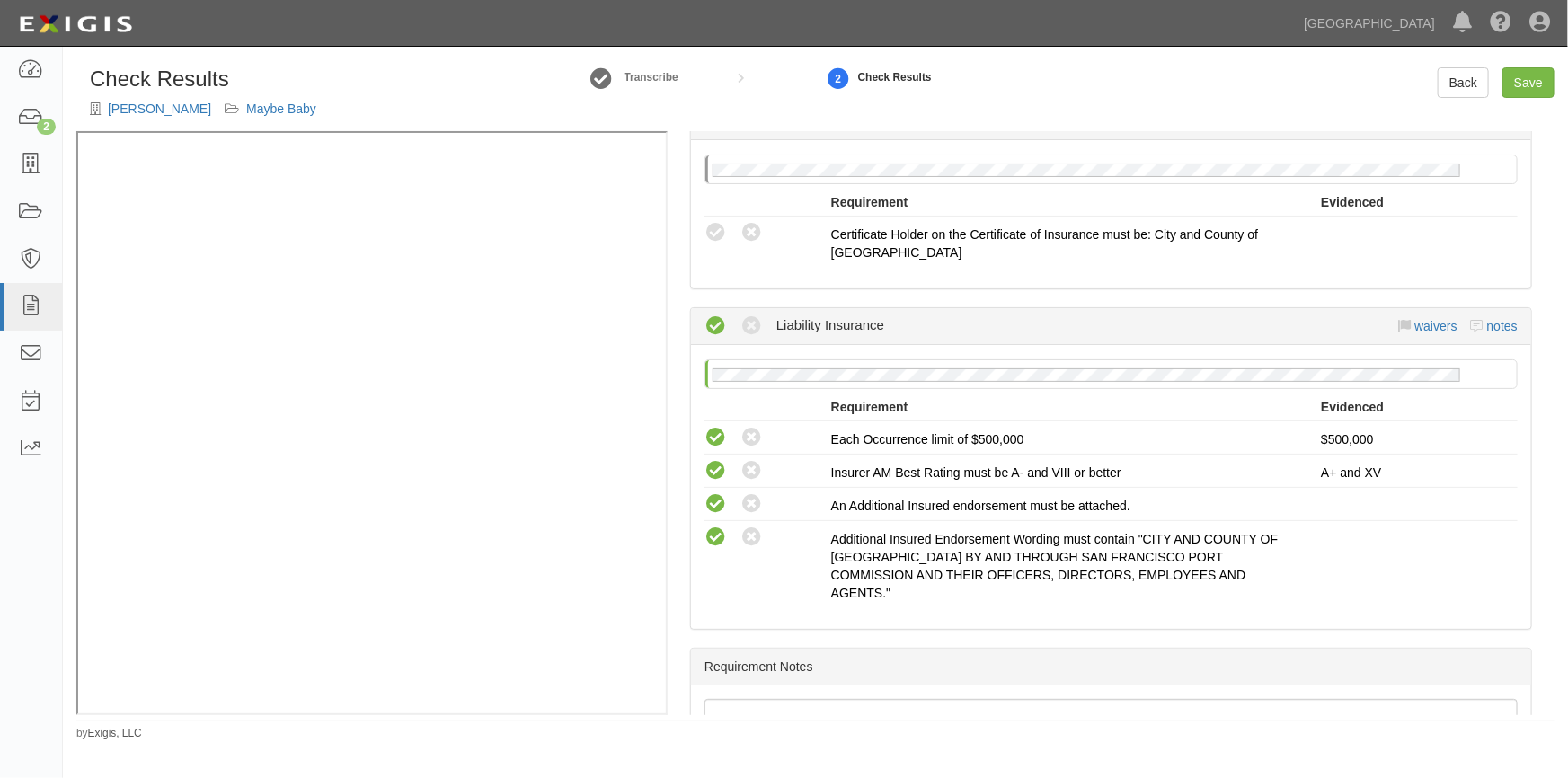
scroll to position [162, 0]
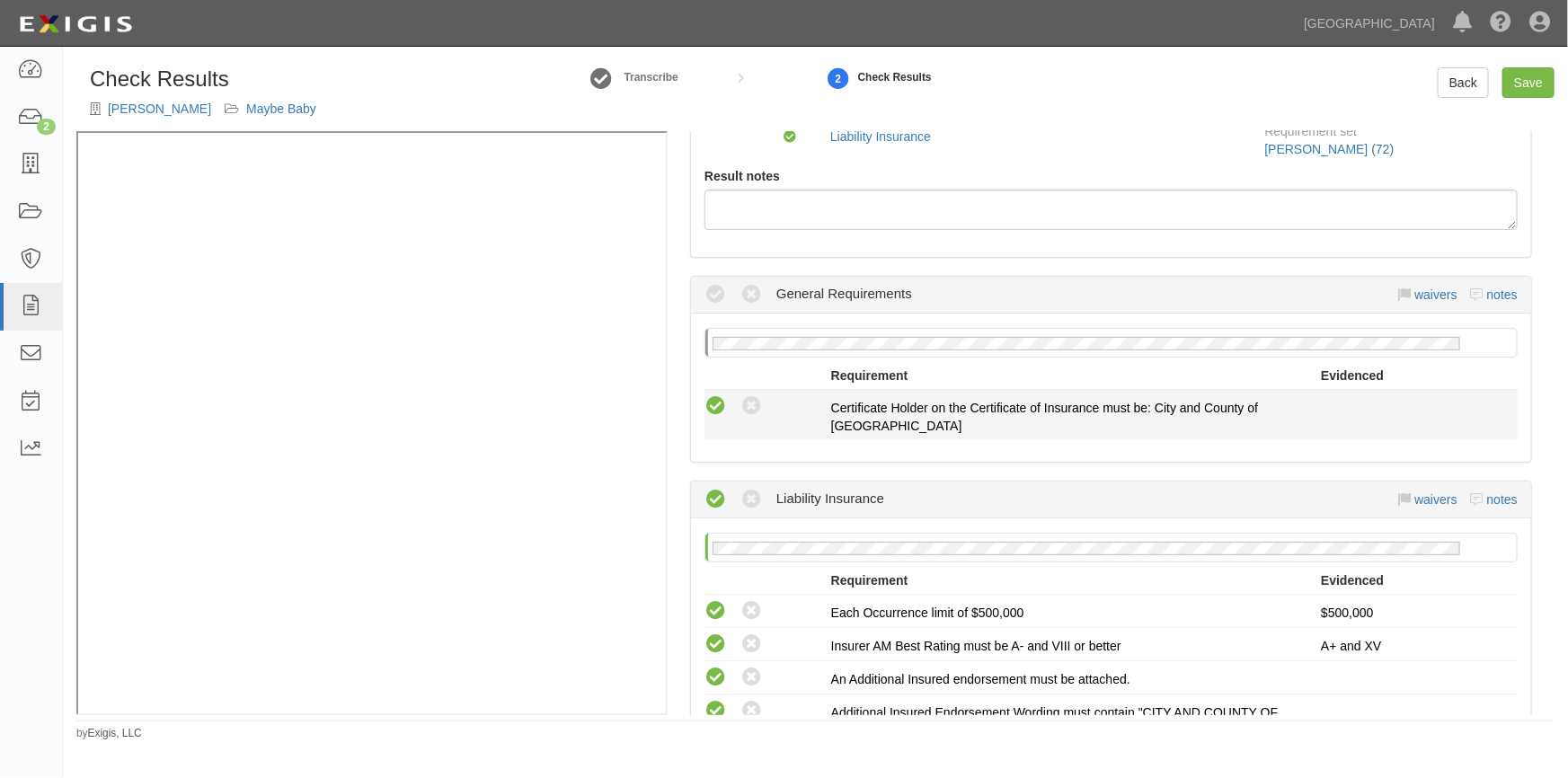
click at [713, 409] on icon at bounding box center [716, 406] width 23 height 23
radio input "true"
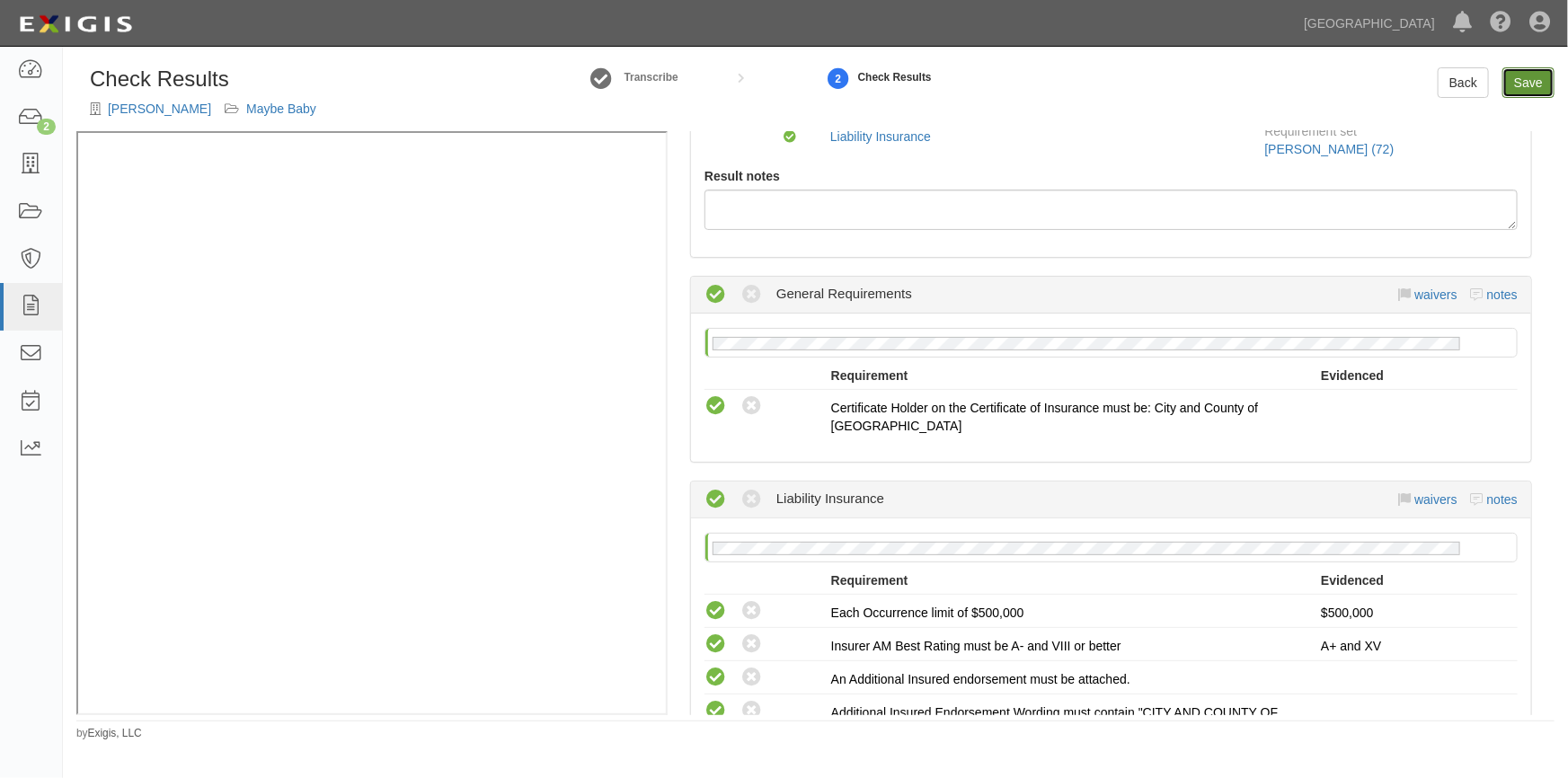
click at [1543, 85] on link "Save" at bounding box center [1528, 82] width 52 height 30
radio input "true"
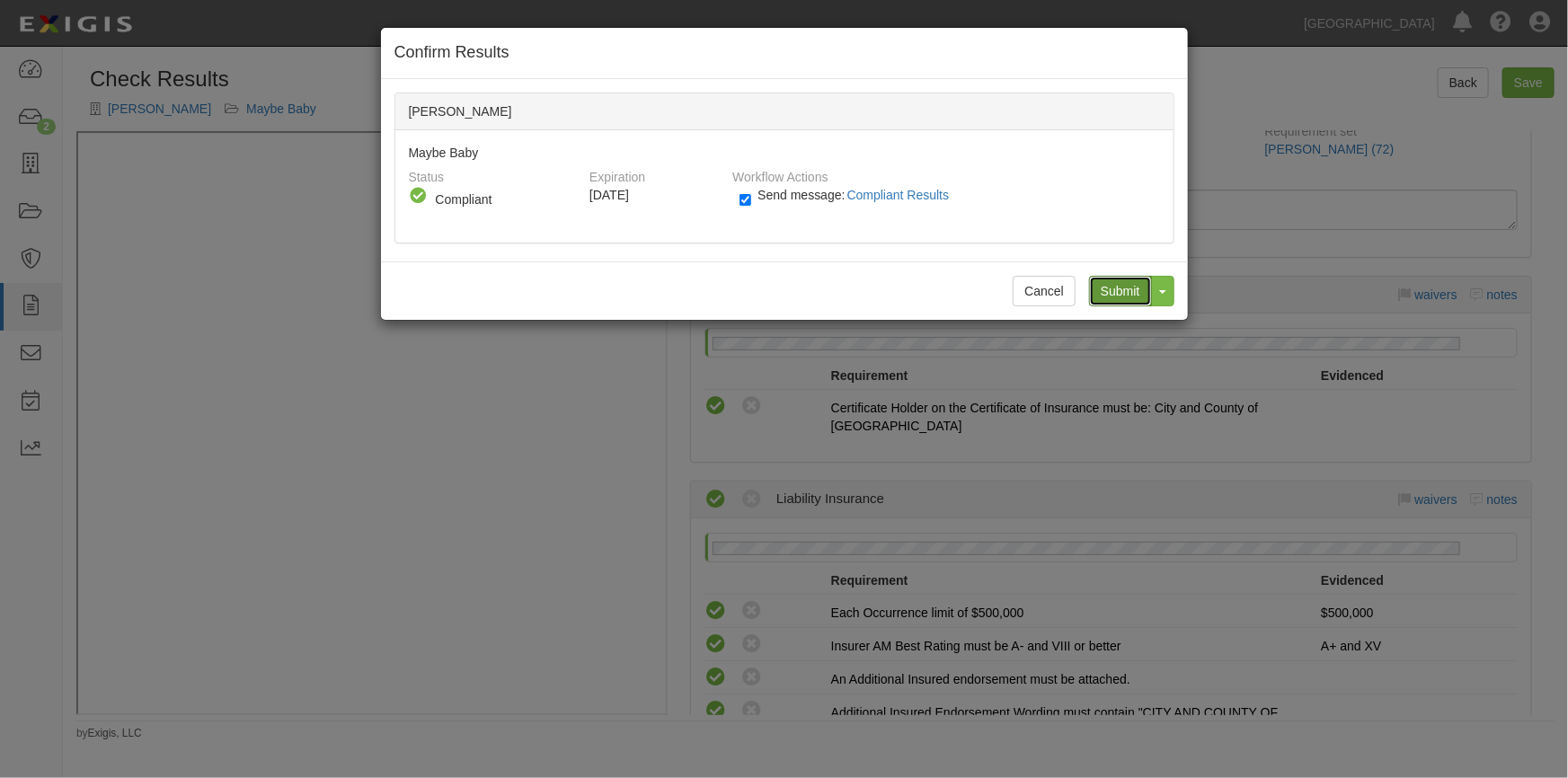
click at [1115, 286] on input "Submit" at bounding box center [1120, 291] width 63 height 30
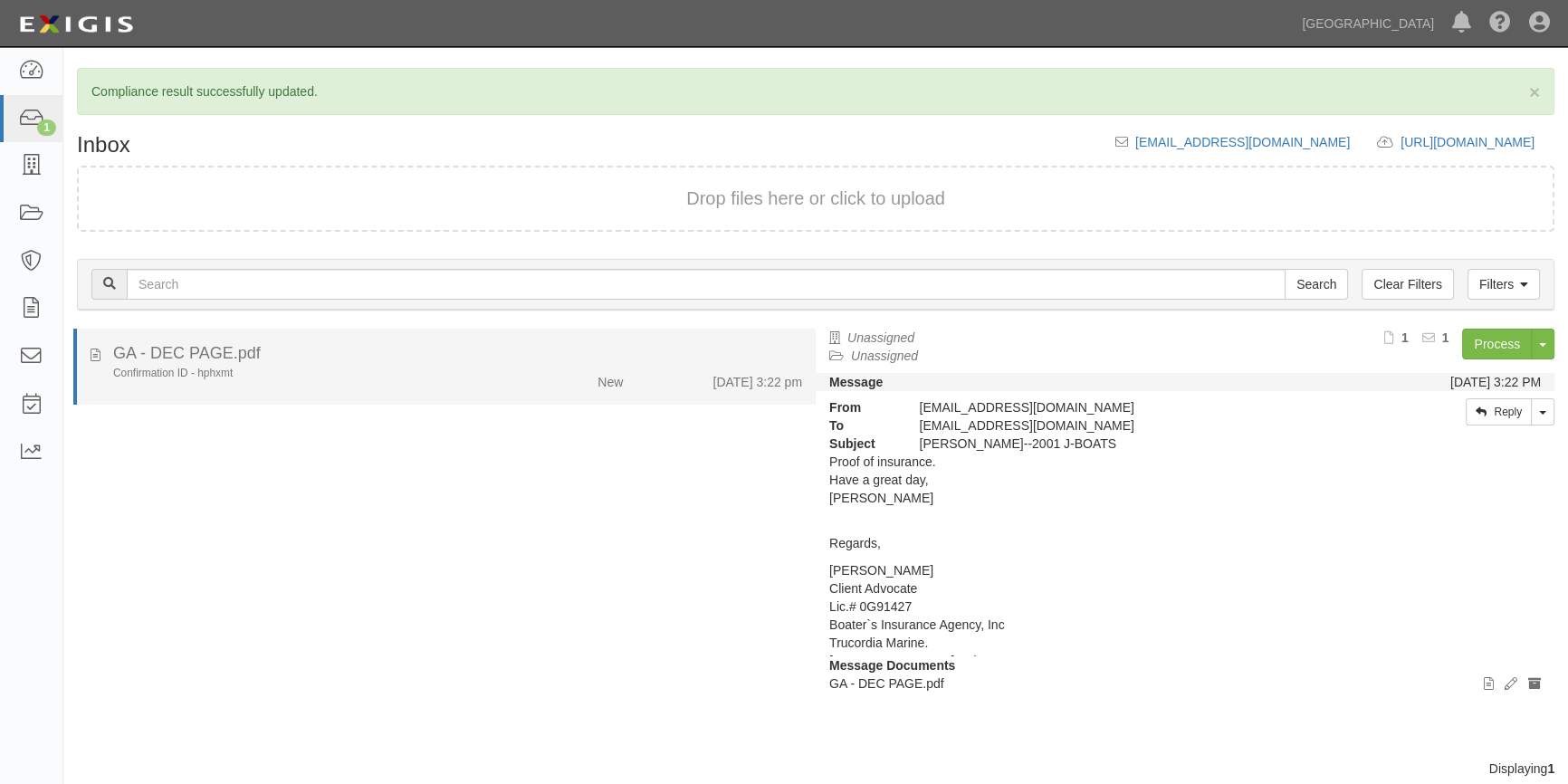
click at [425, 377] on div "Confirmation ID - hphxmt" at bounding box center [309, 373] width 391 height 16
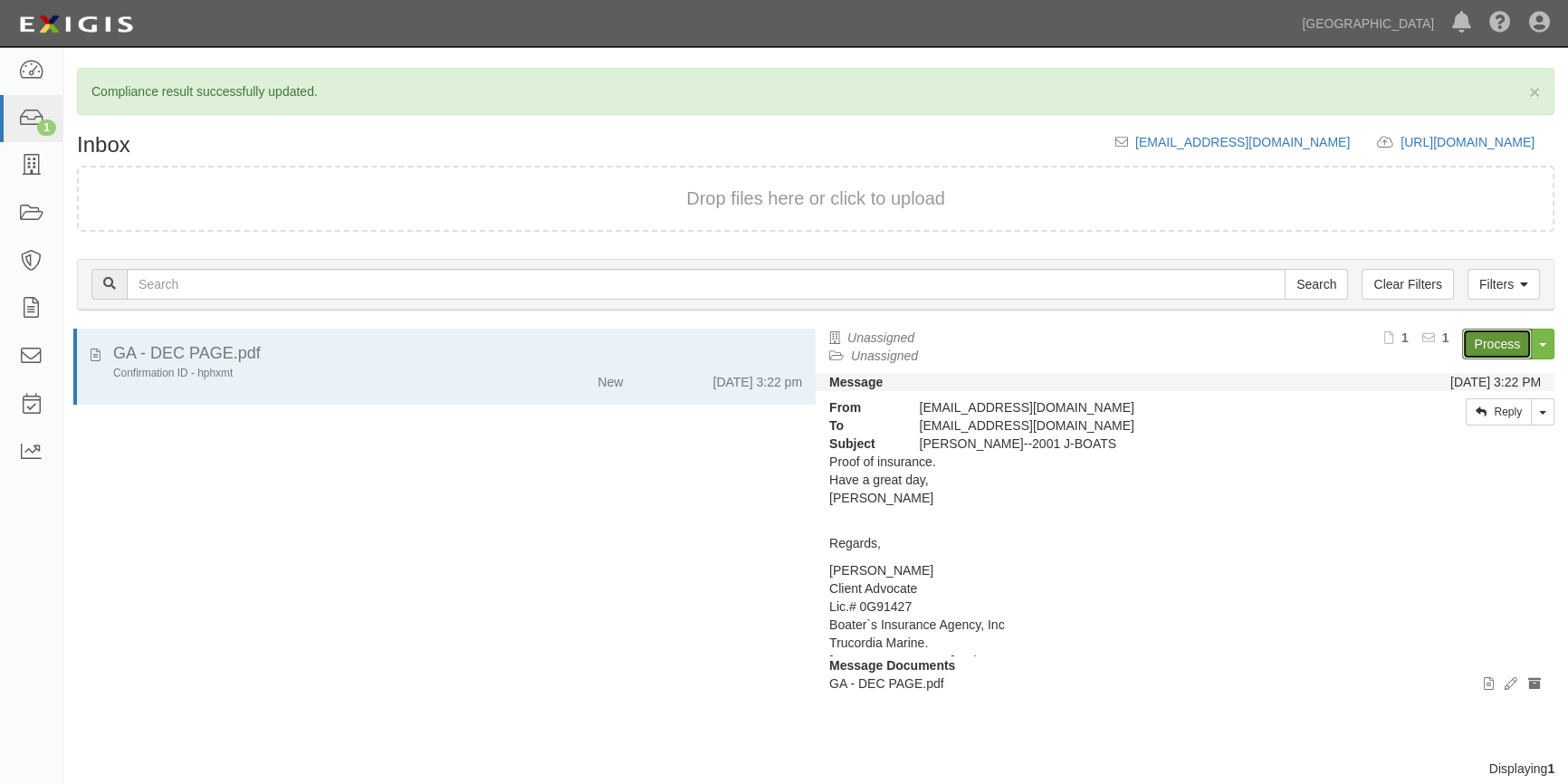
click at [1491, 341] on link "Process" at bounding box center [1497, 344] width 70 height 30
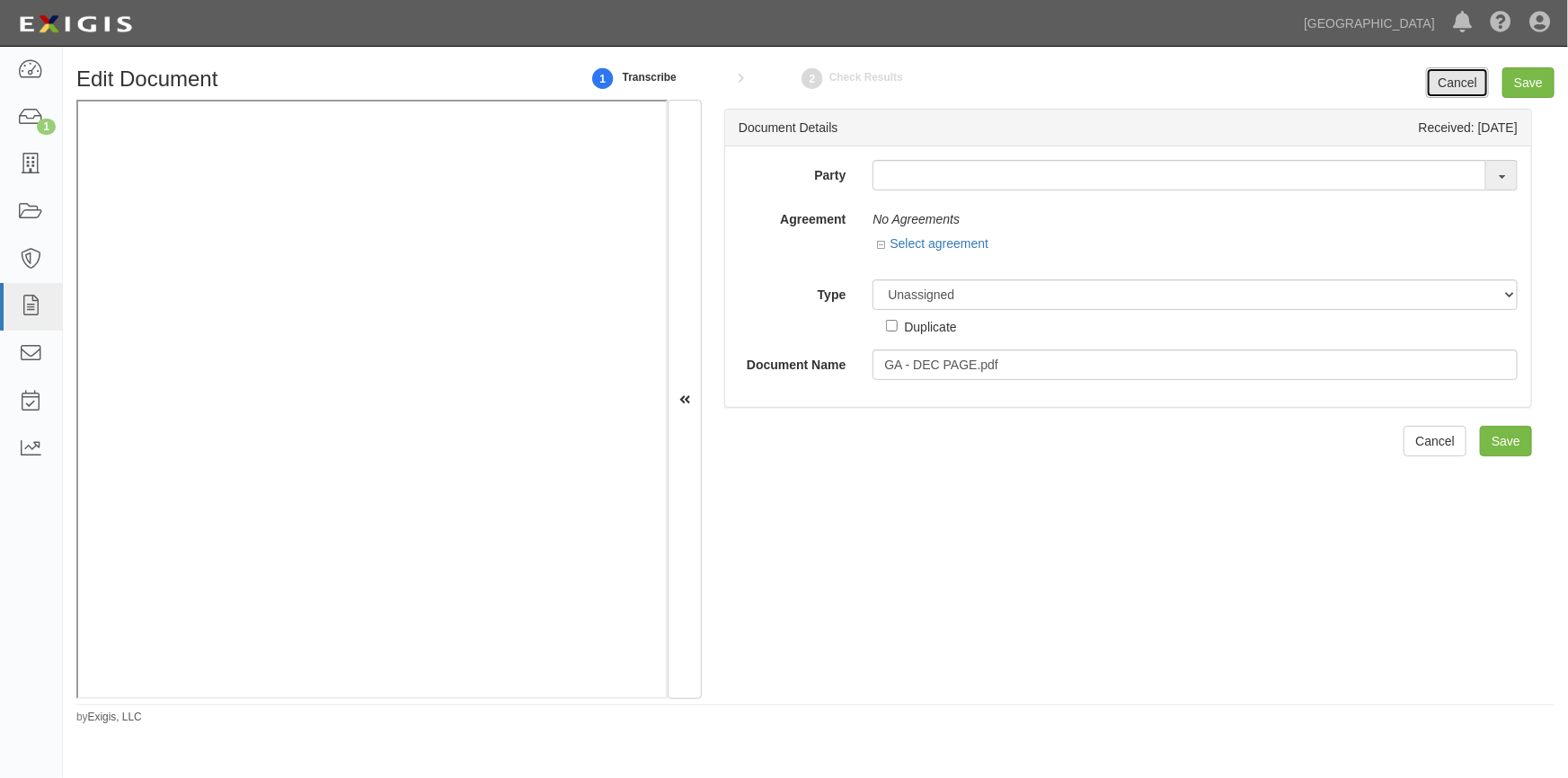
click at [1444, 70] on link "Cancel" at bounding box center [1457, 82] width 63 height 30
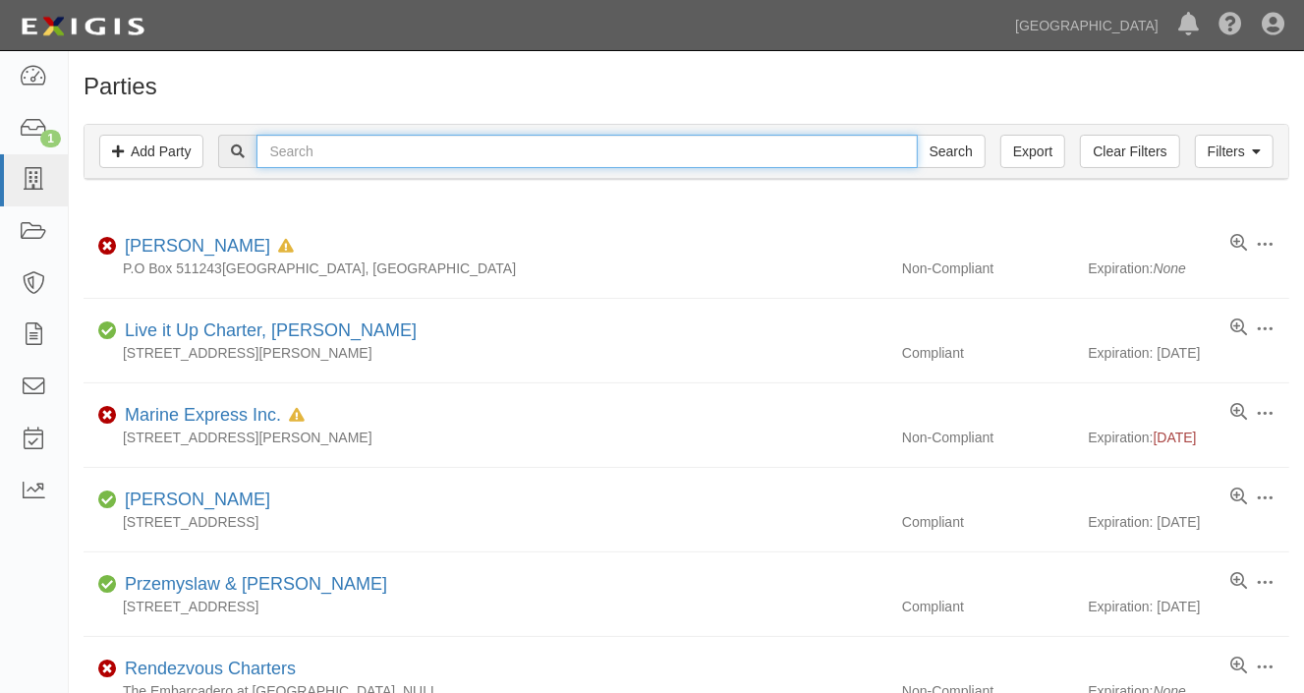
click at [422, 146] on input "text" at bounding box center [587, 151] width 660 height 33
type input "[PERSON_NAME]"
click at [917, 135] on input "Search" at bounding box center [951, 151] width 69 height 33
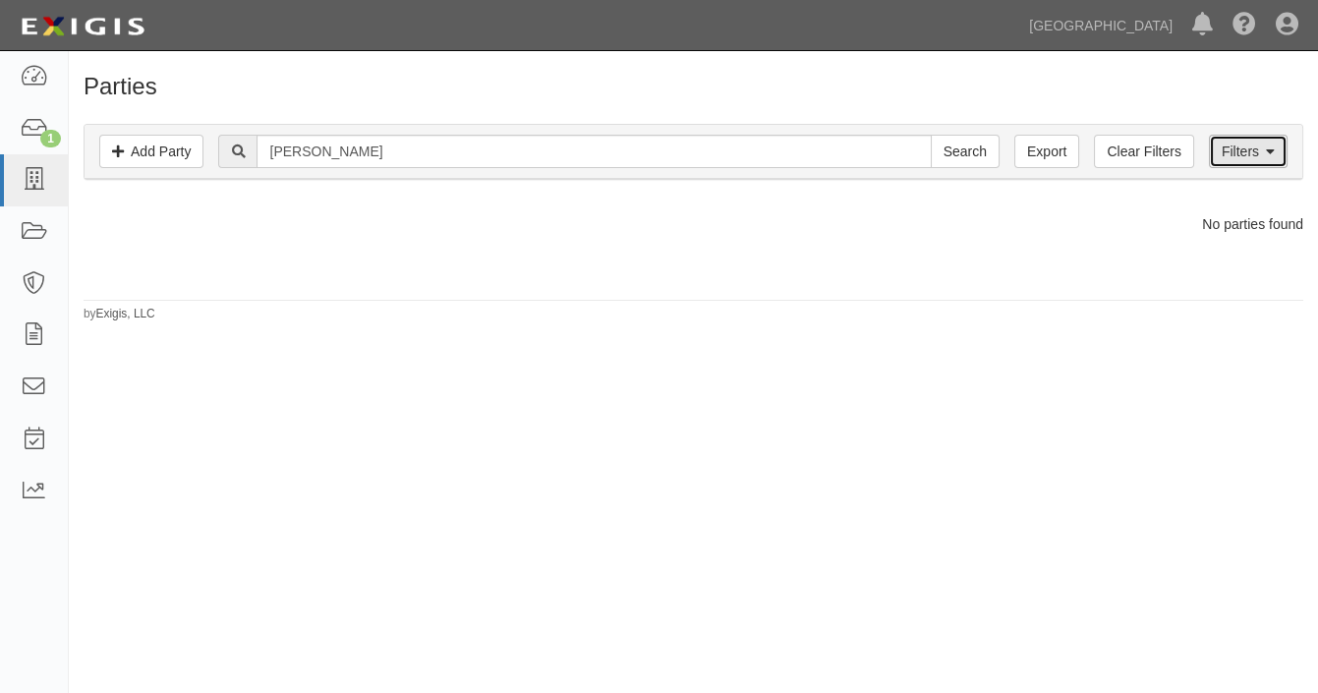
click at [1257, 155] on link "Filters" at bounding box center [1248, 151] width 79 height 33
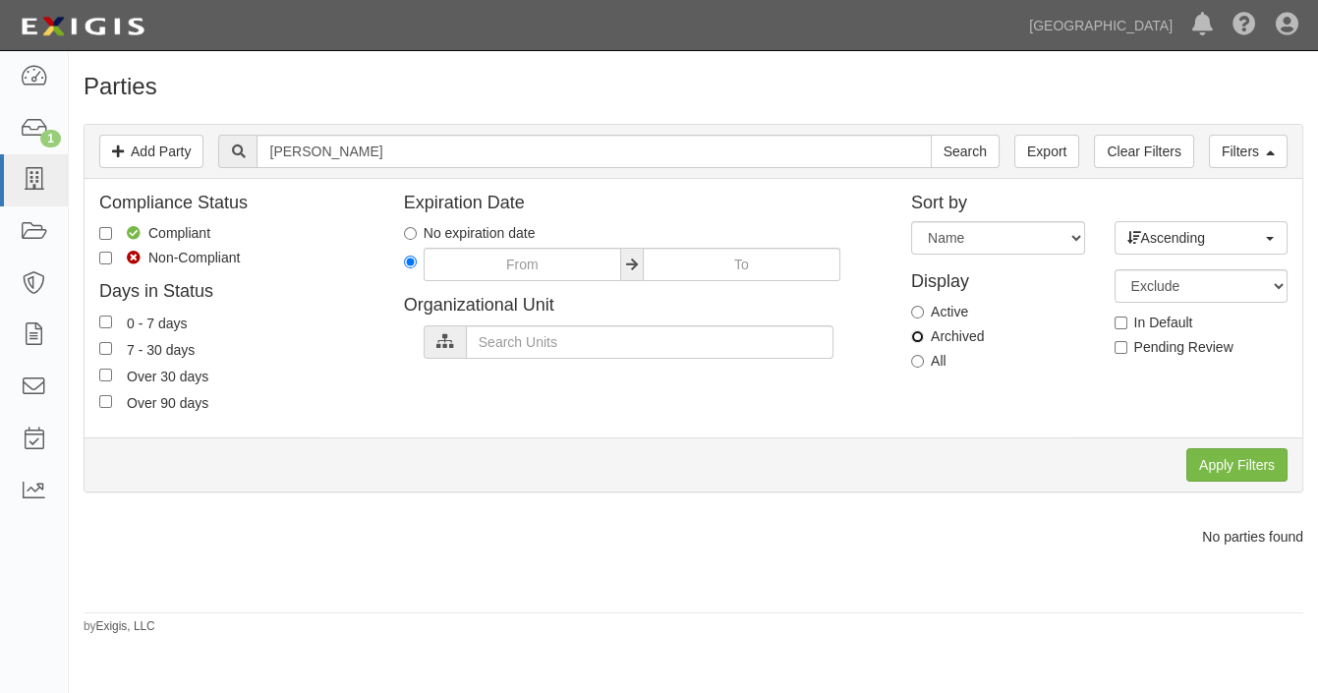
click at [914, 339] on input "Archived" at bounding box center [917, 336] width 13 height 13
radio input "true"
click at [1212, 468] on input "Apply Filters" at bounding box center [1236, 464] width 101 height 33
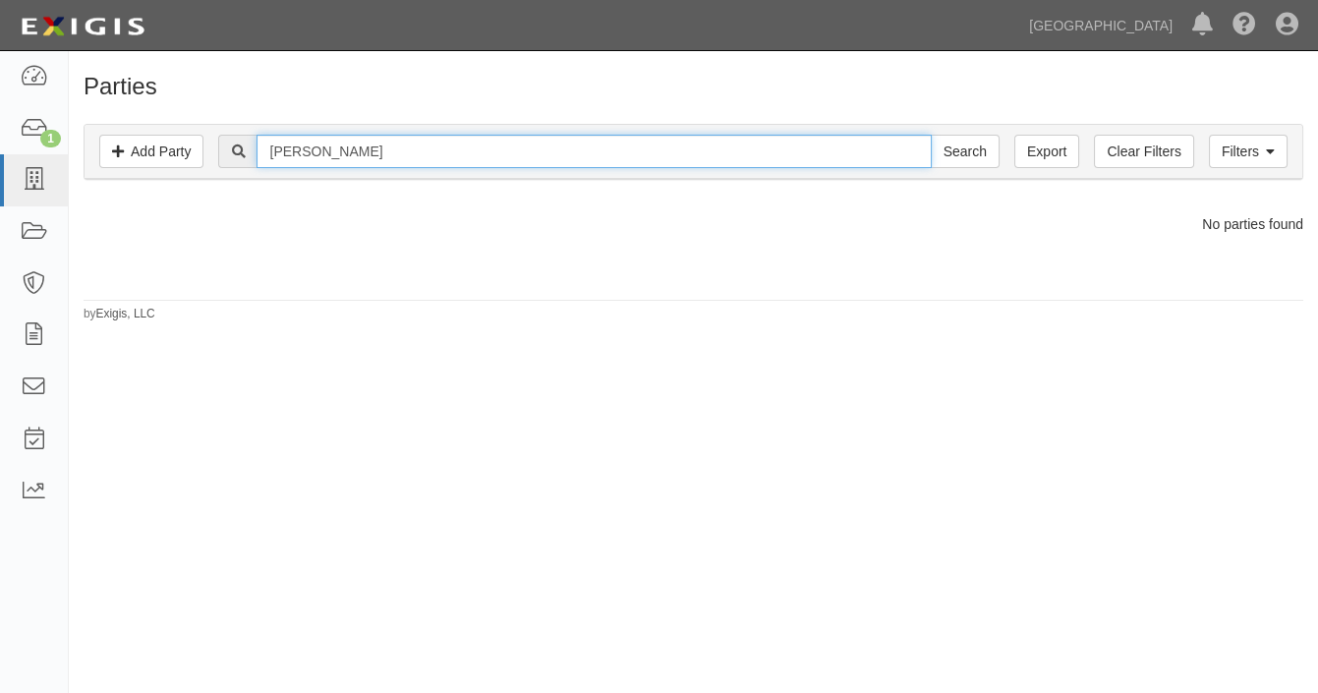
drag, startPoint x: 386, startPoint y: 152, endPoint x: 257, endPoint y: 161, distance: 130.0
click at [257, 161] on div "jessica stern Search" at bounding box center [608, 151] width 780 height 33
type input "brandon tennant"
click at [931, 135] on input "Search" at bounding box center [965, 151] width 69 height 33
drag, startPoint x: 0, startPoint y: 0, endPoint x: 262, endPoint y: 156, distance: 305.4
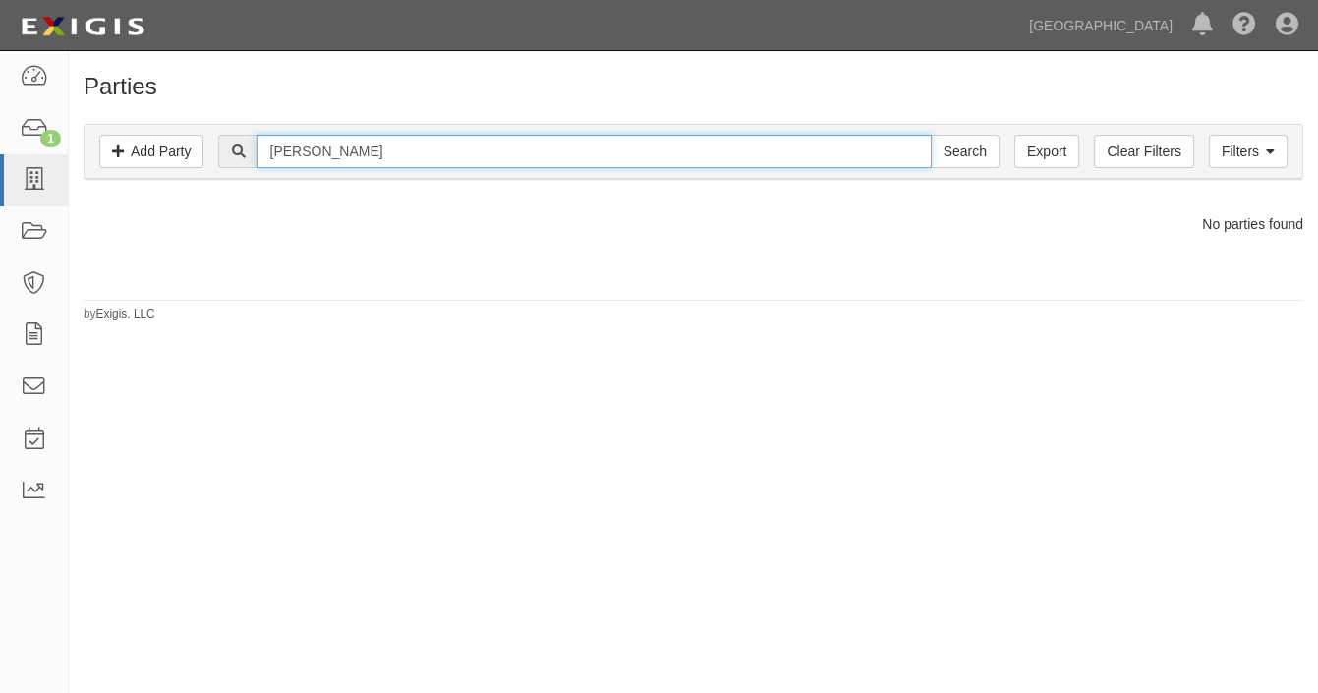
click at [262, 156] on input "[PERSON_NAME]" at bounding box center [594, 151] width 674 height 33
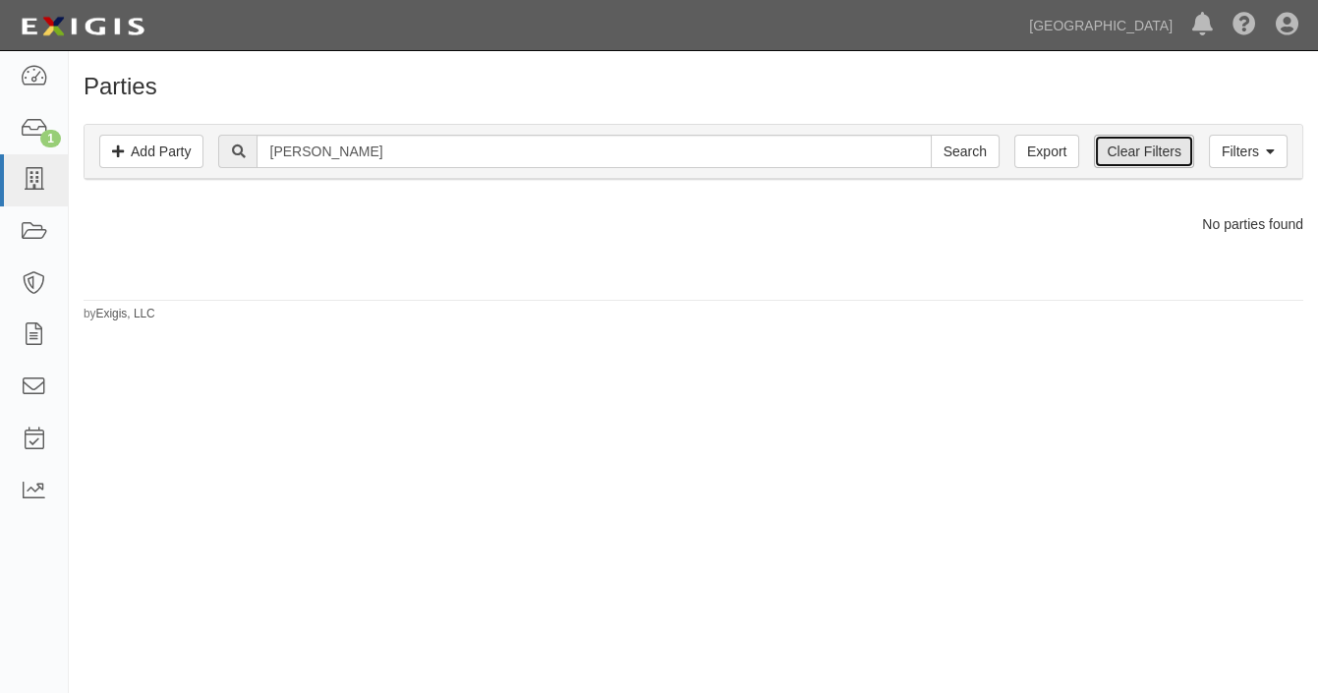
click at [1115, 145] on link "Clear Filters" at bounding box center [1143, 151] width 99 height 33
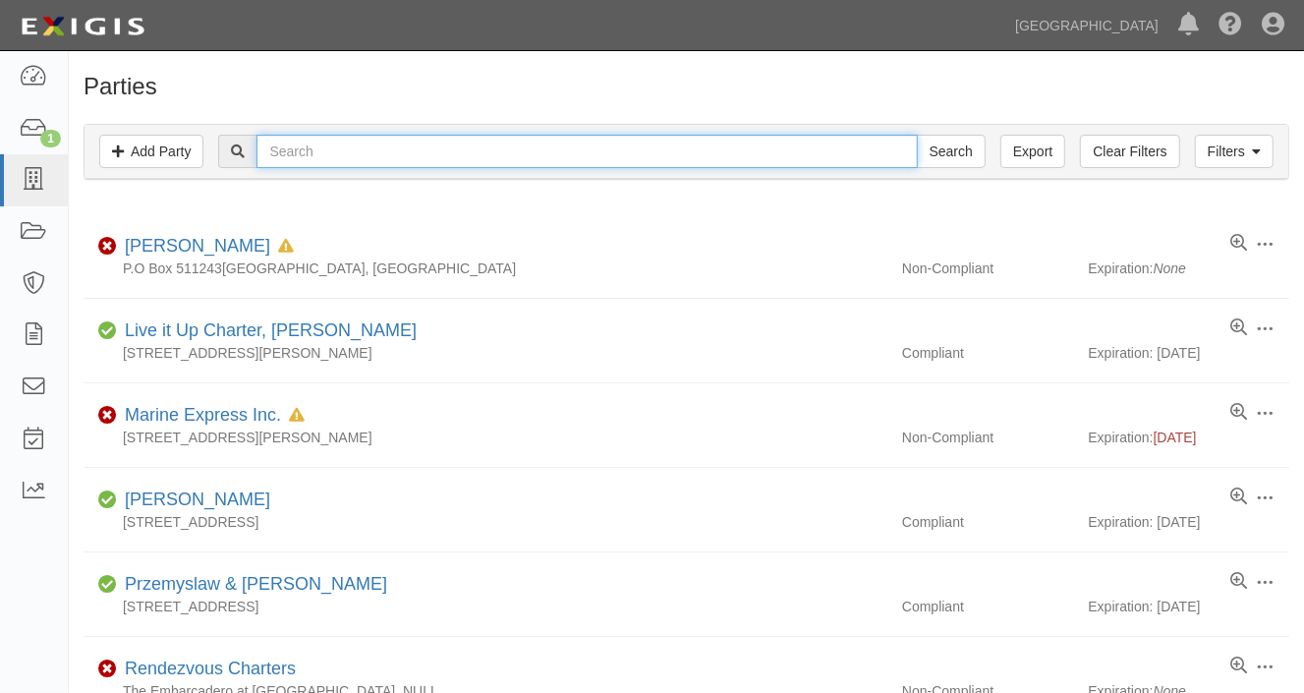
paste input "[PERSON_NAME]"
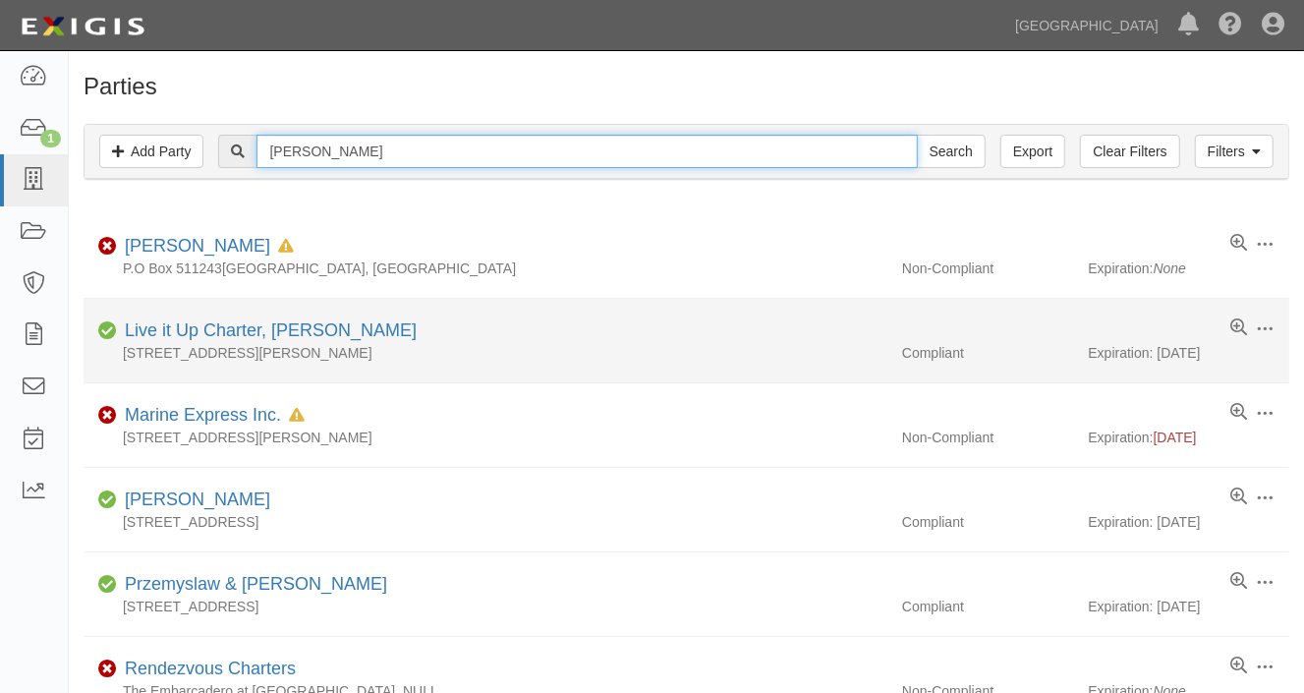
type input "[PERSON_NAME]"
click at [917, 135] on input "Search" at bounding box center [951, 151] width 69 height 33
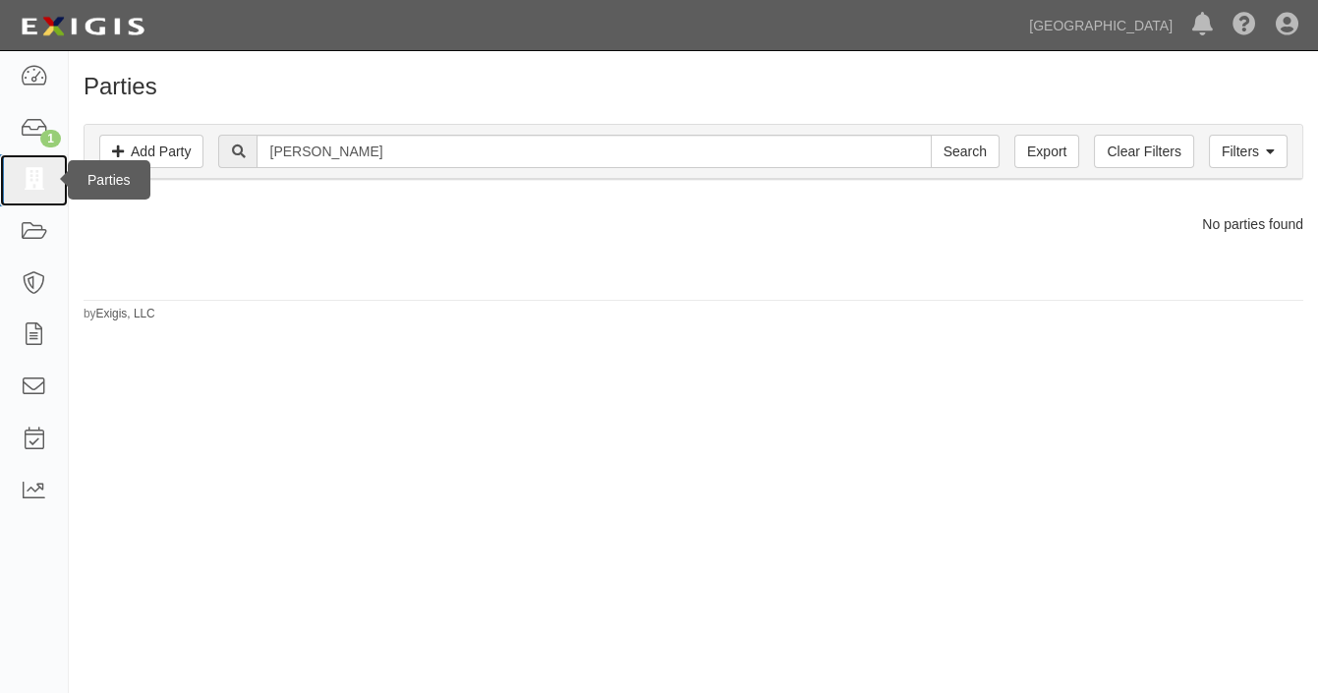
click at [33, 181] on icon at bounding box center [34, 180] width 28 height 23
